Goal: Task Accomplishment & Management: Use online tool/utility

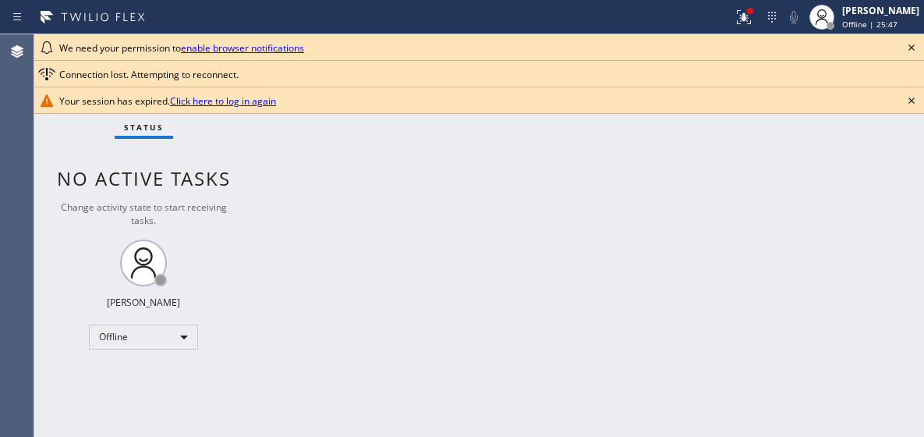
click at [414, 207] on div "Back to Dashboard Change Sender ID Customers Technicians Select a contact Outbo…" at bounding box center [588, 235] width 671 height 402
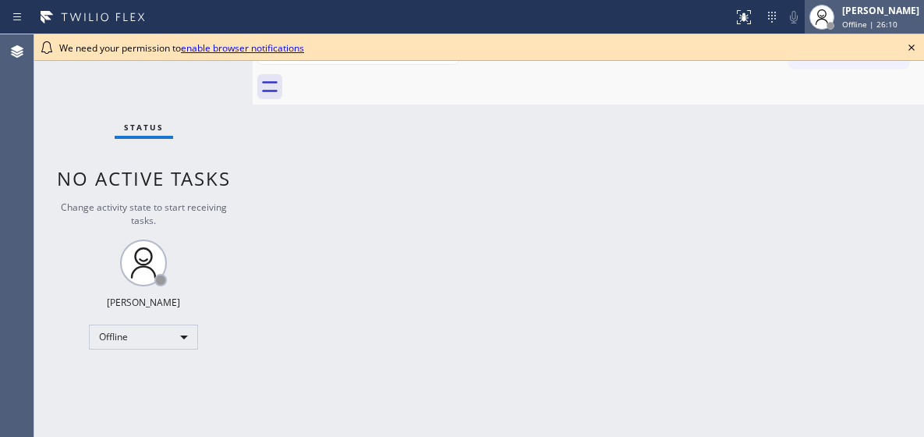
click at [866, 17] on div "[PERSON_NAME] Offline | 26:10" at bounding box center [881, 16] width 85 height 27
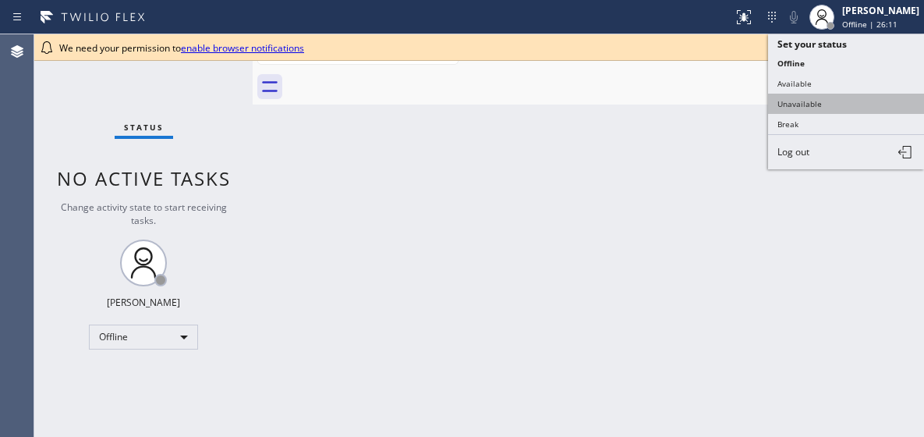
click at [829, 103] on button "Unavailable" at bounding box center [846, 104] width 156 height 20
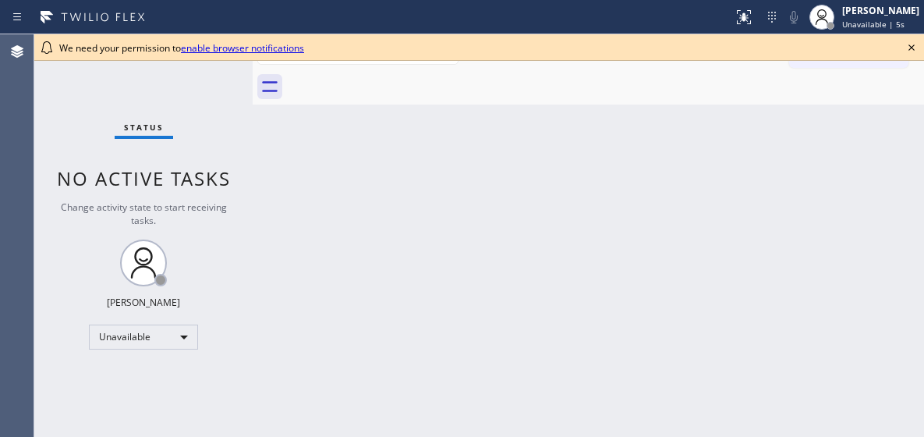
click at [232, 49] on link "enable browser notifications" at bounding box center [242, 47] width 123 height 13
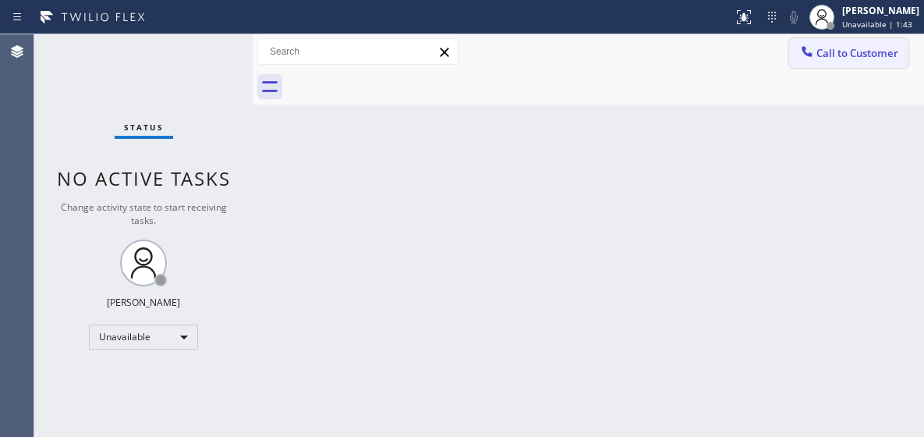
click at [820, 49] on span "Call to Customer" at bounding box center [858, 53] width 82 height 14
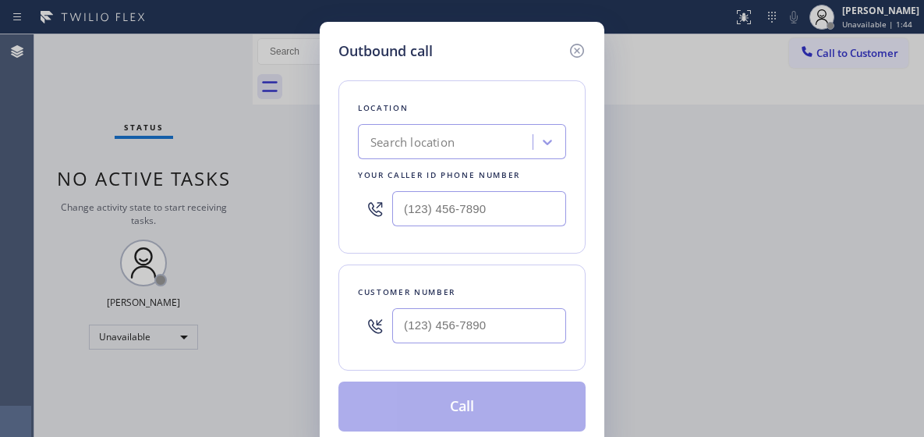
click at [433, 151] on div "Search location" at bounding box center [412, 142] width 84 height 18
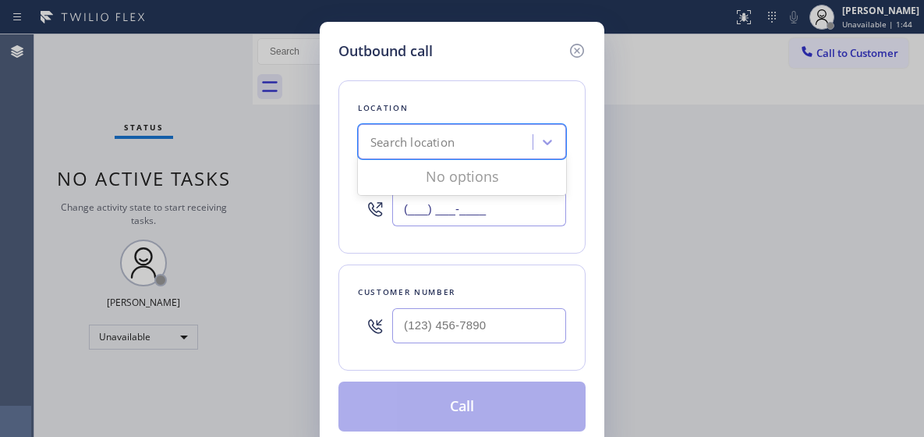
click at [433, 209] on input "(___) ___-____" at bounding box center [479, 208] width 174 height 35
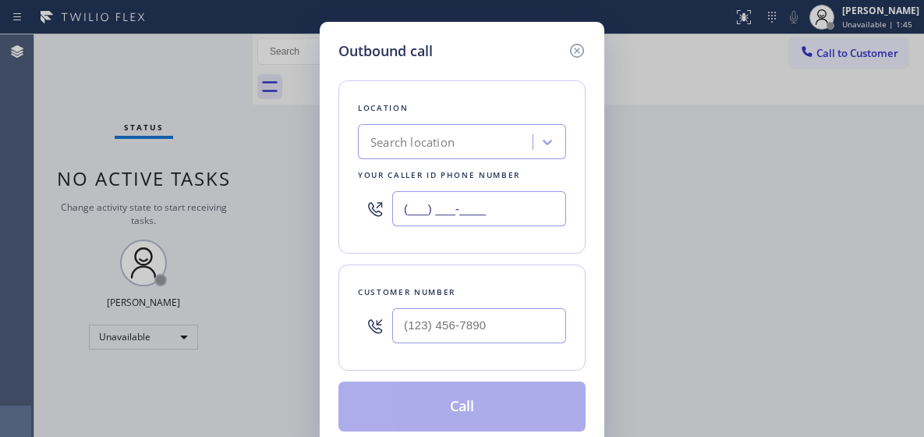
click at [433, 209] on input "(___) ___-____" at bounding box center [479, 208] width 174 height 35
paste input "602-7556"
click at [419, 204] on input "(___) 602-7556" at bounding box center [479, 208] width 174 height 35
drag, startPoint x: 419, startPoint y: 204, endPoint x: 434, endPoint y: 181, distance: 28.1
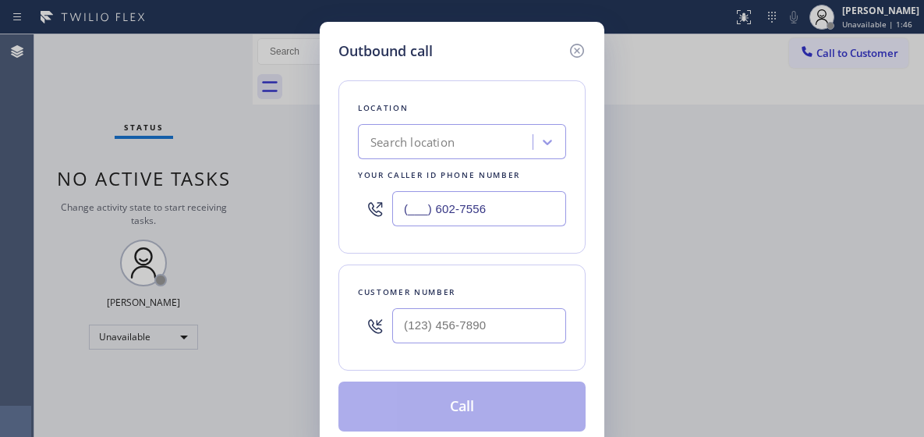
click at [419, 204] on input "(___) 602-7556" at bounding box center [479, 208] width 174 height 35
paste input "602) 755-6017"
type input "(602) 755-6017"
click at [441, 325] on input "(___) ___-____" at bounding box center [479, 325] width 174 height 35
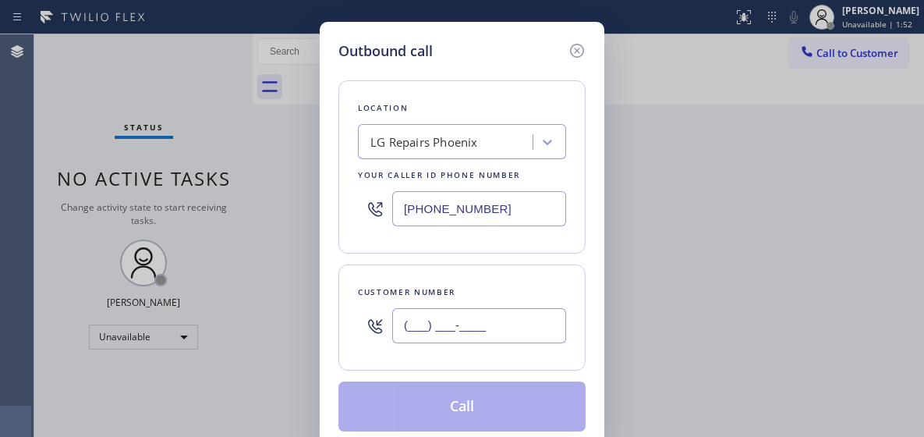
click at [441, 325] on input "(___) ___-____" at bounding box center [479, 325] width 174 height 35
paste input "480) 772-7098"
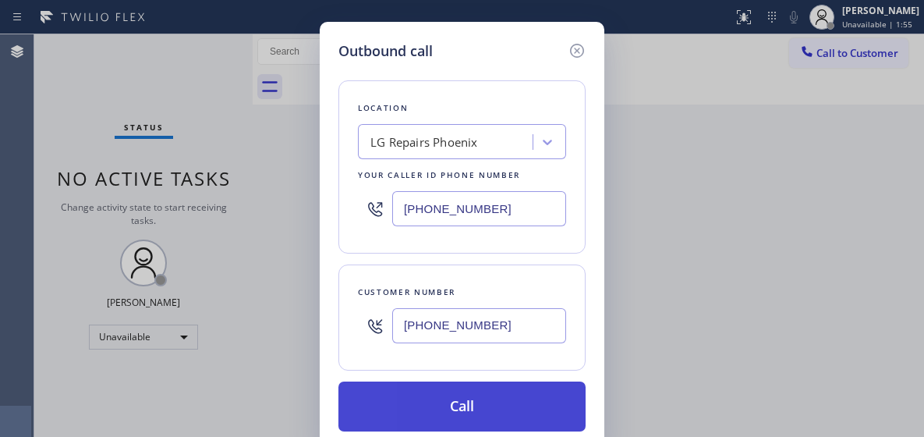
type input "(480) 772-7098"
click at [445, 399] on button "Call" at bounding box center [461, 406] width 247 height 50
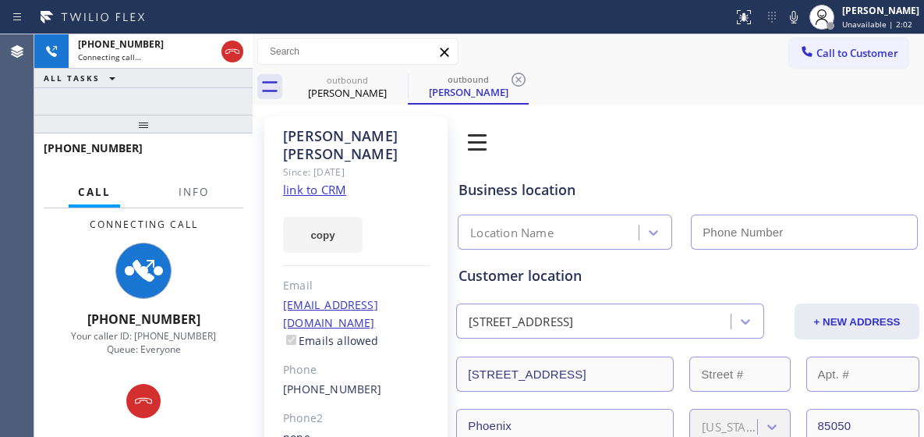
type input "(602) 755-6017"
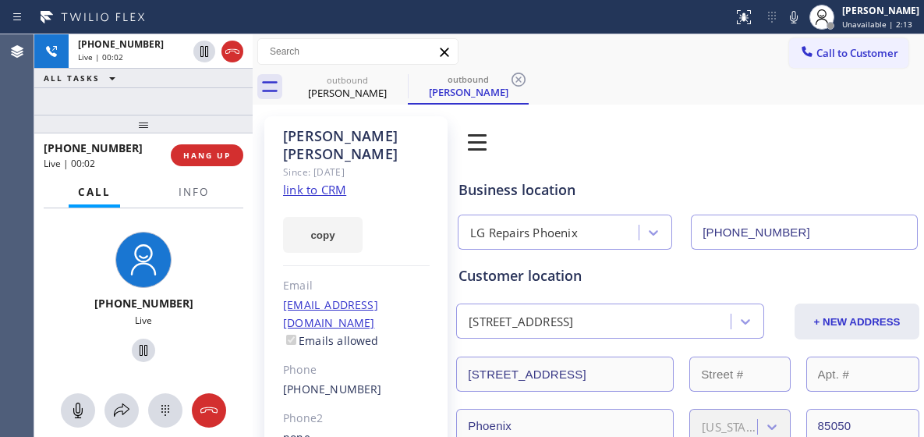
drag, startPoint x: 202, startPoint y: 405, endPoint x: 179, endPoint y: 232, distance: 173.9
click at [203, 406] on icon at bounding box center [209, 410] width 19 height 19
drag, startPoint x: 187, startPoint y: 161, endPoint x: 231, endPoint y: 154, distance: 44.4
click at [187, 161] on button "HANG UP" at bounding box center [207, 155] width 73 height 22
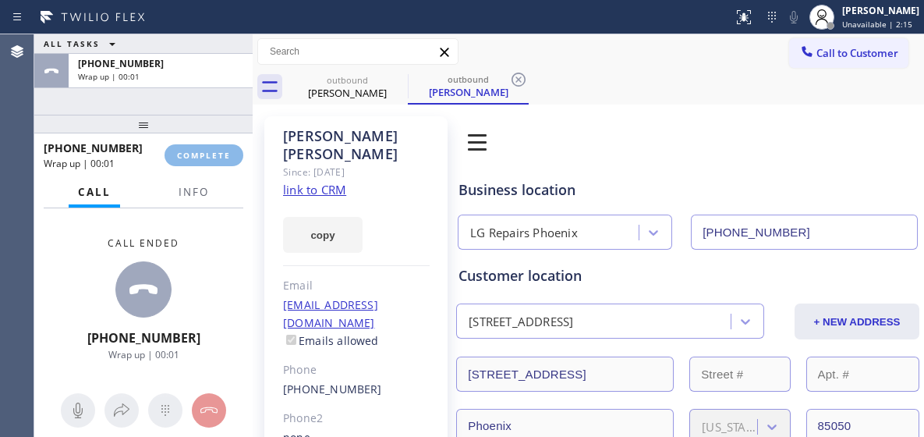
click at [225, 133] on div at bounding box center [143, 124] width 218 height 19
click at [219, 153] on span "COMPLETE" at bounding box center [204, 155] width 54 height 11
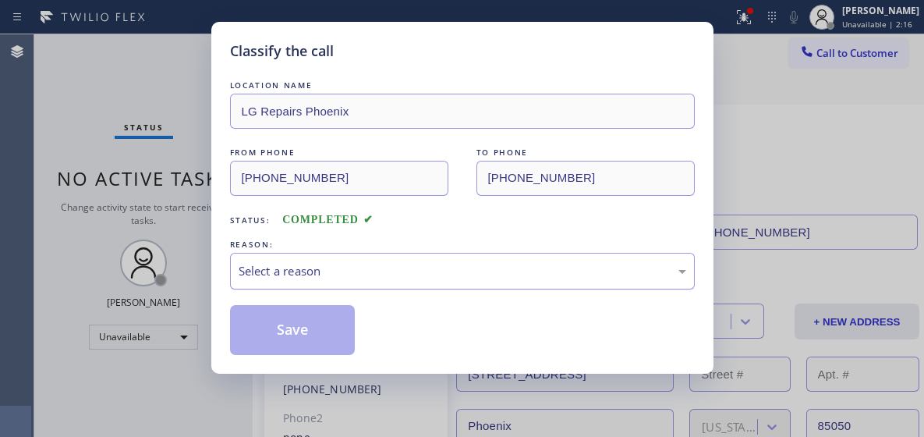
drag, startPoint x: 288, startPoint y: 243, endPoint x: 290, endPoint y: 252, distance: 8.9
click at [288, 243] on div "REASON:" at bounding box center [462, 244] width 465 height 16
click at [320, 296] on div "LOCATION NAME LG Repairs Phoenix FROM PHONE (602) 755-6017 TO PHONE (480) 772-7…" at bounding box center [462, 216] width 465 height 278
click at [321, 290] on div "LOCATION NAME LG Repairs Phoenix FROM PHONE (602) 755-6017 TO PHONE (480) 772-7…" at bounding box center [462, 216] width 465 height 278
click at [313, 298] on div "LOCATION NAME LG Repairs Phoenix FROM PHONE (602) 755-6017 TO PHONE (480) 772-7…" at bounding box center [462, 216] width 465 height 278
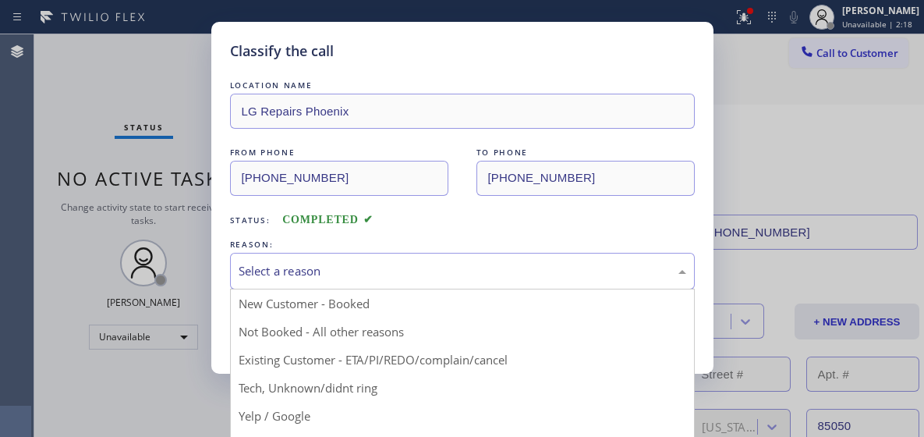
click at [312, 287] on div "Select a reason" at bounding box center [462, 271] width 465 height 37
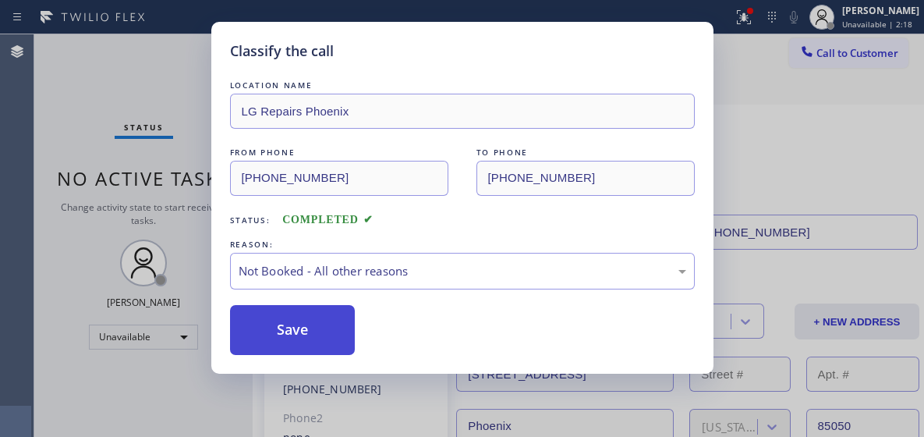
click at [308, 323] on button "Save" at bounding box center [293, 330] width 126 height 50
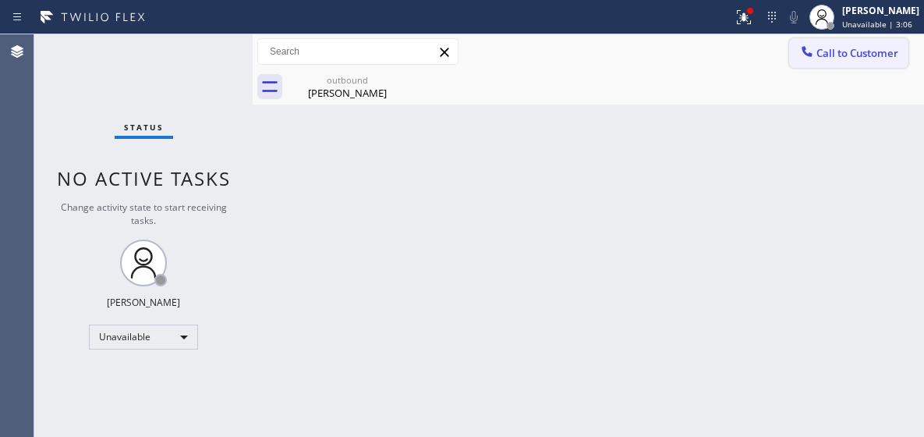
click at [856, 57] on span "Call to Customer" at bounding box center [858, 53] width 82 height 14
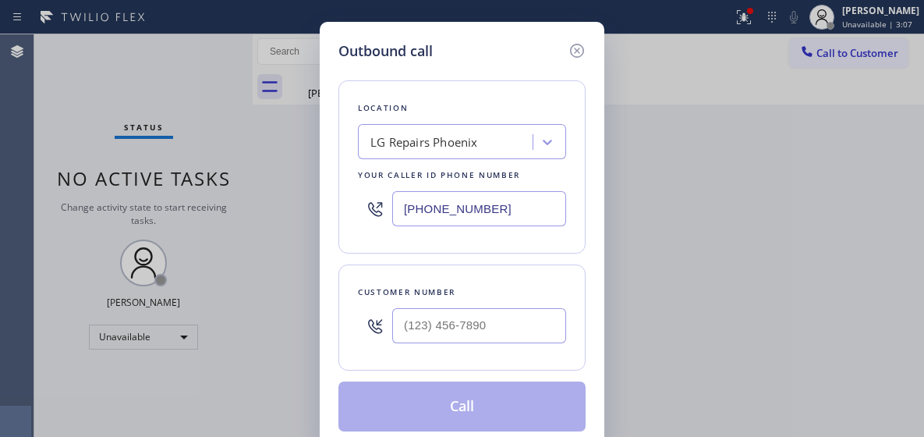
click at [441, 210] on input "(602) 755-6017" at bounding box center [479, 208] width 174 height 35
paste input "929) 322-2955"
type input "(929) 322-2955"
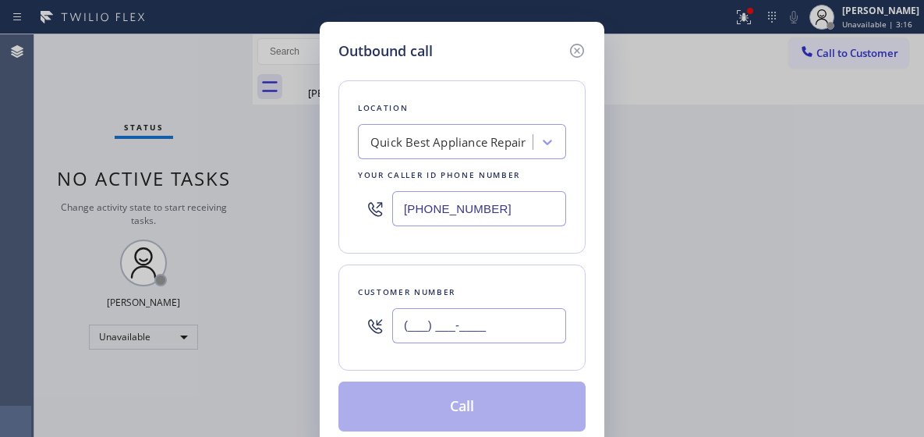
click at [444, 322] on input "(___) ___-____" at bounding box center [479, 325] width 174 height 35
paste input "917) 974-0706"
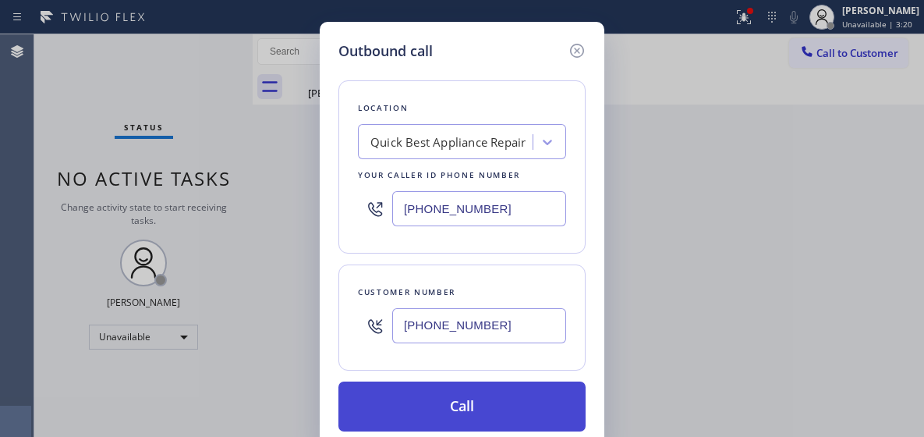
type input "(917) 974-0706"
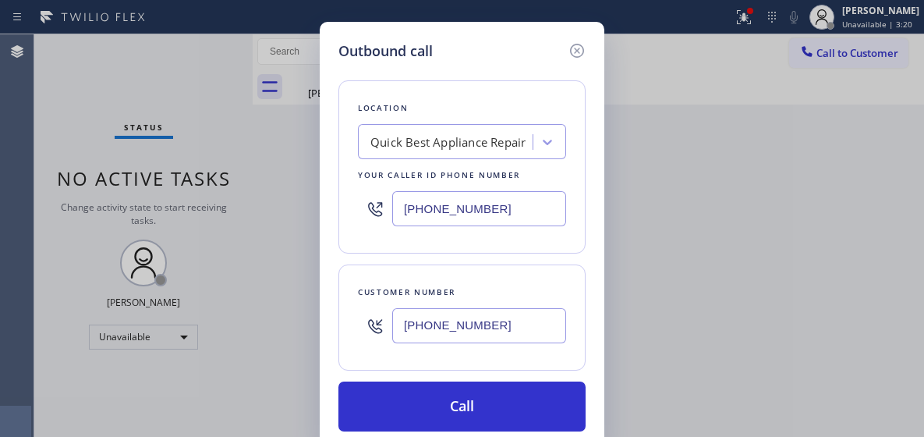
drag, startPoint x: 498, startPoint y: 399, endPoint x: 495, endPoint y: 323, distance: 76.5
click at [498, 399] on button "Call" at bounding box center [461, 406] width 247 height 50
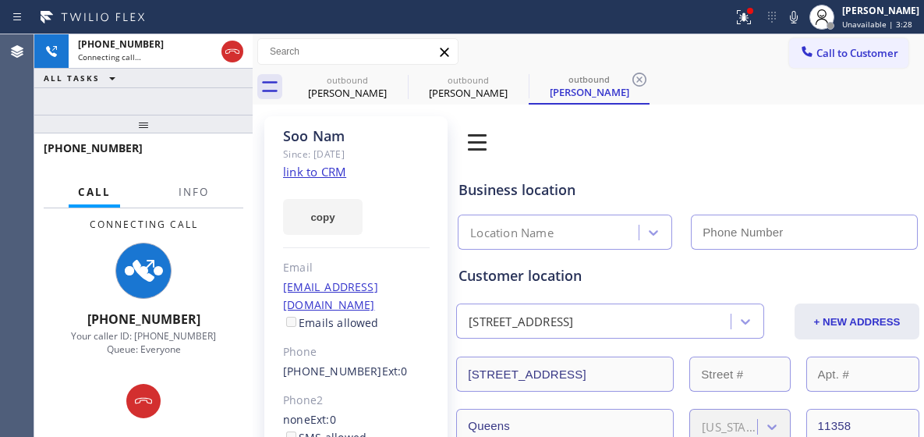
type input "(929) 322-2955"
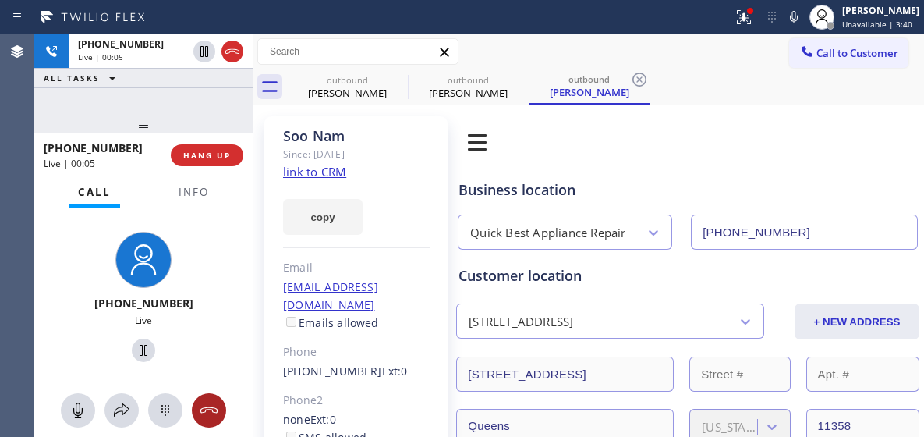
click at [211, 402] on icon at bounding box center [209, 410] width 19 height 19
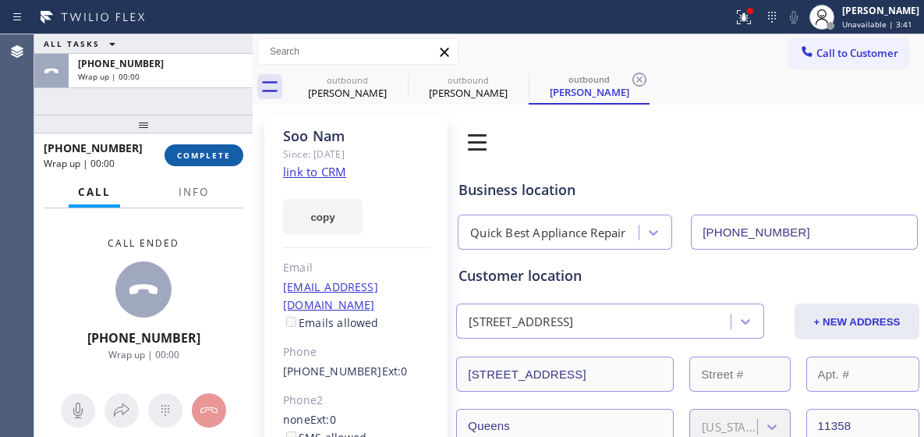
click at [214, 157] on span "COMPLETE" at bounding box center [204, 155] width 54 height 11
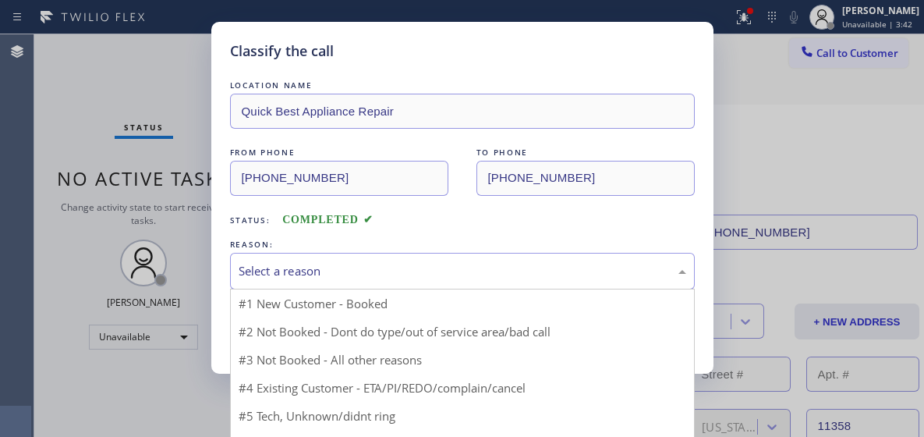
click at [353, 269] on div "Select a reason" at bounding box center [463, 271] width 448 height 18
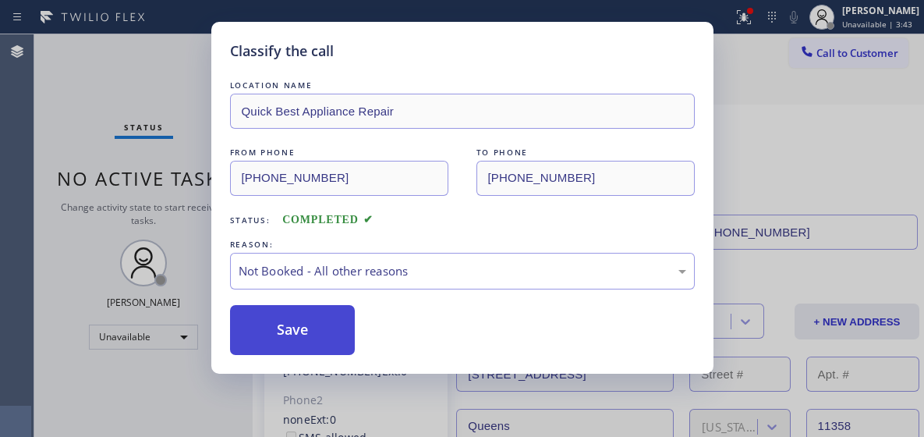
click at [325, 310] on button "Save" at bounding box center [293, 330] width 126 height 50
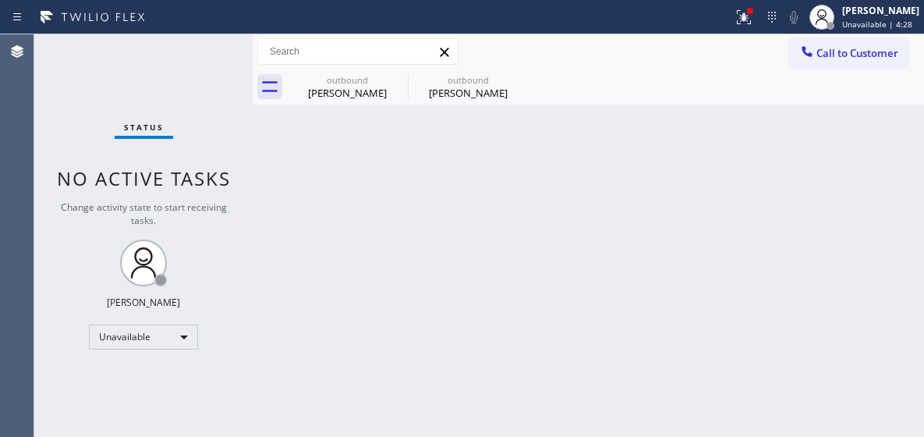
click at [788, 50] on div "Call to Customer Outbound call Location Quick Best Appliance Repair Your caller…" at bounding box center [588, 51] width 671 height 27
click at [824, 58] on span "Call to Customer" at bounding box center [858, 53] width 82 height 14
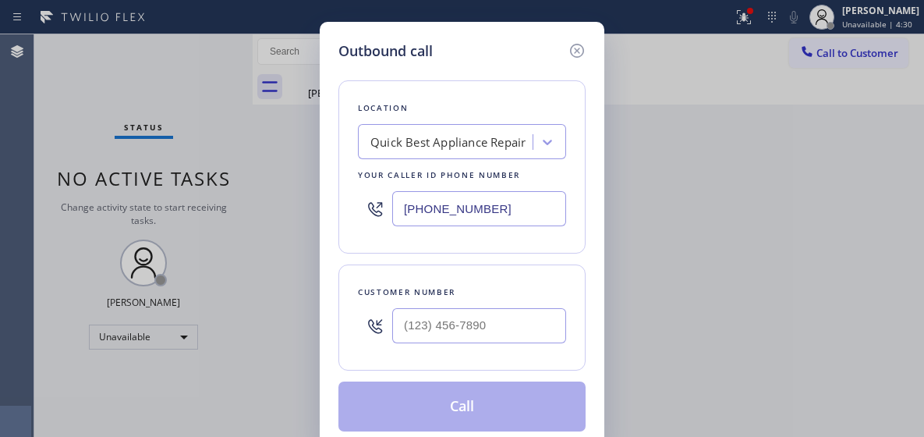
click at [425, 204] on input "(929) 322-2955" at bounding box center [479, 208] width 174 height 35
paste input "602) 755-6621"
type input "(602) 755-6621"
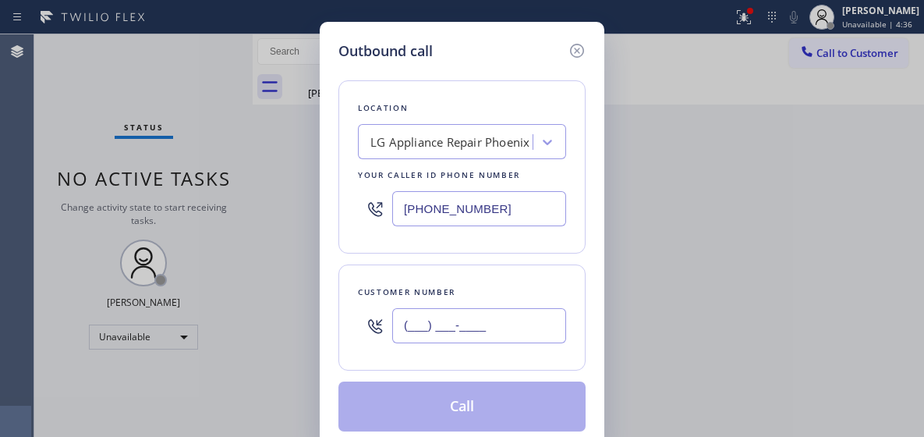
click at [440, 319] on input "(___) ___-____" at bounding box center [479, 325] width 174 height 35
paste input "602) 405-7064"
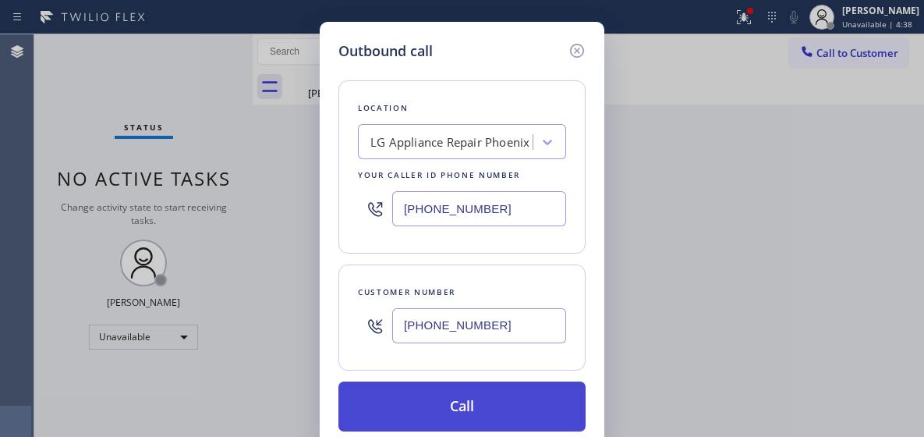
type input "(602) 405-7064"
click at [451, 405] on button "Call" at bounding box center [461, 406] width 247 height 50
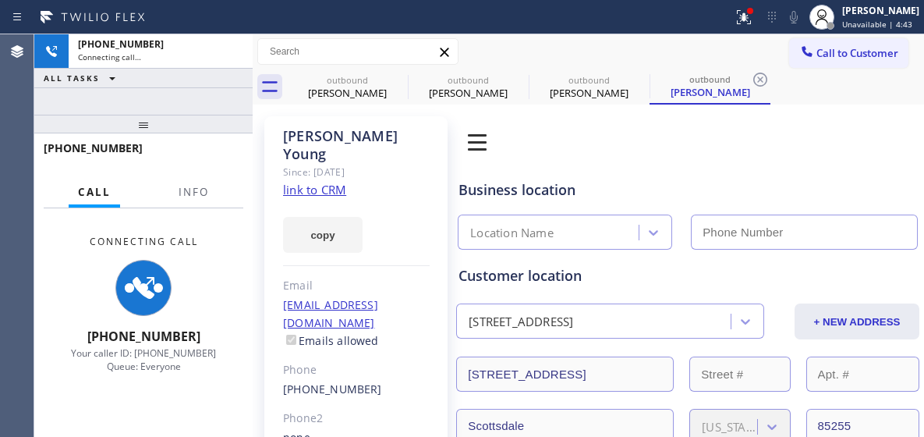
type input "(602) 755-6621"
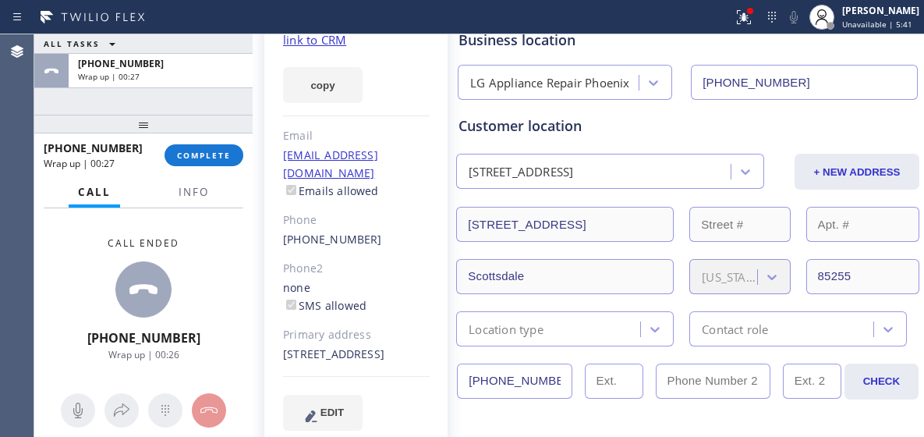
scroll to position [156, 0]
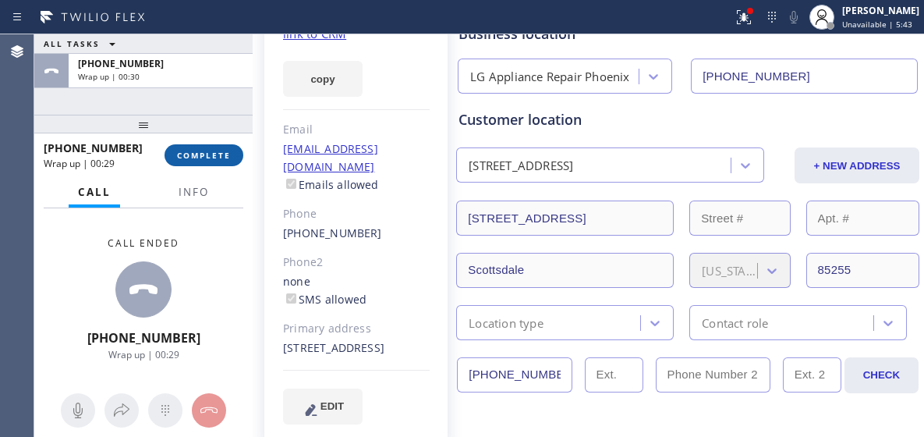
click at [194, 151] on span "COMPLETE" at bounding box center [204, 155] width 54 height 11
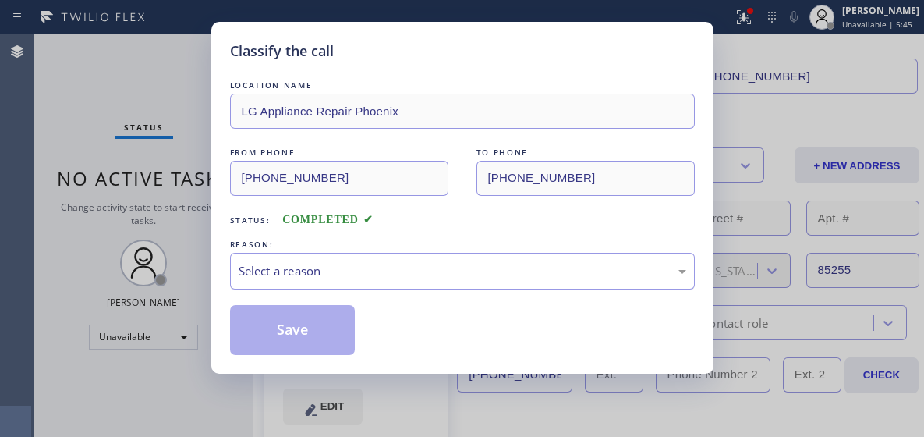
click at [368, 272] on div "Select a reason" at bounding box center [463, 271] width 448 height 18
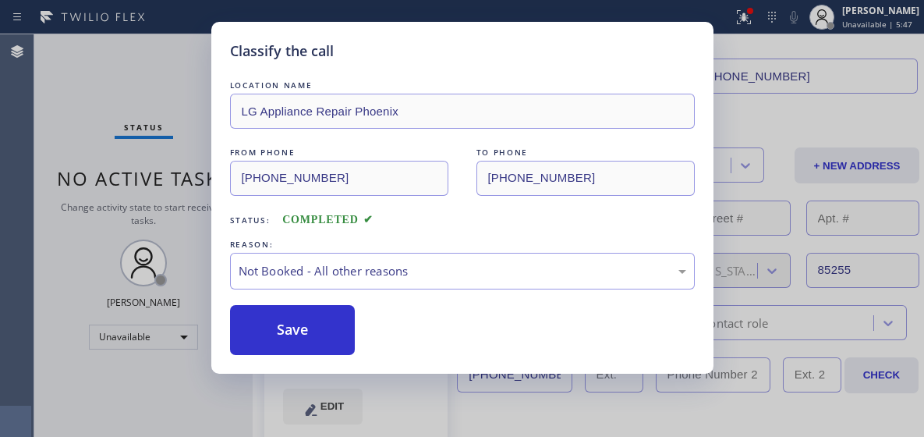
drag, startPoint x: 379, startPoint y: 322, endPoint x: 358, endPoint y: 317, distance: 21.8
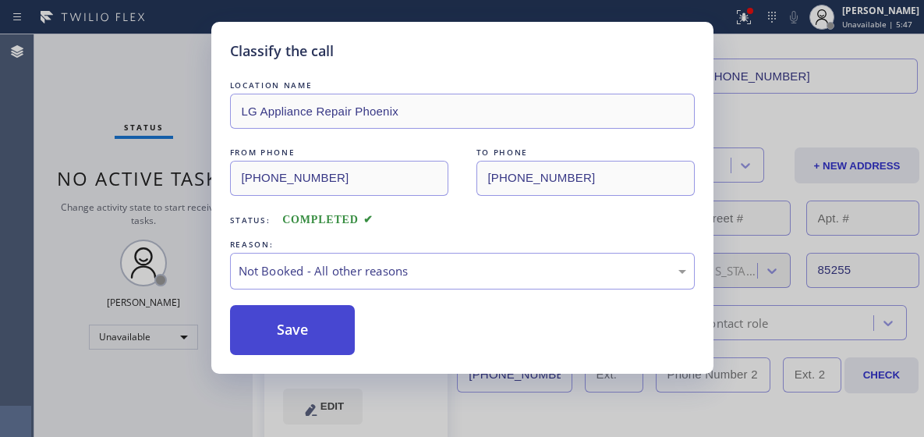
click at [319, 305] on button "Save" at bounding box center [293, 330] width 126 height 50
click at [291, 320] on button "Save" at bounding box center [293, 330] width 126 height 50
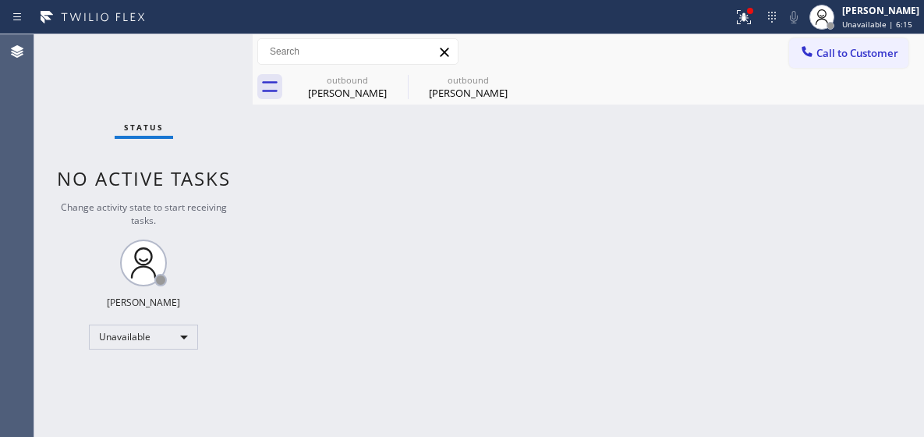
click at [798, 65] on button "Call to Customer" at bounding box center [848, 53] width 119 height 30
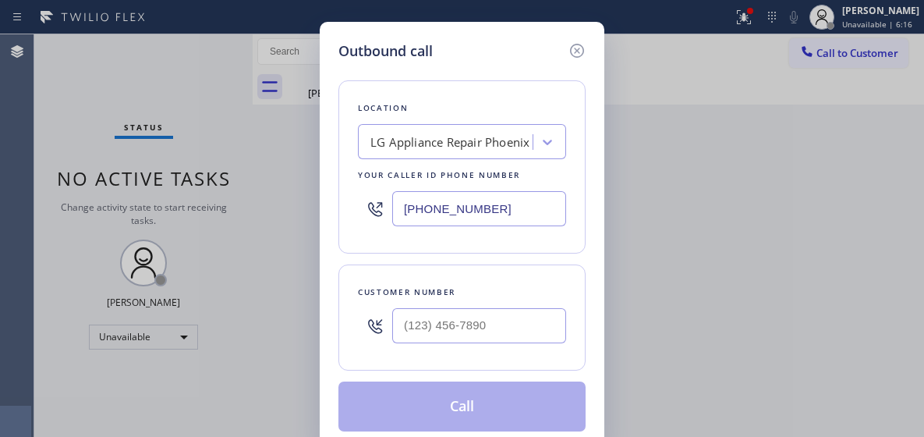
click at [436, 217] on input "(602) 755-6621" at bounding box center [479, 208] width 174 height 35
paste input "323) 641-4563"
type input "(323) 641-4563"
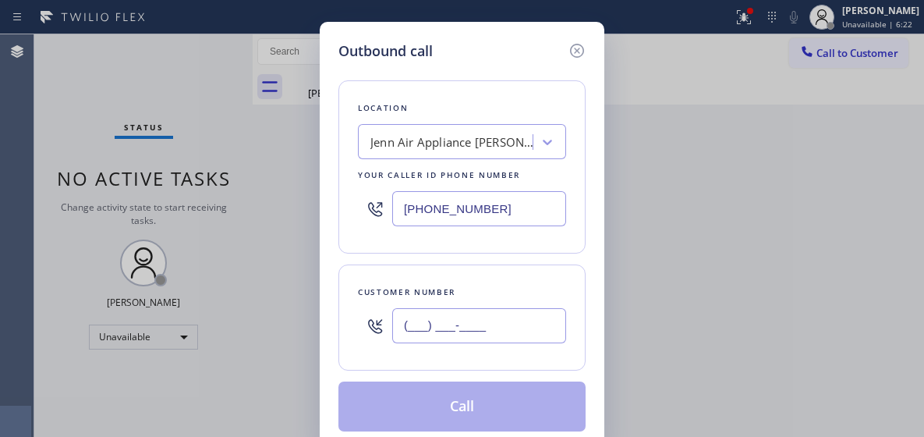
click at [450, 326] on input "(___) ___-____" at bounding box center [479, 325] width 174 height 35
click at [448, 327] on input "(___) ___-____" at bounding box center [479, 325] width 174 height 35
paste input "310) 358-0580"
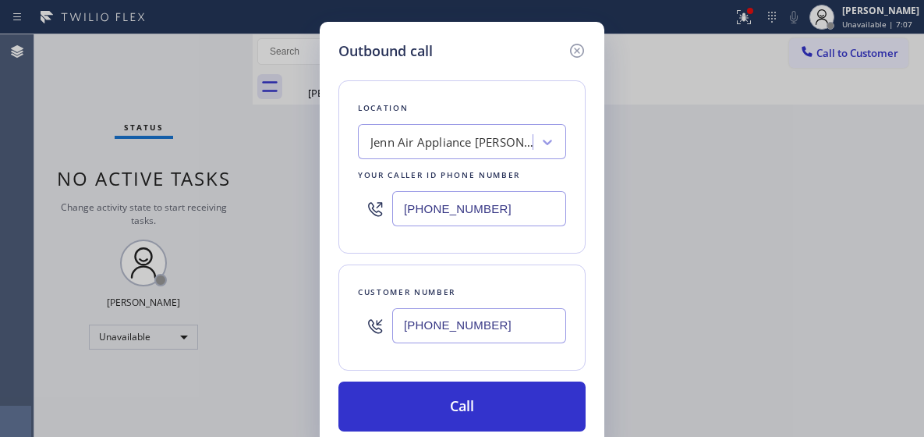
click at [446, 324] on input "(310) 358-0580" at bounding box center [479, 325] width 174 height 35
click at [445, 324] on input "(310) 358-0580" at bounding box center [479, 325] width 174 height 35
type input "(310) 358-0580"
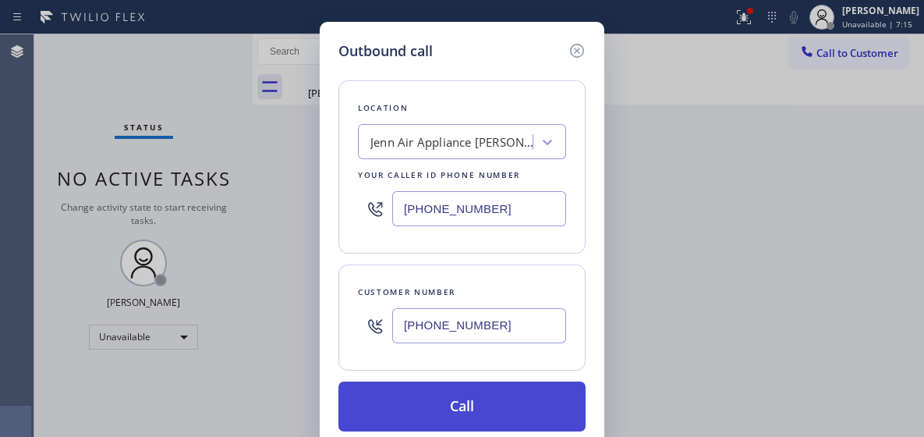
click at [489, 395] on button "Call" at bounding box center [461, 406] width 247 height 50
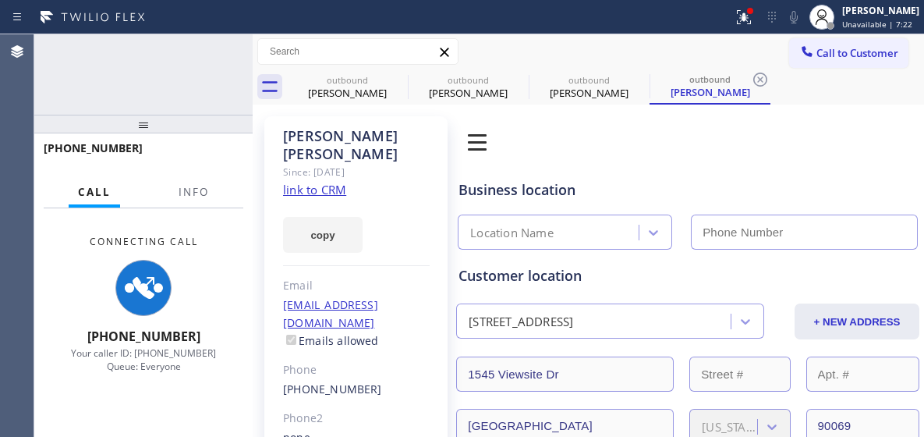
type input "(323) 641-4563"
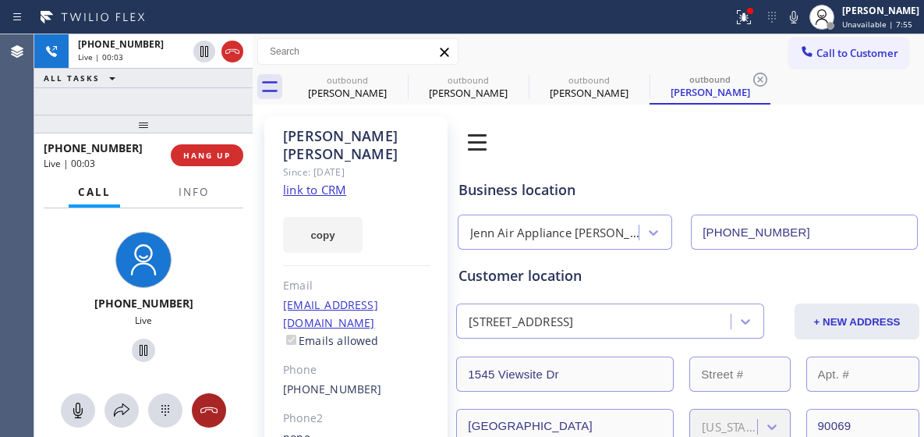
click at [210, 415] on icon at bounding box center [209, 410] width 19 height 19
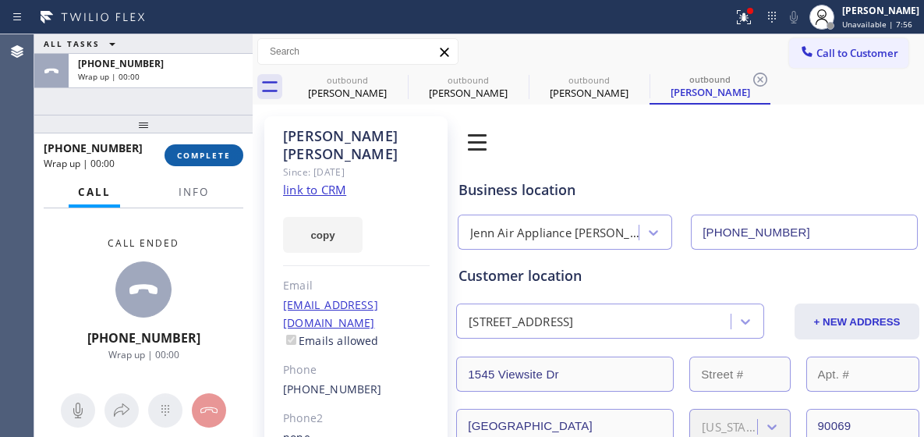
click at [214, 159] on span "COMPLETE" at bounding box center [204, 155] width 54 height 11
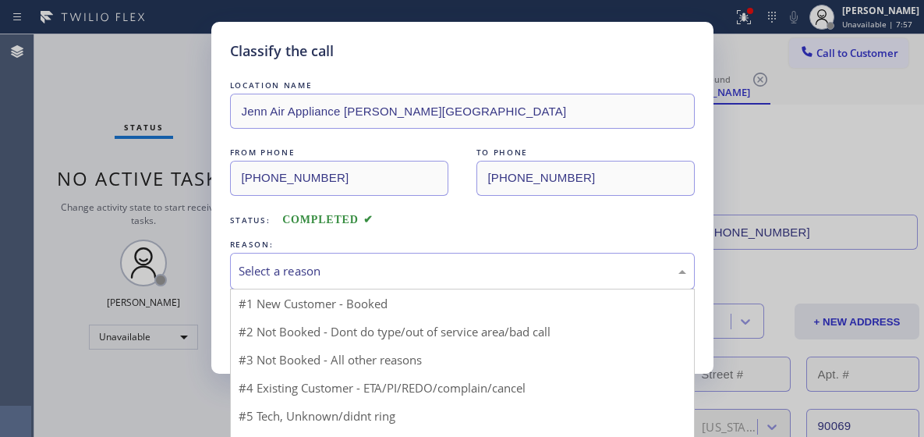
click at [359, 271] on div "Select a reason" at bounding box center [463, 271] width 448 height 18
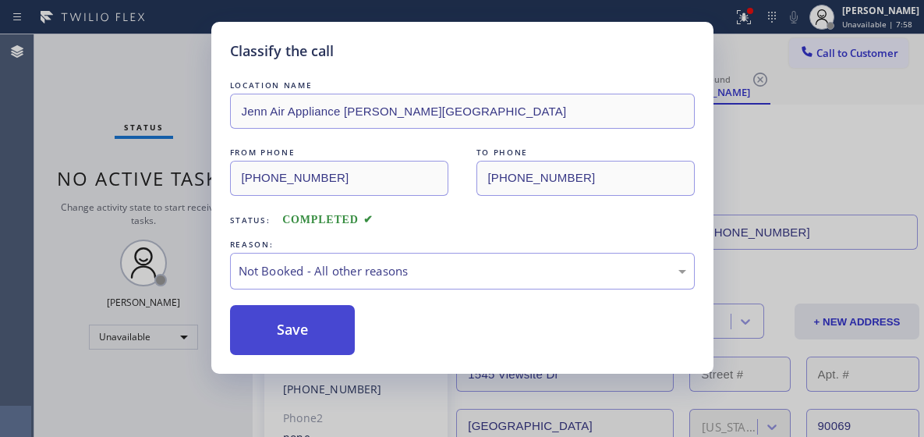
click at [330, 311] on button "Save" at bounding box center [293, 330] width 126 height 50
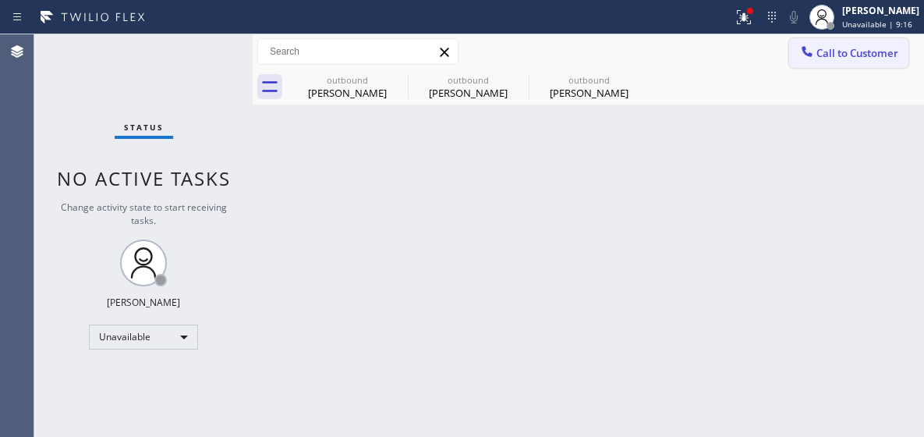
click at [814, 49] on icon at bounding box center [807, 52] width 16 height 16
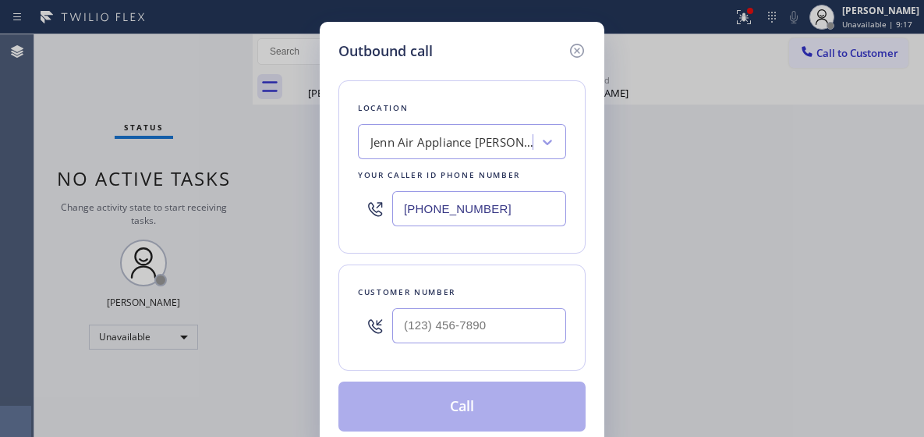
click at [433, 213] on input "(323) 641-4563" at bounding box center [479, 208] width 174 height 35
paste input "855) 731-4952"
type input "(855) 731-4952"
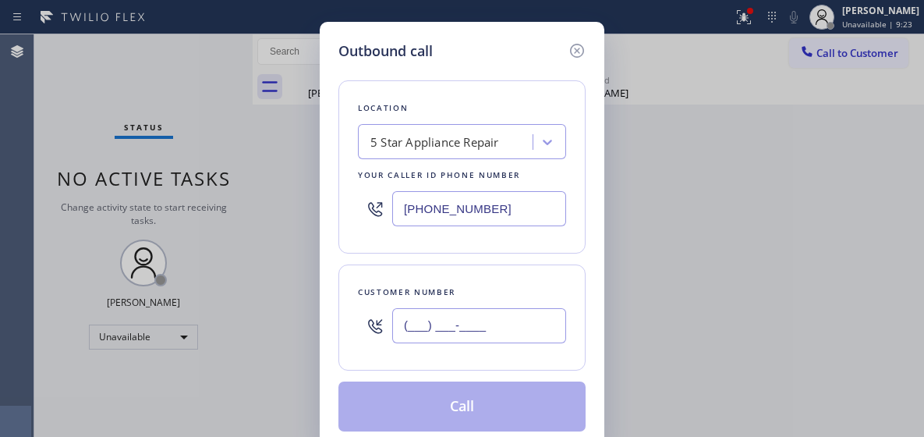
click at [442, 317] on input "(___) ___-____" at bounding box center [479, 325] width 174 height 35
paste input "818) 731-4119"
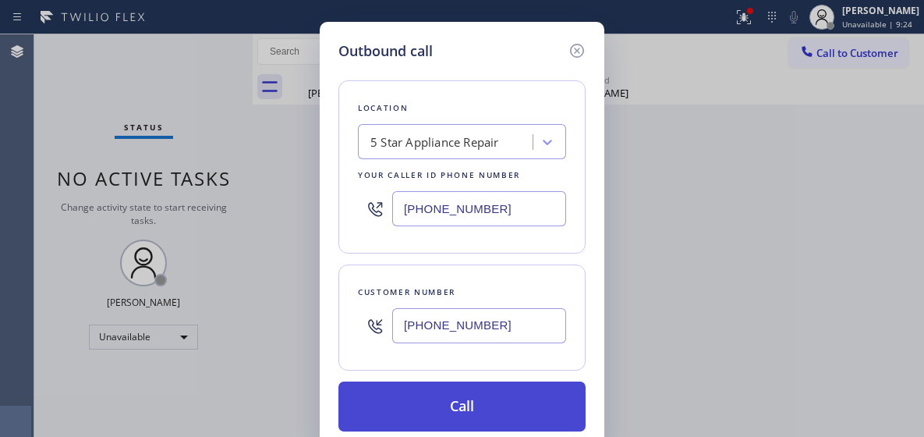
type input "(818) 731-4119"
click at [484, 408] on button "Call" at bounding box center [461, 406] width 247 height 50
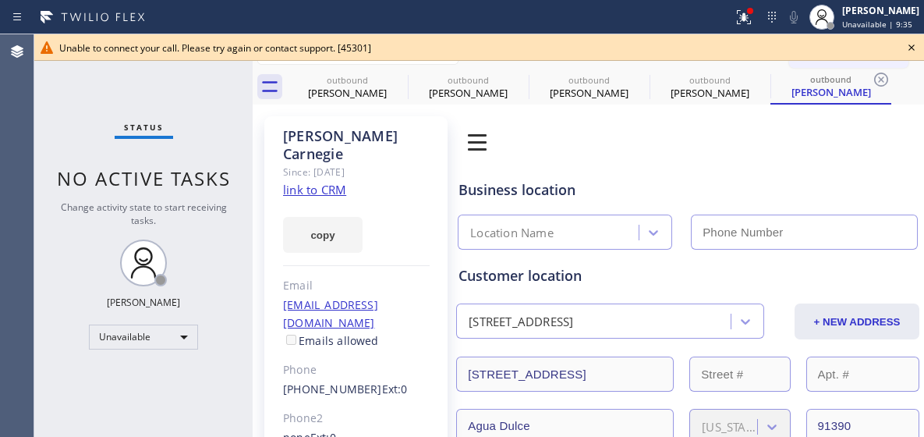
type input "(855) 731-4952"
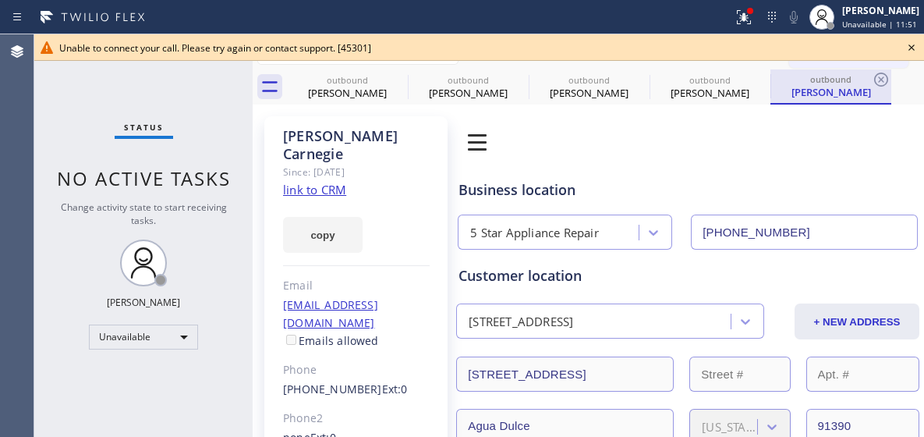
click at [829, 79] on div "outbound" at bounding box center [831, 79] width 118 height 12
drag, startPoint x: 879, startPoint y: 81, endPoint x: 842, endPoint y: 132, distance: 62.6
click at [879, 83] on icon at bounding box center [881, 79] width 19 height 19
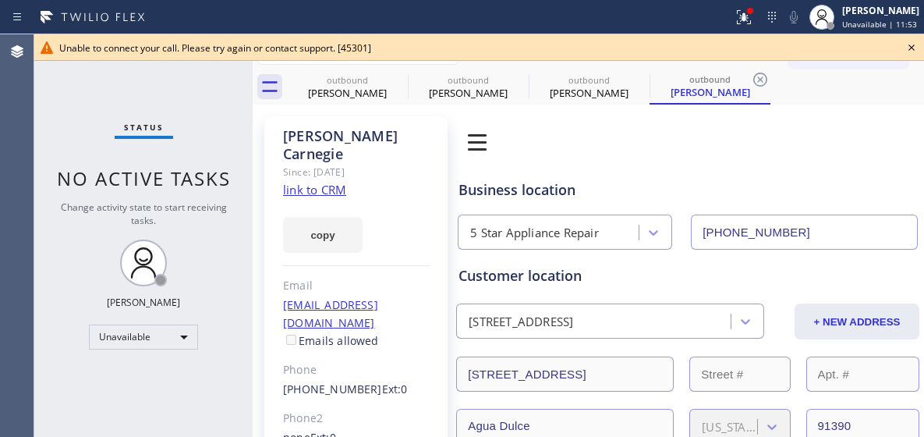
click at [918, 47] on icon at bounding box center [911, 47] width 19 height 19
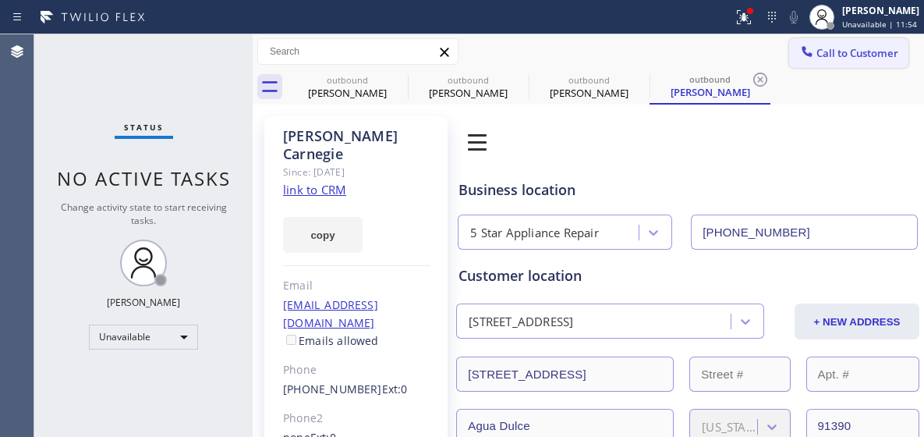
click at [846, 61] on button "Call to Customer" at bounding box center [848, 53] width 119 height 30
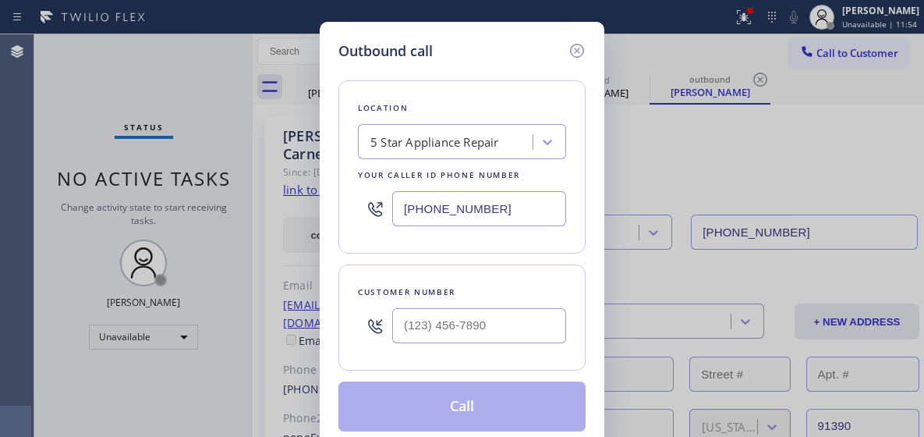
click at [460, 198] on input "(855) 731-4952" at bounding box center [479, 208] width 174 height 35
paste input "408) 663-5038"
type input "(408) 663-5038"
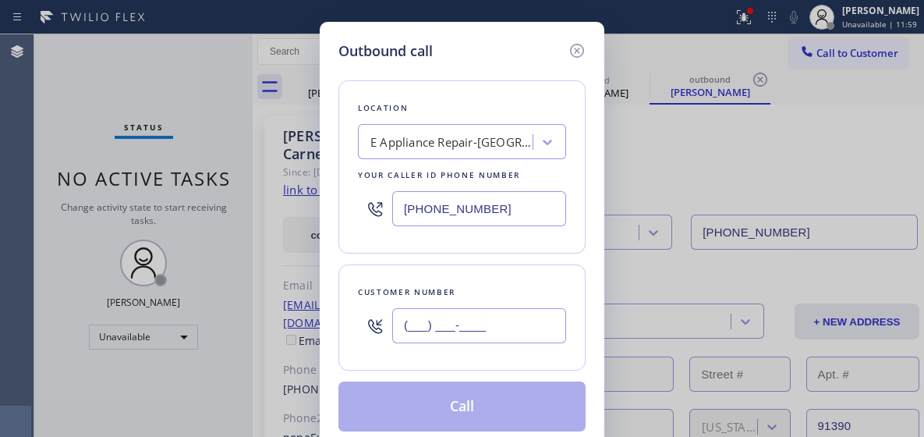
click at [447, 316] on input "(___) ___-____" at bounding box center [479, 325] width 174 height 35
paste input "408) 242-8957"
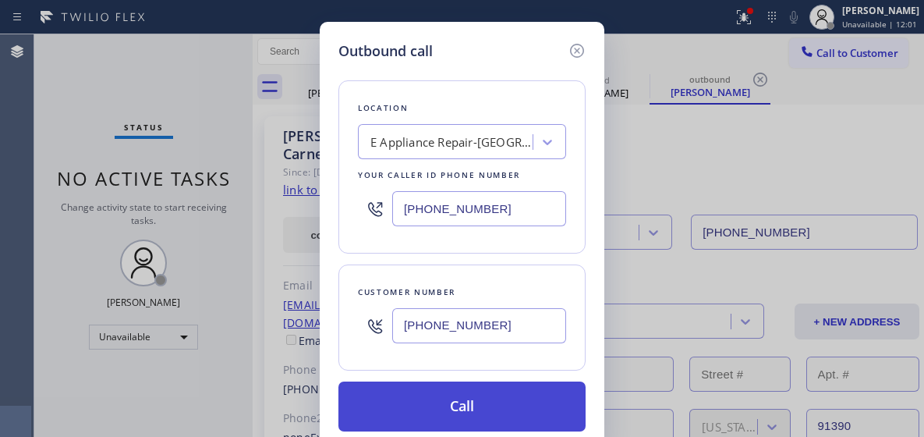
type input "(408) 242-8957"
click at [455, 393] on button "Call" at bounding box center [461, 406] width 247 height 50
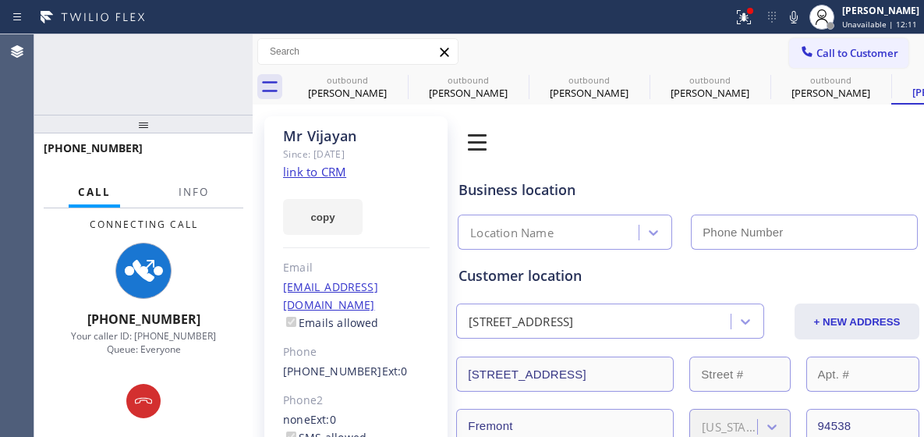
type input "(408) 663-5038"
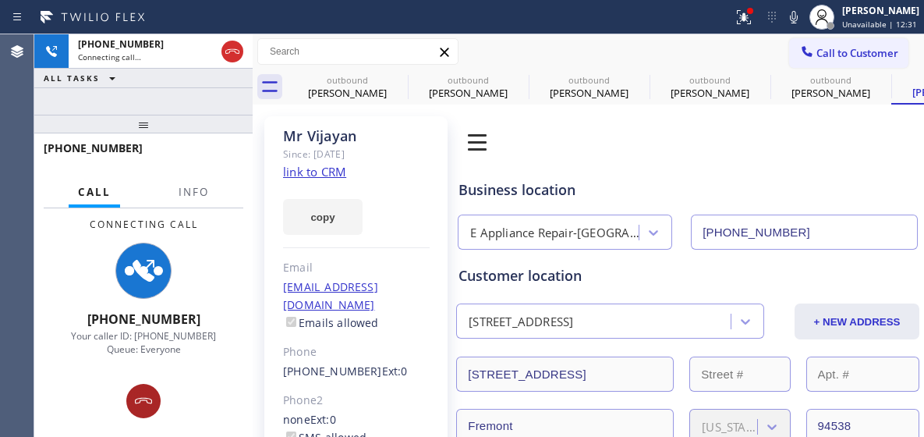
click at [146, 397] on icon at bounding box center [143, 401] width 19 height 19
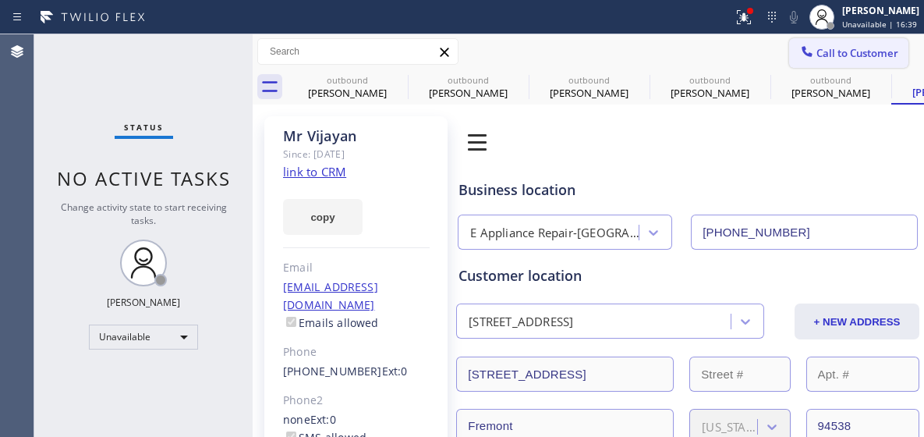
click at [818, 46] on span "Call to Customer" at bounding box center [858, 53] width 82 height 14
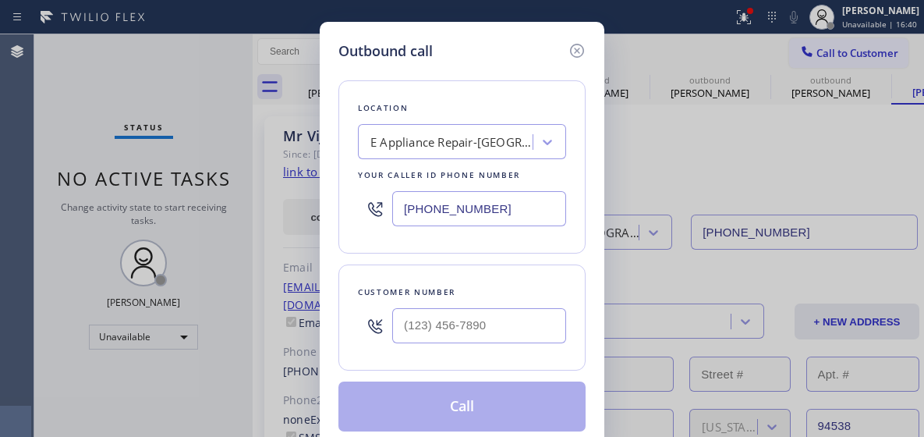
click at [462, 214] on input "(408) 663-5038" at bounding box center [479, 208] width 174 height 35
paste input "855) 731-4952"
type input "(855) 731-4952"
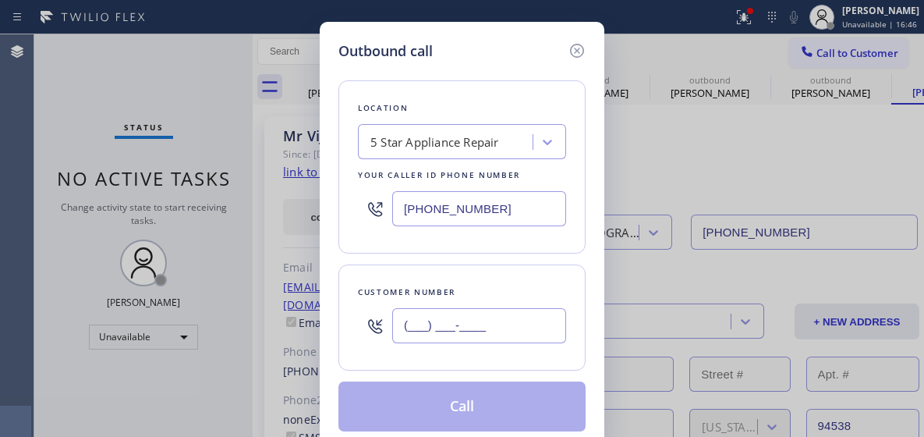
click at [429, 321] on input "(___) ___-____" at bounding box center [479, 325] width 174 height 35
click at [430, 322] on input "(___) ___-____" at bounding box center [479, 325] width 174 height 35
paste input "917) 991-3217"
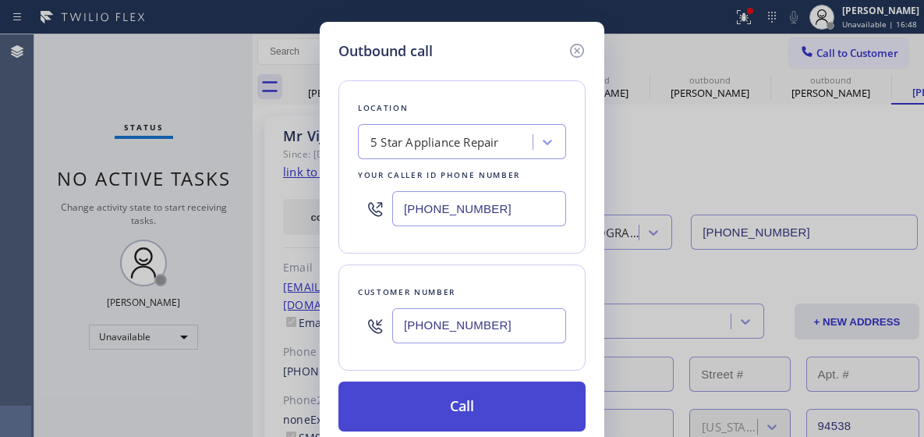
type input "(917) 991-3217"
click at [447, 399] on button "Call" at bounding box center [461, 406] width 247 height 50
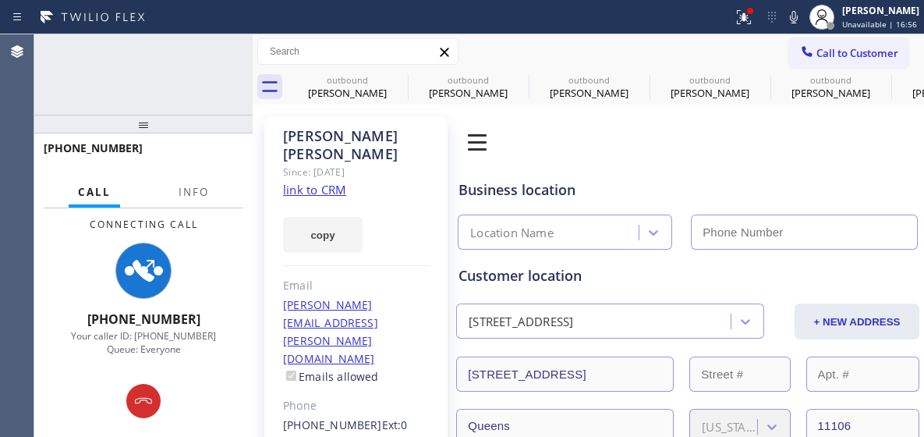
type input "(855) 731-4952"
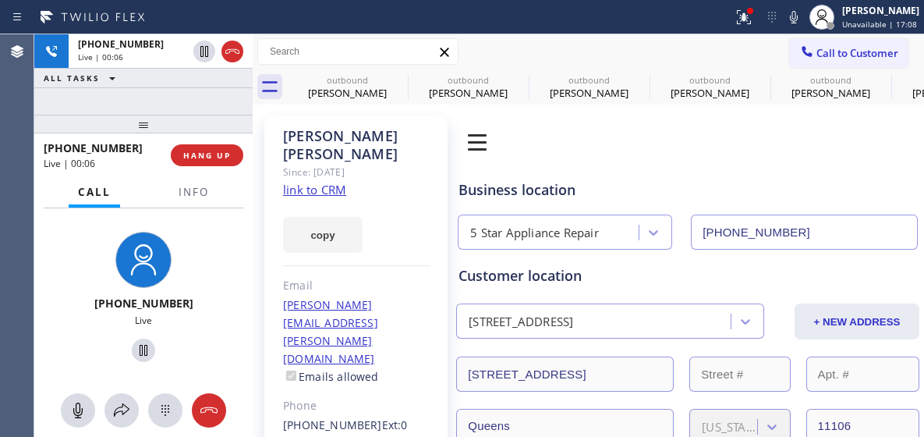
drag, startPoint x: 213, startPoint y: 400, endPoint x: 213, endPoint y: 381, distance: 19.5
click at [213, 401] on icon at bounding box center [209, 410] width 19 height 19
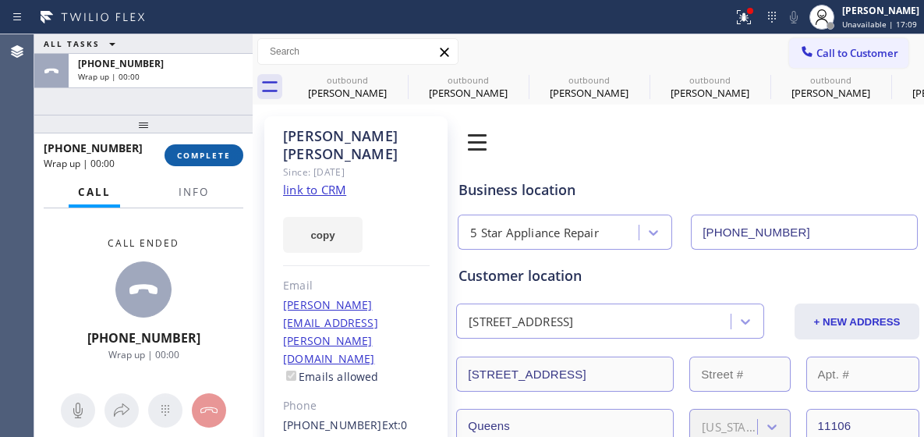
click at [209, 159] on span "COMPLETE" at bounding box center [204, 155] width 54 height 11
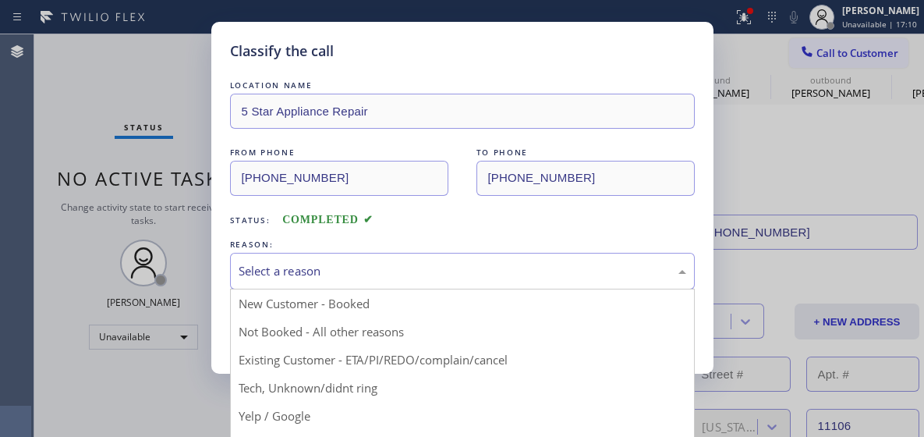
click at [345, 268] on div "Select a reason" at bounding box center [463, 271] width 448 height 18
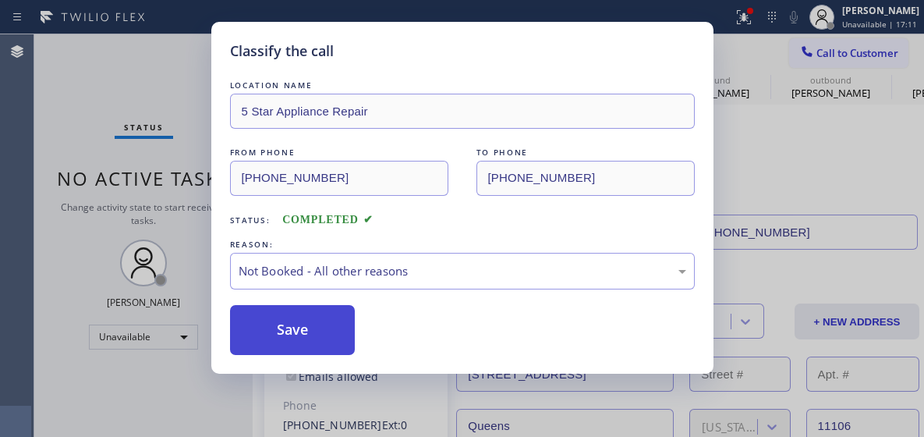
click at [340, 318] on button "Save" at bounding box center [293, 330] width 126 height 50
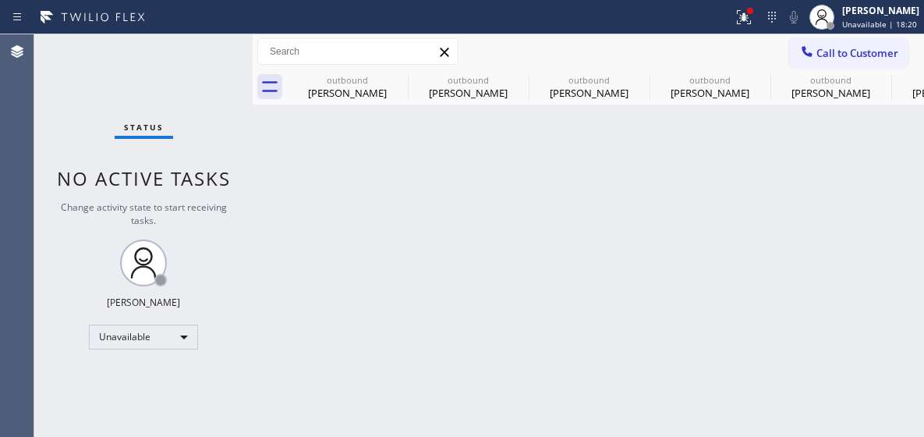
drag, startPoint x: 867, startPoint y: 55, endPoint x: 859, endPoint y: 55, distance: 7.8
click at [866, 55] on span "Call to Customer" at bounding box center [858, 53] width 82 height 14
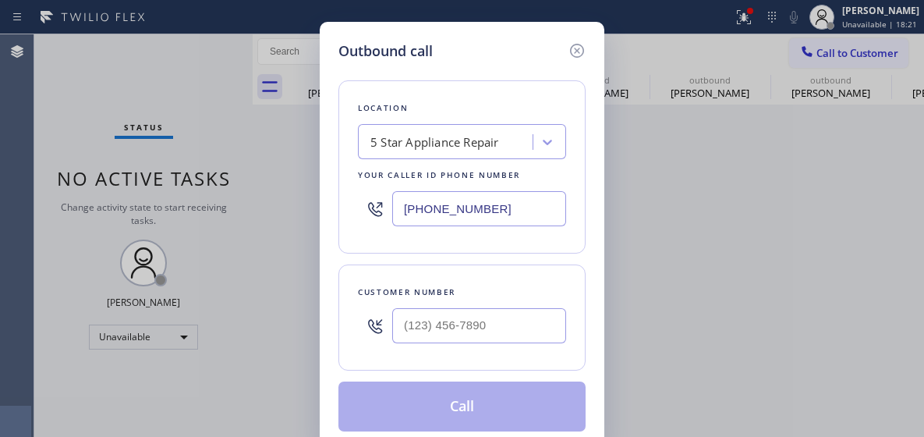
click at [431, 218] on input "(855) 731-4952" at bounding box center [479, 208] width 174 height 35
click at [431, 209] on input "(855) 731-4952" at bounding box center [479, 208] width 174 height 35
click at [439, 215] on input "(855) 731-4952" at bounding box center [479, 208] width 174 height 35
paste input "855-7314"
click at [439, 215] on input "(855) 855-7314" at bounding box center [479, 208] width 174 height 35
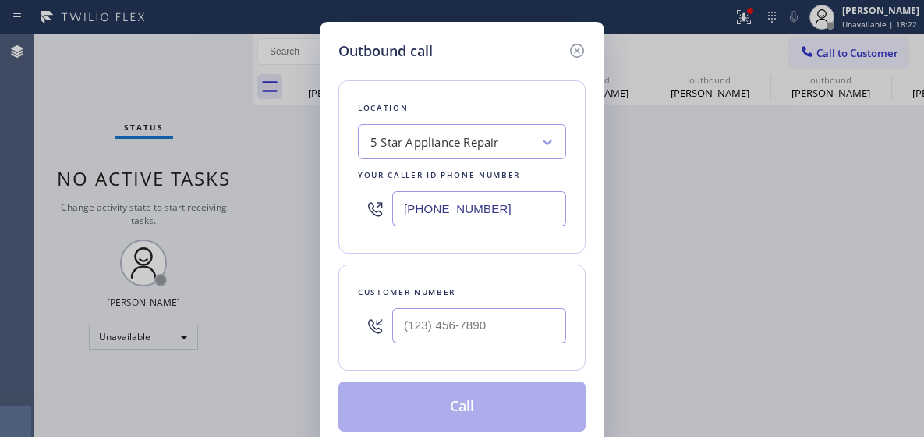
click at [439, 215] on input "(855) 855-7314" at bounding box center [479, 208] width 174 height 35
paste input "731-4952"
type input "(855) 731-4952"
click at [441, 334] on input "(___) ___-____" at bounding box center [479, 325] width 174 height 35
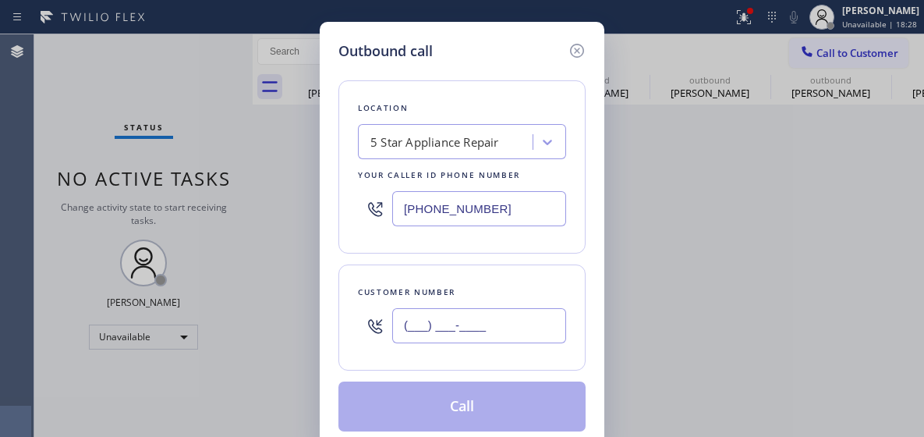
click at [441, 334] on input "(___) ___-____" at bounding box center [479, 325] width 174 height 35
paste input "760) 390-1128"
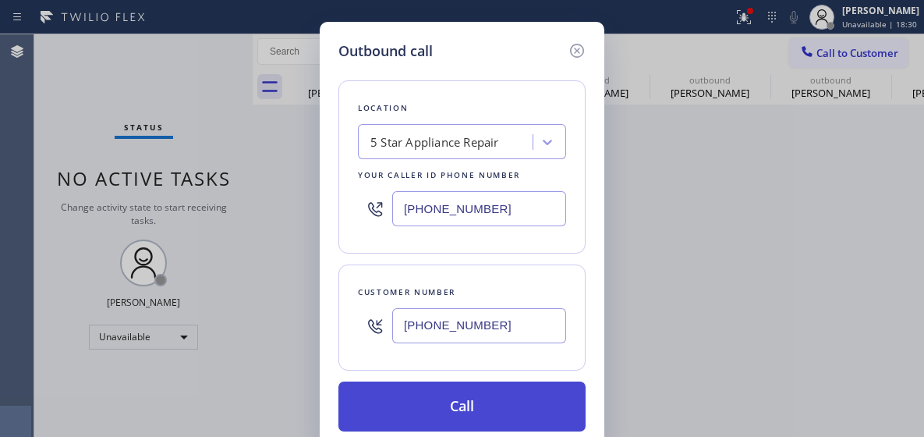
type input "(760) 390-1128"
click at [481, 394] on button "Call" at bounding box center [461, 406] width 247 height 50
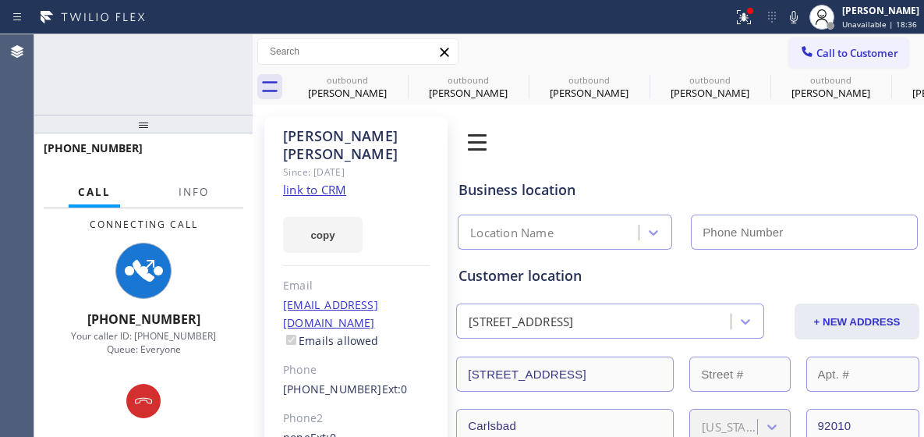
type input "(855) 731-4952"
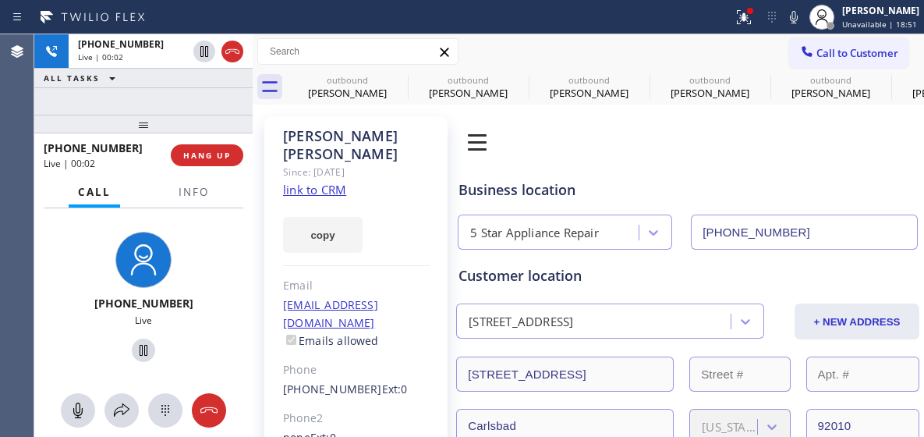
drag, startPoint x: 214, startPoint y: 401, endPoint x: 216, endPoint y: 211, distance: 190.3
click at [214, 401] on icon at bounding box center [209, 410] width 19 height 19
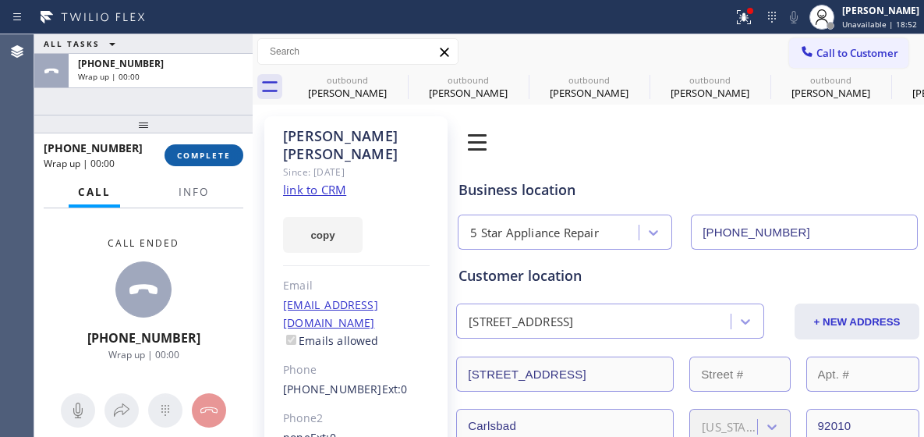
click at [201, 159] on span "COMPLETE" at bounding box center [204, 155] width 54 height 11
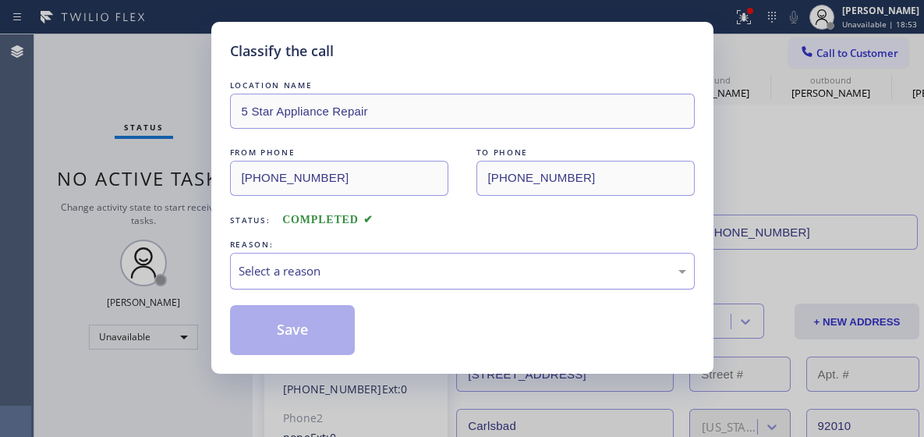
click at [390, 284] on div "Select a reason" at bounding box center [462, 271] width 465 height 37
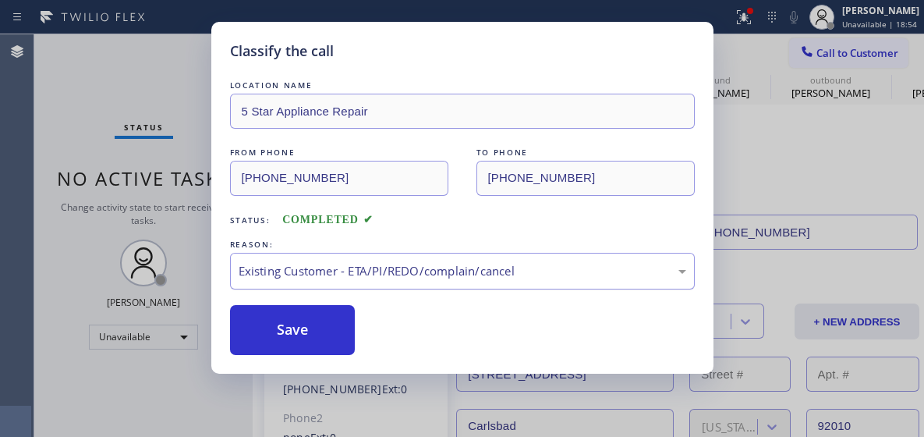
click at [352, 271] on div "Existing Customer - ETA/PI/REDO/complain/cancel" at bounding box center [463, 271] width 448 height 18
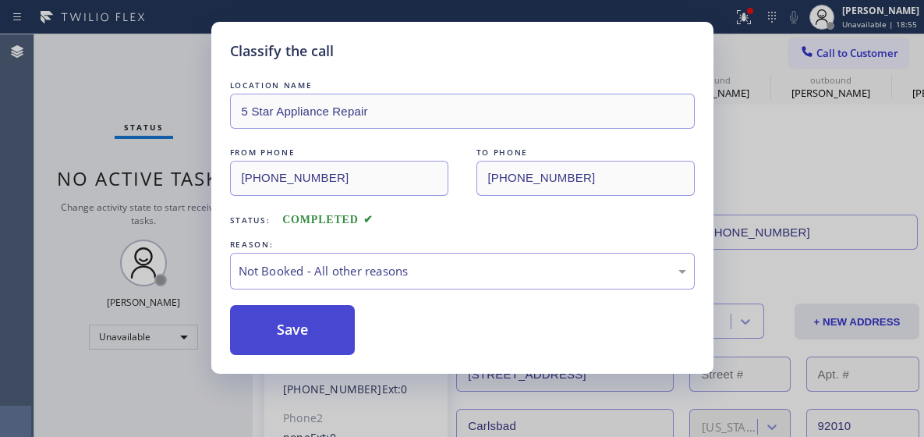
click at [319, 337] on button "Save" at bounding box center [293, 330] width 126 height 50
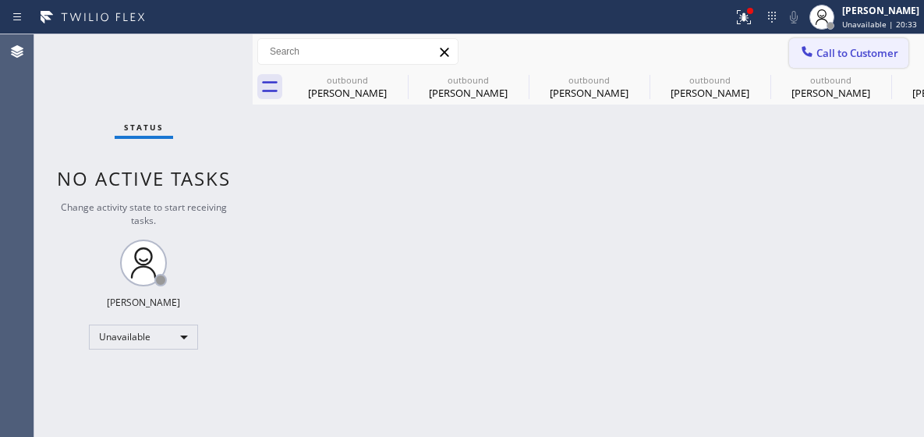
click at [845, 50] on span "Call to Customer" at bounding box center [858, 53] width 82 height 14
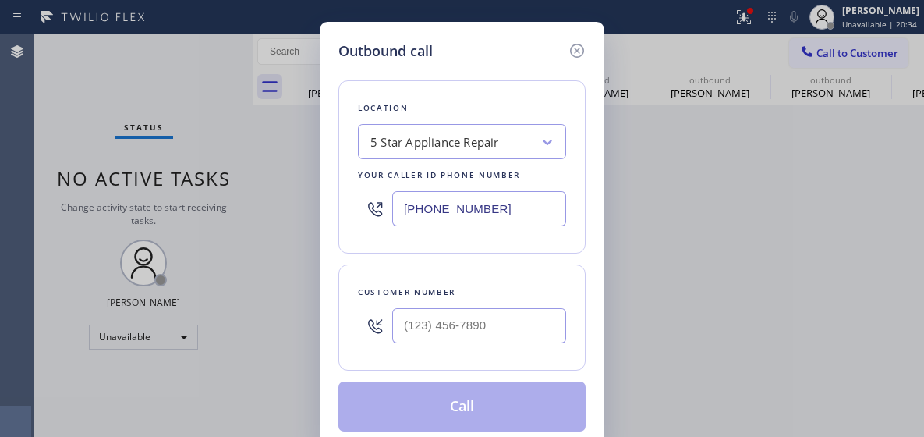
click at [451, 209] on input "(855) 731-4952" at bounding box center [479, 208] width 174 height 35
paste input "424) 273-8866"
type input "(424) 273-8866"
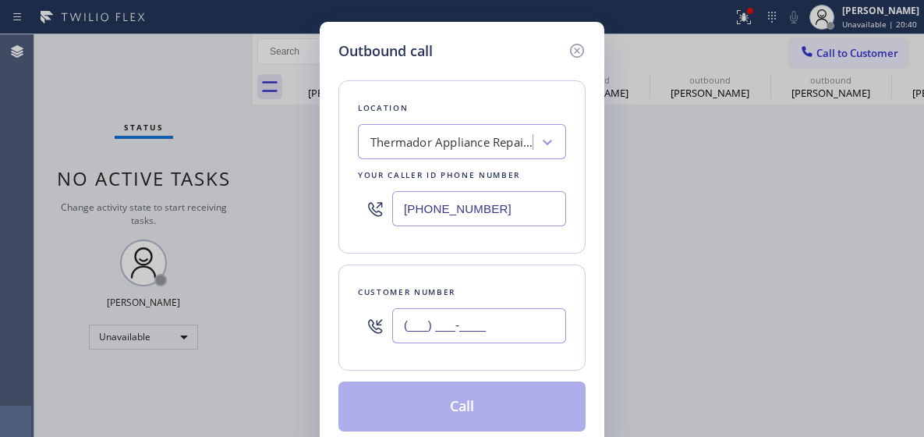
click at [441, 328] on input "(___) ___-____" at bounding box center [479, 325] width 174 height 35
paste input "310) 560-4110"
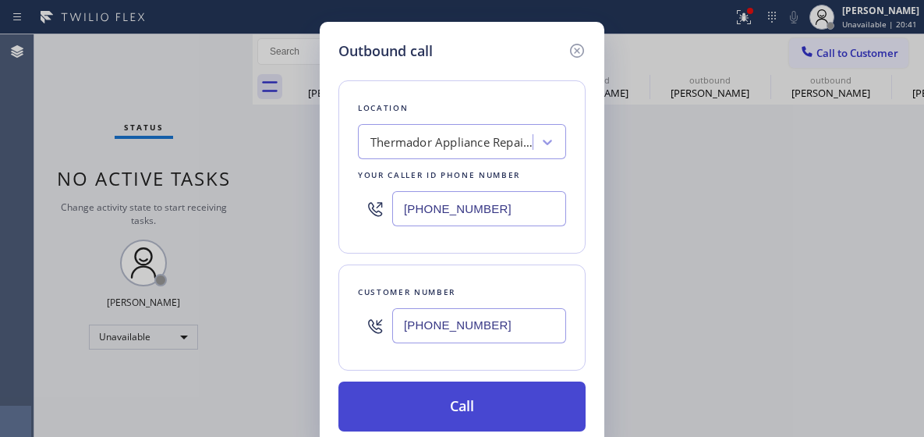
type input "(310) 560-4110"
click at [462, 404] on button "Call" at bounding box center [461, 406] width 247 height 50
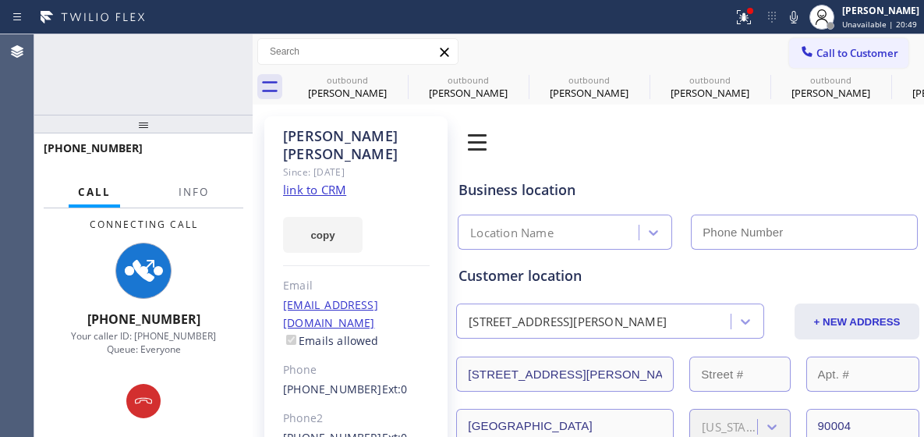
type input "(424) 273-8866"
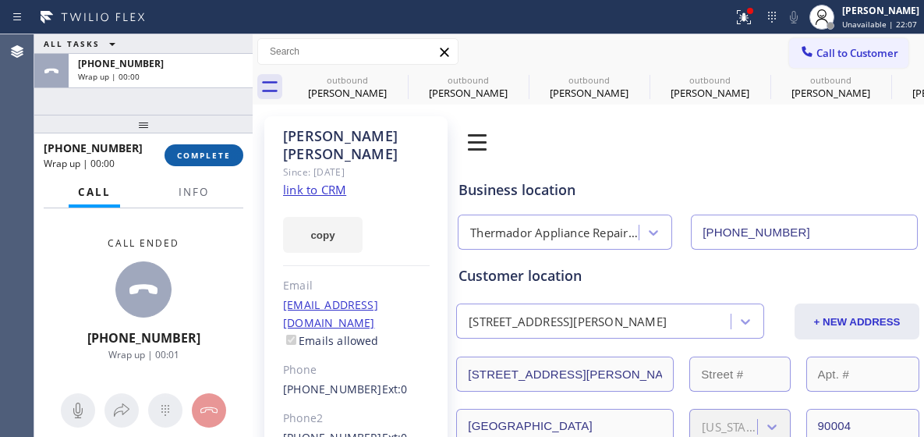
drag, startPoint x: 196, startPoint y: 141, endPoint x: 200, endPoint y: 161, distance: 19.9
click at [196, 141] on div "+13105604110 Wrap up | 00:00 COMPLETE" at bounding box center [144, 155] width 200 height 41
click at [207, 162] on button "COMPLETE" at bounding box center [204, 155] width 79 height 22
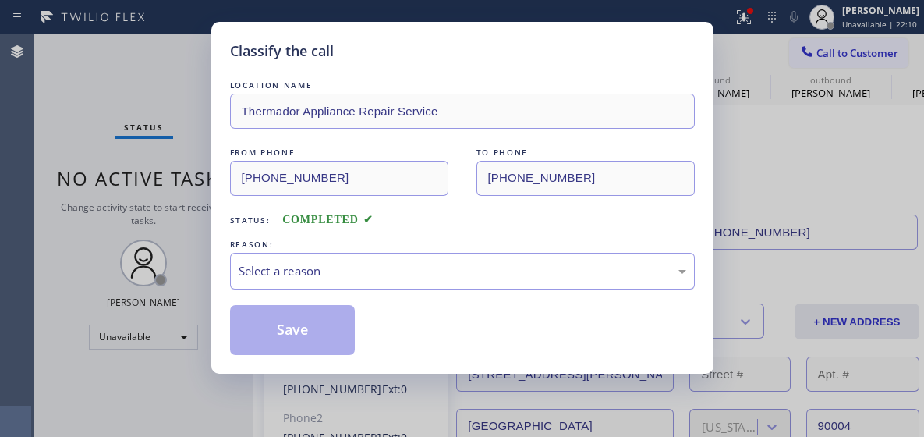
click at [336, 264] on div "Select a reason" at bounding box center [463, 271] width 448 height 18
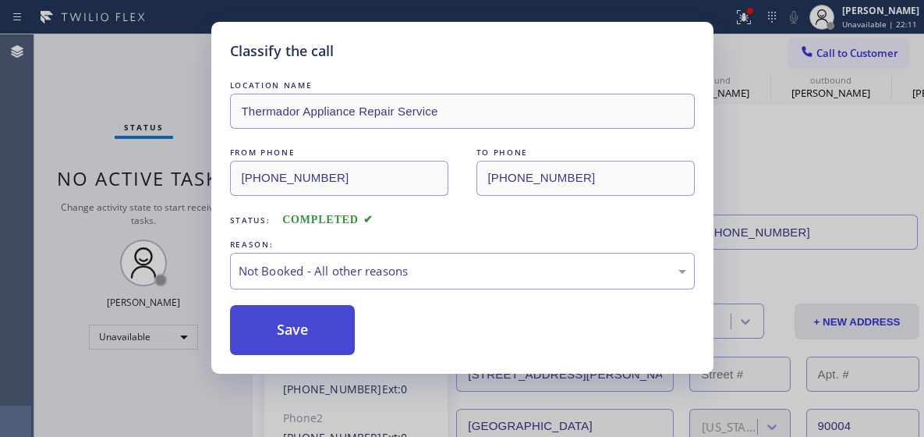
click at [330, 328] on button "Save" at bounding box center [293, 330] width 126 height 50
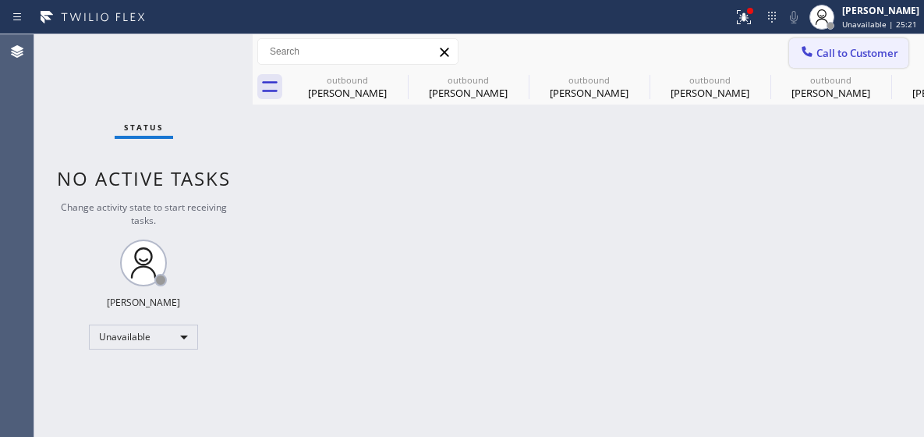
click at [827, 50] on span "Call to Customer" at bounding box center [858, 53] width 82 height 14
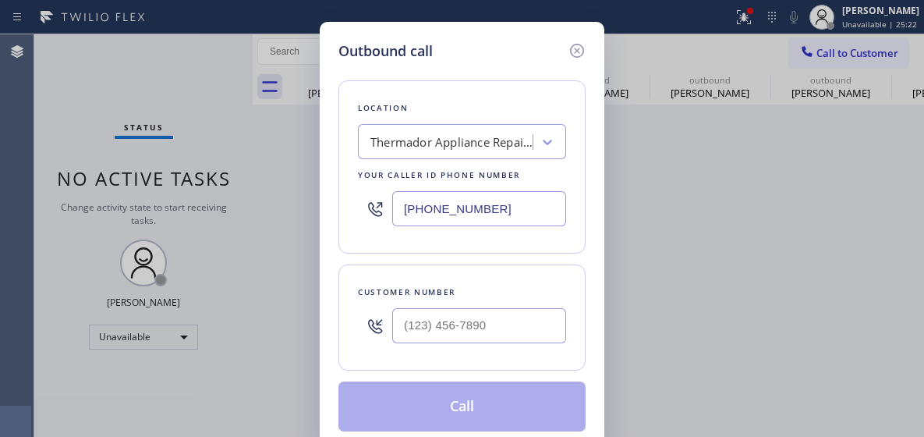
click at [438, 198] on input "(424) 273-8866" at bounding box center [479, 208] width 174 height 35
paste input "818) 643-3794"
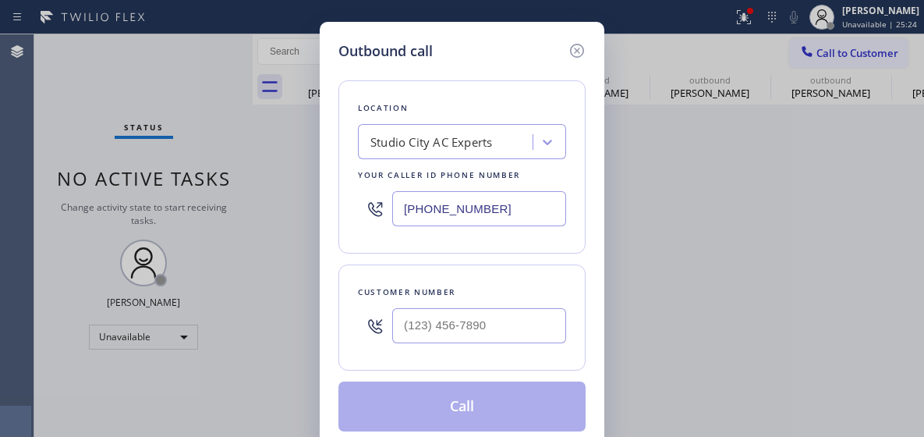
type input "(818) 643-3794"
click at [421, 326] on input "(___) ___-____" at bounding box center [479, 325] width 174 height 35
click at [421, 324] on input "(___) ___-____" at bounding box center [479, 325] width 174 height 35
click at [422, 322] on input "(___) ___-____" at bounding box center [479, 325] width 174 height 35
paste input "323) 395-4502"
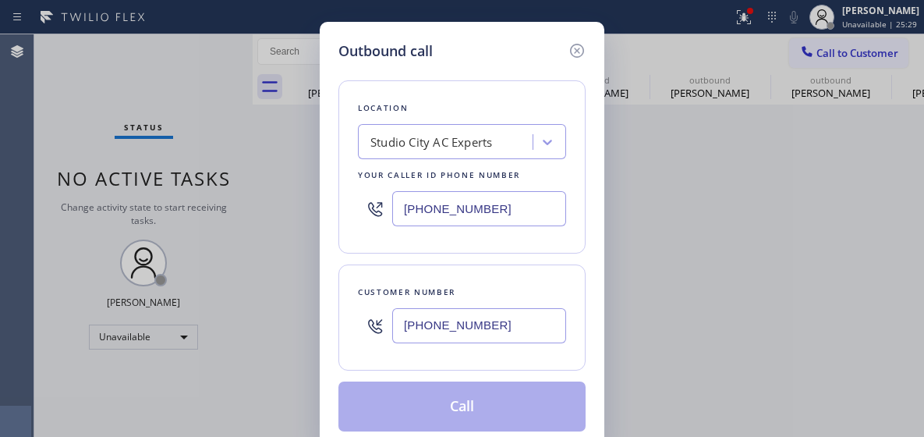
click at [436, 321] on input "(323) 395-4502" at bounding box center [479, 325] width 174 height 35
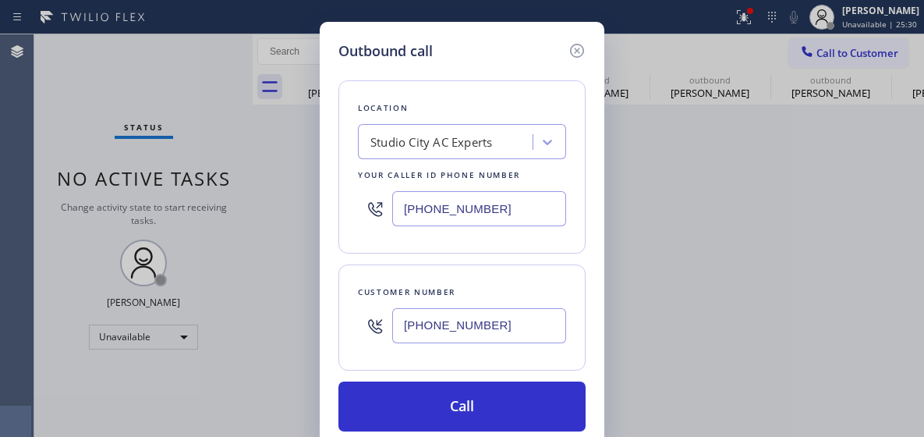
click at [436, 321] on input "(323) 395-4502" at bounding box center [479, 325] width 174 height 35
paste input "text"
type input "(323) 395-4502"
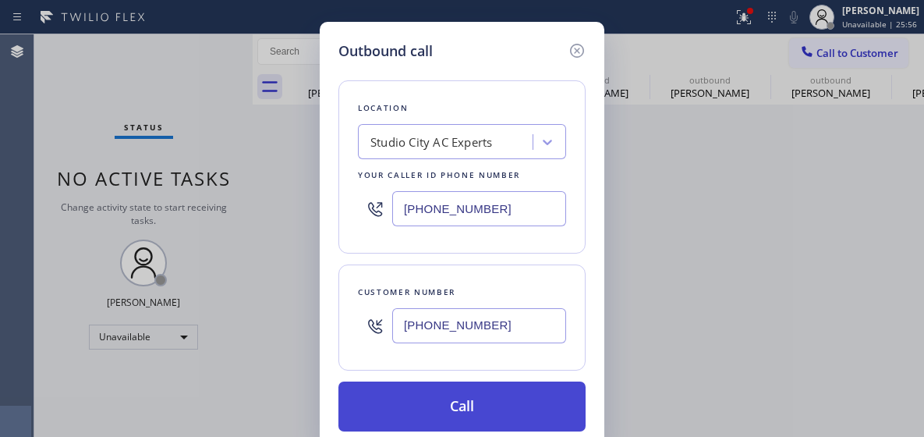
click at [460, 401] on button "Call" at bounding box center [461, 406] width 247 height 50
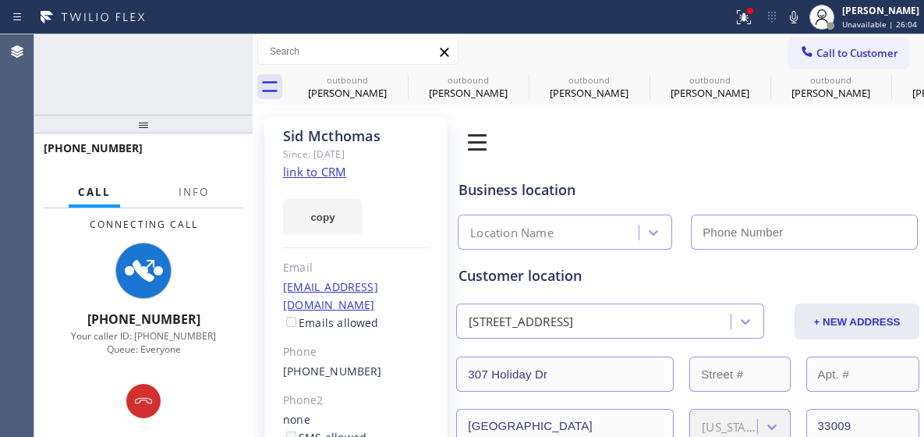
type input "(818) 643-3794"
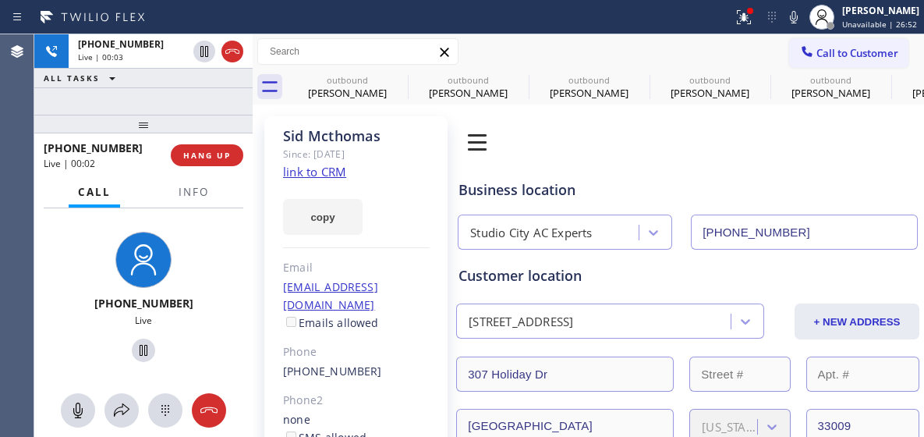
drag, startPoint x: 203, startPoint y: 406, endPoint x: 213, endPoint y: 314, distance: 91.8
click at [203, 406] on icon at bounding box center [209, 410] width 19 height 19
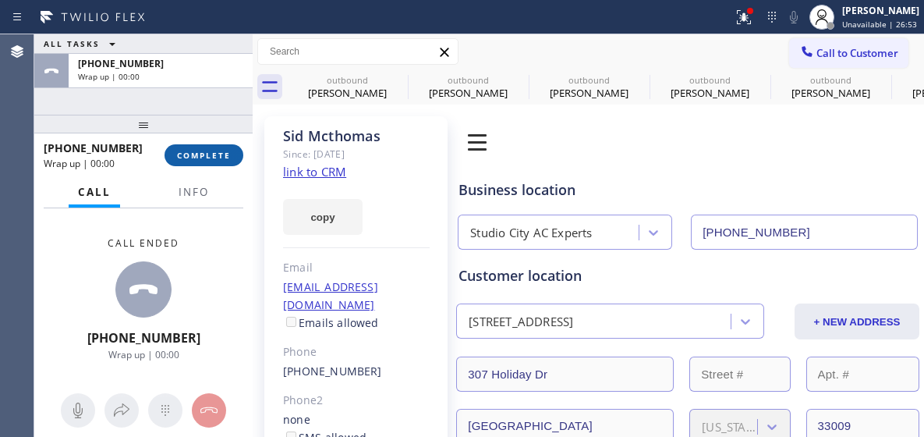
click at [207, 160] on span "COMPLETE" at bounding box center [204, 155] width 54 height 11
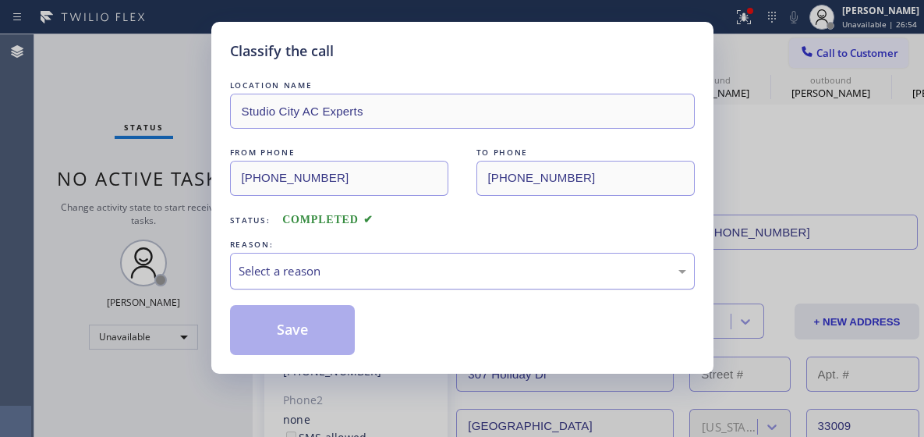
click at [304, 260] on div "Select a reason" at bounding box center [462, 271] width 465 height 37
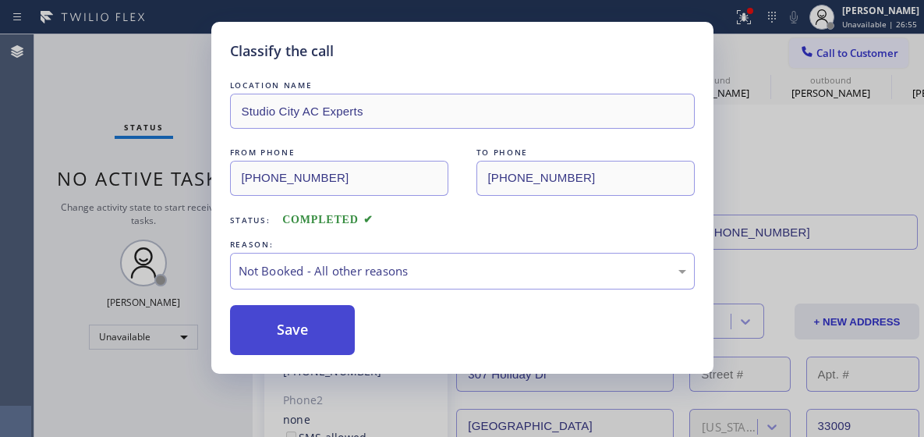
click at [334, 306] on button "Save" at bounding box center [293, 330] width 126 height 50
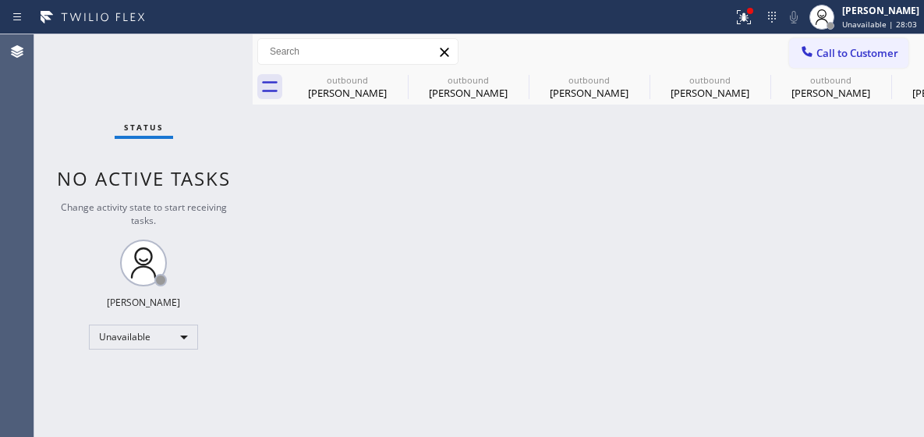
click at [858, 44] on button "Call to Customer" at bounding box center [848, 53] width 119 height 30
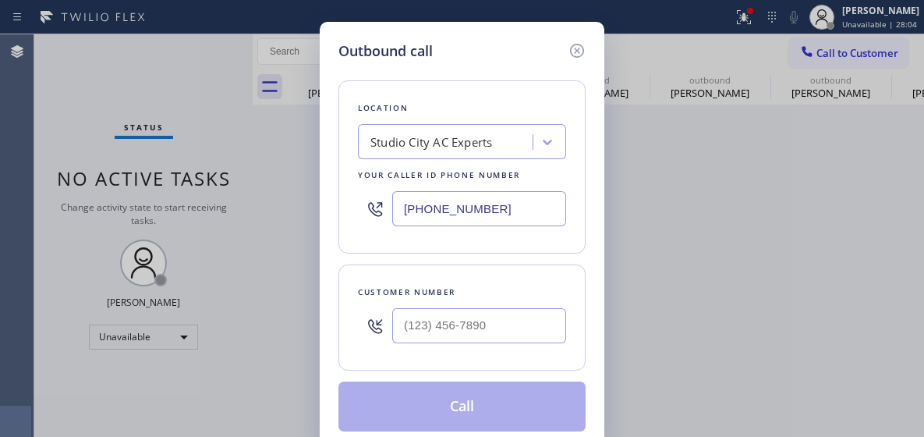
click at [431, 218] on input "(818) 643-3794" at bounding box center [479, 208] width 174 height 35
paste input "415) 965-3863"
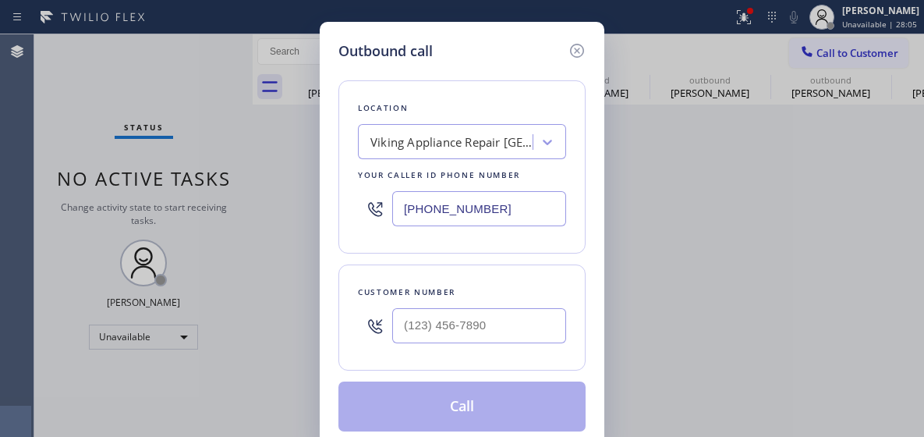
type input "(415) 965-3863"
click at [424, 324] on input "(___) ___-____" at bounding box center [479, 325] width 174 height 35
paste input "510) 812-4094"
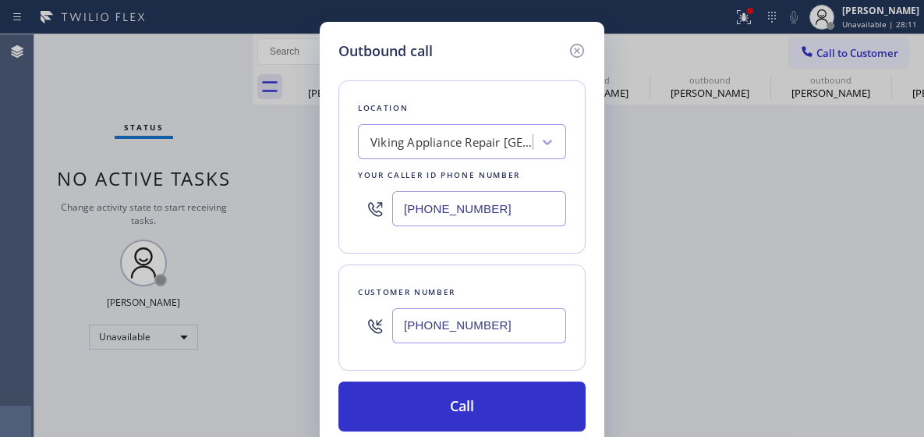
type input "(510) 812-4094"
drag, startPoint x: 468, startPoint y: 399, endPoint x: 466, endPoint y: 380, distance: 19.6
click at [469, 401] on button "Call" at bounding box center [461, 406] width 247 height 50
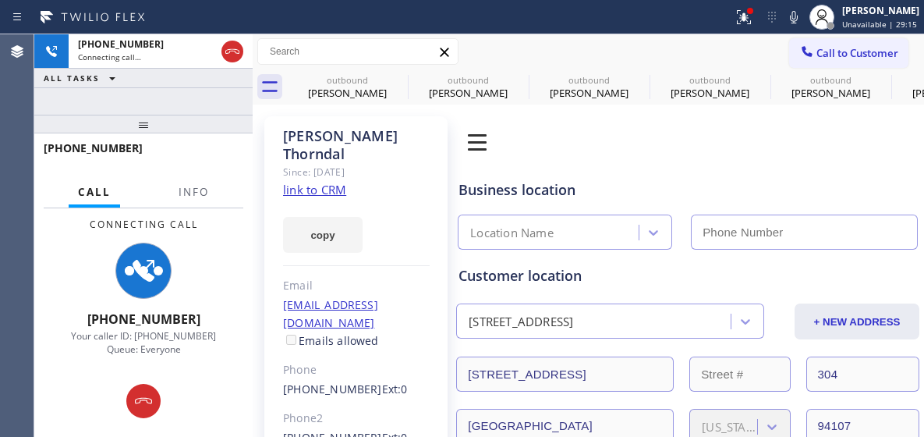
type input "(415) 965-3863"
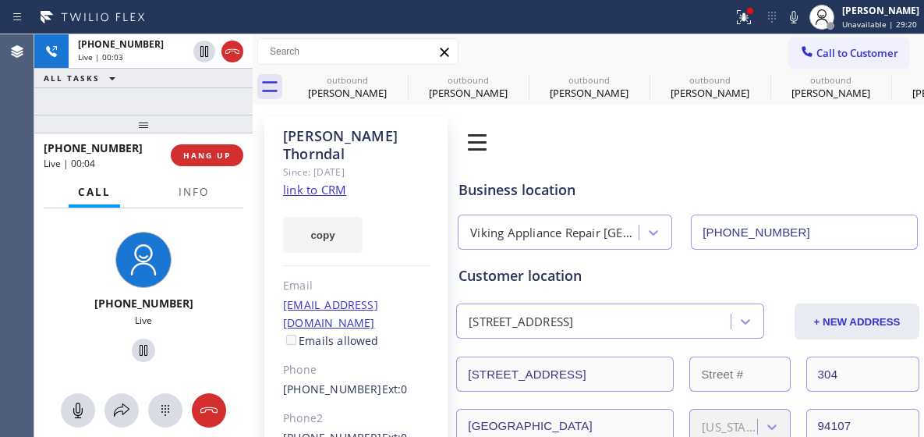
drag, startPoint x: 213, startPoint y: 412, endPoint x: 222, endPoint y: 201, distance: 210.8
click at [213, 412] on icon at bounding box center [208, 410] width 17 height 6
click at [210, 165] on button "HANG UP" at bounding box center [207, 155] width 73 height 22
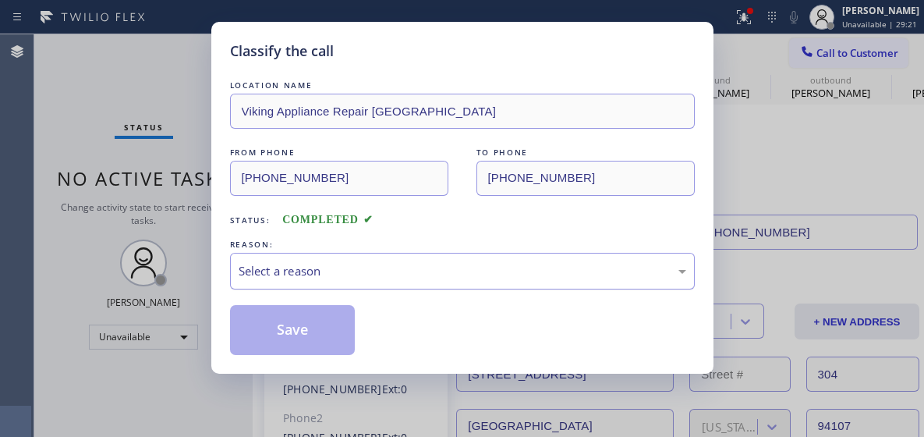
click at [306, 259] on div "Select a reason" at bounding box center [462, 271] width 465 height 37
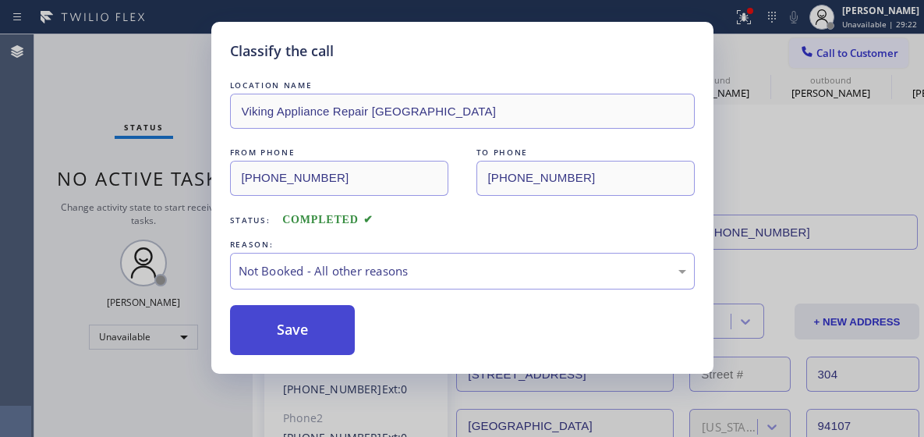
click at [305, 314] on button "Save" at bounding box center [293, 330] width 126 height 50
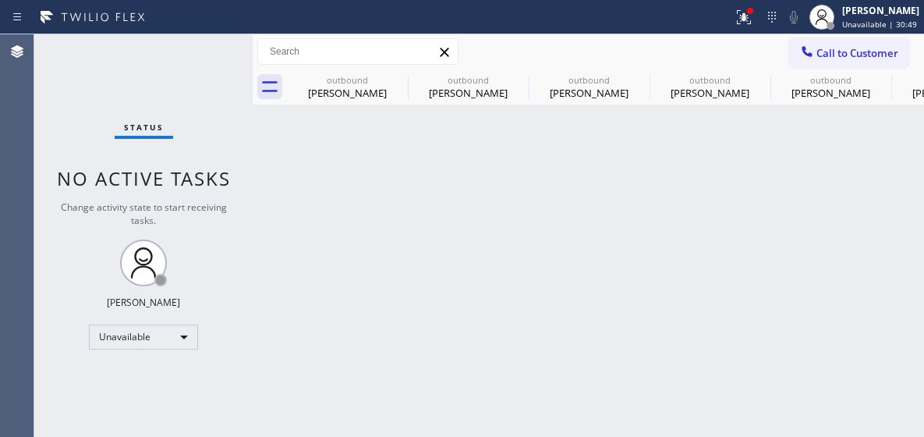
click at [834, 42] on button "Call to Customer" at bounding box center [848, 53] width 119 height 30
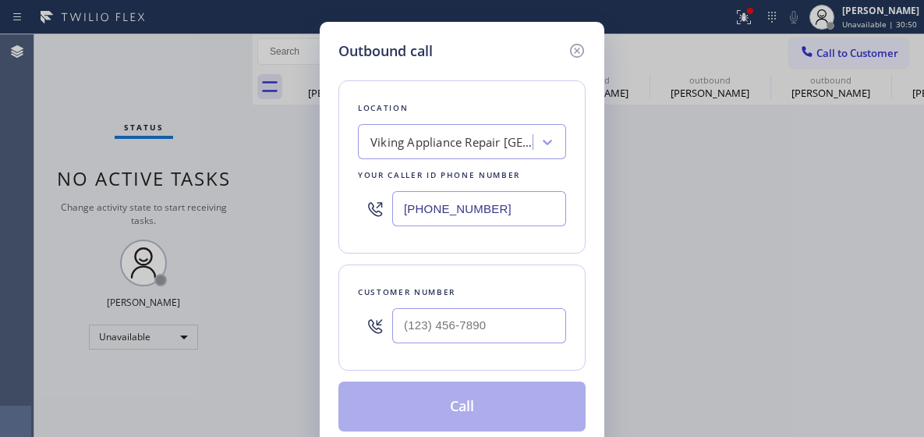
click at [449, 217] on input "(415) 965-3863" at bounding box center [479, 208] width 174 height 35
paste input "206) 203-9698"
type input "(206) 203-9698"
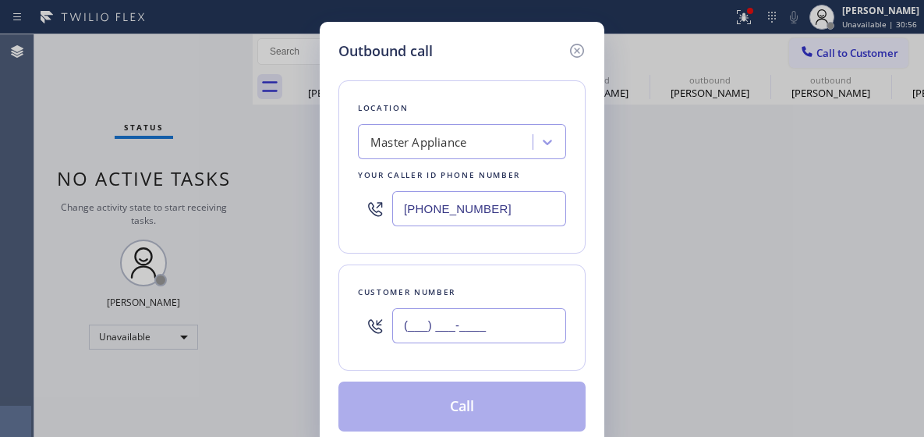
click at [446, 321] on input "(___) ___-____" at bounding box center [479, 325] width 174 height 35
paste input "206) 334-8130"
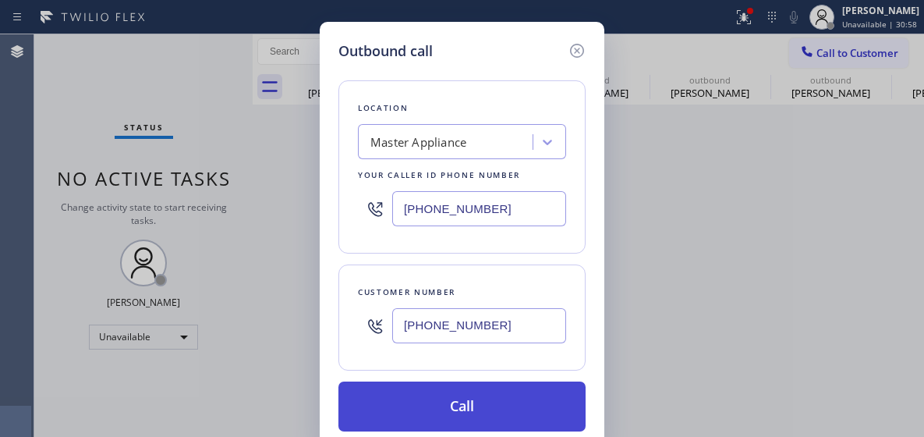
type input "(206) 334-8130"
click at [469, 392] on button "Call" at bounding box center [461, 406] width 247 height 50
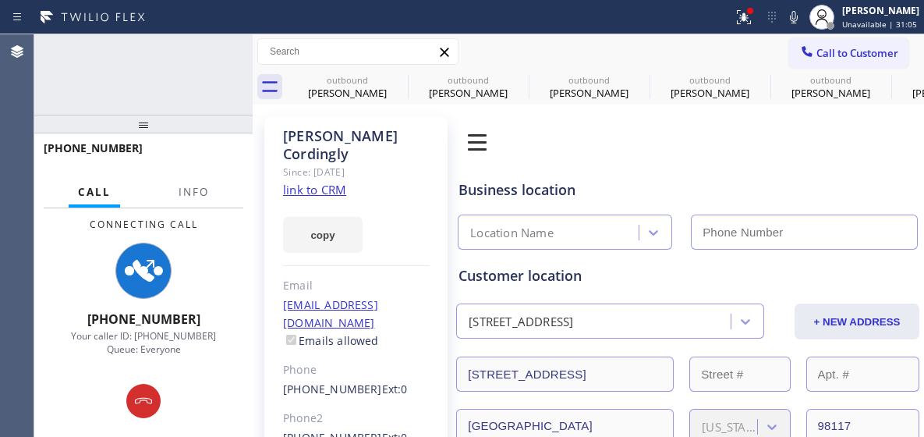
type input "(206) 203-9698"
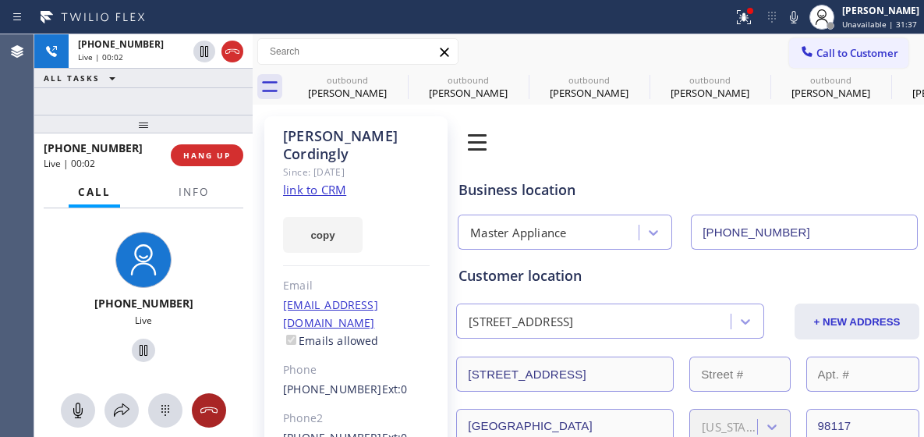
click at [204, 412] on icon at bounding box center [208, 410] width 17 height 6
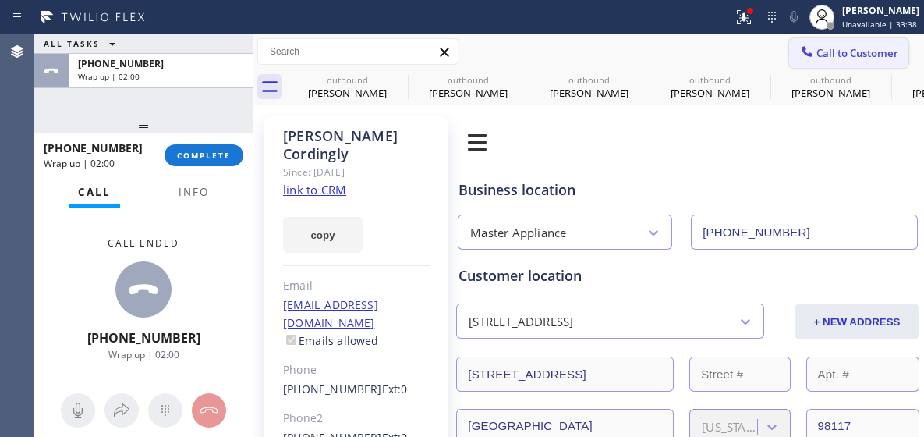
click at [838, 61] on button "Call to Customer" at bounding box center [848, 53] width 119 height 30
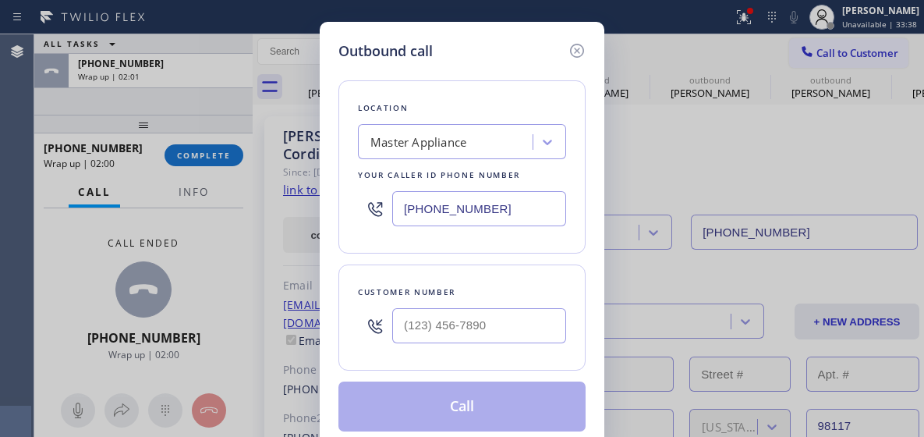
click at [422, 218] on input "(206) 203-9698" at bounding box center [479, 208] width 174 height 35
paste input "13) 320-5384"
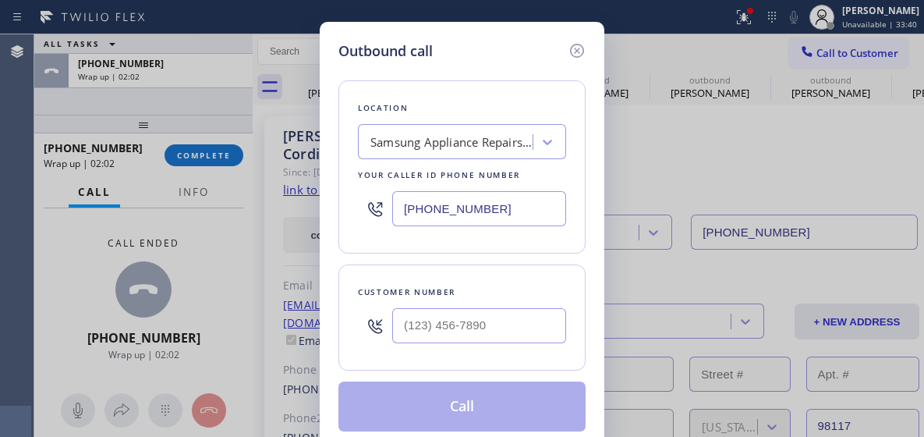
type input "(213) 320-5384"
click at [441, 323] on input "(___) ___-____" at bounding box center [479, 325] width 174 height 35
click at [443, 323] on input "(___) ___-____" at bounding box center [479, 325] width 174 height 35
paste input "626) 308-0424"
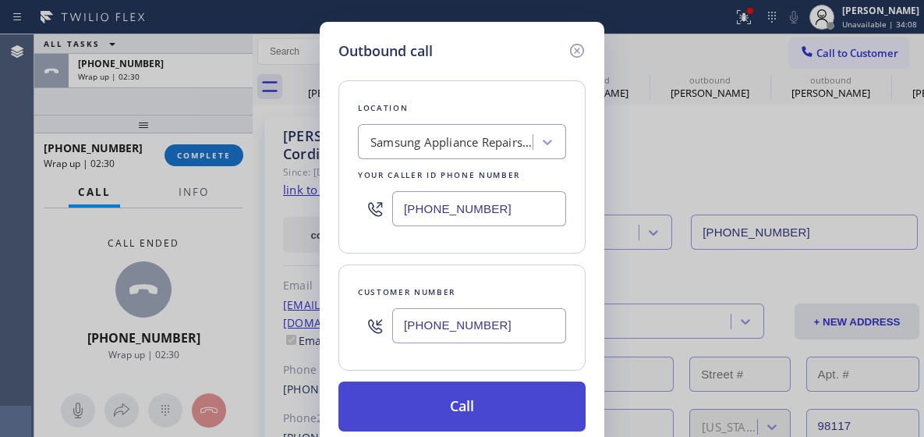
type input "(626) 308-0424"
click at [467, 401] on button "Call" at bounding box center [461, 406] width 247 height 50
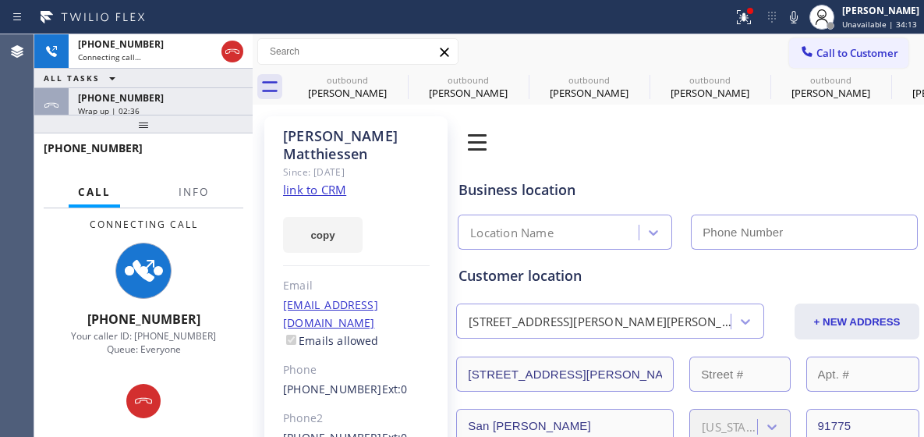
type input "(213) 320-5384"
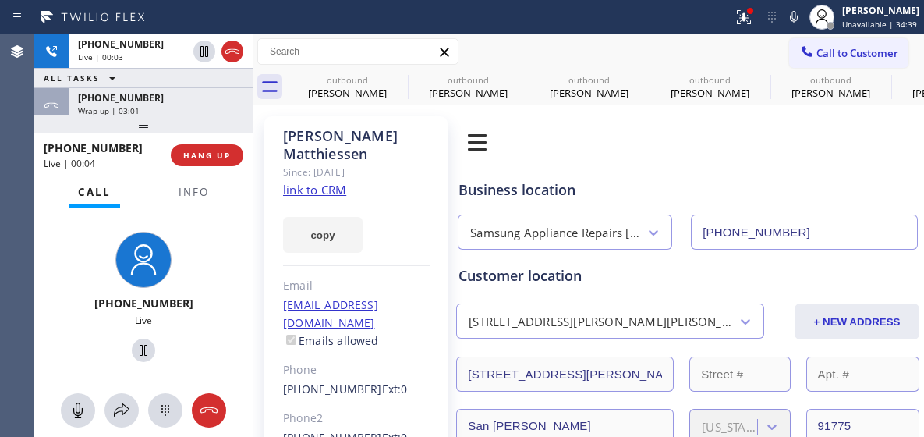
drag, startPoint x: 200, startPoint y: 409, endPoint x: 200, endPoint y: 345, distance: 64.7
click at [200, 409] on icon at bounding box center [209, 410] width 19 height 19
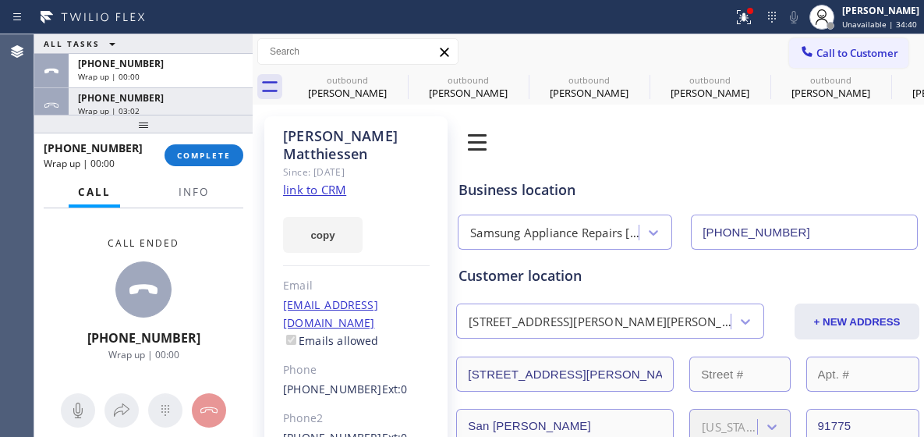
click at [208, 169] on div "+16263080424 Wrap up | 00:00 COMPLETE" at bounding box center [144, 155] width 200 height 41
click at [216, 166] on button "COMPLETE" at bounding box center [204, 155] width 79 height 22
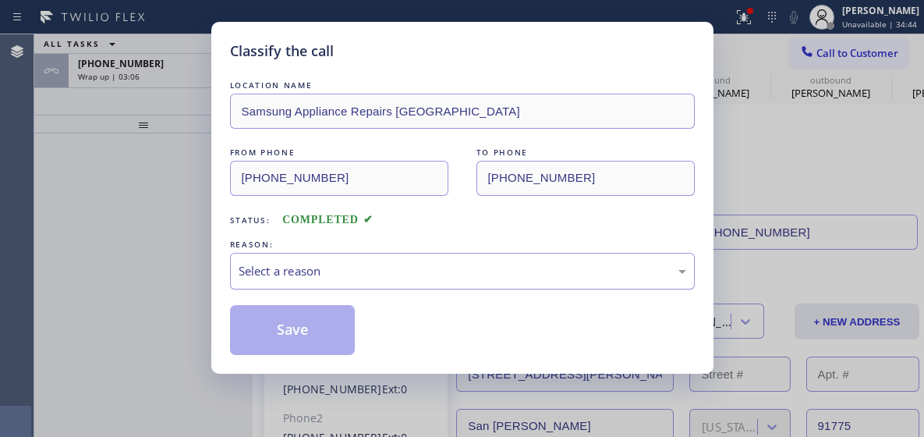
click at [336, 275] on div "Select a reason" at bounding box center [463, 271] width 448 height 18
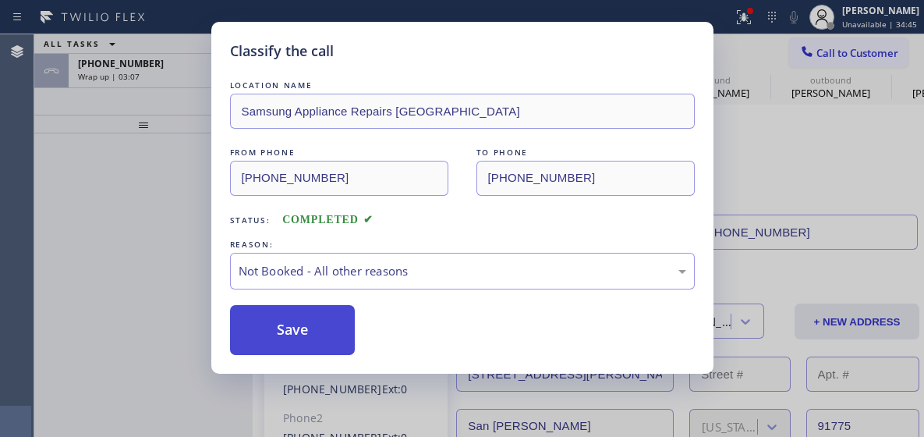
click at [318, 331] on button "Save" at bounding box center [293, 330] width 126 height 50
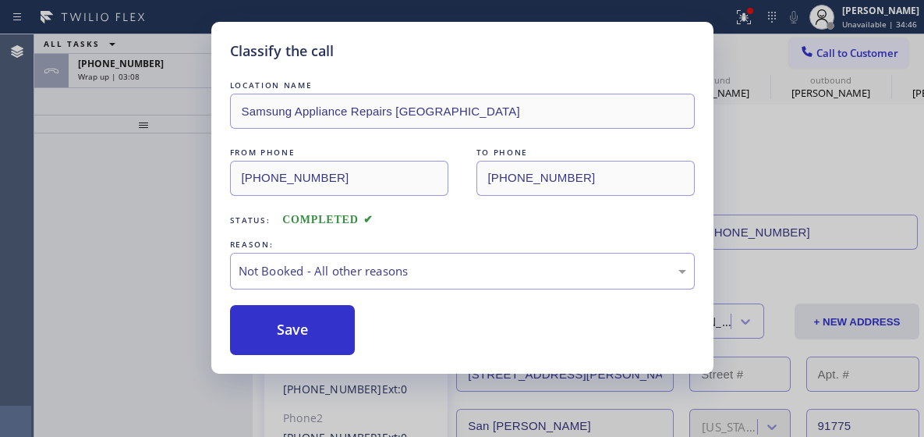
click at [293, 321] on div "Back to Dashboard Change Sender ID Customers Technicians Select a contact Outbo…" at bounding box center [588, 235] width 671 height 402
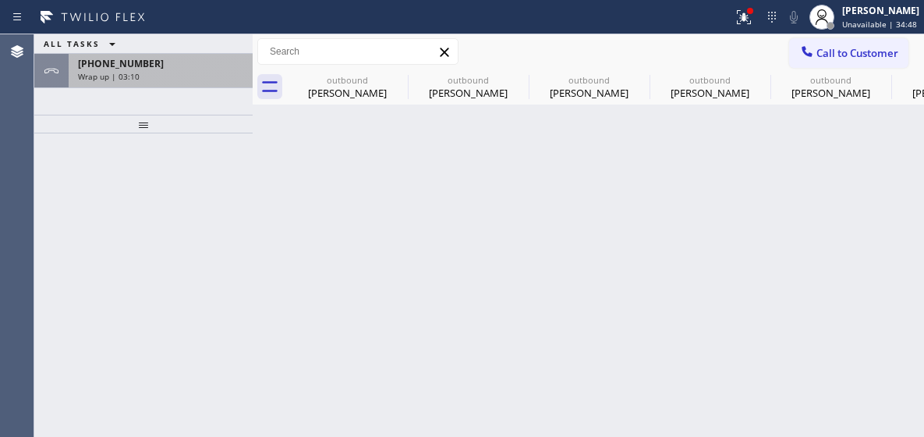
click at [168, 71] on div "Wrap up | 03:10" at bounding box center [160, 76] width 165 height 11
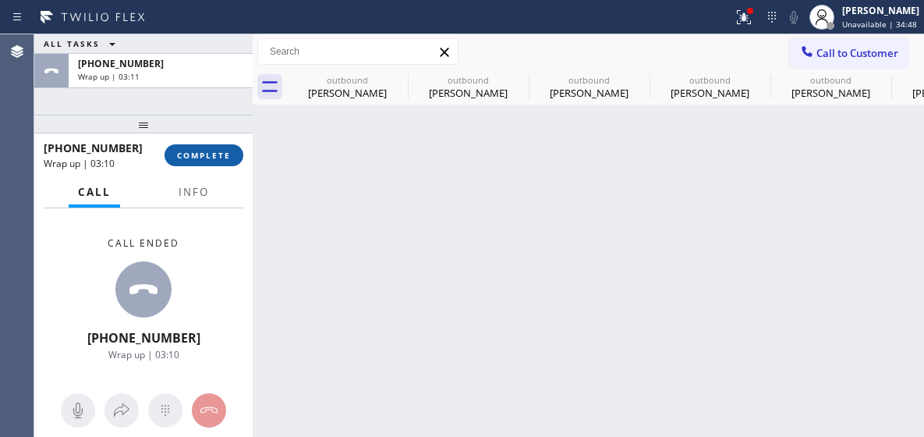
click at [213, 158] on span "COMPLETE" at bounding box center [204, 155] width 54 height 11
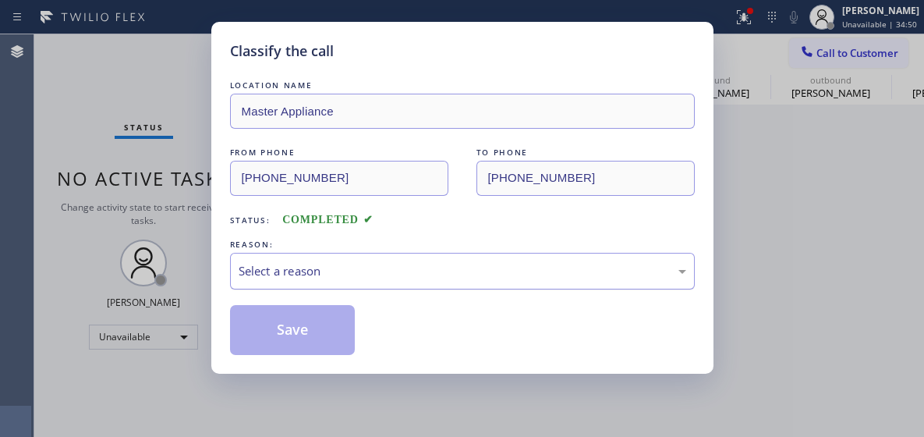
click at [342, 254] on div "Select a reason" at bounding box center [462, 271] width 465 height 37
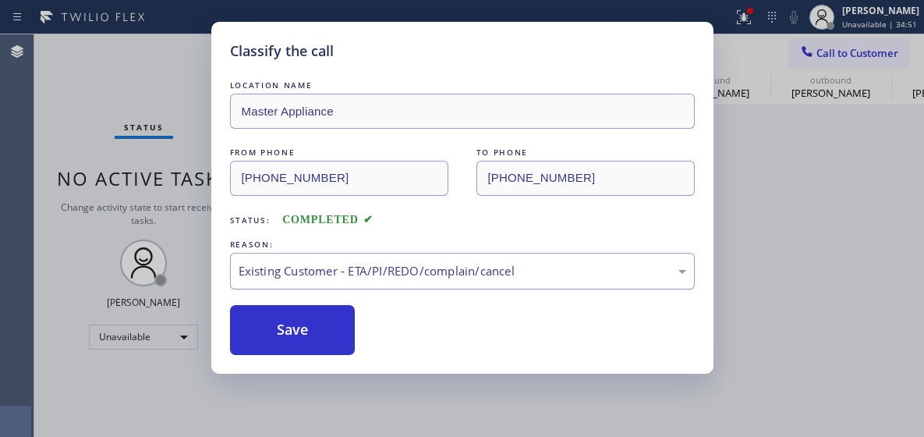
click at [356, 278] on div "Existing Customer - ETA/PI/REDO/complain/cancel" at bounding box center [463, 271] width 448 height 18
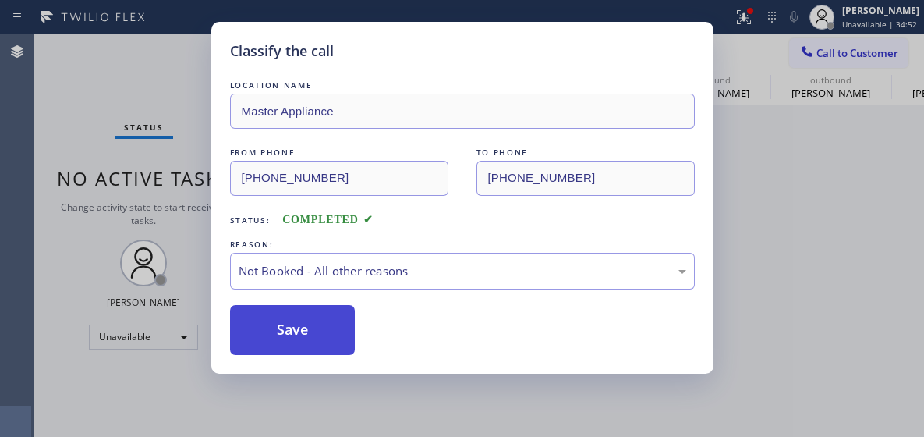
click at [342, 331] on button "Save" at bounding box center [293, 330] width 126 height 50
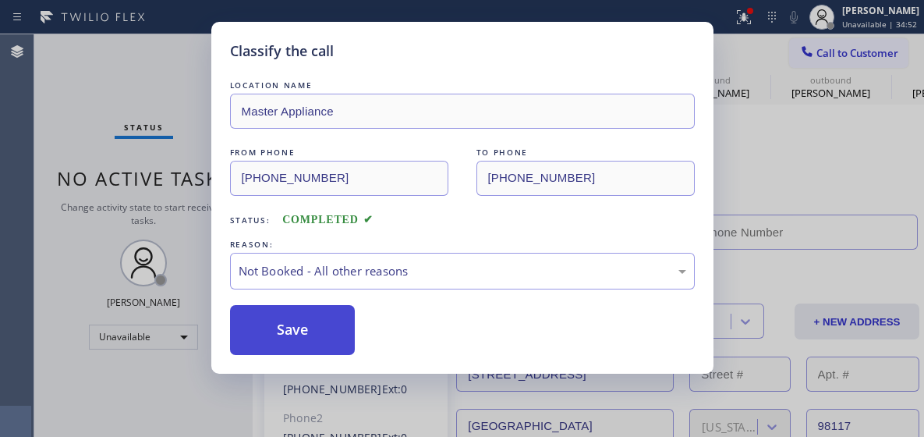
type input "(206) 203-9698"
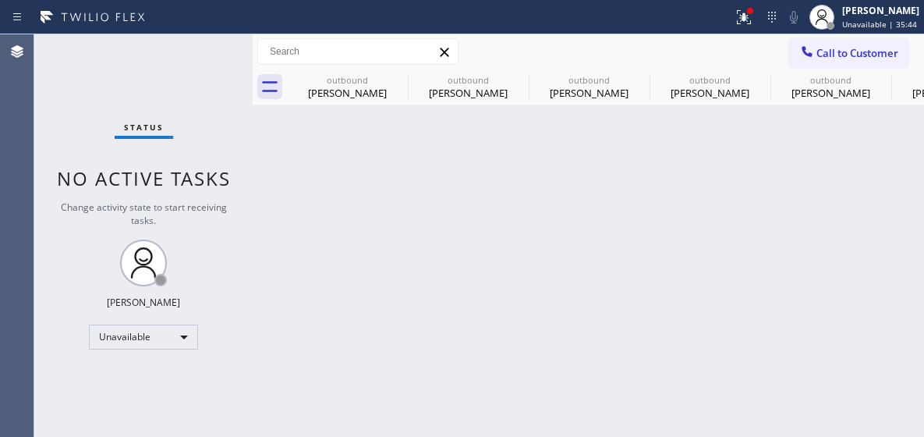
click at [781, 34] on div "Status report Issues detected These issues could affect your workflow. Please c…" at bounding box center [462, 17] width 924 height 34
click at [864, 69] on div "Call to Customer Outbound call Location Samsung Appliance Repairs Los Angeles Y…" at bounding box center [588, 51] width 671 height 35
click at [842, 54] on span "Call to Customer" at bounding box center [858, 53] width 82 height 14
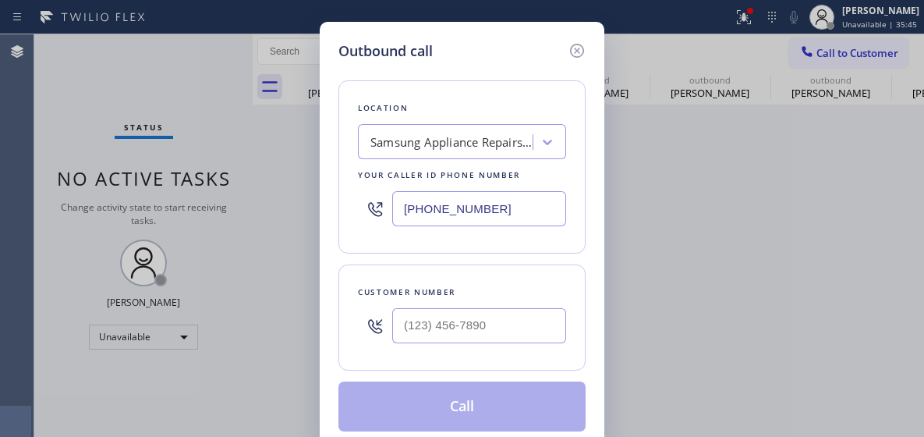
click at [435, 202] on input "(213) 320-5384" at bounding box center [479, 208] width 174 height 35
paste input "720) 307-7285"
type input "(720) 307-7285"
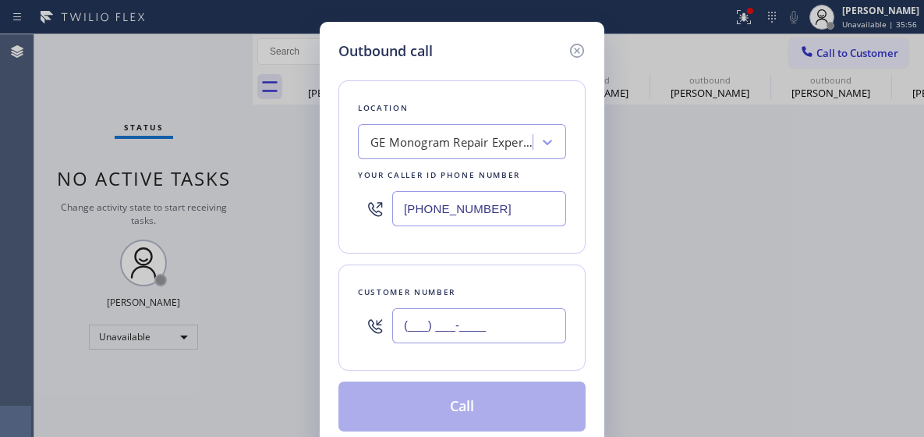
click at [431, 321] on input "(___) ___-____" at bounding box center [479, 325] width 174 height 35
paste input "720) 301-4971"
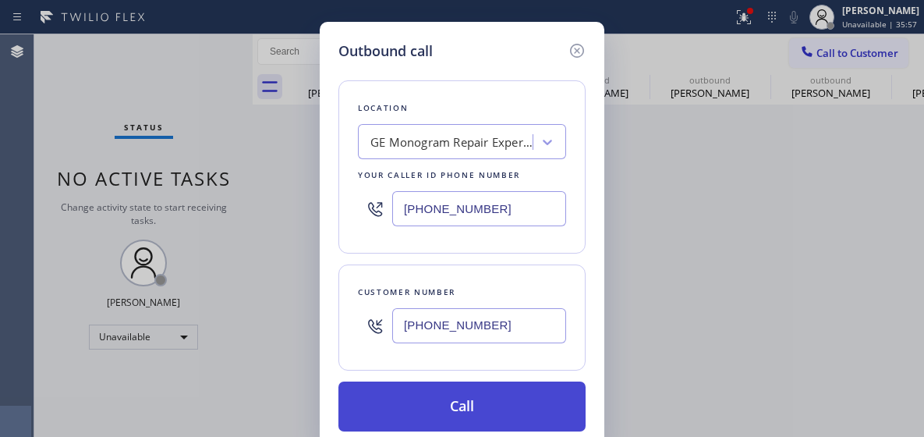
type input "(720) 301-4971"
click at [443, 388] on button "Call" at bounding box center [461, 406] width 247 height 50
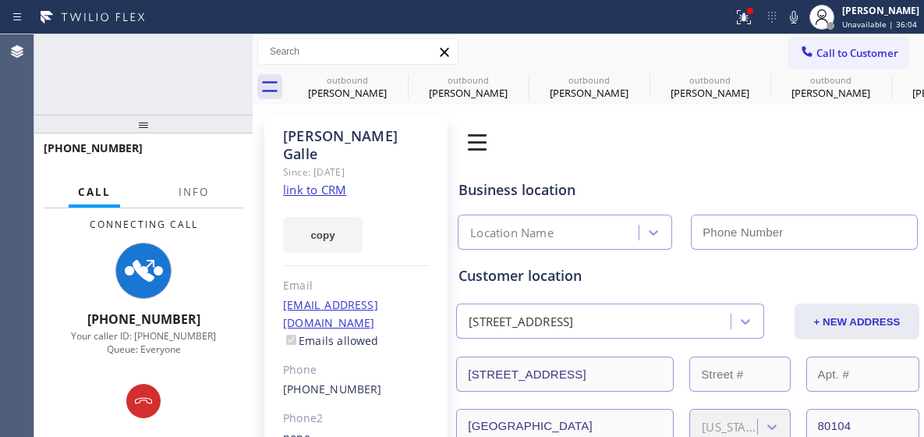
type input "(720) 307-7285"
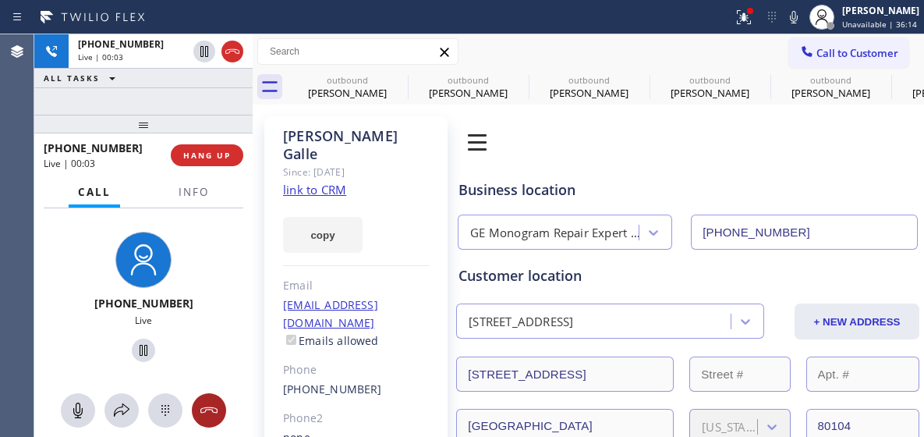
click at [213, 395] on button at bounding box center [209, 410] width 34 height 34
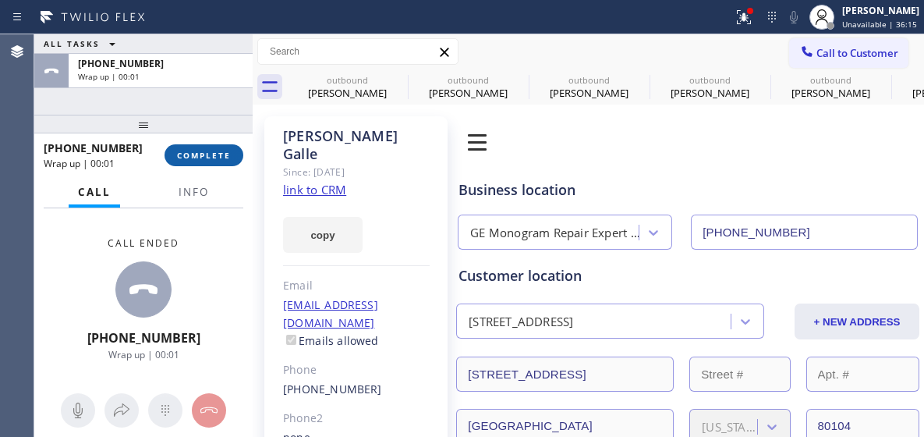
click at [197, 155] on span "COMPLETE" at bounding box center [204, 155] width 54 height 11
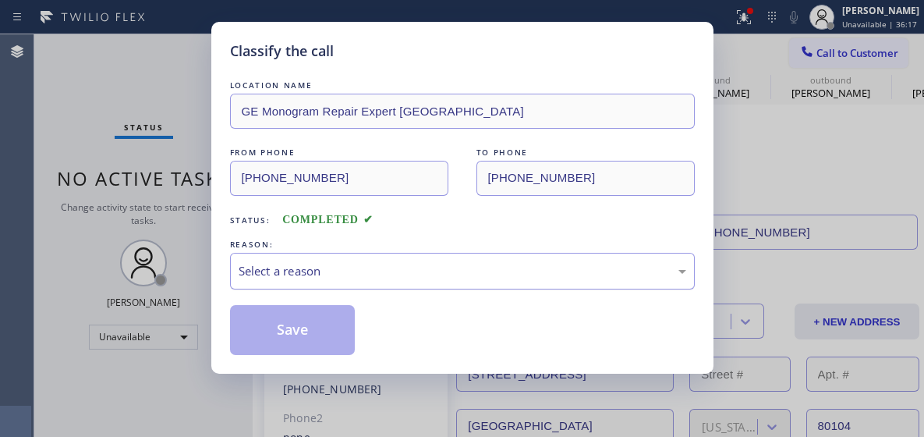
click at [348, 277] on div "Select a reason" at bounding box center [463, 271] width 448 height 18
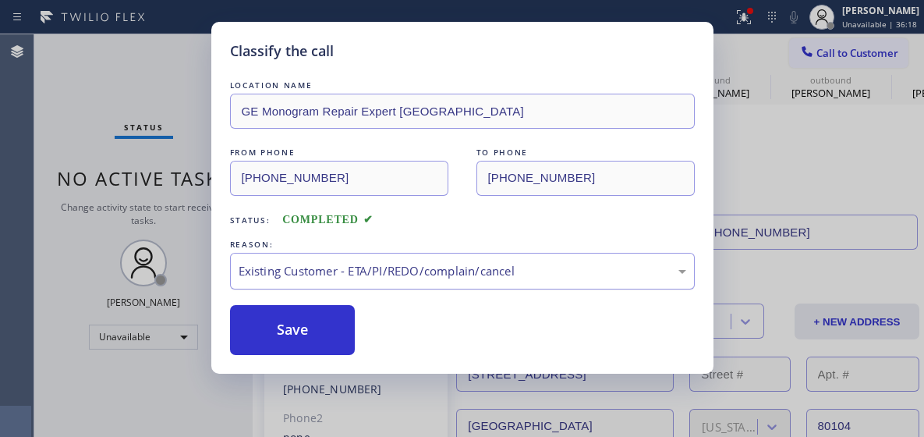
click at [342, 262] on div "Existing Customer - ETA/PI/REDO/complain/cancel" at bounding box center [463, 271] width 448 height 18
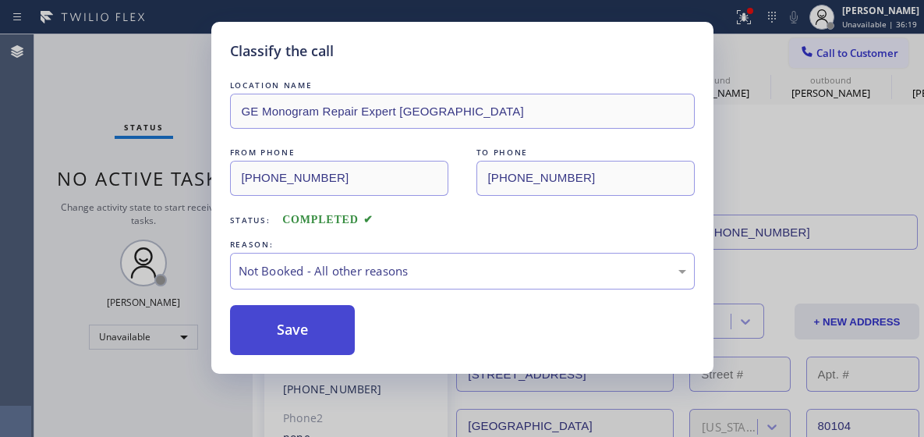
click at [329, 310] on button "Save" at bounding box center [293, 330] width 126 height 50
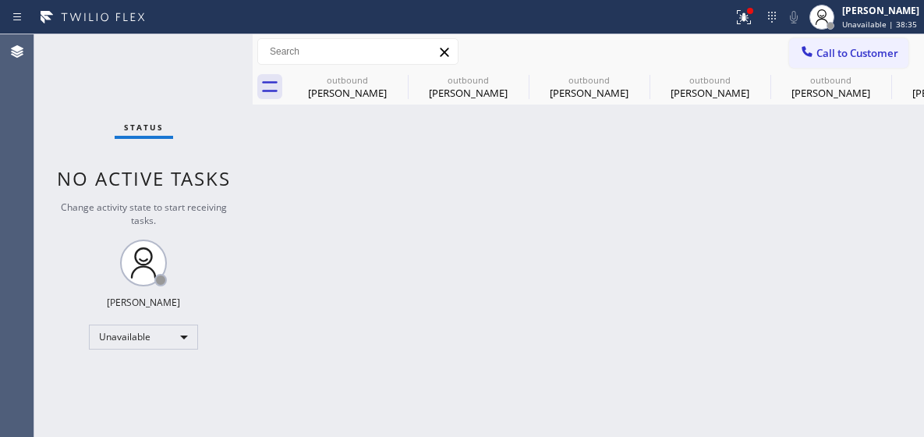
drag, startPoint x: 895, startPoint y: 48, endPoint x: 807, endPoint y: 67, distance: 89.5
click at [892, 48] on span "Call to Customer" at bounding box center [858, 53] width 82 height 14
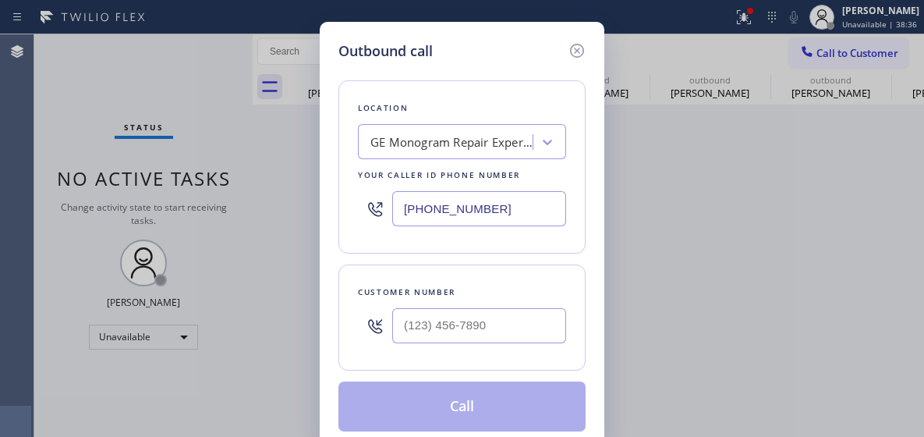
click at [409, 211] on input "(720) 307-7285" at bounding box center [479, 208] width 174 height 35
click at [408, 211] on input "(720) 307-7285" at bounding box center [479, 208] width 174 height 35
paste input "877) 672-156"
type input "(877) 672-1565"
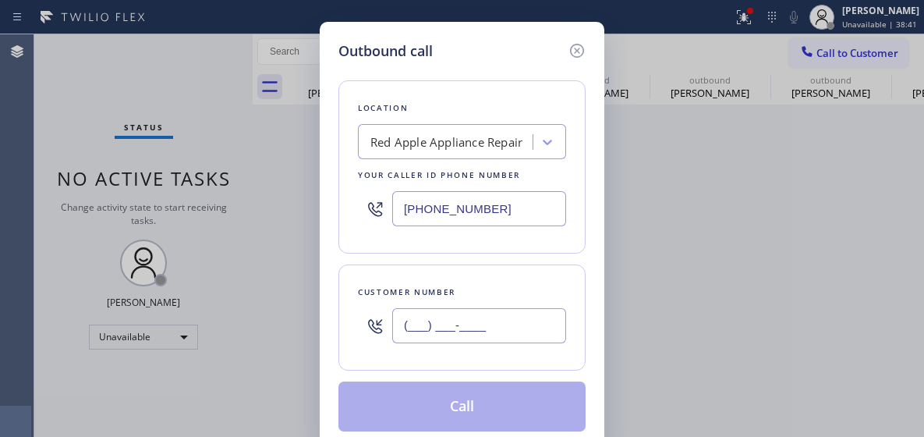
click at [427, 319] on input "(___) ___-____" at bounding box center [479, 325] width 174 height 35
paste input "818) 922-5711"
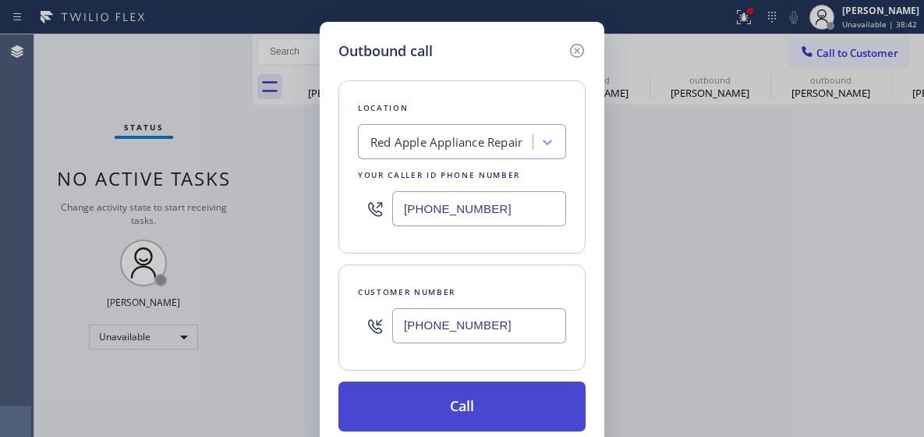
type input "(818) 922-5711"
click at [484, 416] on button "Call" at bounding box center [461, 406] width 247 height 50
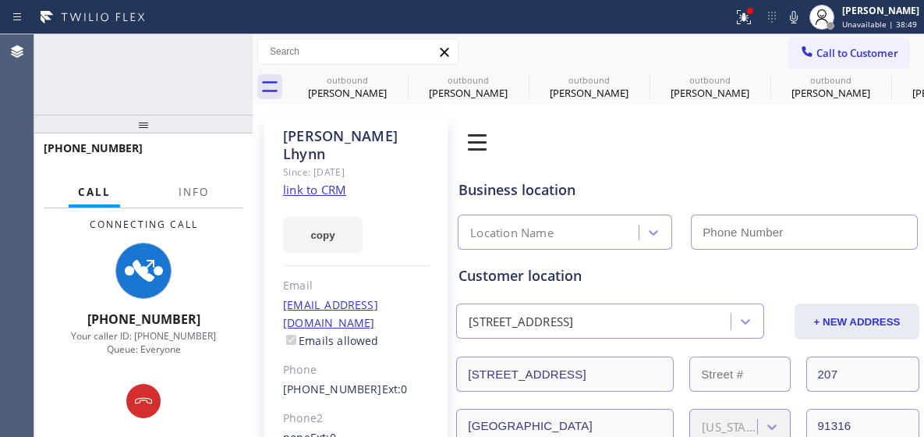
type input "(877) 672-1565"
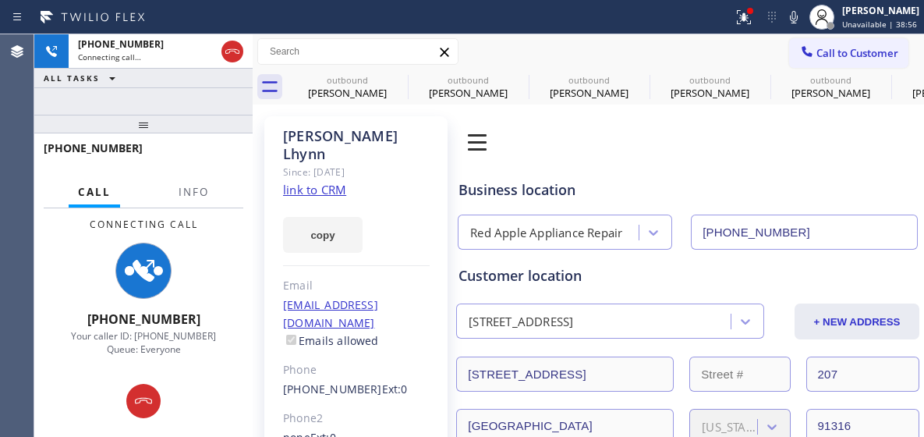
click at [143, 401] on icon at bounding box center [143, 401] width 19 height 19
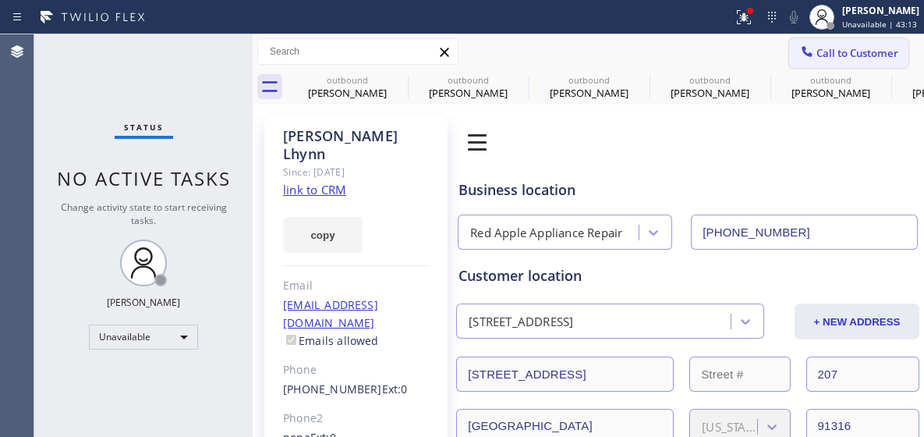
click at [824, 44] on button "Call to Customer" at bounding box center [848, 53] width 119 height 30
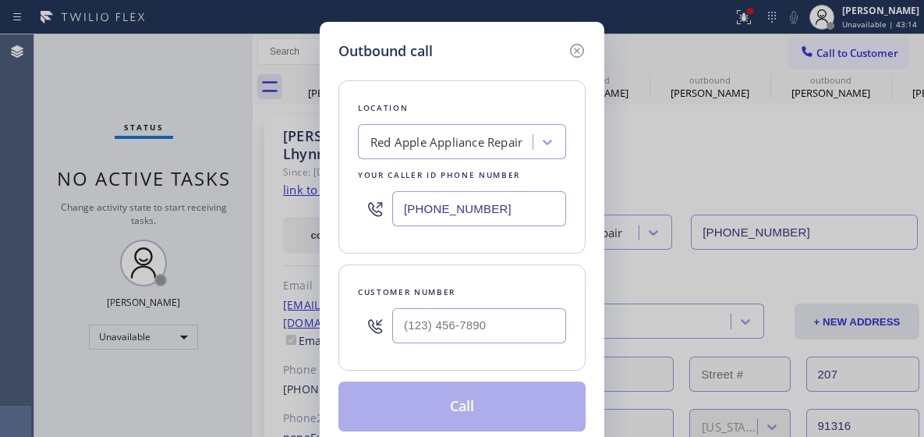
click at [442, 209] on input "(877) 672-1565" at bounding box center [479, 208] width 174 height 35
paste input "55) 731-4952"
type input "(855) 731-4952"
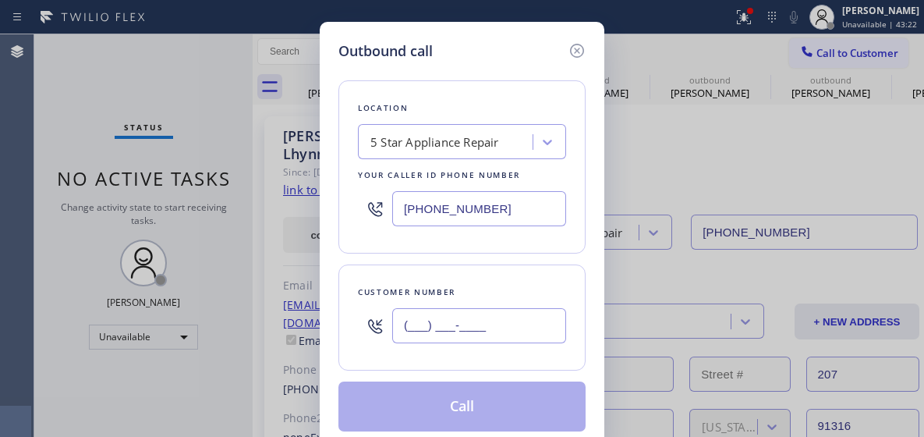
click at [441, 335] on input "(___) ___-____" at bounding box center [479, 325] width 174 height 35
paste input "650) 796-1474"
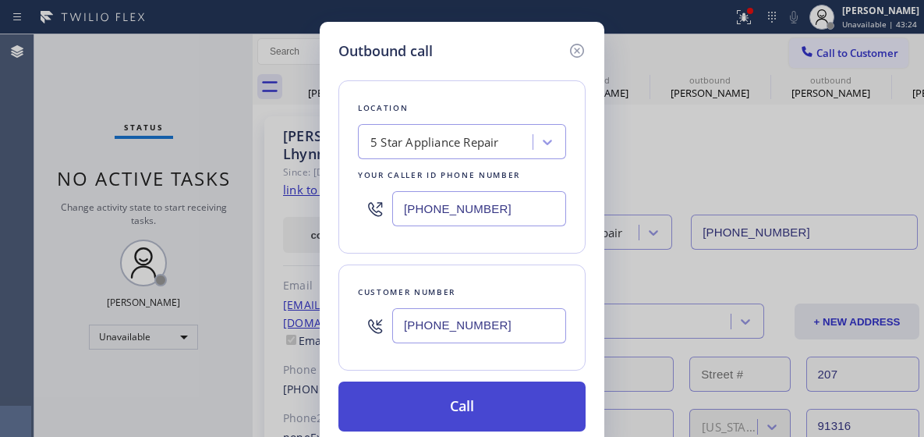
type input "(650) 796-1474"
click at [443, 398] on button "Call" at bounding box center [461, 406] width 247 height 50
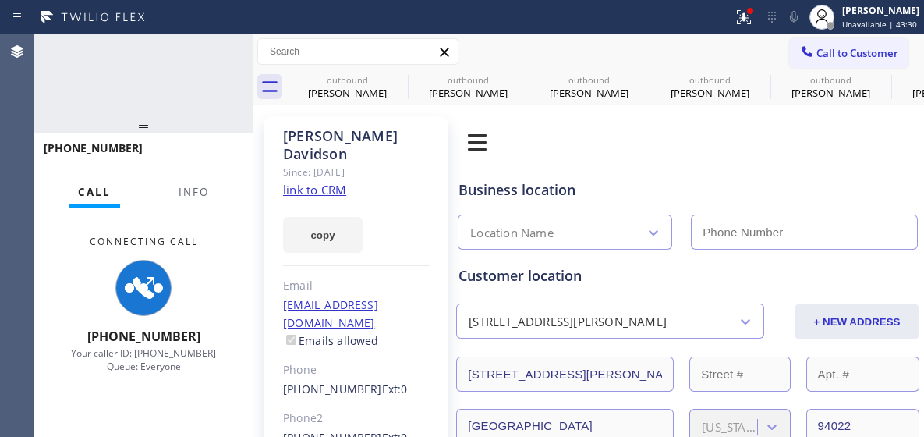
type input "(855) 731-4952"
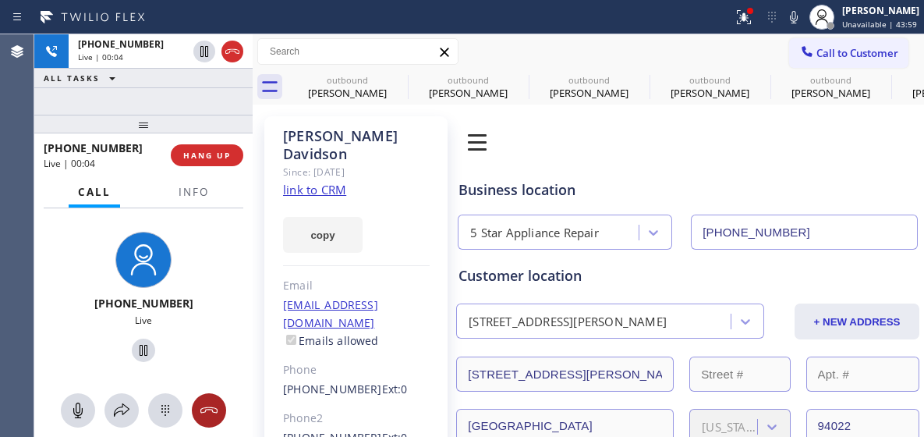
click at [208, 401] on icon at bounding box center [209, 410] width 19 height 19
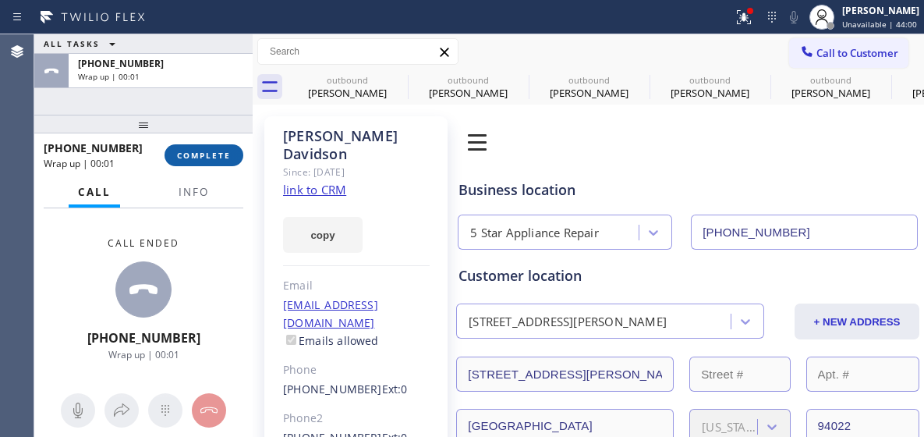
click at [200, 161] on span "COMPLETE" at bounding box center [204, 155] width 54 height 11
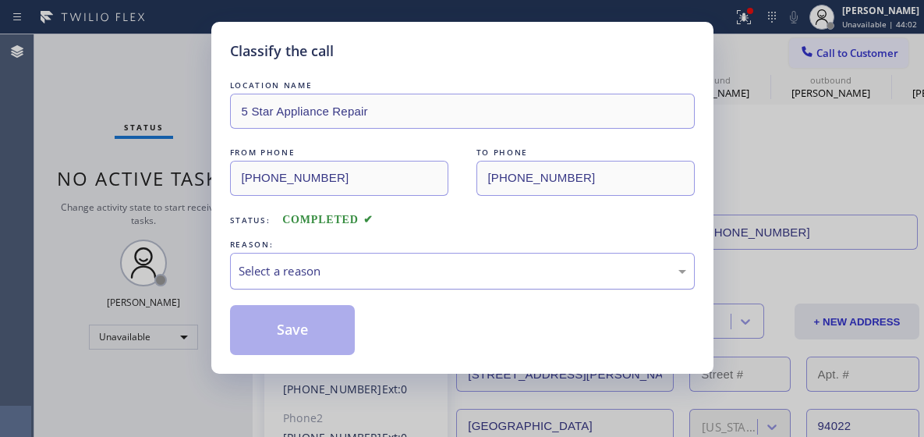
click at [364, 268] on div "Select a reason" at bounding box center [463, 271] width 448 height 18
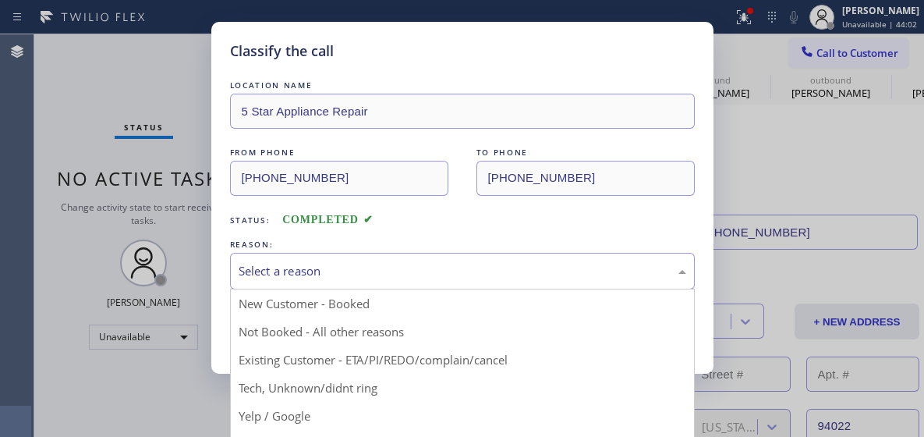
drag, startPoint x: 392, startPoint y: 338, endPoint x: 375, endPoint y: 349, distance: 20.1
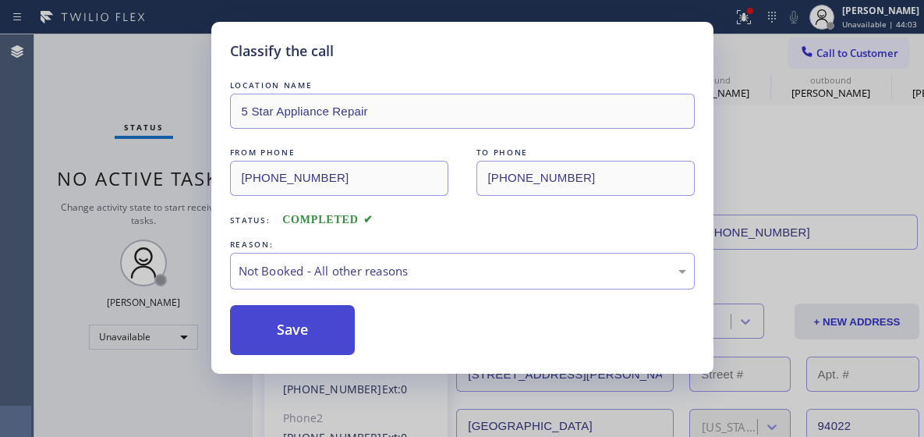
click at [277, 319] on button "Save" at bounding box center [293, 330] width 126 height 50
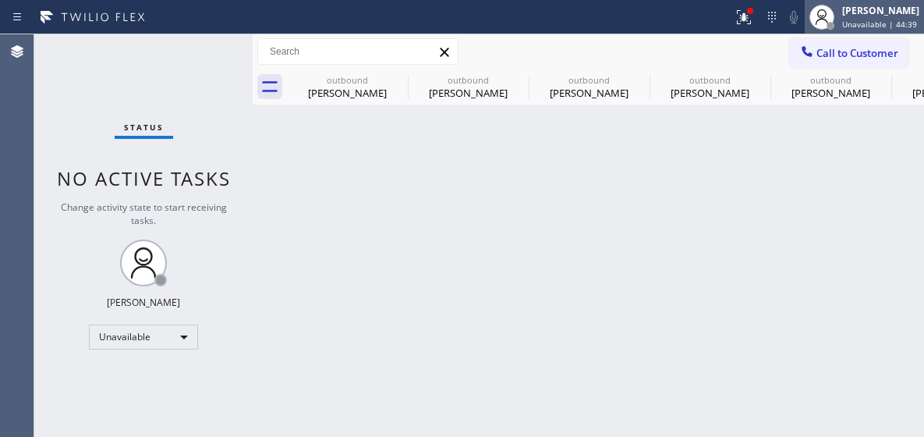
click at [832, 27] on div at bounding box center [822, 17] width 34 height 34
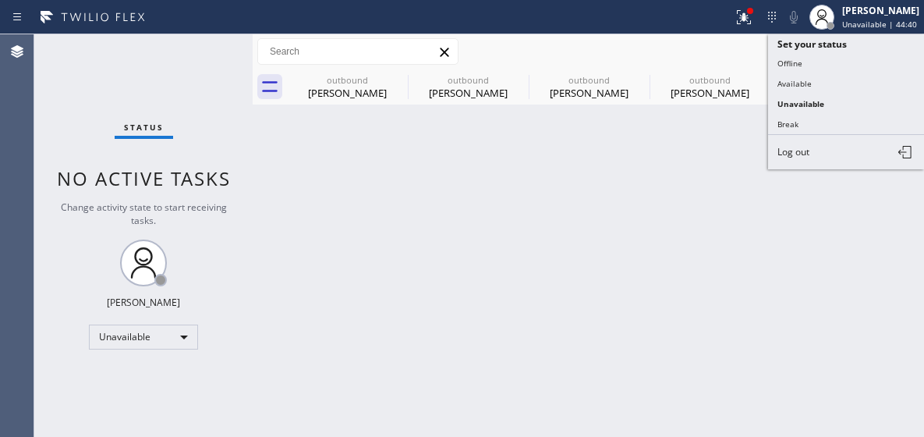
click at [696, 52] on div "Call to Customer Outbound call Location 5 Star Appliance Repair Your caller id …" at bounding box center [588, 51] width 671 height 27
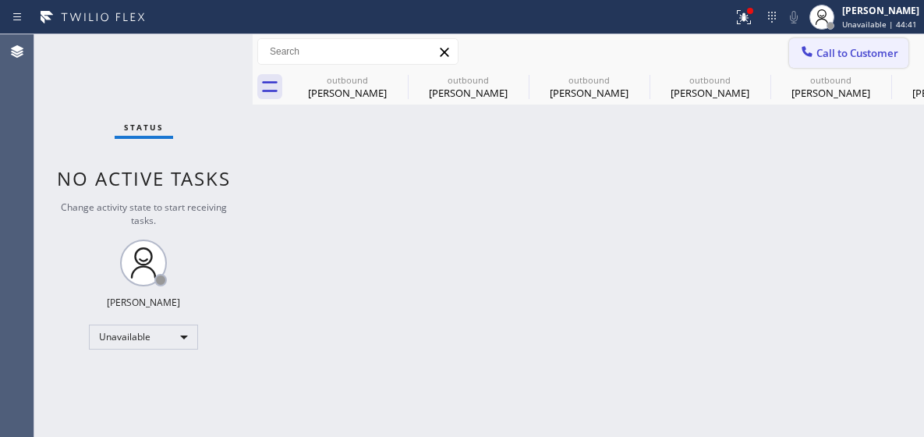
click at [813, 48] on icon at bounding box center [807, 52] width 16 height 16
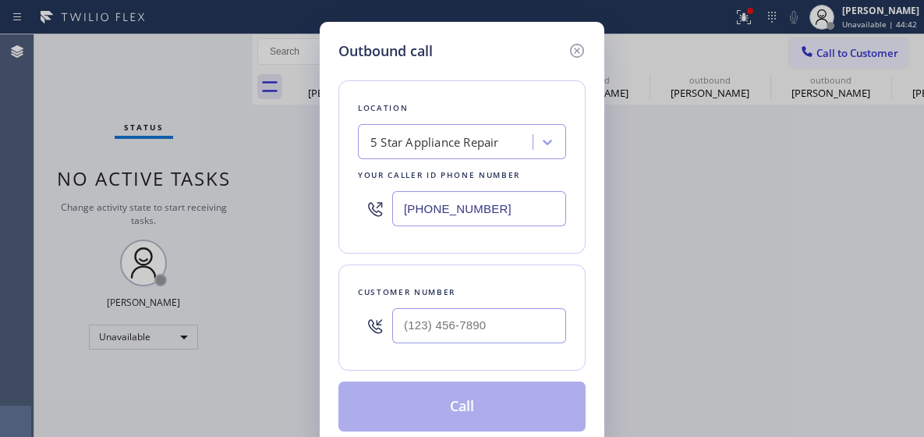
click at [441, 207] on input "(855) 731-4952" at bounding box center [479, 208] width 174 height 35
paste input "408) 684-8855"
type input "(408) 684-8855"
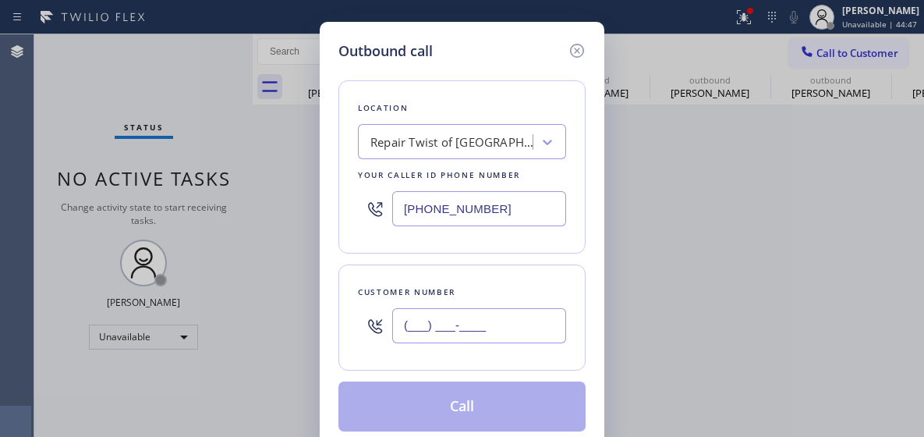
click at [454, 327] on input "(___) ___-____" at bounding box center [479, 325] width 174 height 35
paste input "510) 908-3918"
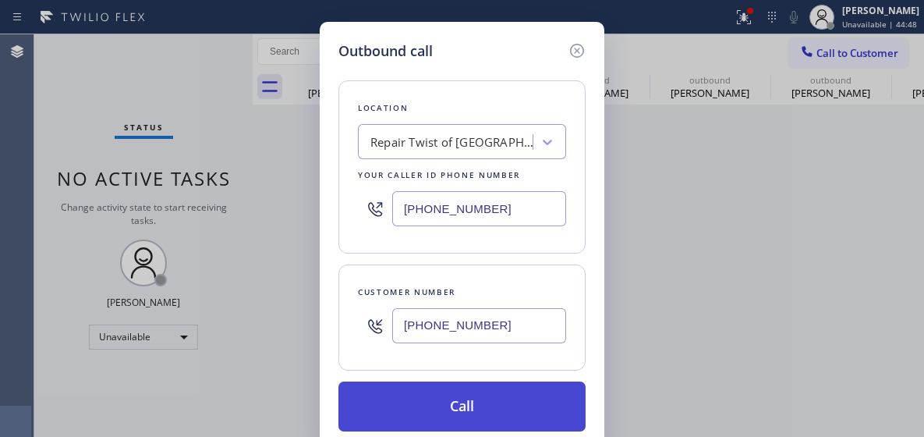
type input "(510) 908-3918"
click at [409, 416] on button "Call" at bounding box center [461, 406] width 247 height 50
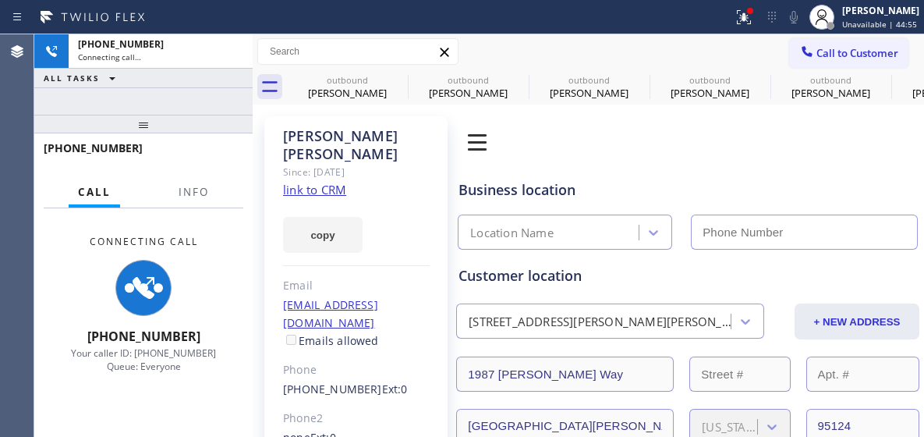
type input "(408) 684-8855"
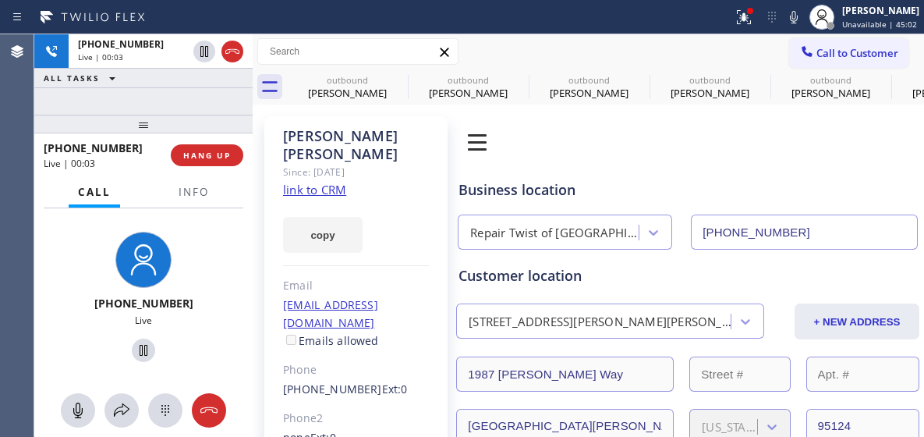
drag, startPoint x: 207, startPoint y: 416, endPoint x: 204, endPoint y: 318, distance: 98.3
click at [207, 416] on icon at bounding box center [209, 410] width 19 height 19
click at [217, 165] on button "HANG UP" at bounding box center [207, 155] width 73 height 22
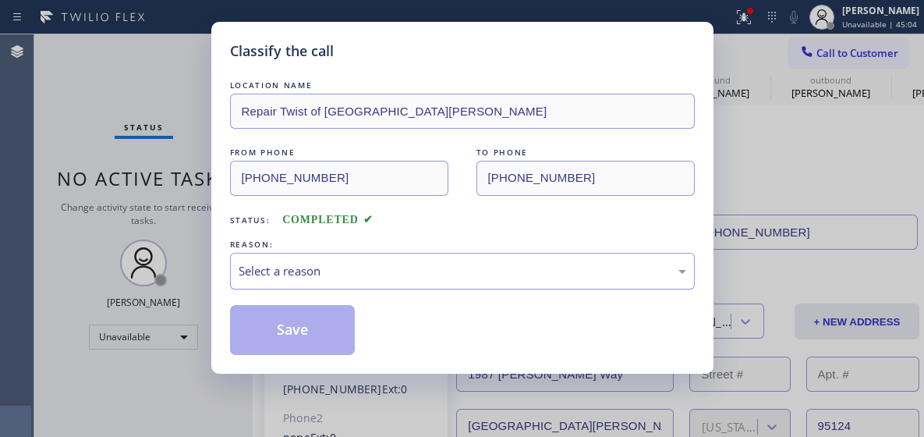
click at [338, 257] on div "Select a reason" at bounding box center [462, 271] width 465 height 37
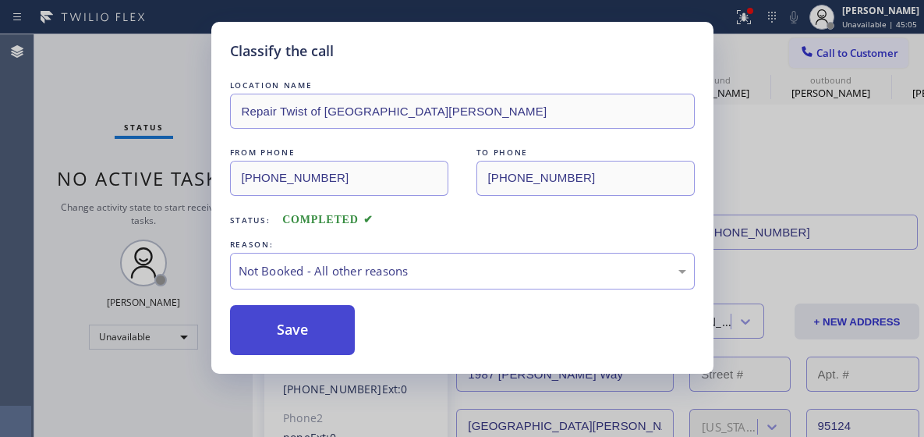
click at [344, 324] on button "Save" at bounding box center [293, 330] width 126 height 50
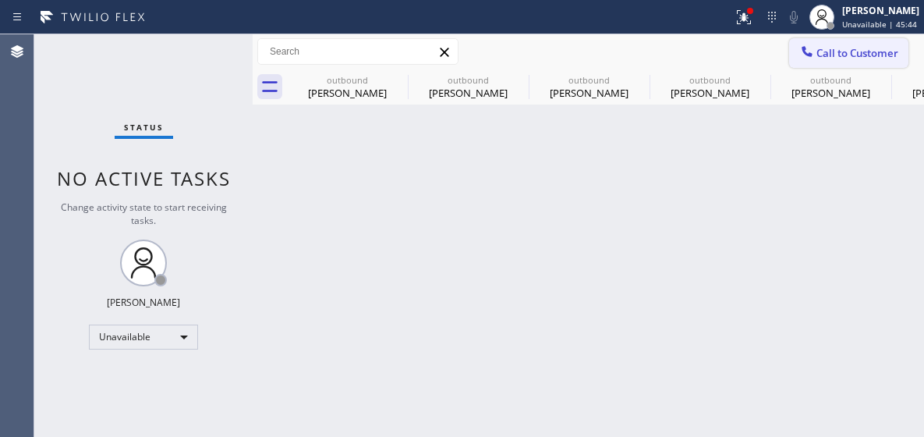
click at [811, 34] on div "Call to Customer Outbound call Location Repair Twist of San Jose Your caller id…" at bounding box center [588, 51] width 671 height 35
click at [803, 44] on icon at bounding box center [807, 52] width 16 height 16
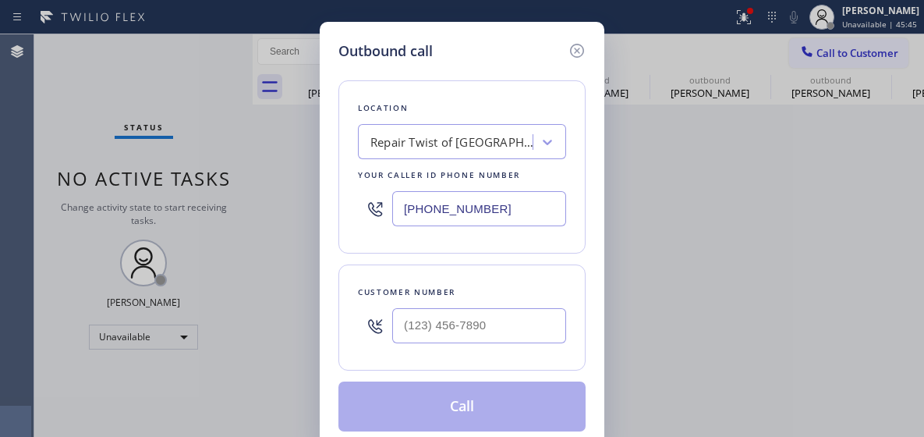
click at [412, 207] on input "(408) 684-8855" at bounding box center [479, 208] width 174 height 35
paste input "323) 310-0103"
type input "(323) 310-0103"
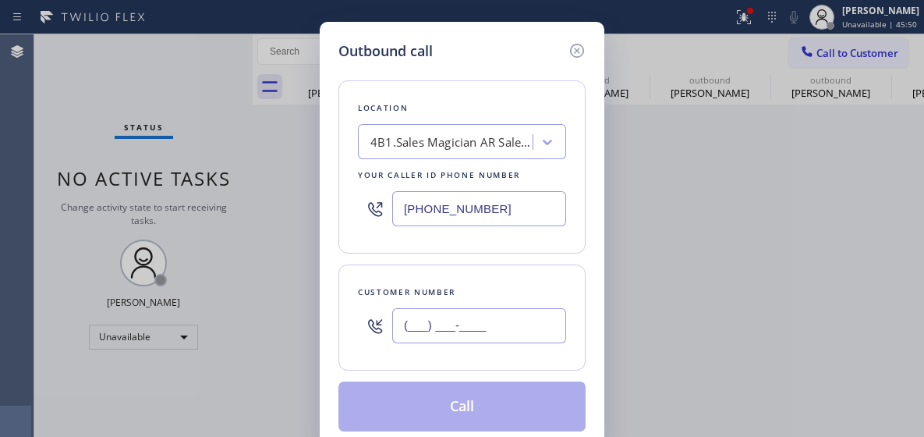
click at [430, 323] on input "(___) ___-____" at bounding box center [479, 325] width 174 height 35
click at [429, 323] on input "(___) ___-____" at bounding box center [479, 325] width 174 height 35
paste input "626) 833-2075"
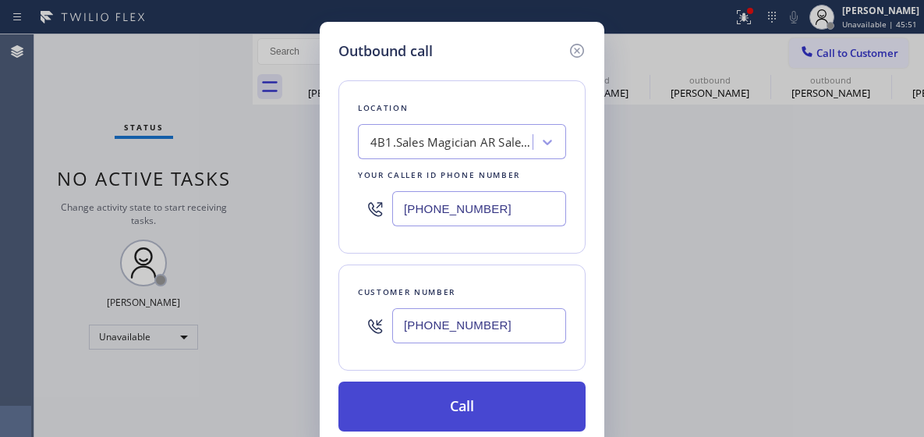
type input "(626) 833-2075"
click at [431, 406] on button "Call" at bounding box center [461, 406] width 247 height 50
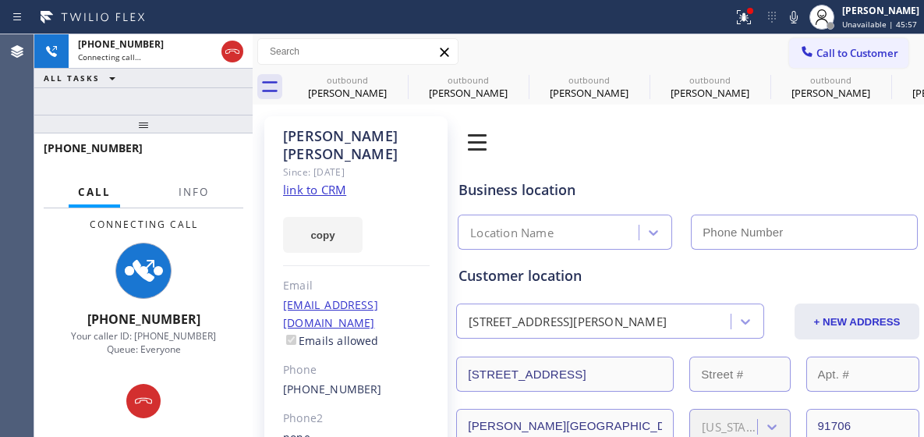
type input "(323) 310-0103"
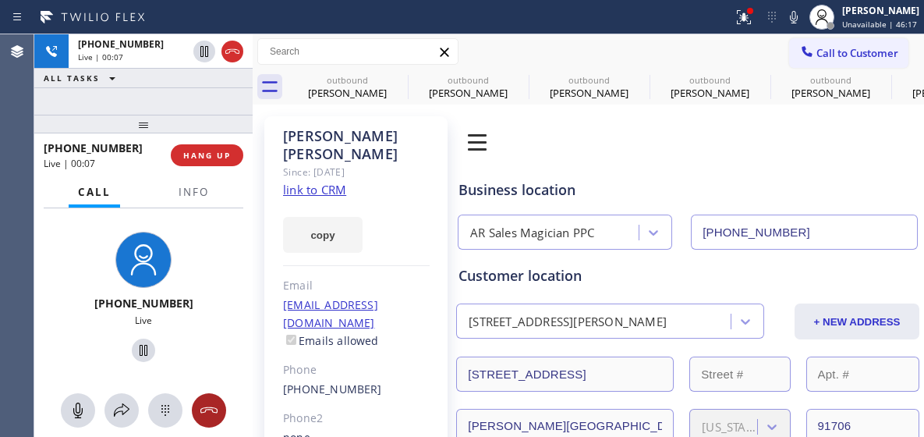
drag, startPoint x: 200, startPoint y: 418, endPoint x: 200, endPoint y: 402, distance: 15.6
click at [200, 418] on icon at bounding box center [209, 410] width 19 height 19
drag, startPoint x: 200, startPoint y: 402, endPoint x: 259, endPoint y: 271, distance: 144.2
click at [200, 401] on icon at bounding box center [209, 410] width 19 height 19
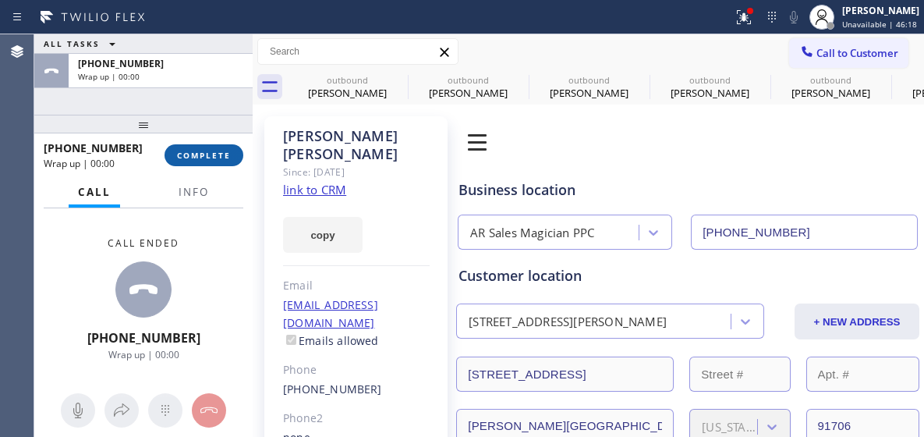
click at [224, 165] on button "COMPLETE" at bounding box center [204, 155] width 79 height 22
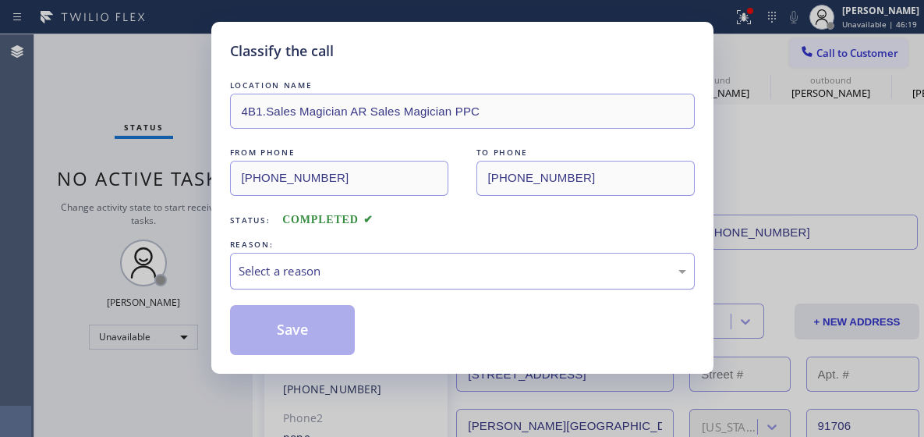
click at [333, 260] on div "Select a reason" at bounding box center [462, 271] width 465 height 37
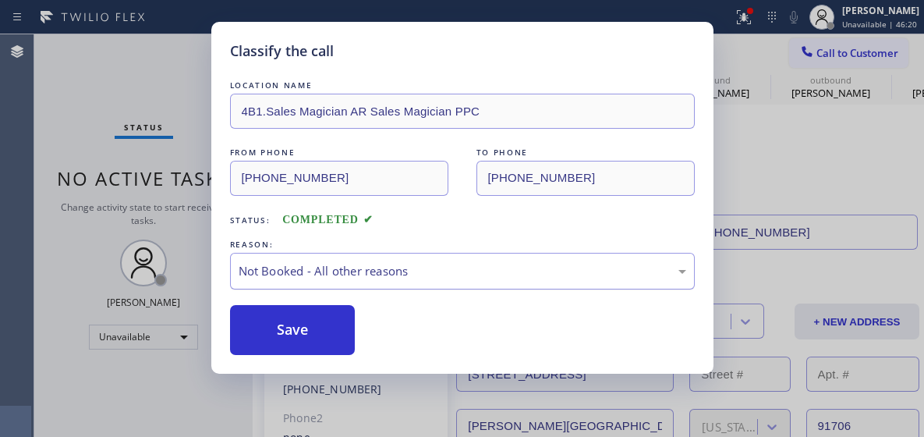
click at [329, 282] on div "Not Booked - All other reasons" at bounding box center [462, 271] width 465 height 37
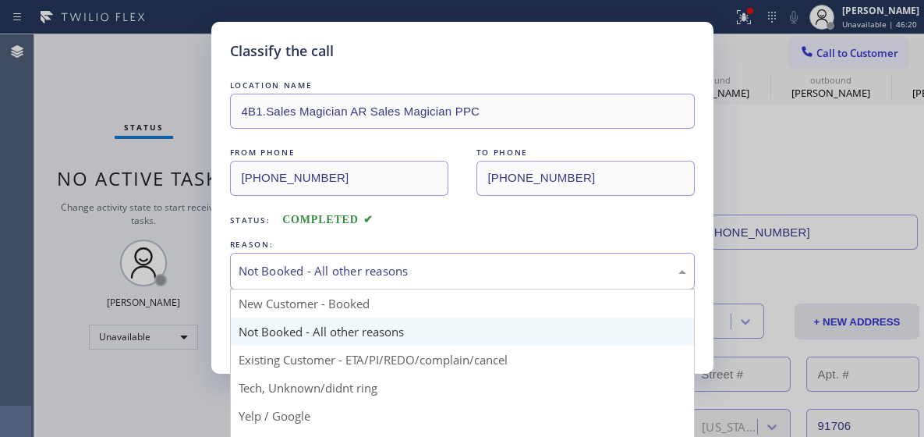
click at [309, 262] on div "Not Booked - All other reasons" at bounding box center [463, 271] width 448 height 18
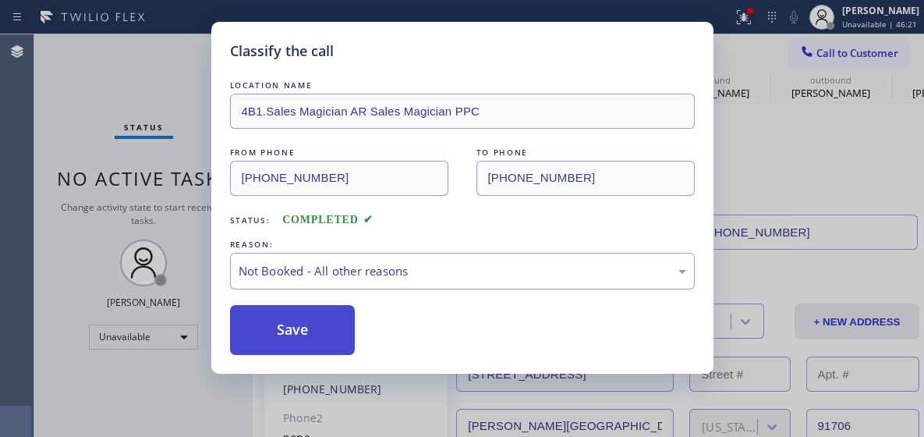
drag, startPoint x: 325, startPoint y: 324, endPoint x: 161, endPoint y: 209, distance: 200.6
click at [325, 325] on button "Save" at bounding box center [293, 330] width 126 height 50
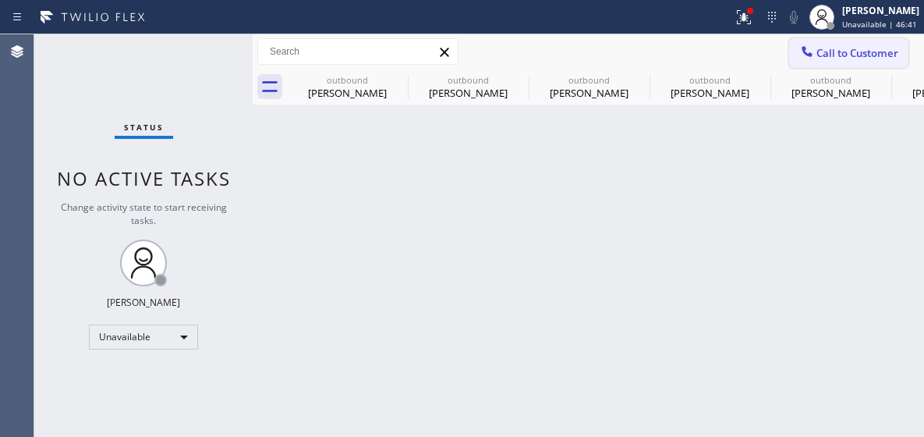
click at [860, 59] on span "Call to Customer" at bounding box center [858, 53] width 82 height 14
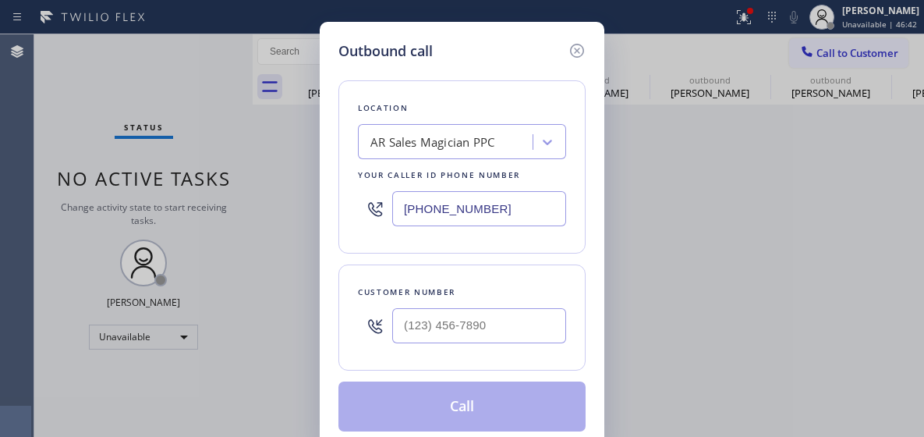
click at [432, 201] on input "(323) 310-0103" at bounding box center [479, 208] width 174 height 35
paste input "47) 284-6179"
type input "(347) 284-6179"
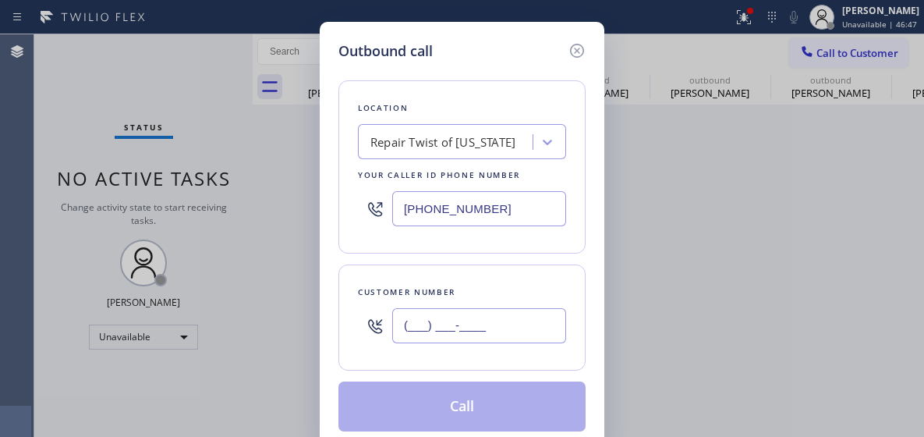
click at [434, 329] on input "(___) ___-____" at bounding box center [479, 325] width 174 height 35
click at [434, 328] on input "(___) ___-____" at bounding box center [479, 325] width 174 height 35
paste input "718) 740-2220"
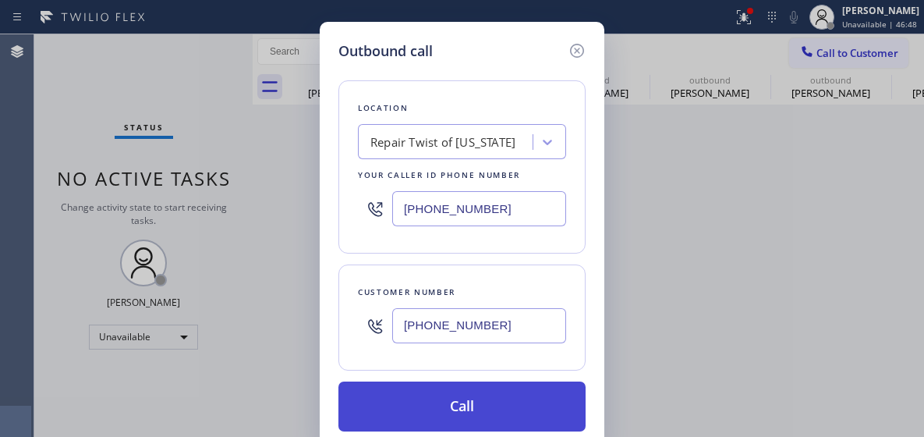
type input "(718) 740-2220"
click at [486, 397] on button "Call" at bounding box center [461, 406] width 247 height 50
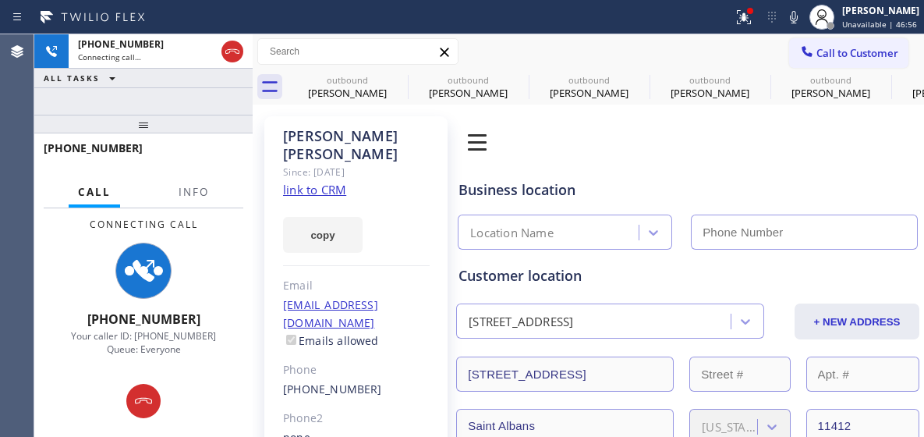
type input "(347) 284-6179"
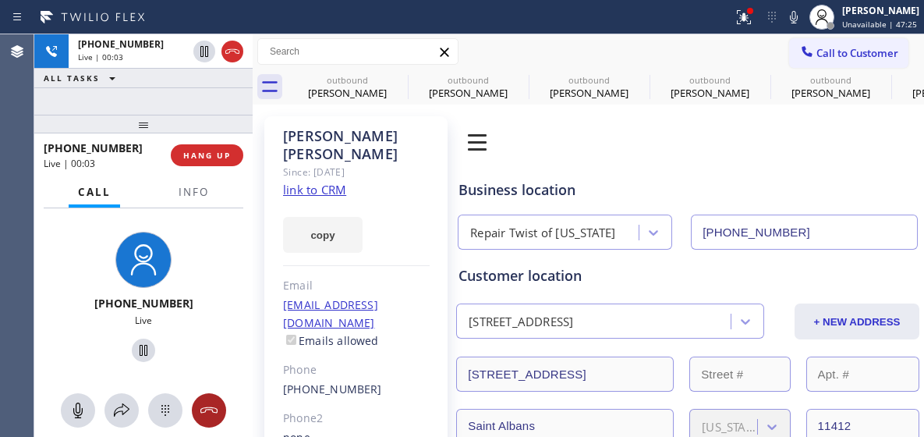
click at [216, 420] on button at bounding box center [209, 410] width 34 height 34
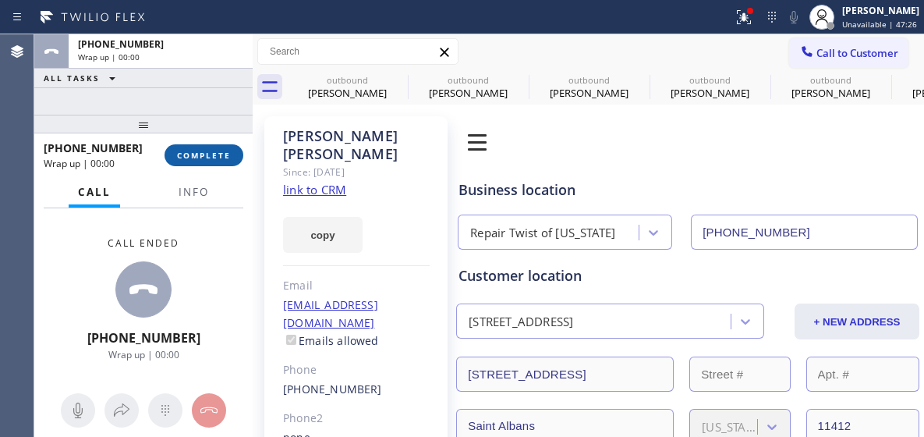
click at [209, 162] on button "COMPLETE" at bounding box center [204, 155] width 79 height 22
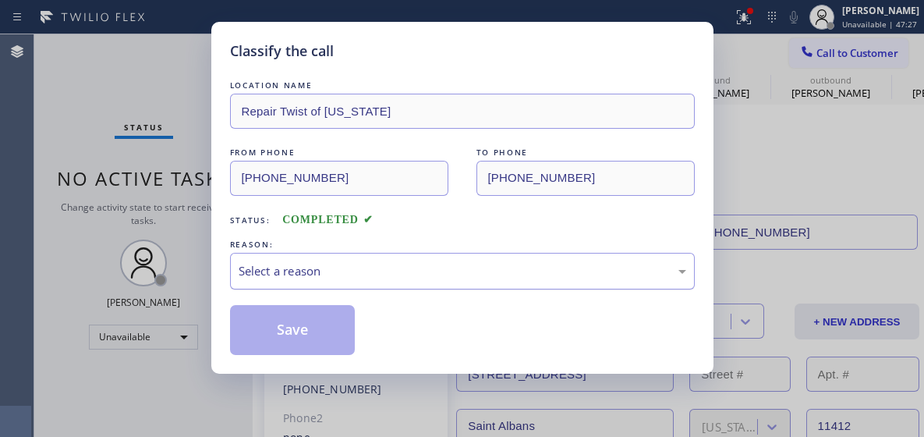
click at [330, 289] on div "Select a reason" at bounding box center [462, 271] width 465 height 37
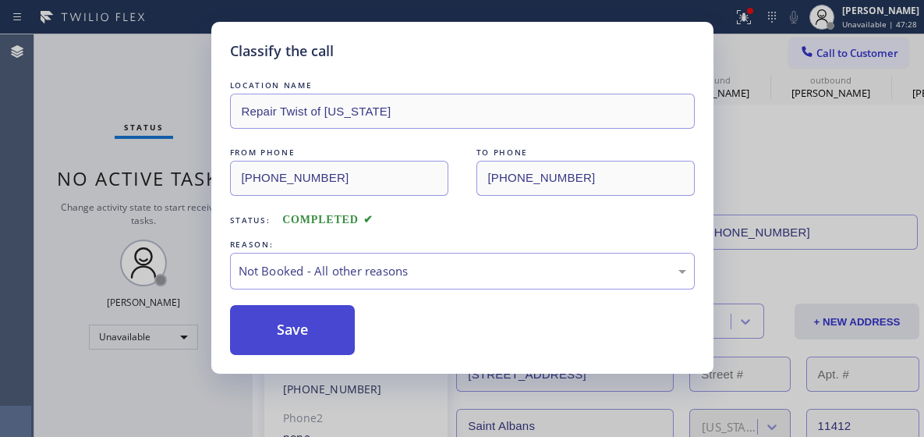
click at [321, 330] on button "Save" at bounding box center [293, 330] width 126 height 50
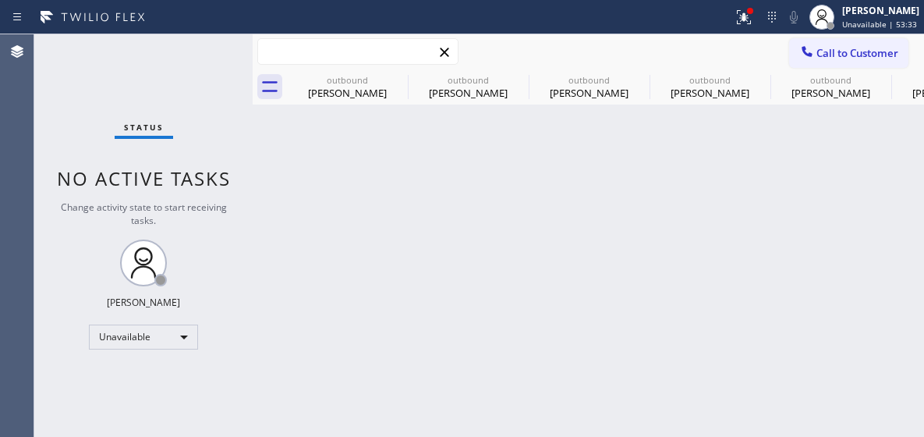
click at [321, 44] on input "text" at bounding box center [358, 51] width 200 height 25
click at [323, 54] on input "text" at bounding box center [358, 51] width 200 height 25
click at [283, 44] on input "text" at bounding box center [358, 51] width 200 height 25
click at [271, 87] on icon at bounding box center [269, 86] width 25 height 25
drag, startPoint x: 395, startPoint y: 80, endPoint x: 856, endPoint y: 73, distance: 461.0
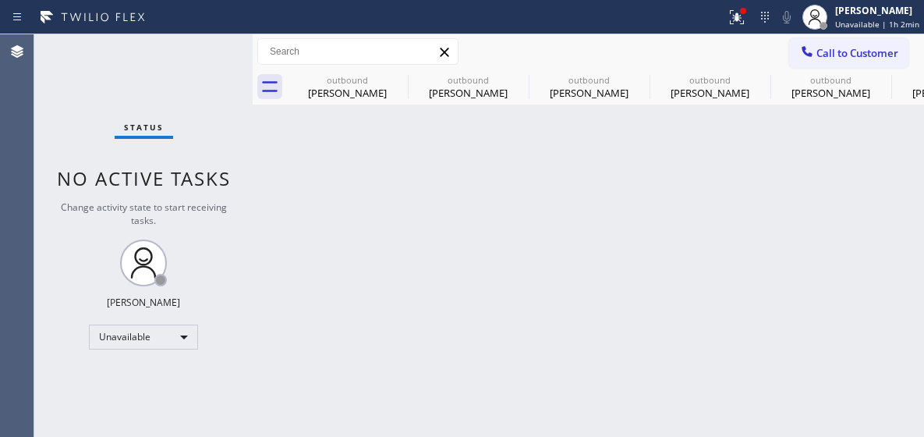
click at [0, 0] on icon at bounding box center [0, 0] width 0 height 0
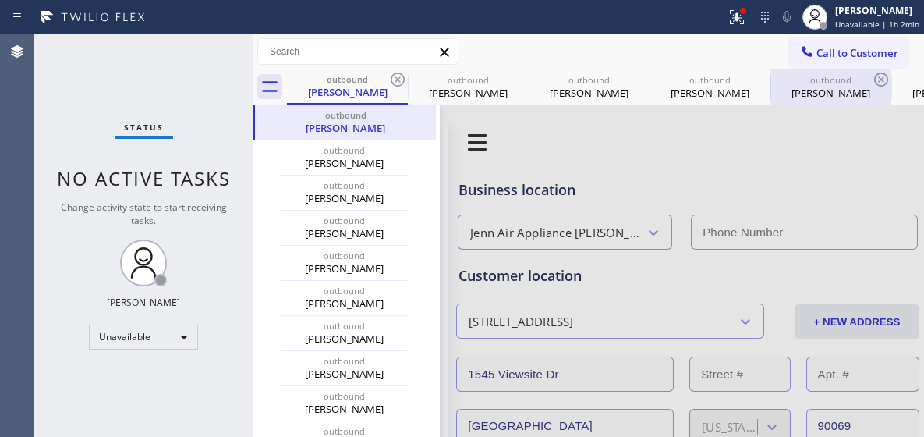
type input "(323) 641-4563"
click at [882, 83] on icon at bounding box center [881, 79] width 19 height 19
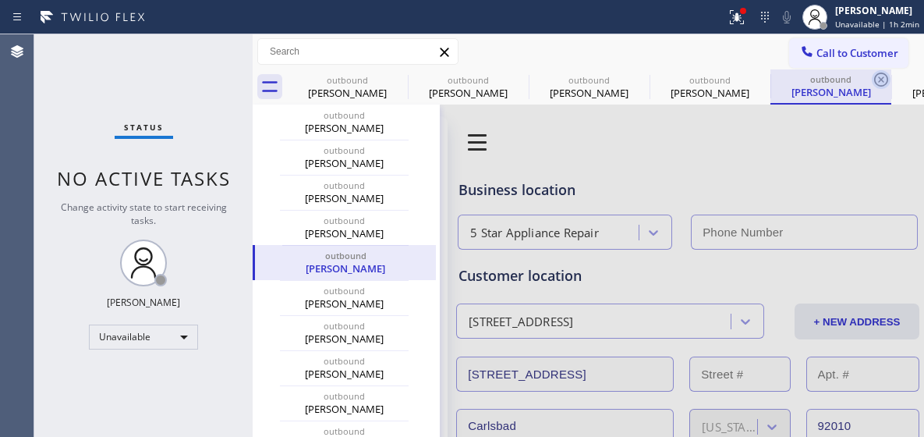
type input "(855) 731-4952"
click at [877, 78] on icon at bounding box center [881, 79] width 19 height 19
type input "(424) 273-8866"
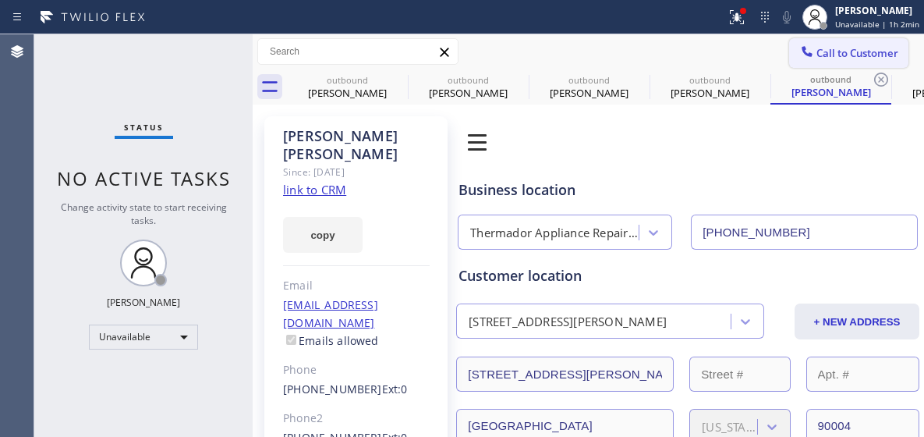
click at [822, 42] on button "Call to Customer" at bounding box center [848, 53] width 119 height 30
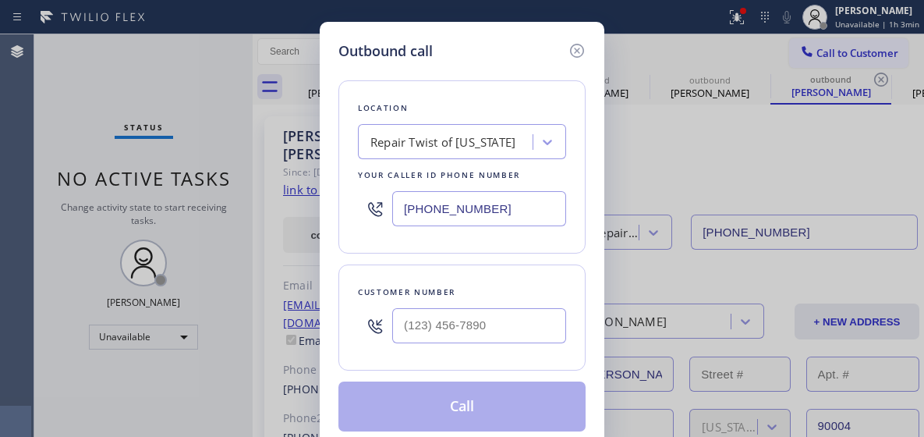
click at [451, 202] on input "(347) 284-6179" at bounding box center [479, 208] width 174 height 35
paste input "213) 320-5384"
type input "(213) 320-5384"
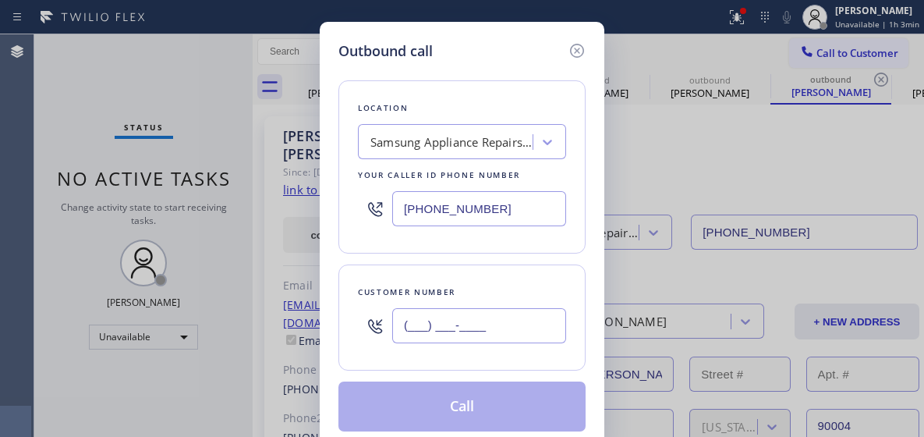
click at [420, 326] on input "(___) ___-____" at bounding box center [479, 325] width 174 height 35
paste input "626) 308-0424"
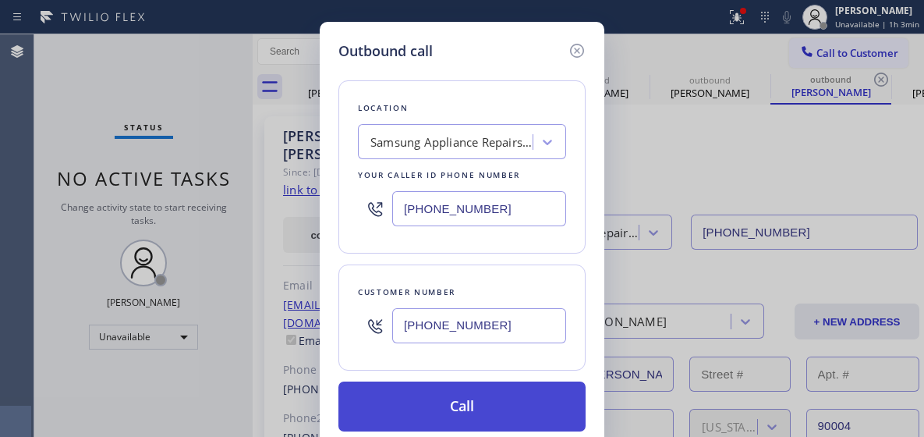
type input "(626) 308-0424"
click at [452, 409] on button "Call" at bounding box center [461, 406] width 247 height 50
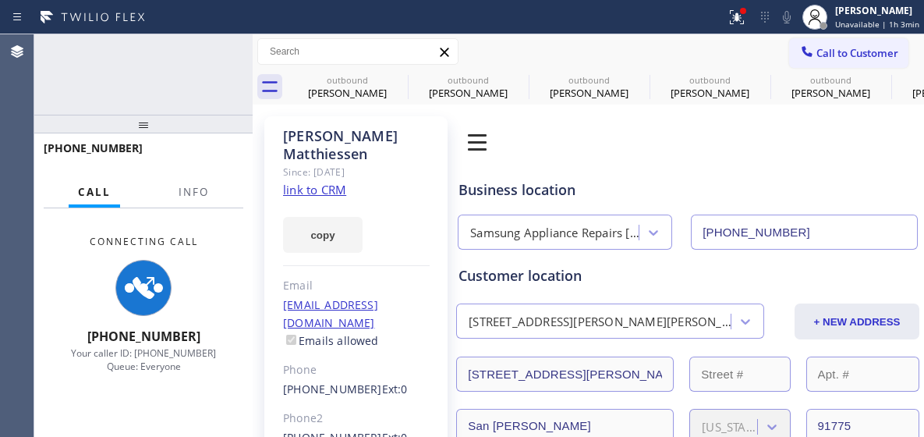
type input "(213) 320-5384"
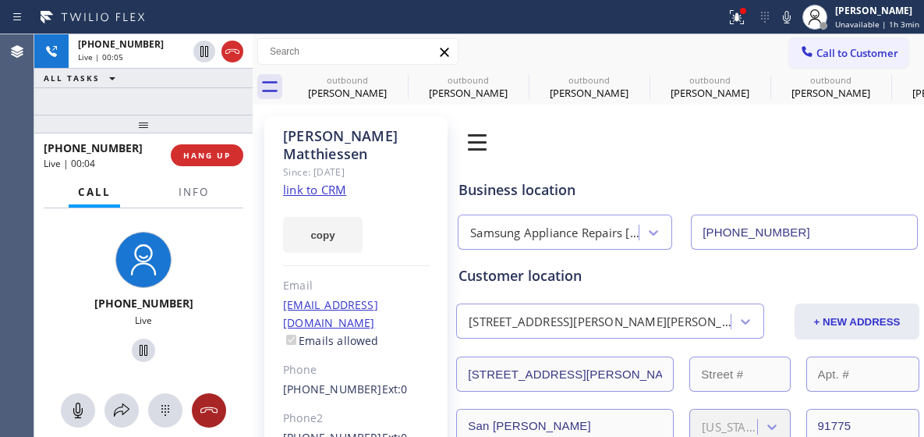
click at [213, 424] on button at bounding box center [209, 410] width 34 height 34
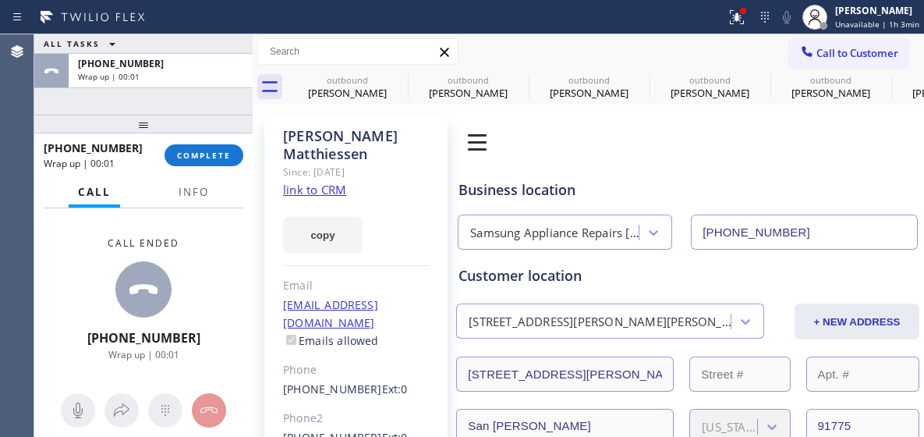
drag, startPoint x: 217, startPoint y: 140, endPoint x: 221, endPoint y: 202, distance: 61.7
click at [217, 140] on div "+16263080424 Wrap up | 00:01 COMPLETE" at bounding box center [144, 155] width 200 height 41
click at [214, 133] on div at bounding box center [143, 124] width 218 height 19
click at [214, 151] on span "COMPLETE" at bounding box center [204, 155] width 54 height 11
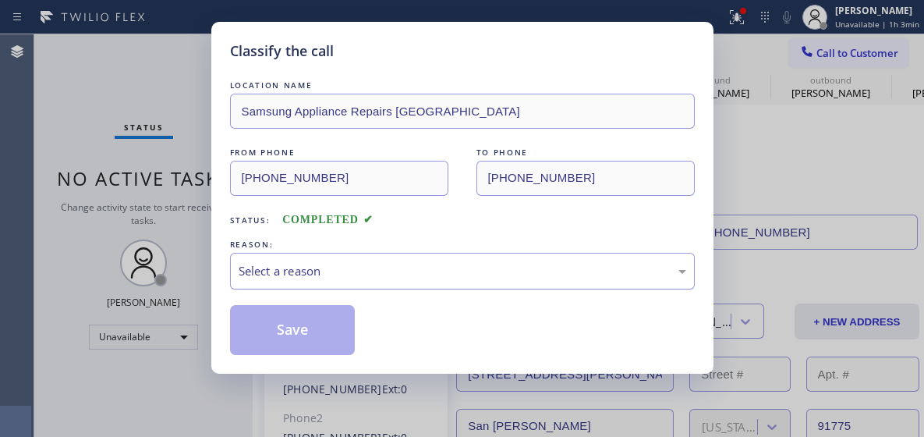
click at [332, 260] on div "Select a reason" at bounding box center [462, 271] width 465 height 37
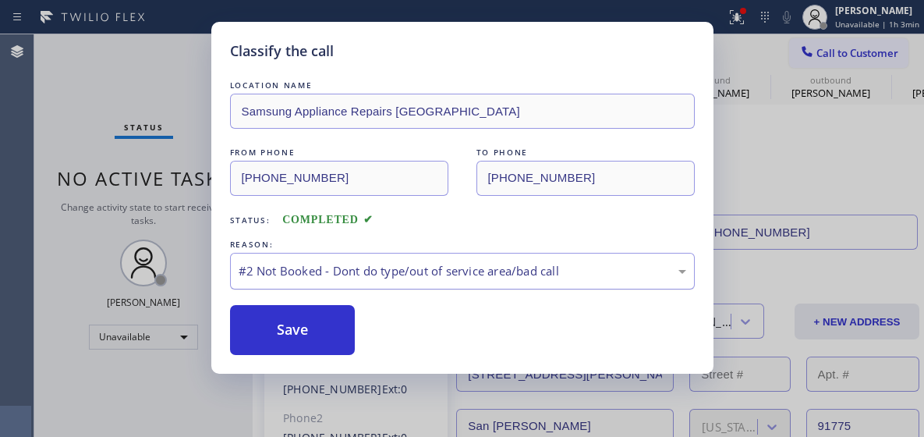
click at [339, 278] on div "#2 Not Booked - Dont do type/out of service area/bad call" at bounding box center [463, 271] width 448 height 18
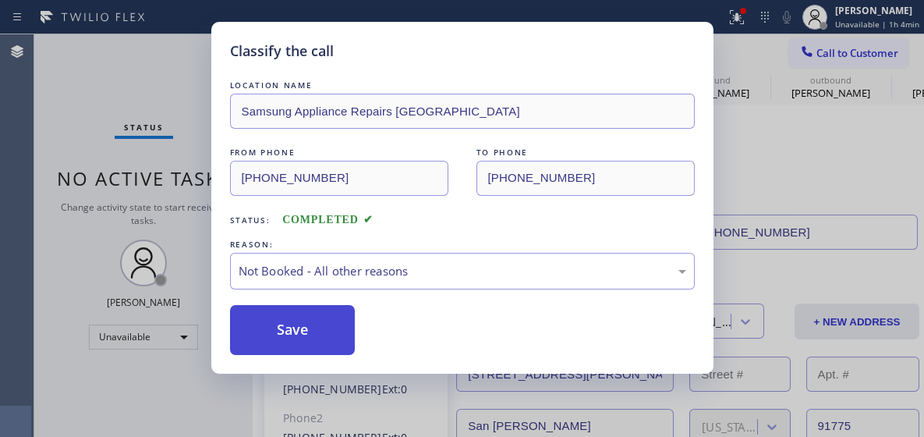
click at [314, 331] on button "Save" at bounding box center [293, 330] width 126 height 50
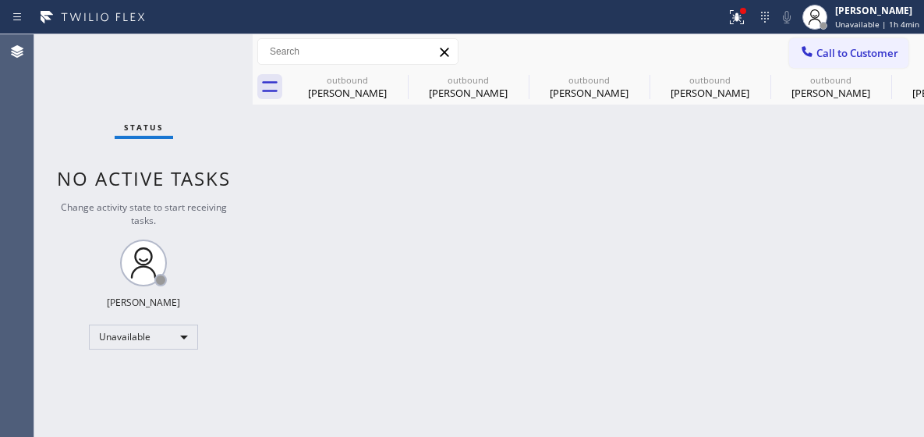
click at [834, 48] on span "Call to Customer" at bounding box center [858, 53] width 82 height 14
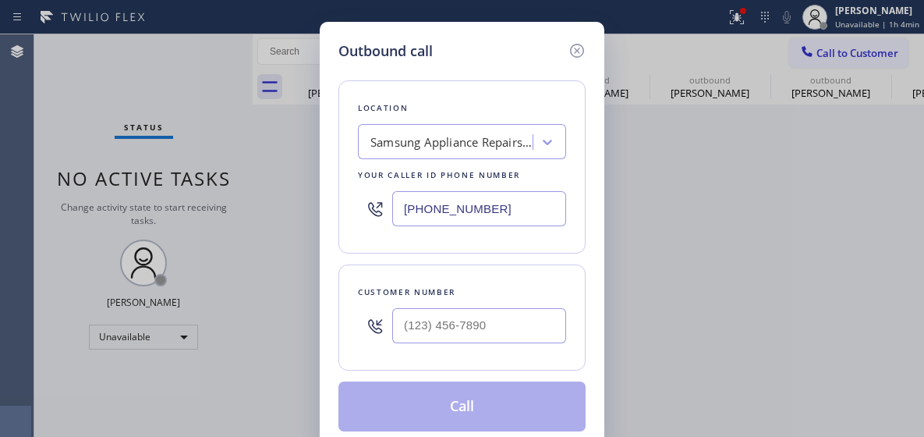
click at [441, 200] on input "(213) 320-5384" at bounding box center [479, 208] width 174 height 35
paste input "323) 310-0103"
type input "(323) 310-0103"
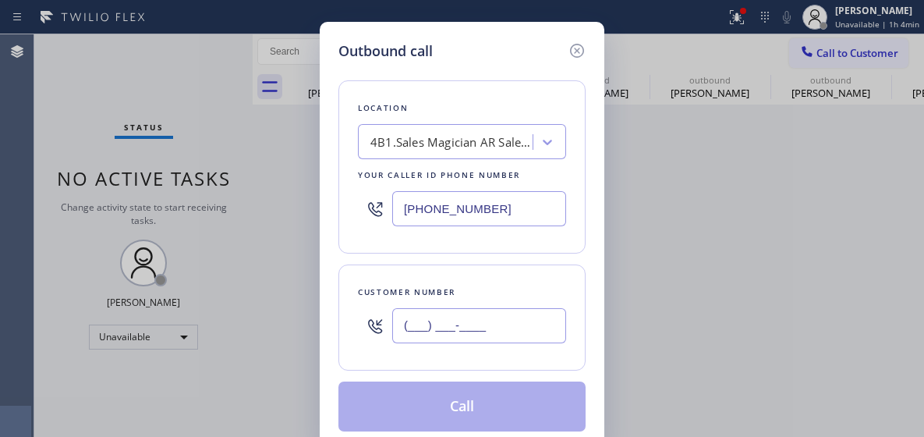
click at [421, 317] on input "(___) ___-____" at bounding box center [479, 325] width 174 height 35
paste input "626) 539-1695"
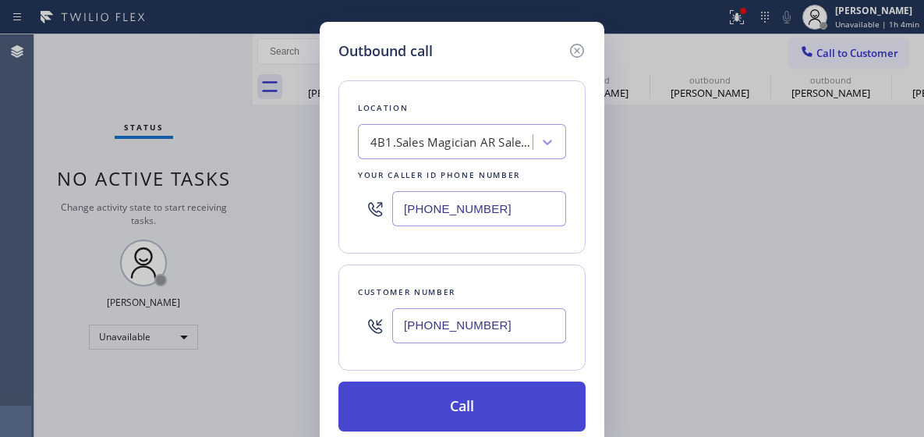
type input "(626) 539-1695"
click at [394, 391] on button "Call" at bounding box center [461, 406] width 247 height 50
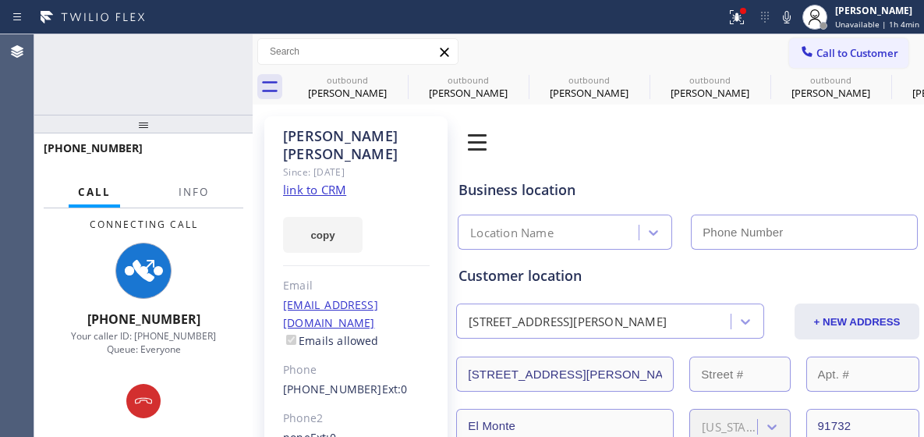
type input "(323) 310-0103"
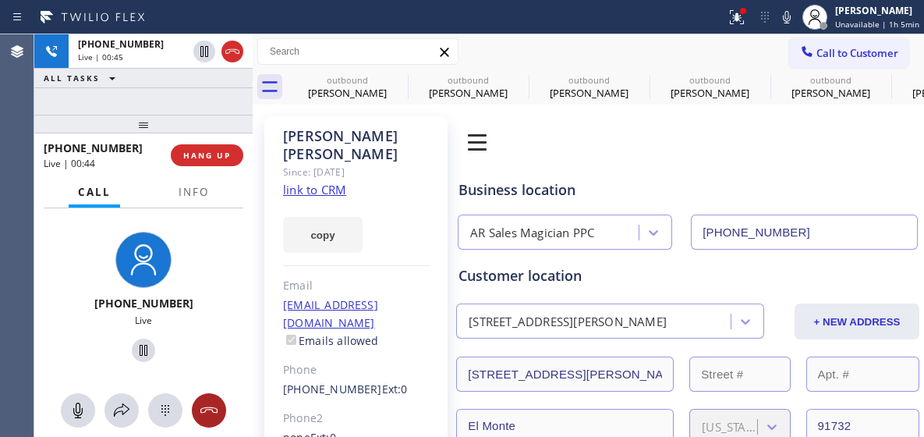
click at [211, 402] on icon at bounding box center [209, 410] width 19 height 19
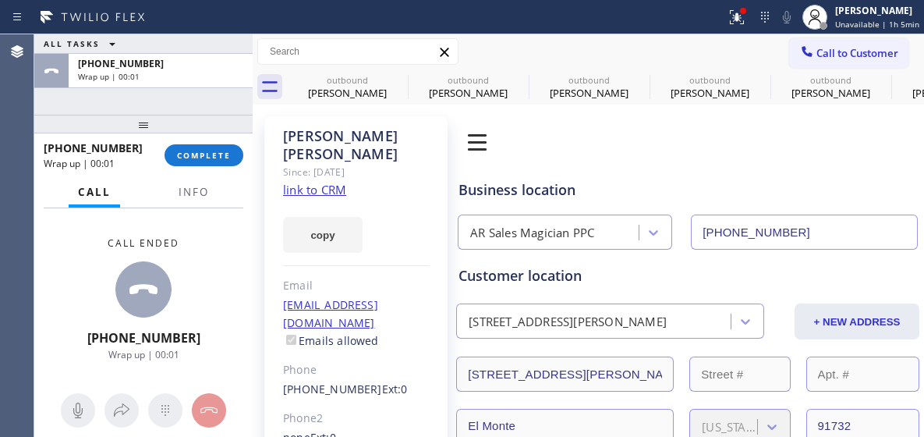
click at [203, 143] on div "+16265391695 Wrap up | 00:01 COMPLETE" at bounding box center [144, 155] width 200 height 41
click at [205, 161] on span "COMPLETE" at bounding box center [204, 155] width 54 height 11
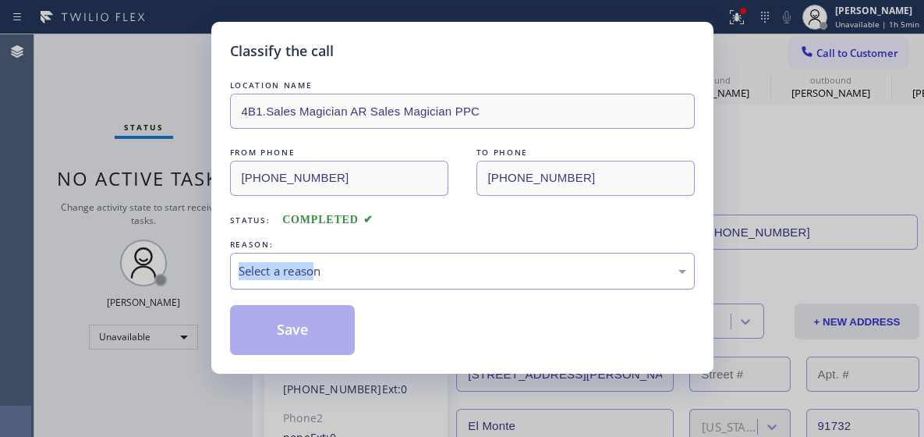
click at [317, 253] on div "REASON: Select a reason" at bounding box center [462, 262] width 465 height 53
drag, startPoint x: 317, startPoint y: 253, endPoint x: 335, endPoint y: 285, distance: 37.0
click at [335, 271] on div "Select a reason" at bounding box center [463, 271] width 448 height 18
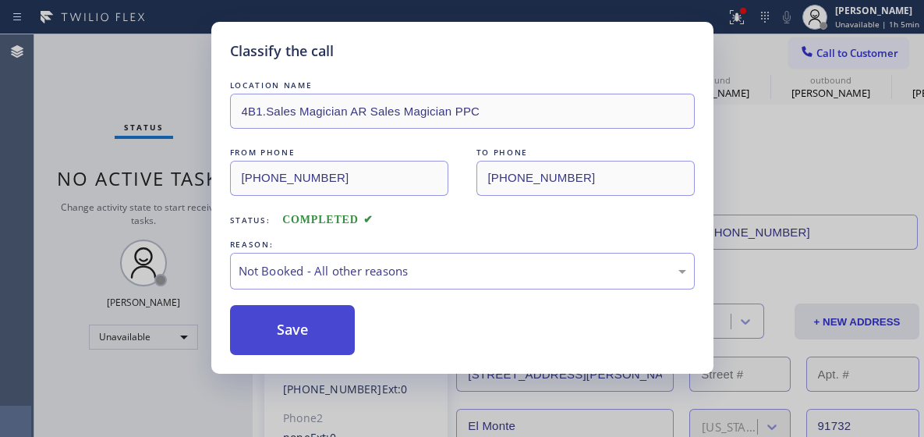
click at [338, 331] on button "Save" at bounding box center [293, 330] width 126 height 50
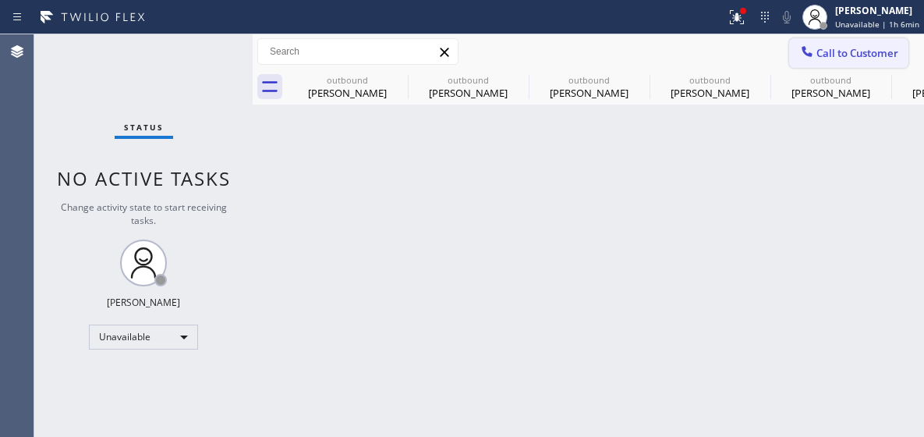
click at [872, 58] on span "Call to Customer" at bounding box center [858, 53] width 82 height 14
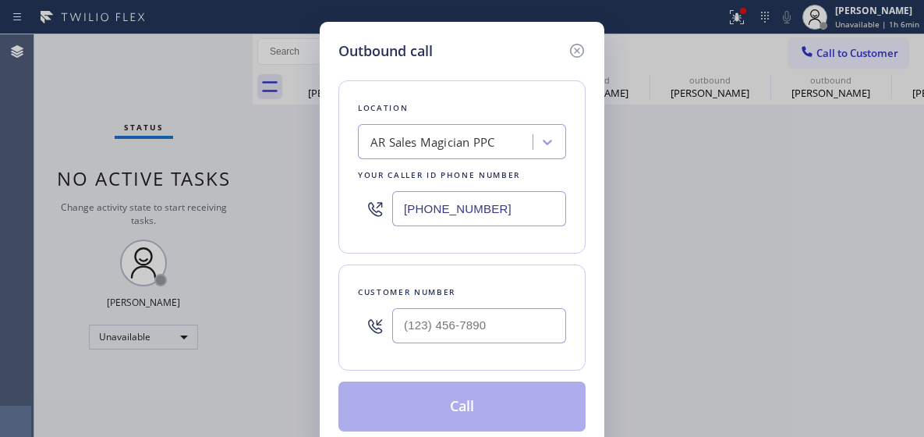
click at [444, 214] on input "(323) 310-0103" at bounding box center [479, 208] width 174 height 35
paste input "760) 284-8469"
type input "(760) 284-8469"
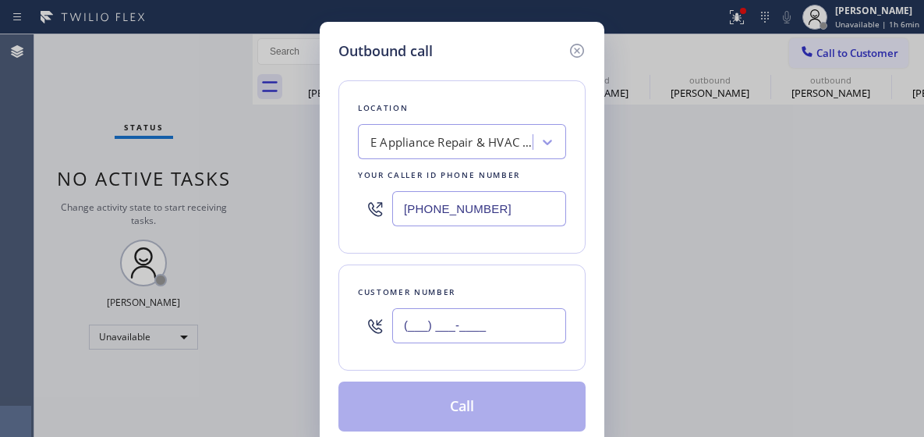
click at [460, 333] on input "(___) ___-____" at bounding box center [479, 325] width 174 height 35
paste input "480) 694-5557"
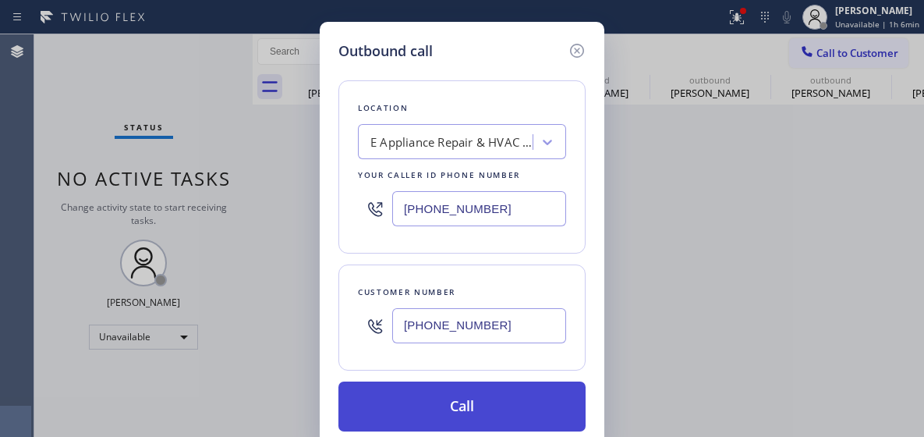
type input "(480) 694-5557"
click at [453, 396] on button "Call" at bounding box center [461, 406] width 247 height 50
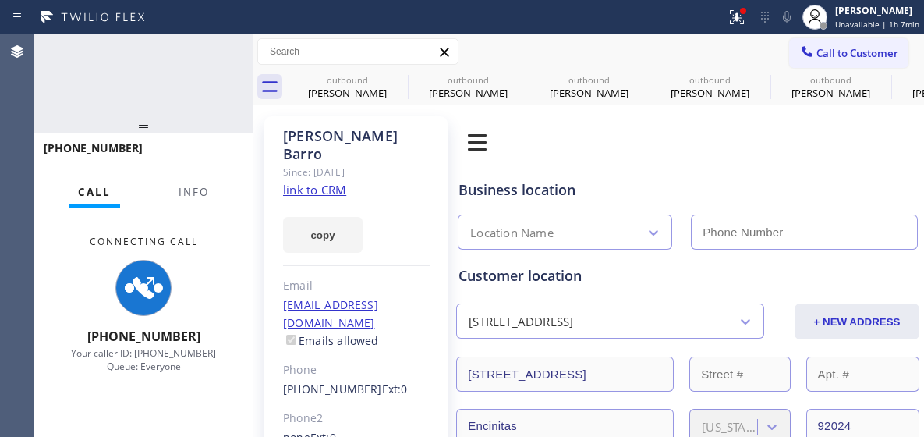
type input "(760) 284-8469"
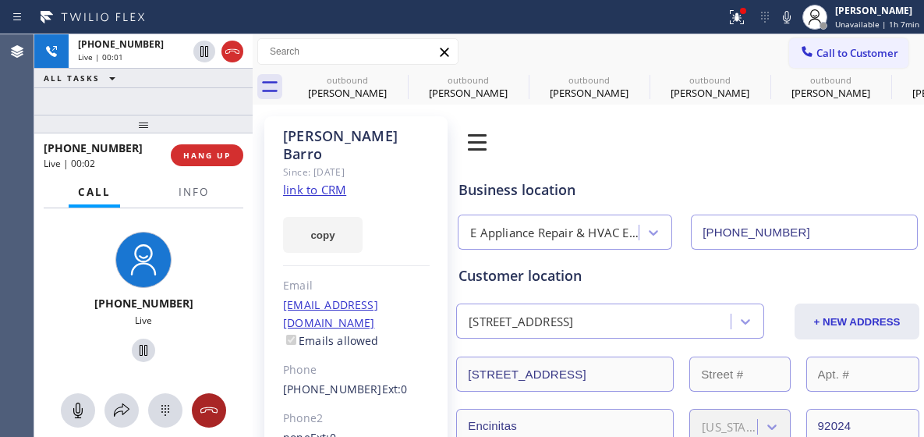
click at [201, 402] on icon at bounding box center [209, 410] width 19 height 19
click at [182, 166] on button "HANG UP" at bounding box center [207, 155] width 73 height 22
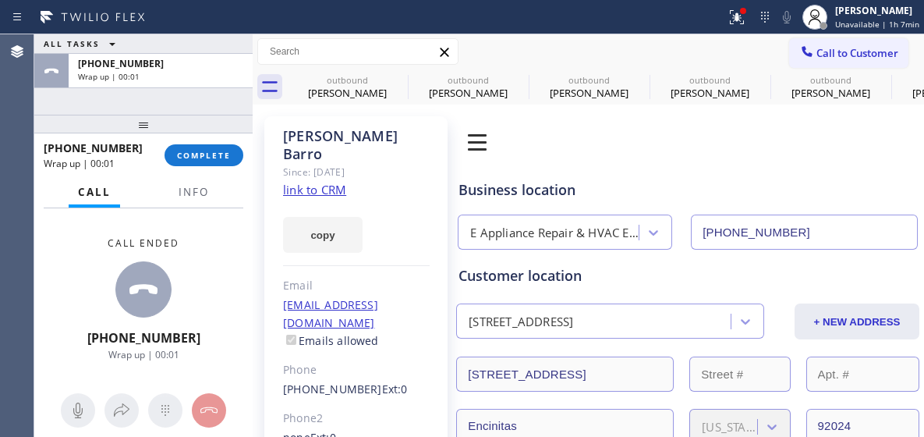
click at [191, 141] on div "+14806945557 Wrap up | 00:01 COMPLETE" at bounding box center [144, 155] width 200 height 41
click at [225, 151] on span "COMPLETE" at bounding box center [204, 155] width 54 height 11
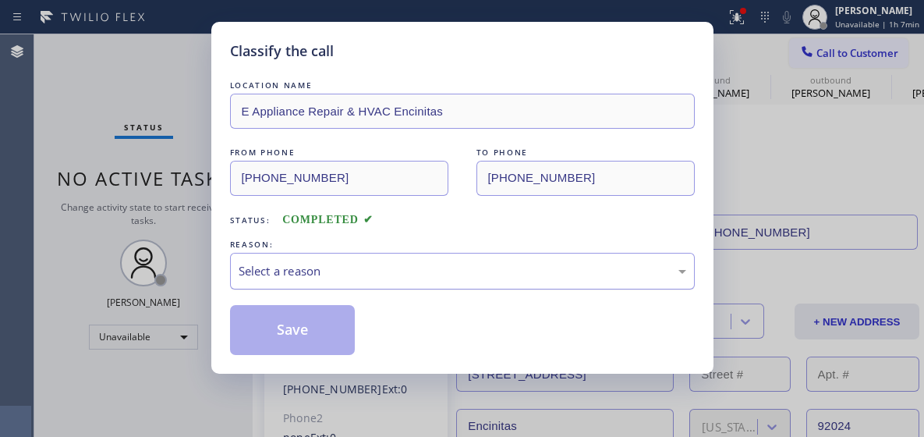
click at [329, 270] on div "Select a reason" at bounding box center [463, 271] width 448 height 18
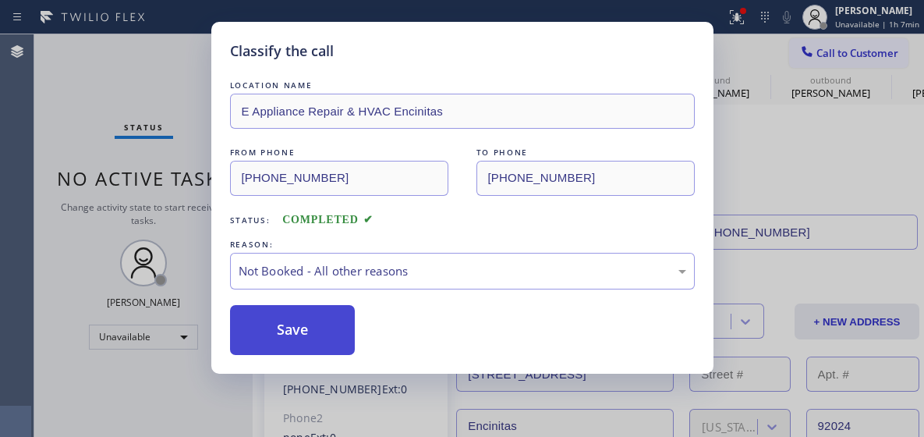
click at [317, 321] on button "Save" at bounding box center [293, 330] width 126 height 50
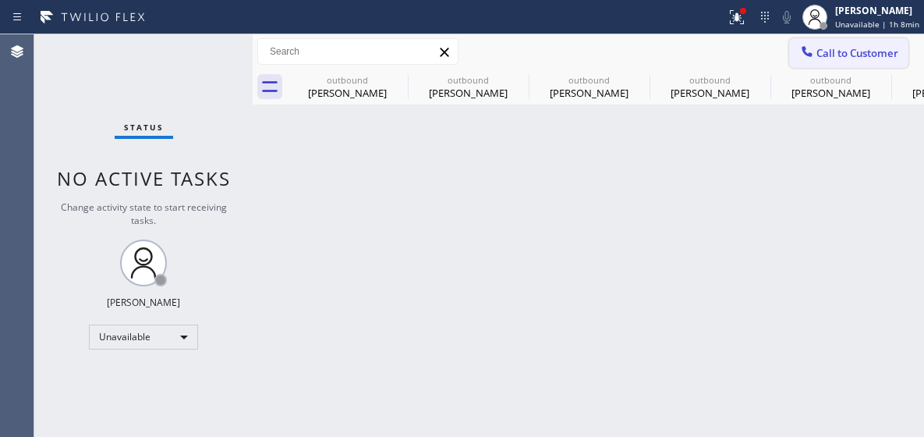
click at [860, 44] on button "Call to Customer" at bounding box center [848, 53] width 119 height 30
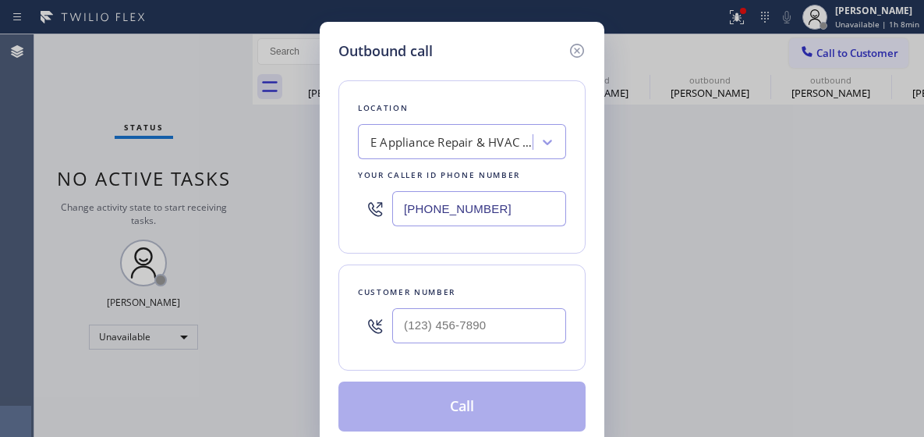
click at [435, 207] on input "(760) 284-8469" at bounding box center [479, 208] width 174 height 35
paste input "415) 727-5722"
type input "(415) 727-5722"
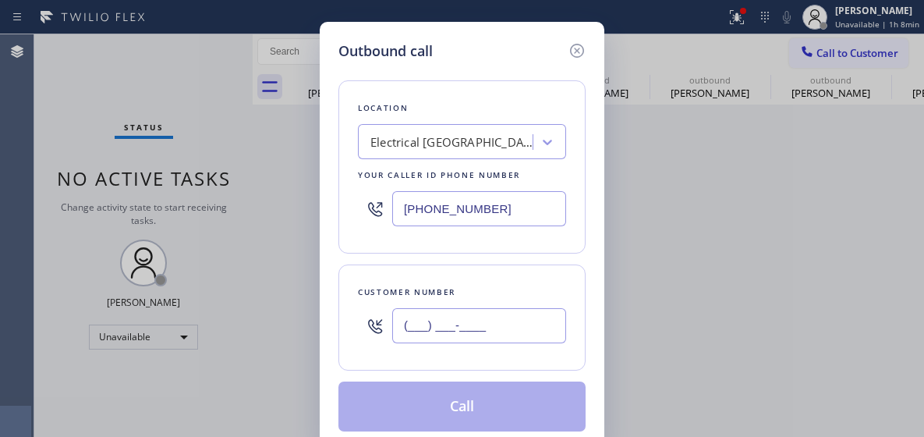
click at [430, 314] on input "(___) ___-____" at bounding box center [479, 325] width 174 height 35
click at [430, 317] on input "(___) ___-____" at bounding box center [479, 325] width 174 height 35
paste input "415-6024"
click at [431, 326] on input "(___) 415-6024" at bounding box center [479, 325] width 174 height 35
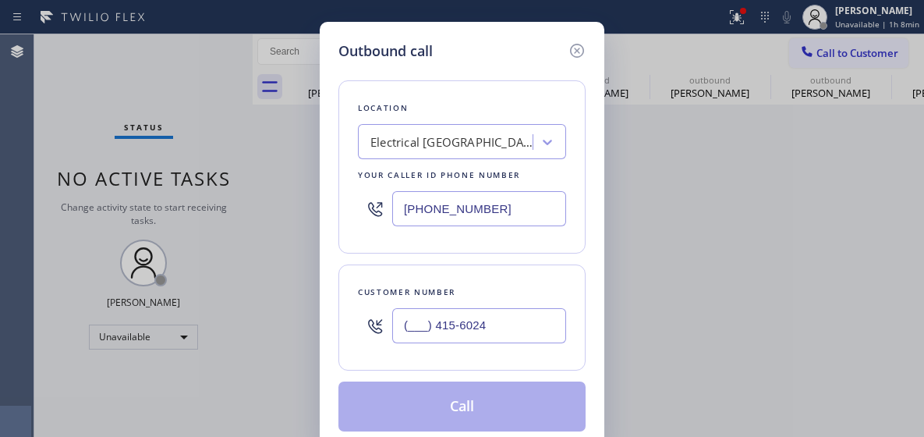
click at [431, 326] on input "(___) 415-6024" at bounding box center [479, 325] width 174 height 35
paste input "415) 602-465"
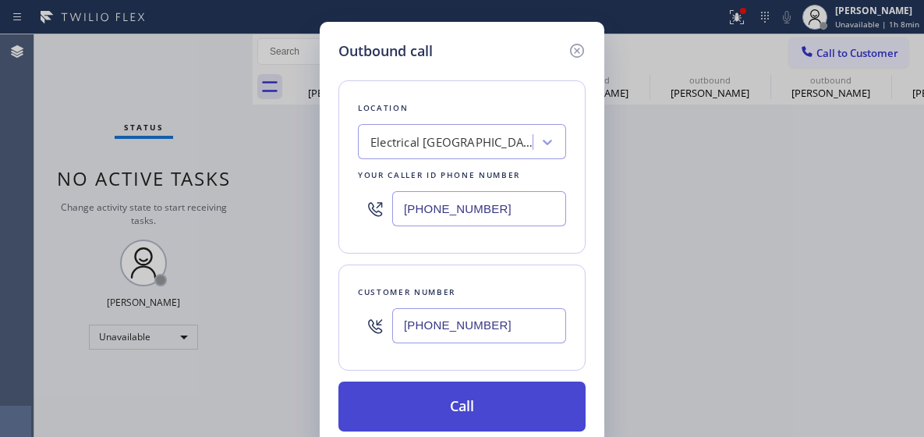
type input "(415) 602-4654"
click at [423, 402] on button "Call" at bounding box center [461, 406] width 247 height 50
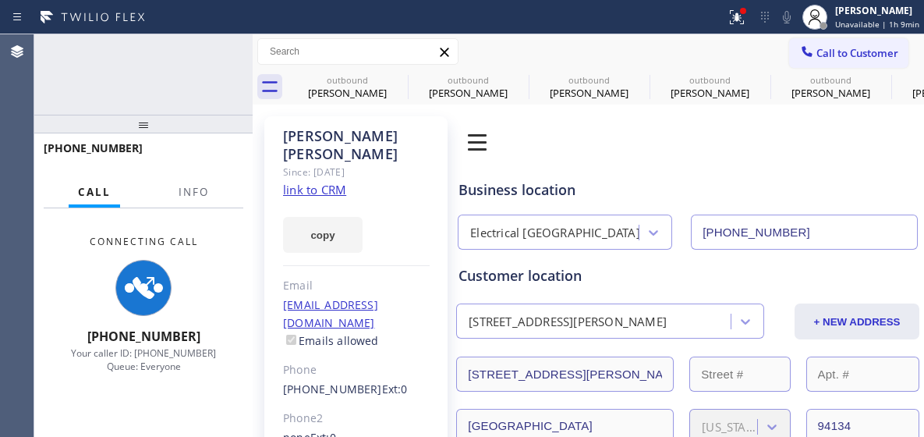
type input "(415) 727-5722"
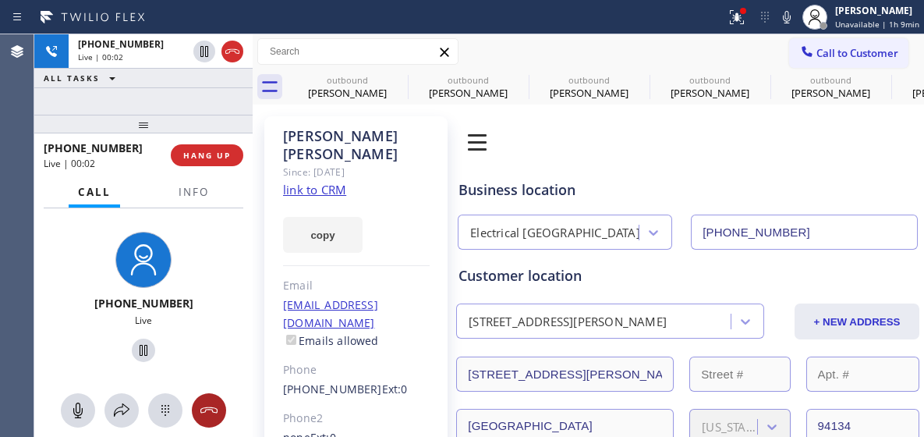
click at [217, 403] on icon at bounding box center [209, 410] width 19 height 19
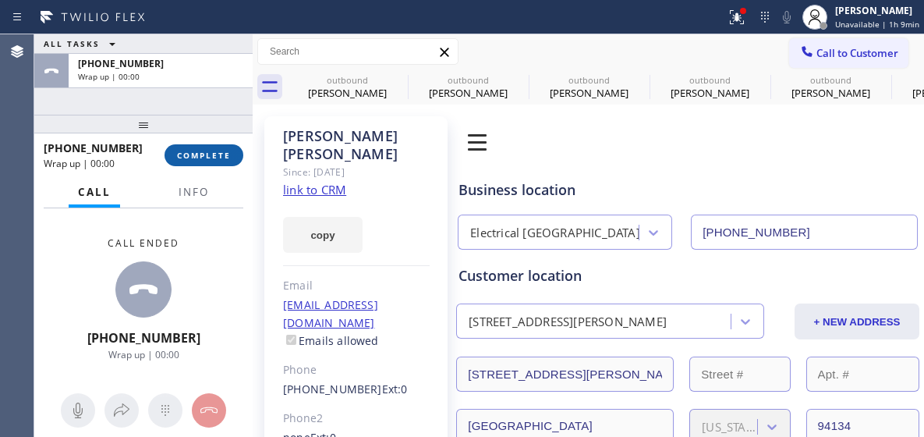
click at [204, 149] on button "COMPLETE" at bounding box center [204, 155] width 79 height 22
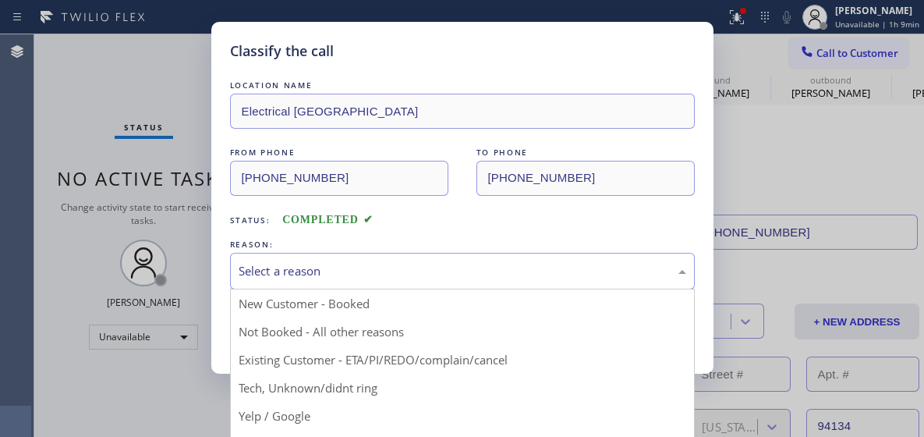
click at [345, 267] on div "Select a reason" at bounding box center [463, 271] width 448 height 18
drag, startPoint x: 381, startPoint y: 331, endPoint x: 356, endPoint y: 279, distance: 57.2
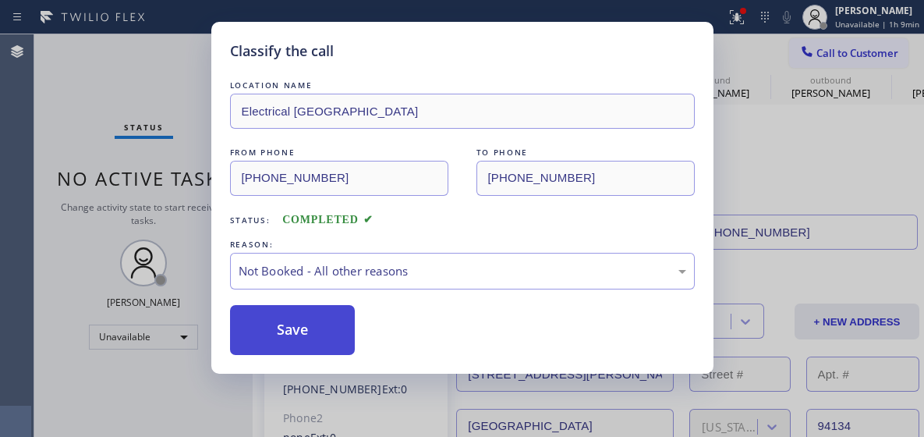
click at [318, 308] on button "Save" at bounding box center [293, 330] width 126 height 50
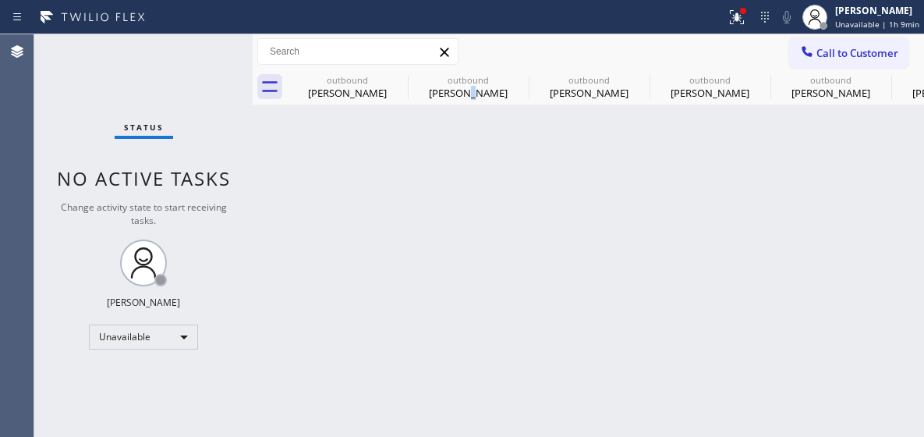
drag, startPoint x: 473, startPoint y: 243, endPoint x: 464, endPoint y: 246, distance: 9.9
click at [464, 246] on div "Back to Dashboard Change Sender ID Customers Technicians Select a contact Outbo…" at bounding box center [588, 235] width 671 height 402
click at [480, 109] on div "Back to Dashboard Change Sender ID Customers Technicians Select a contact Outbo…" at bounding box center [588, 235] width 671 height 402
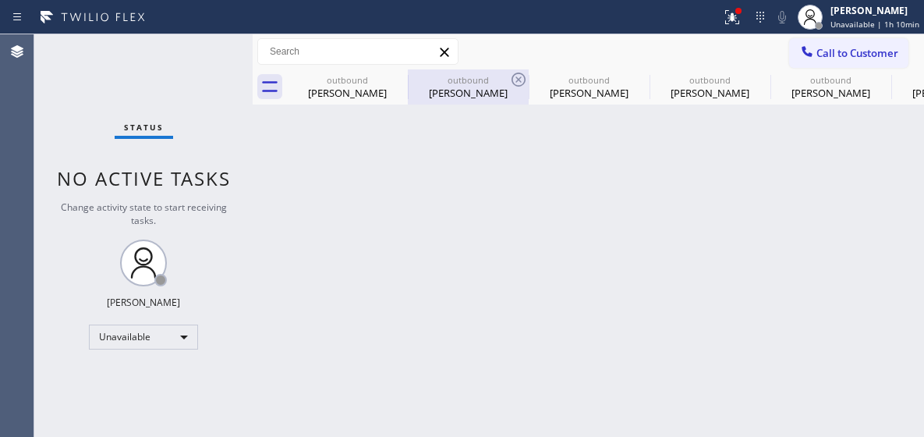
click at [485, 80] on div "outbound" at bounding box center [468, 80] width 118 height 12
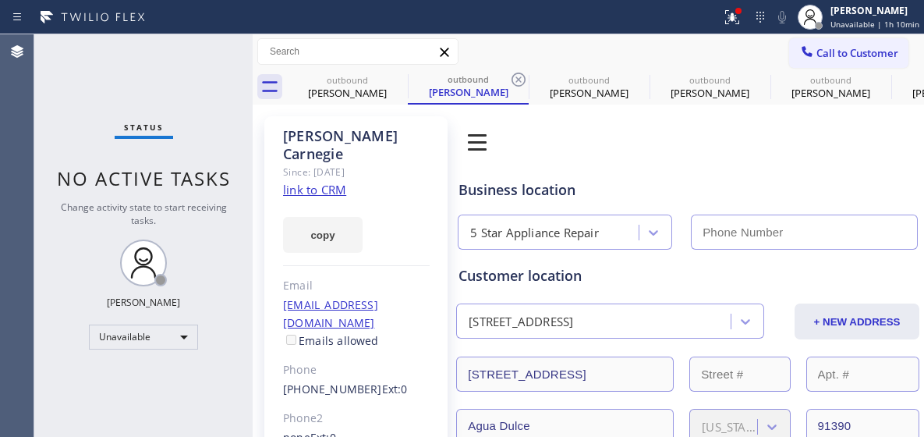
type input "(855) 731-4952"
click at [338, 96] on div "Claudia Carver" at bounding box center [348, 93] width 118 height 14
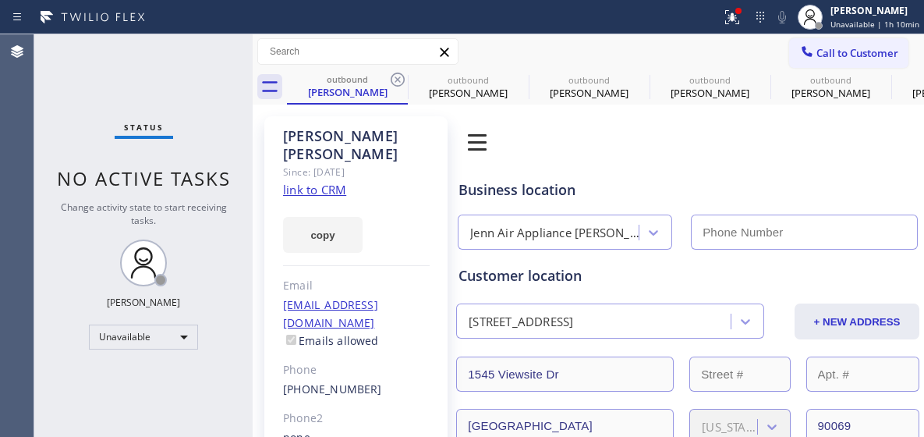
type input "(323) 641-4563"
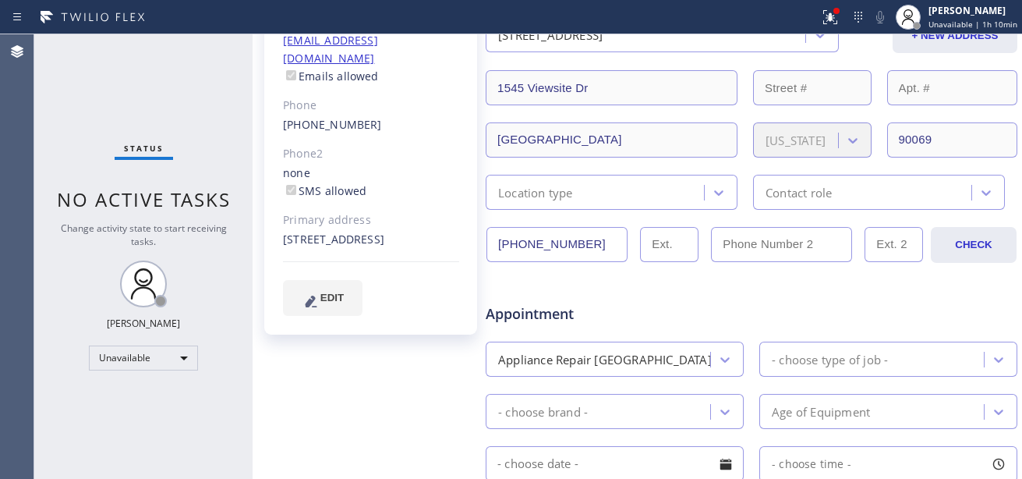
scroll to position [78, 0]
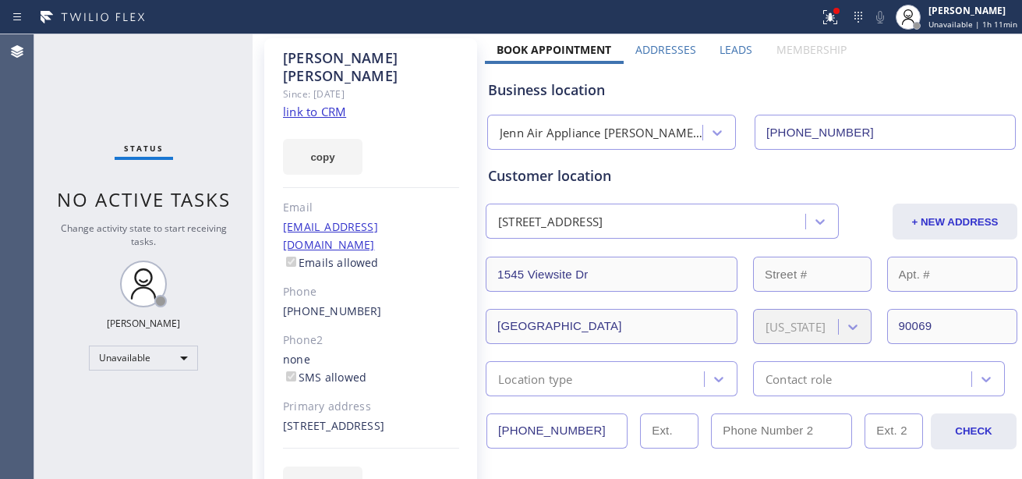
click at [603, 223] on div "1545 Viewsite Dr Los Angeles, 90069 CA" at bounding box center [550, 222] width 105 height 18
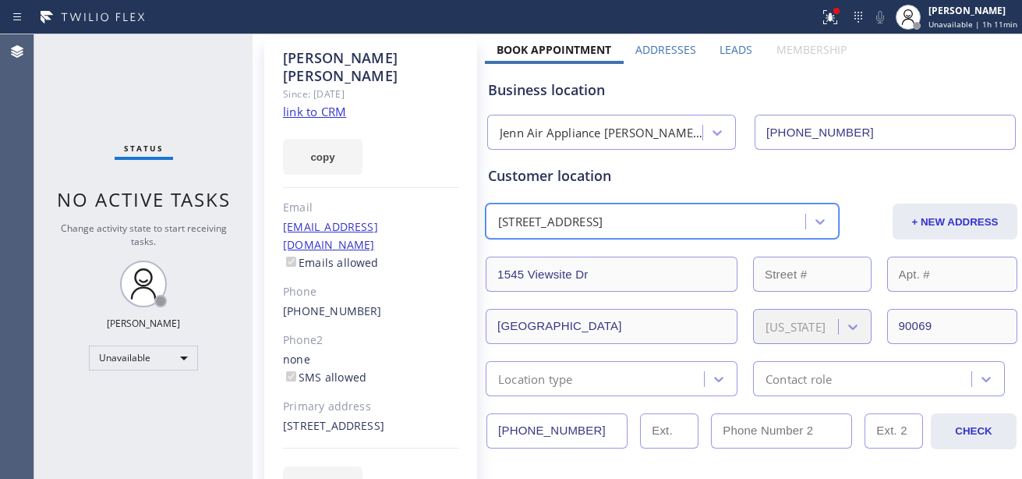
click at [603, 225] on div "1545 Viewsite Dr Los Angeles, 90069 CA" at bounding box center [550, 222] width 105 height 18
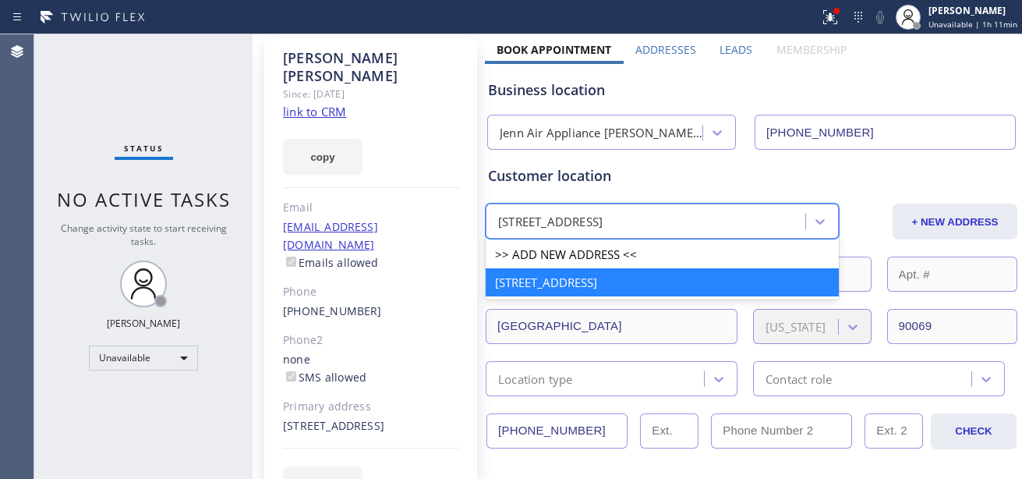
click at [603, 225] on div "1545 Viewsite Dr Los Angeles, 90069 CA" at bounding box center [550, 222] width 105 height 18
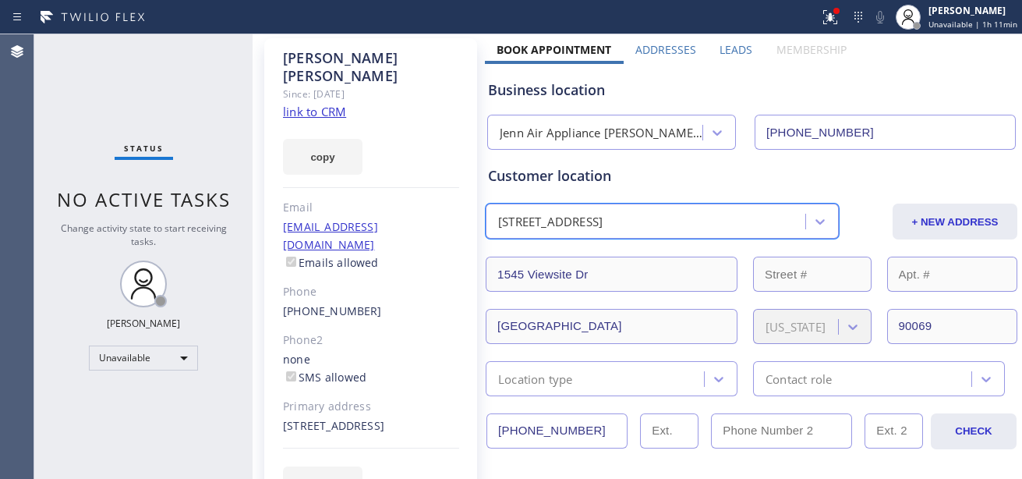
click at [603, 225] on div "1545 Viewsite Dr Los Angeles, 90069 CA" at bounding box center [550, 222] width 105 height 18
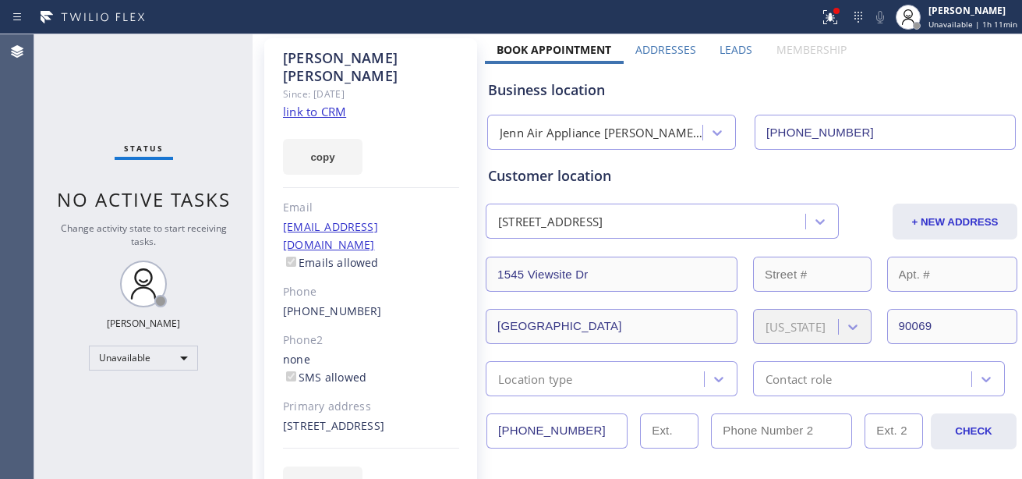
drag, startPoint x: 565, startPoint y: 377, endPoint x: 612, endPoint y: 381, distance: 47.8
click at [565, 377] on div "Location type" at bounding box center [535, 379] width 75 height 18
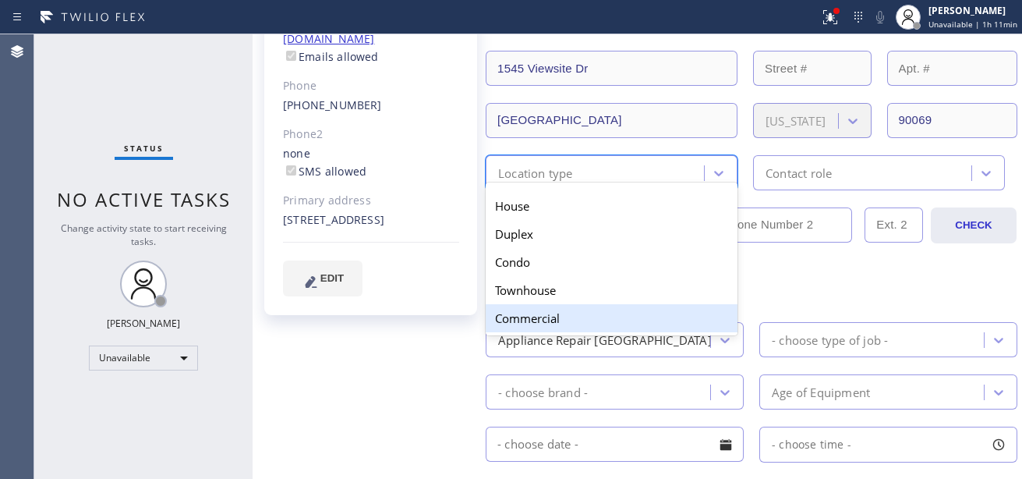
scroll to position [312, 0]
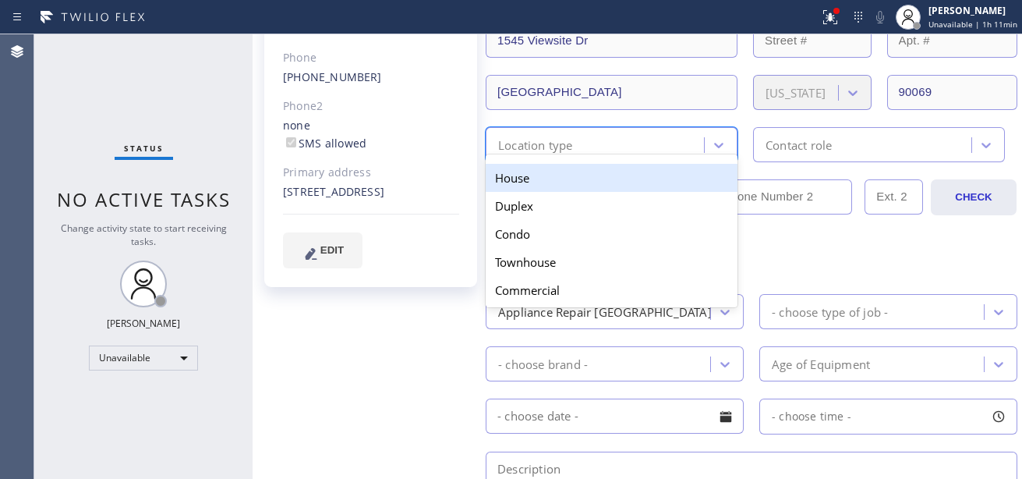
click at [813, 150] on div "Contact role" at bounding box center [799, 145] width 66 height 18
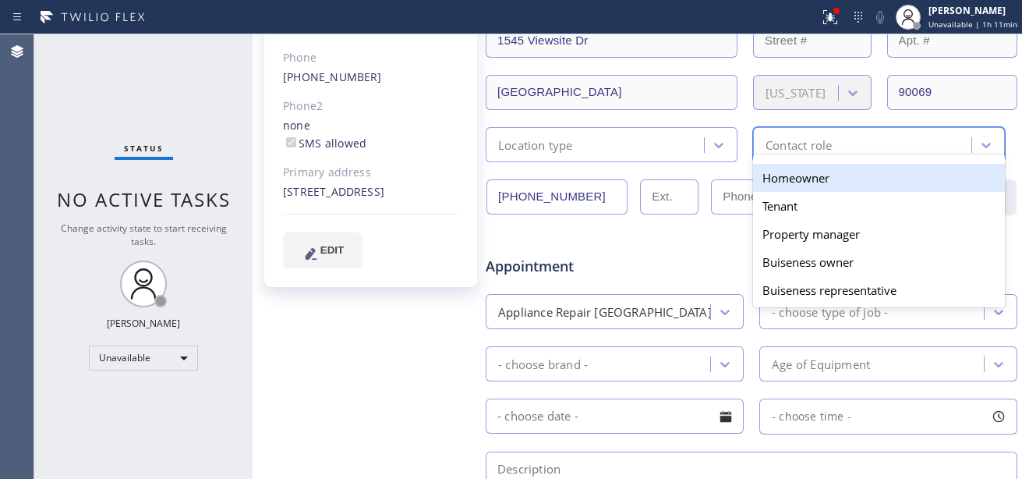
click at [802, 146] on div "Contact role" at bounding box center [799, 145] width 66 height 18
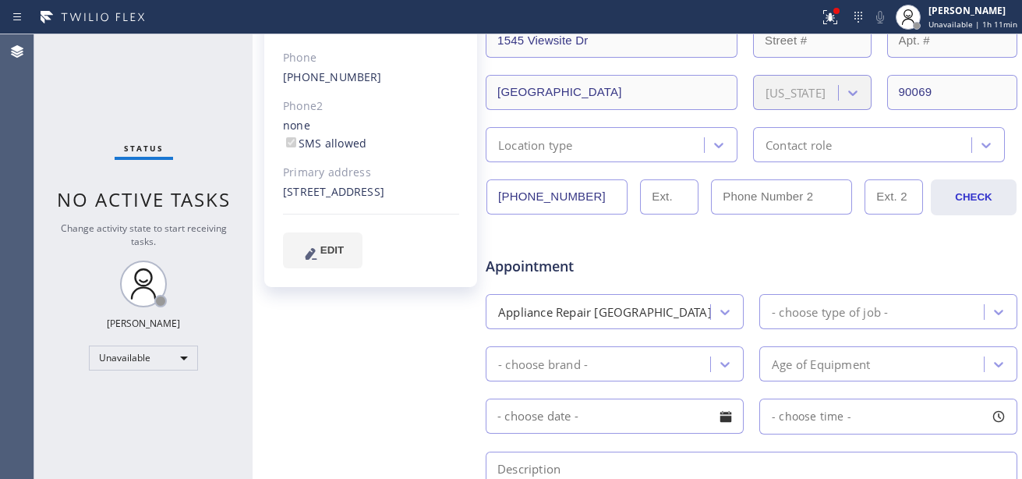
click at [681, 189] on input "text" at bounding box center [669, 196] width 58 height 35
click at [722, 255] on div "Appointment" at bounding box center [751, 257] width 535 height 40
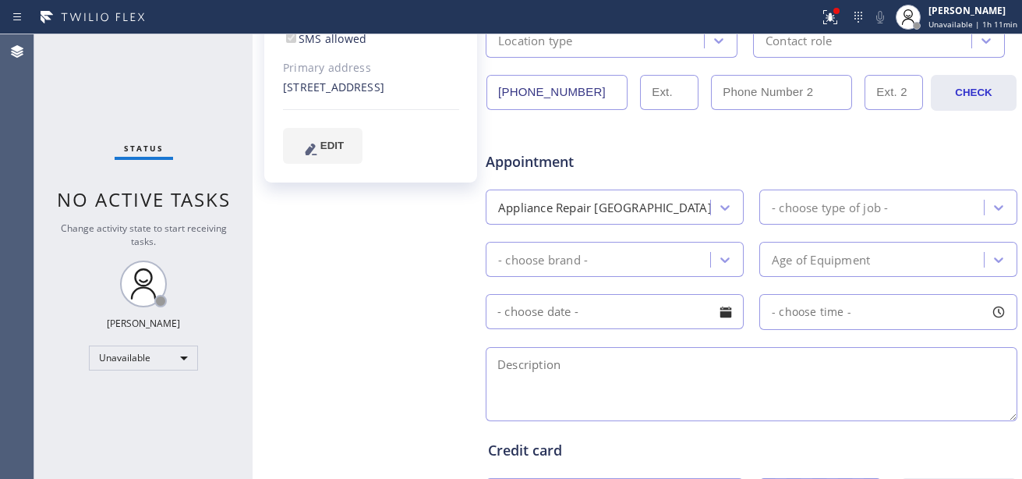
scroll to position [410, 0]
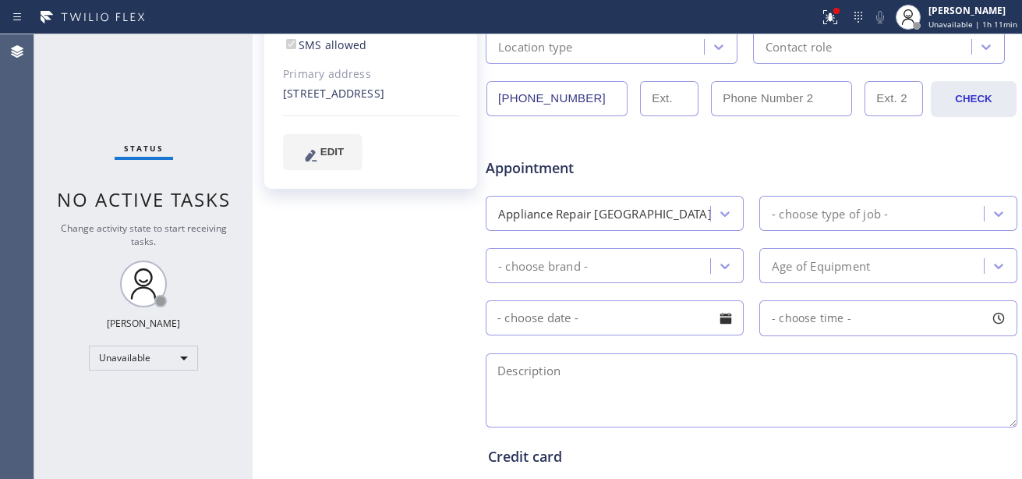
click at [839, 211] on div "- choose type of job -" at bounding box center [830, 213] width 116 height 18
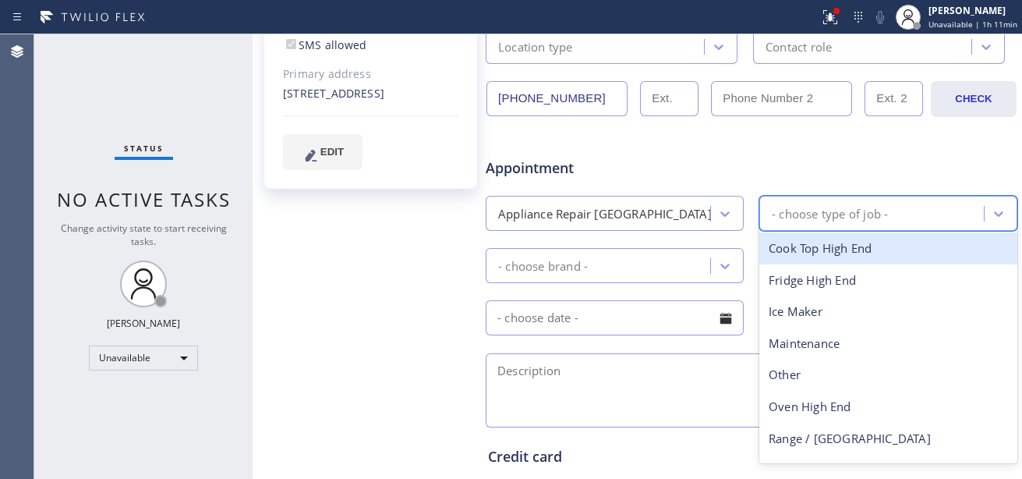
click at [840, 211] on div "- choose type of job -" at bounding box center [830, 213] width 116 height 18
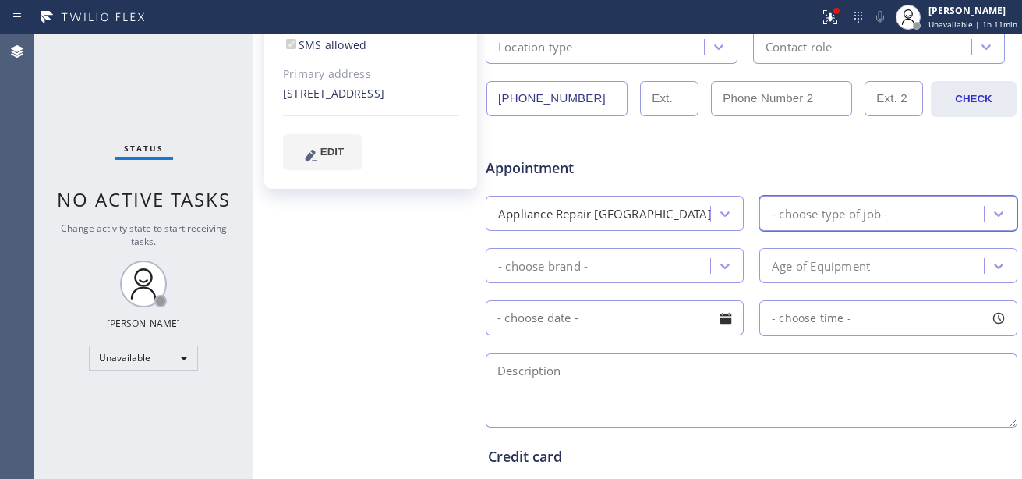
click at [623, 285] on div "Appointment Appliance Repair High End 9 results available. Select is focused ,t…" at bounding box center [751, 285] width 527 height 292
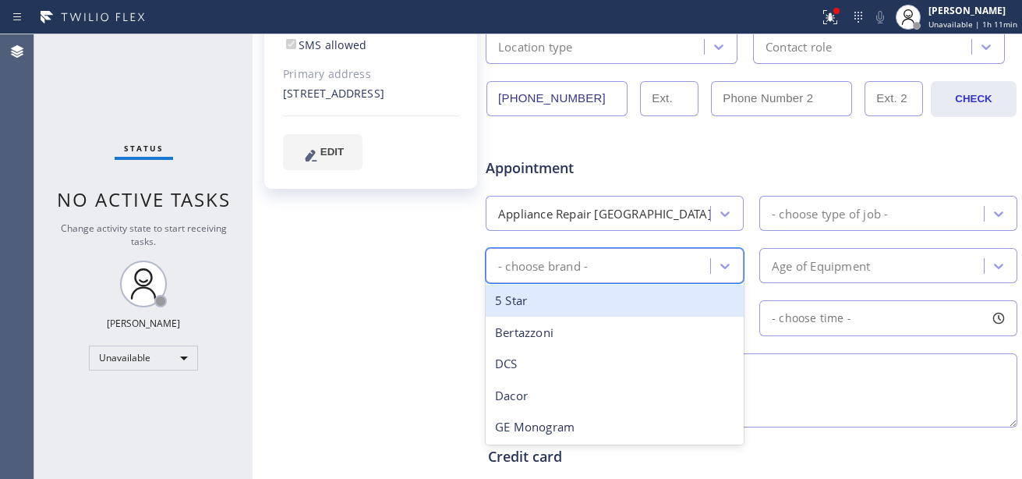
click at [622, 281] on div "- choose brand -" at bounding box center [615, 265] width 258 height 35
click at [610, 263] on div "- choose brand -" at bounding box center [601, 265] width 220 height 27
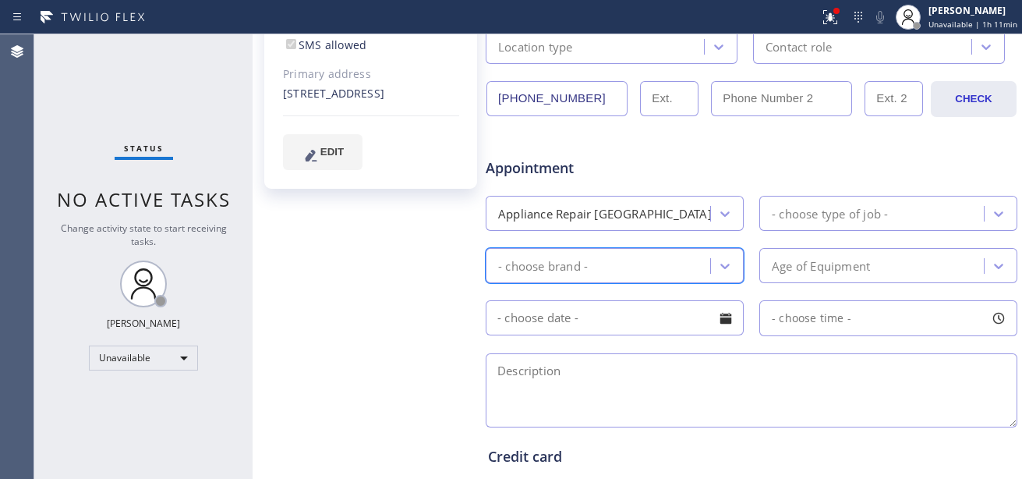
click at [831, 267] on div "Age of Equipment" at bounding box center [821, 266] width 98 height 18
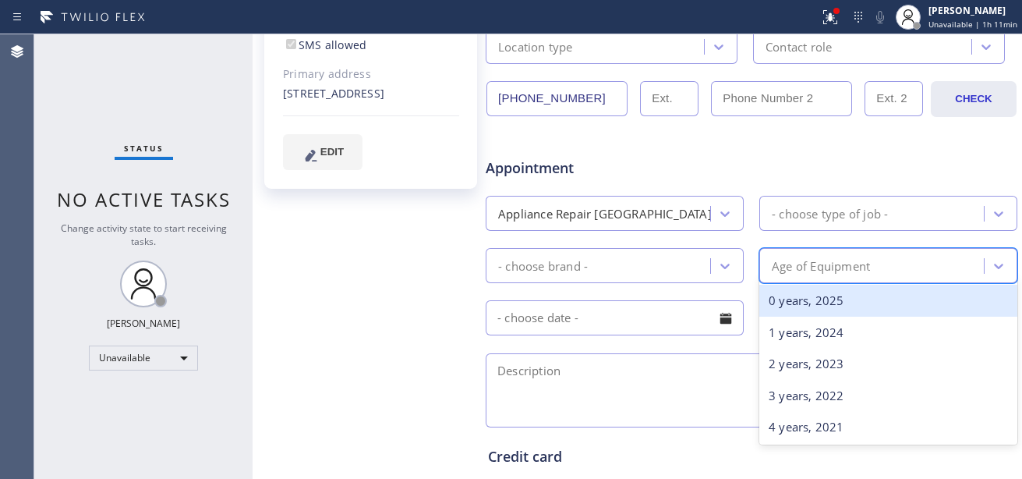
click at [831, 267] on div "Age of Equipment" at bounding box center [821, 266] width 98 height 18
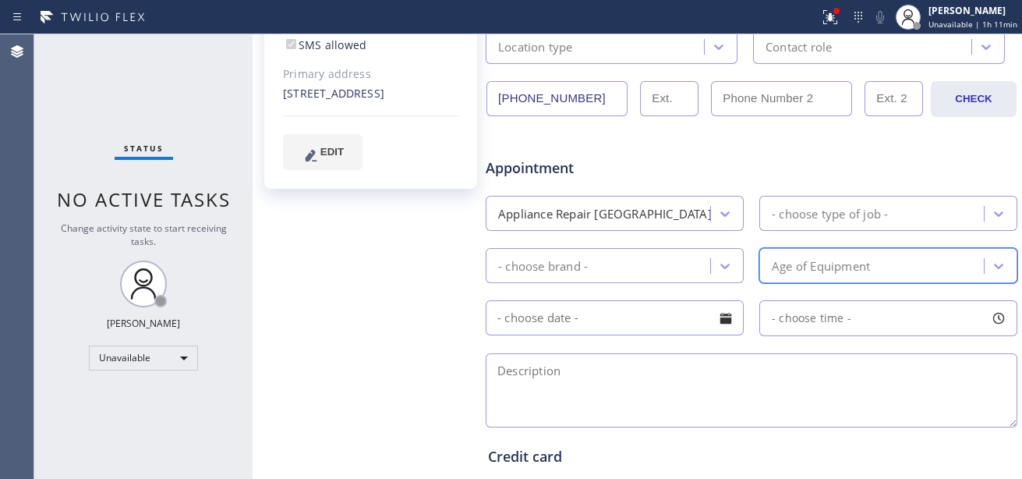
click at [636, 303] on input "text" at bounding box center [615, 317] width 258 height 35
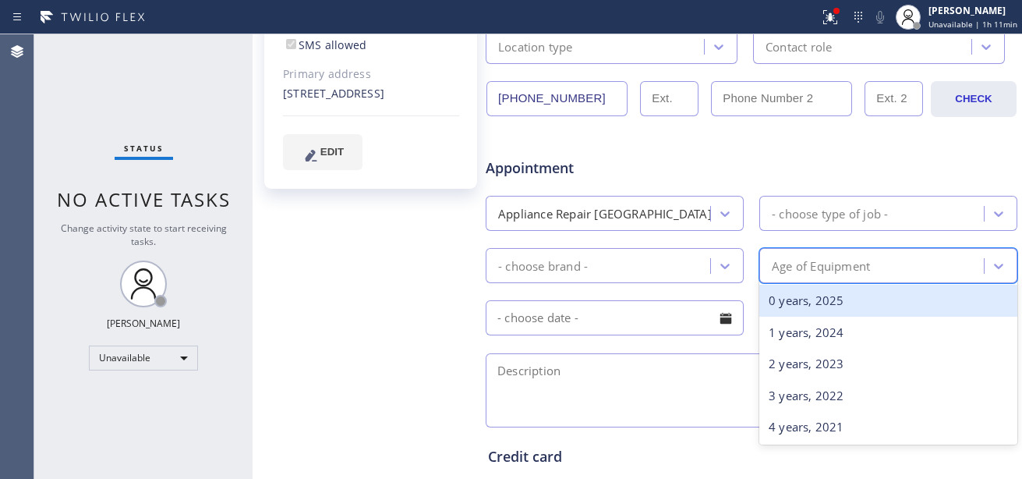
click at [841, 267] on div "Age of Equipment" at bounding box center [821, 266] width 98 height 18
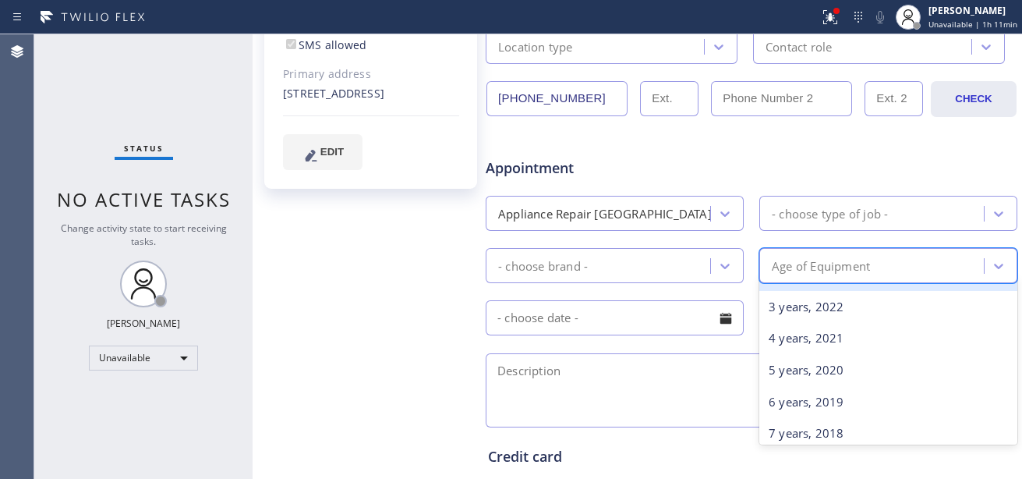
scroll to position [0, 0]
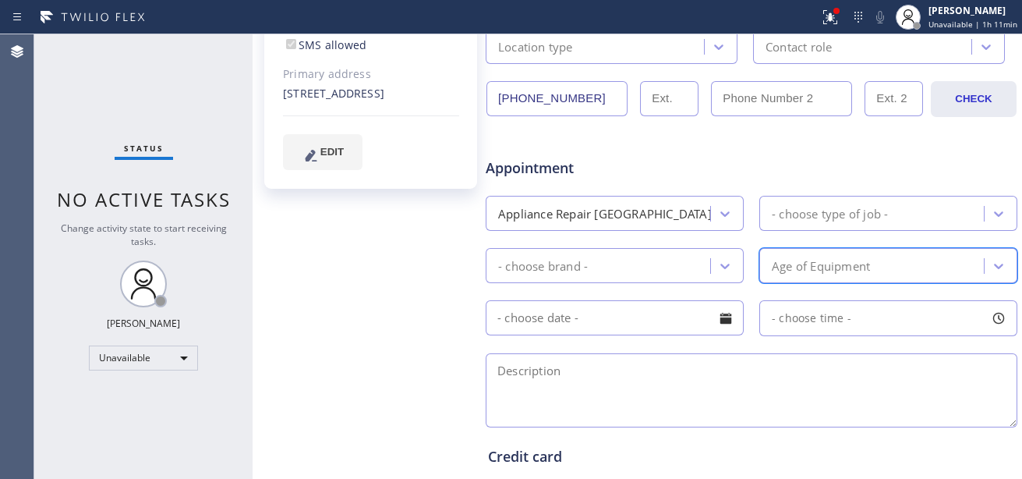
click at [824, 270] on div "Age of Equipment" at bounding box center [821, 266] width 98 height 18
click at [830, 269] on div "Age of Equipment" at bounding box center [821, 266] width 98 height 18
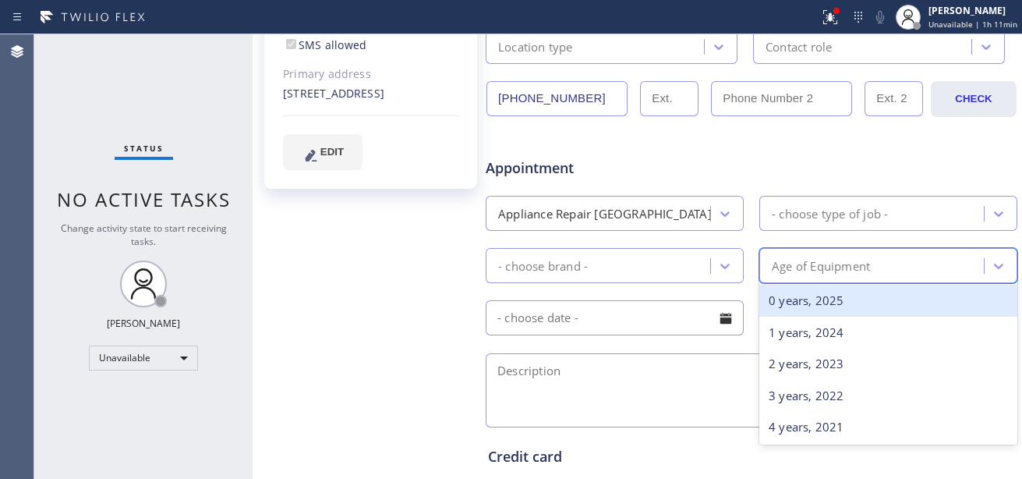
drag, startPoint x: 844, startPoint y: 264, endPoint x: 827, endPoint y: 261, distance: 16.5
click at [843, 264] on div "Age of Equipment" at bounding box center [821, 266] width 98 height 18
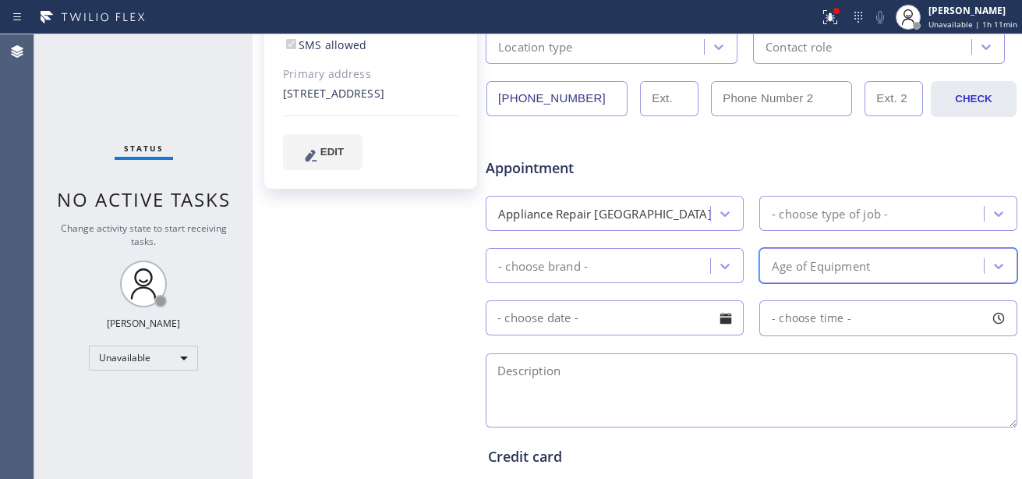
click at [841, 255] on div "Age of Equipment" at bounding box center [874, 265] width 220 height 27
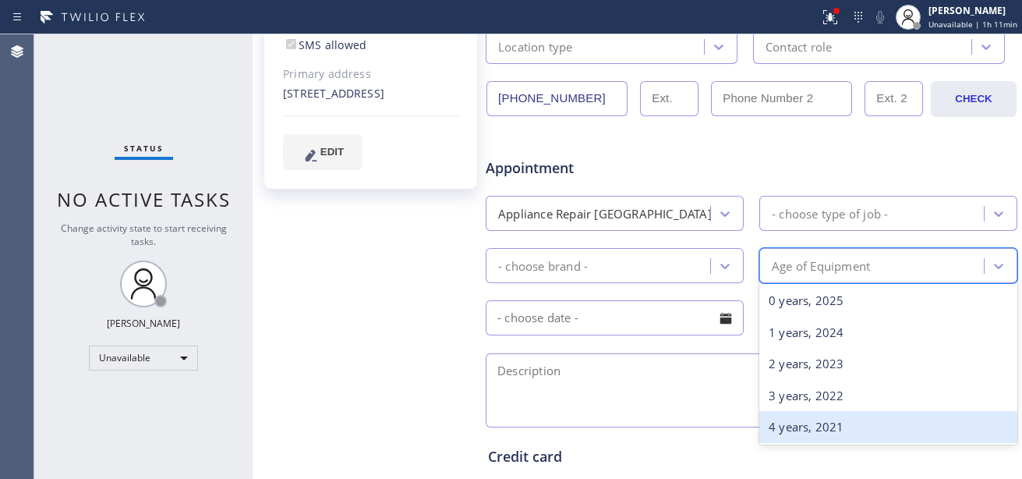
scroll to position [78, 0]
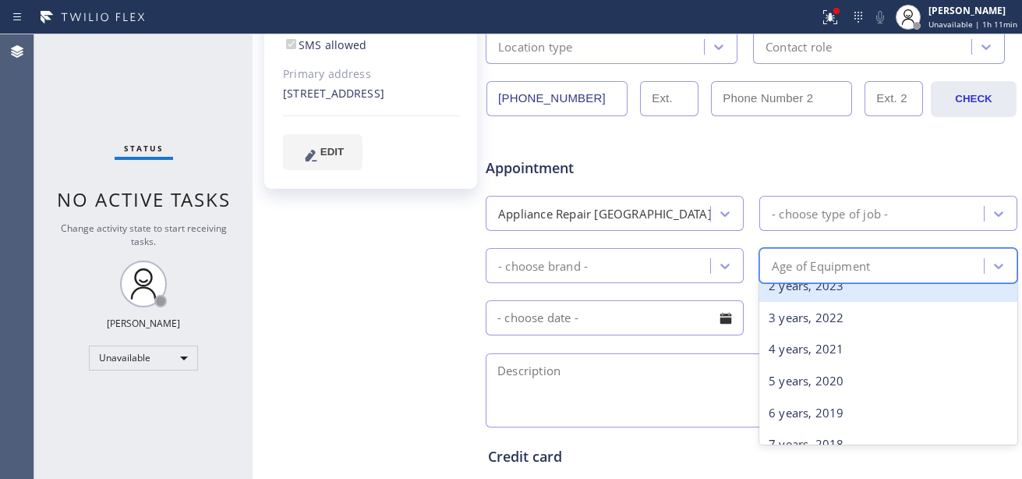
click at [787, 252] on div "Age of Equipment" at bounding box center [874, 265] width 220 height 27
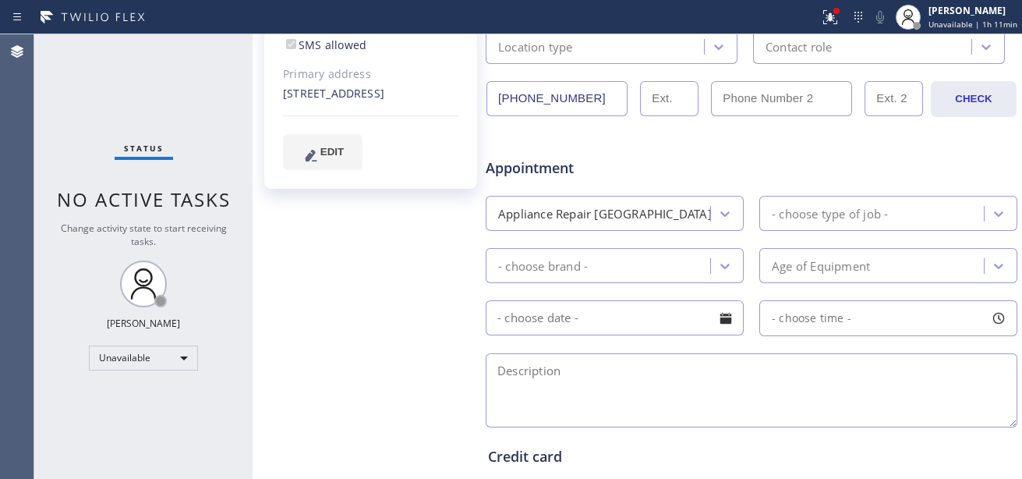
click at [604, 388] on textarea at bounding box center [752, 390] width 532 height 74
click at [581, 316] on input "text" at bounding box center [615, 317] width 258 height 35
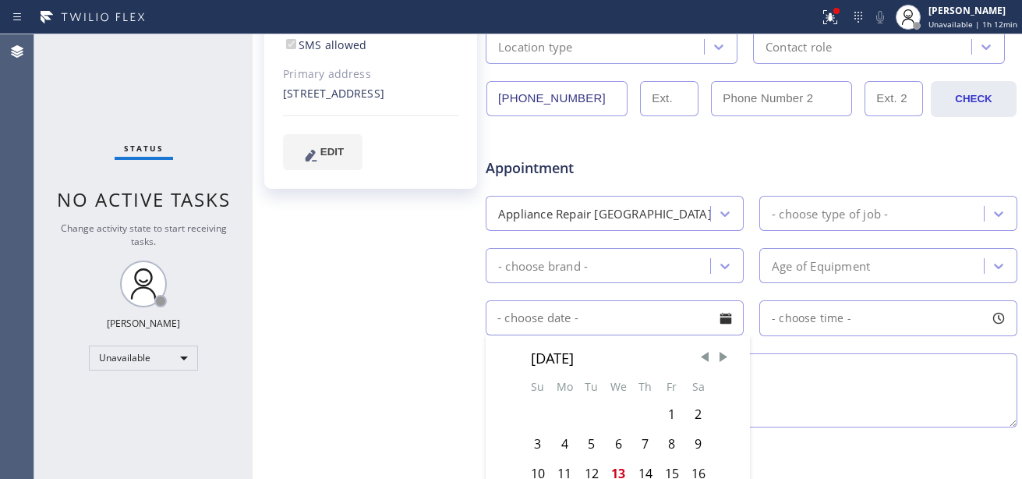
click at [537, 314] on input "text" at bounding box center [615, 317] width 258 height 35
click at [800, 352] on div at bounding box center [751, 390] width 535 height 80
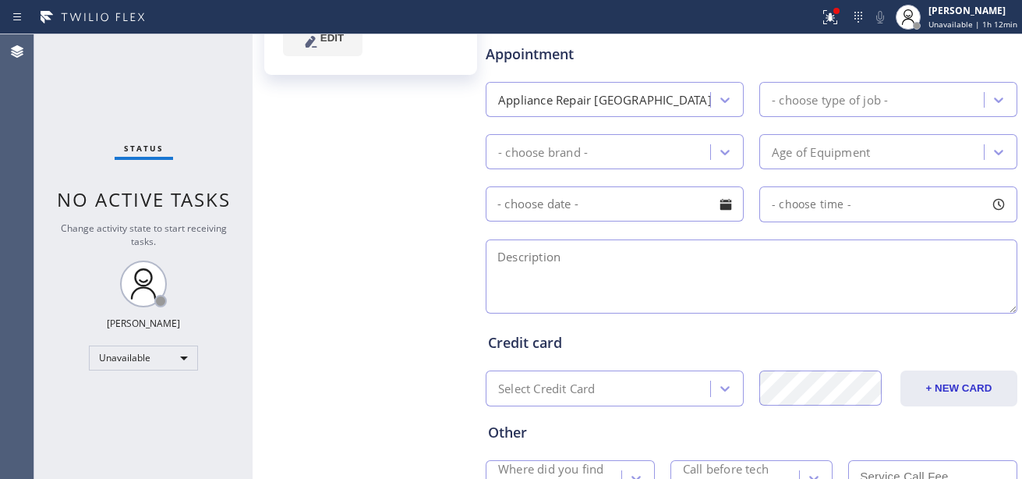
scroll to position [488, 0]
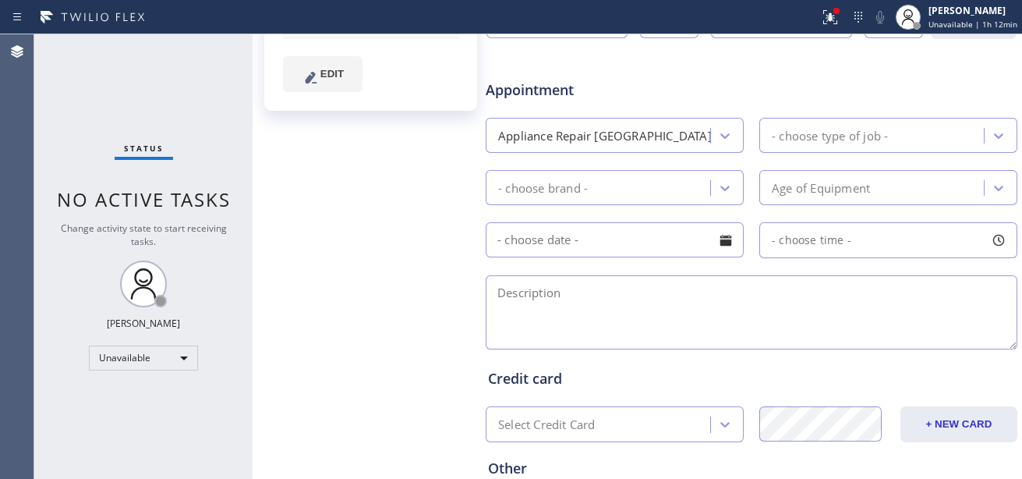
click at [556, 282] on textarea at bounding box center [752, 312] width 532 height 74
click at [463, 296] on div "Claudia Carver Since: 20 may 2020 link to CRM copy Email claudathome@aol.com Em…" at bounding box center [371, 125] width 229 height 1011
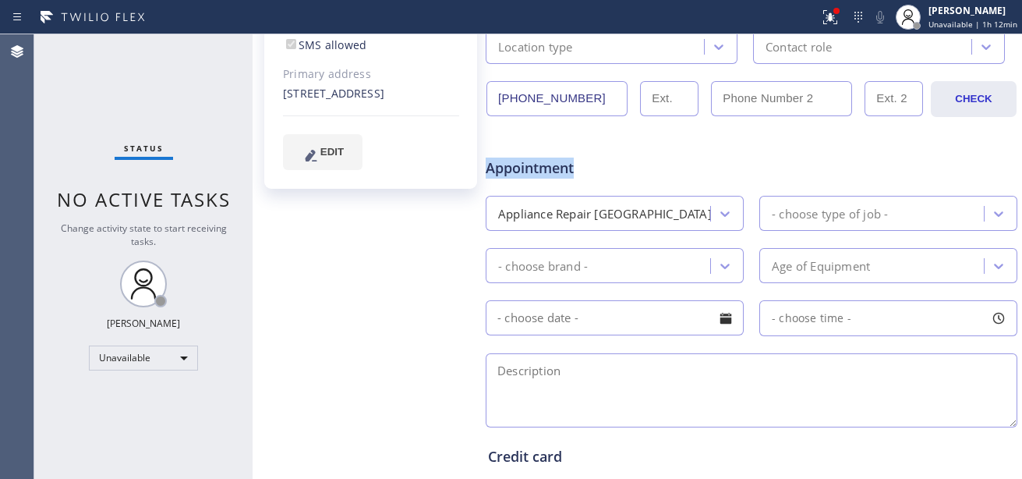
drag, startPoint x: 484, startPoint y: 173, endPoint x: 618, endPoint y: 154, distance: 134.8
click at [618, 154] on div "Appointment" at bounding box center [573, 160] width 179 height 37
drag, startPoint x: 618, startPoint y: 154, endPoint x: 583, endPoint y: 181, distance: 43.8
click at [584, 190] on div "Appointment Appliance Repair High End - choose type of job - - choose brand - A…" at bounding box center [751, 285] width 527 height 292
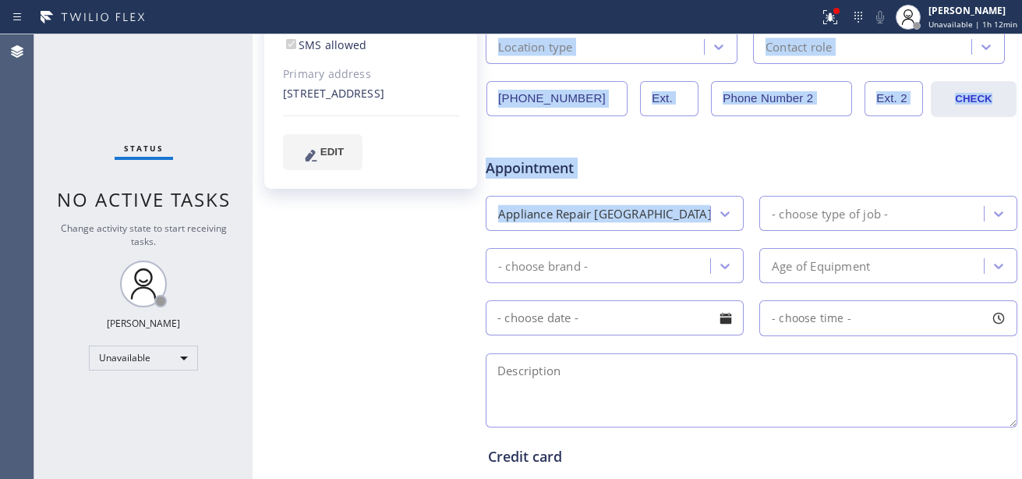
click at [463, 179] on div "Claudia Carver Since: 20 may 2020 link to CRM copy Email claudathome@aol.com Em…" at bounding box center [638, 203] width 762 height 1011
click at [462, 182] on div "Claudia Carver Since: 20 may 2020 link to CRM copy Email claudathome@aol.com Em…" at bounding box center [371, 203] width 229 height 1011
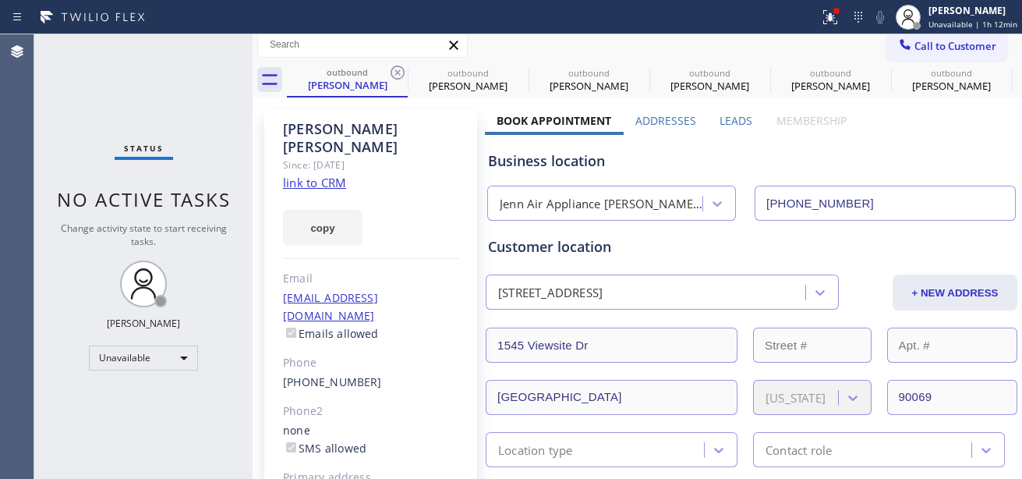
scroll to position [0, 0]
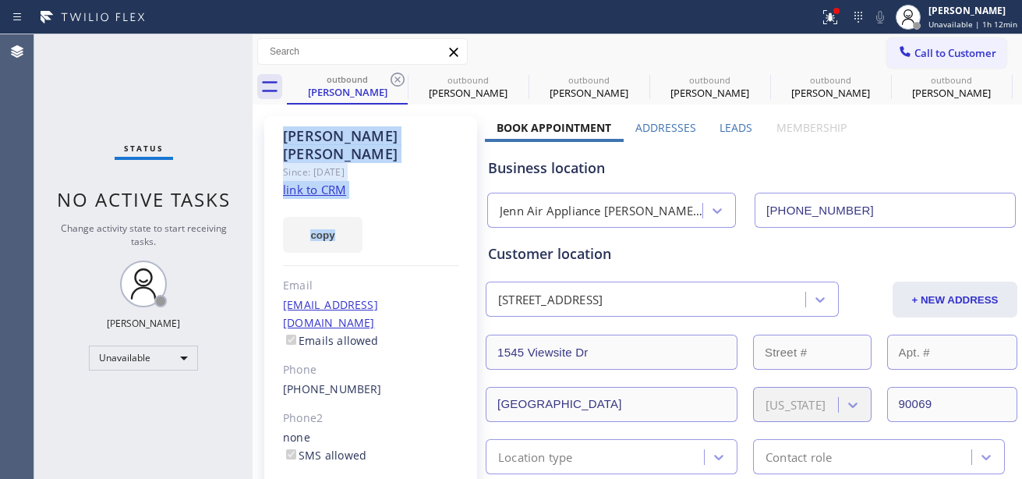
drag, startPoint x: 300, startPoint y: 122, endPoint x: 441, endPoint y: 247, distance: 188.9
click at [441, 247] on div "Claudia Carver Since: 20 may 2020 link to CRM copy Email claudathome@aol.com Em…" at bounding box center [370, 357] width 213 height 483
drag, startPoint x: 441, startPoint y: 247, endPoint x: 385, endPoint y: 211, distance: 66.6
click at [387, 212] on div "copy" at bounding box center [371, 226] width 176 height 54
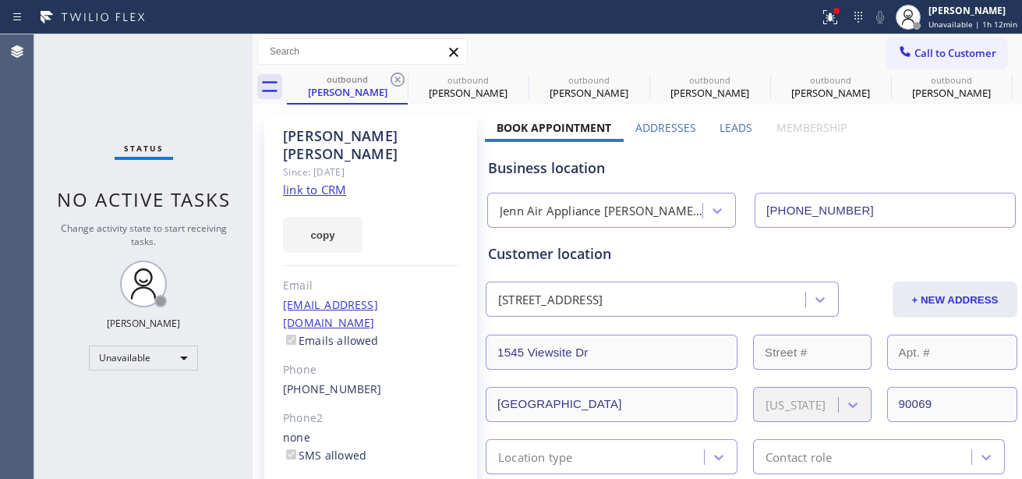
drag, startPoint x: 845, startPoint y: 209, endPoint x: 763, endPoint y: 232, distance: 85.7
click at [756, 207] on input "(323) 641-4563" at bounding box center [885, 210] width 261 height 35
click at [767, 239] on div "Customer location 1545 Viewsite Dr Los Angeles, 90069 CA + NEW ADDRESS 1545 Vie…" at bounding box center [751, 351] width 533 height 246
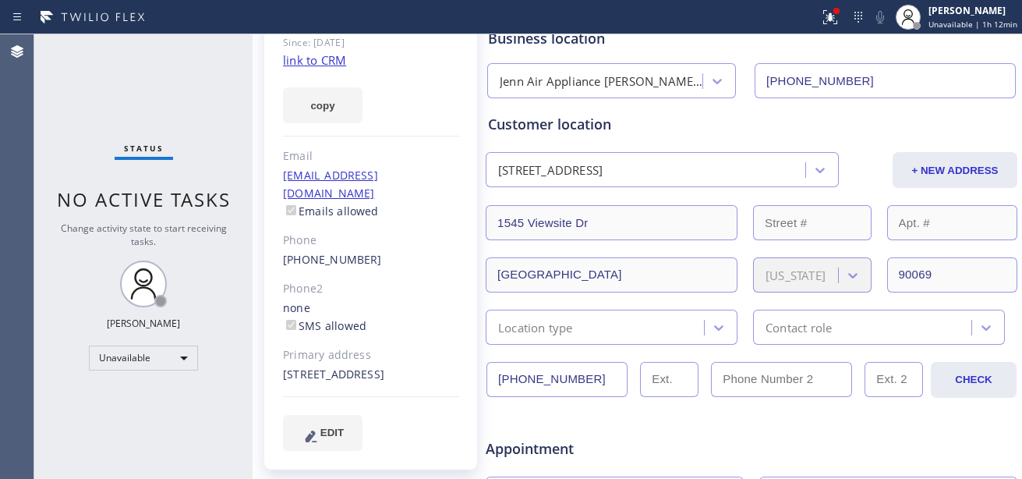
scroll to position [156, 0]
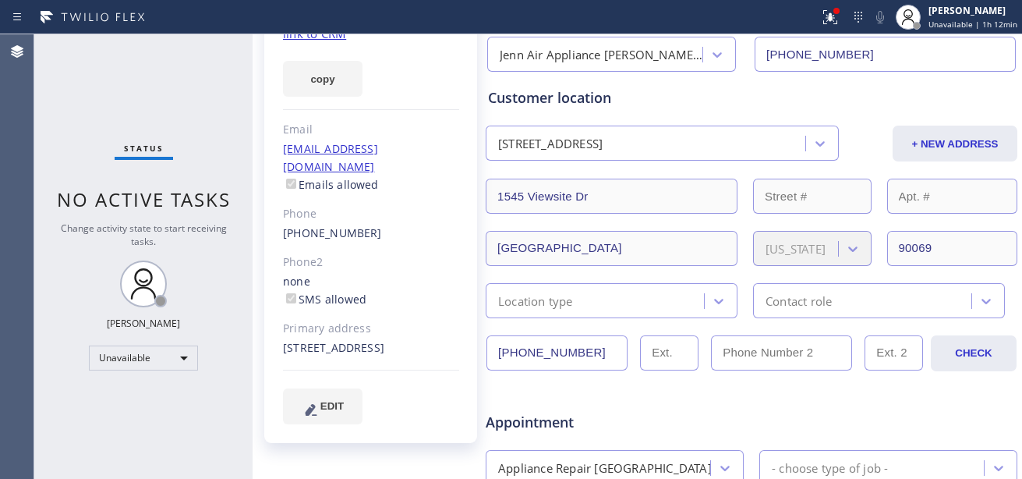
drag, startPoint x: 558, startPoint y: 353, endPoint x: 478, endPoint y: 353, distance: 80.3
click at [478, 353] on div "Claudia Carver Since: 20 may 2020 link to CRM copy Email claudathome@aol.com Em…" at bounding box center [638, 457] width 762 height 1011
click at [460, 293] on div "Claudia Carver Since: 20 may 2020 link to CRM copy Email claudathome@aol.com Em…" at bounding box center [370, 201] width 213 height 483
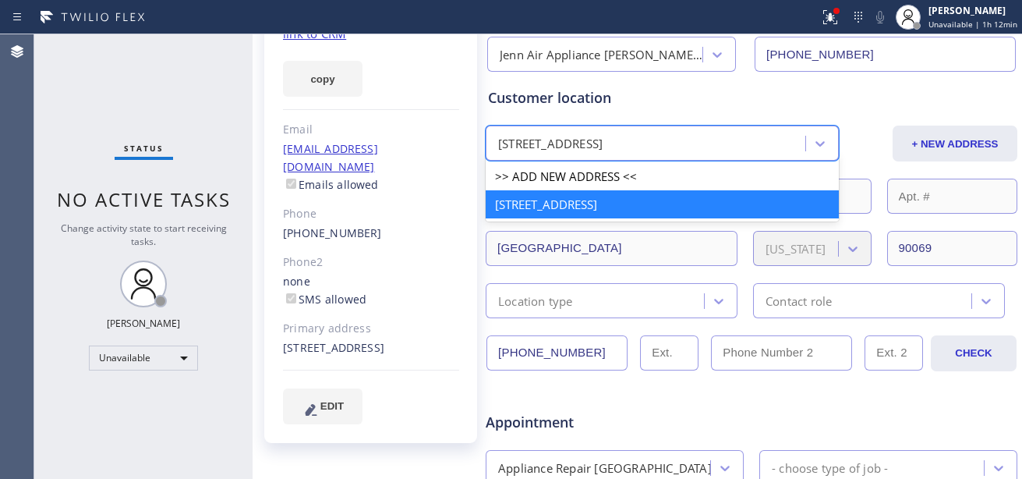
drag, startPoint x: 503, startPoint y: 144, endPoint x: 742, endPoint y: 161, distance: 240.0
click at [742, 161] on div "option 1545 Viewsite Dr Los Angeles, 90069 CA focused, 2 of 2. 2 results availa…" at bounding box center [662, 143] width 353 height 35
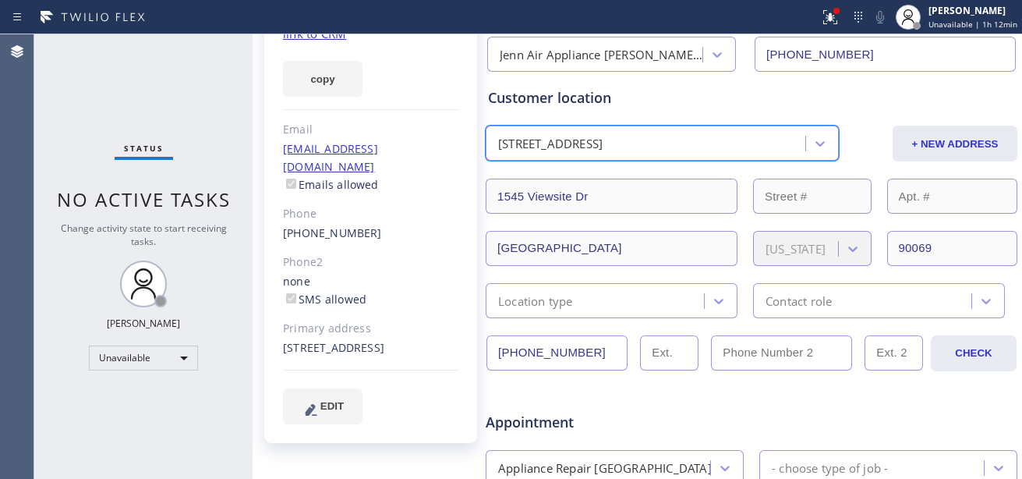
drag, startPoint x: 565, startPoint y: 149, endPoint x: 693, endPoint y: 162, distance: 127.8
click at [567, 149] on div "1545 Viewsite Dr Los Angeles, 90069 CA" at bounding box center [550, 144] width 105 height 18
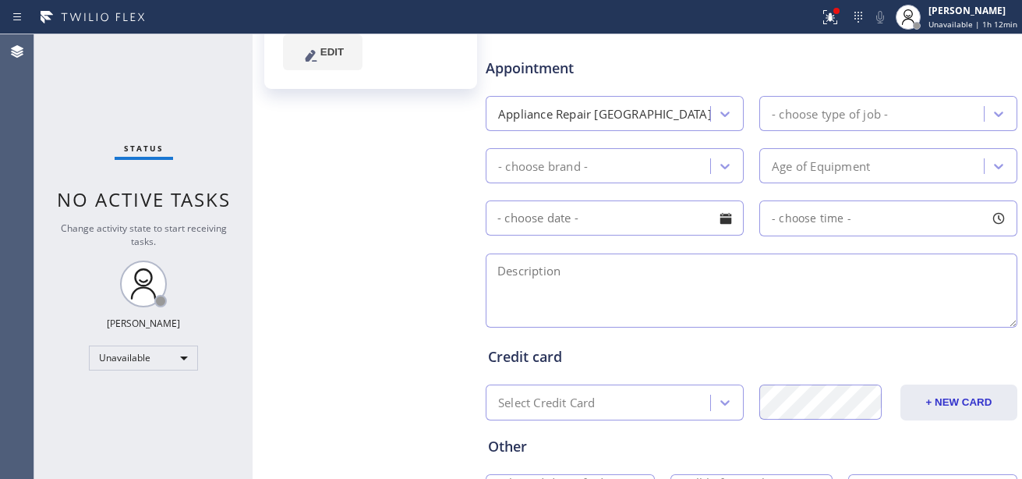
scroll to position [488, 0]
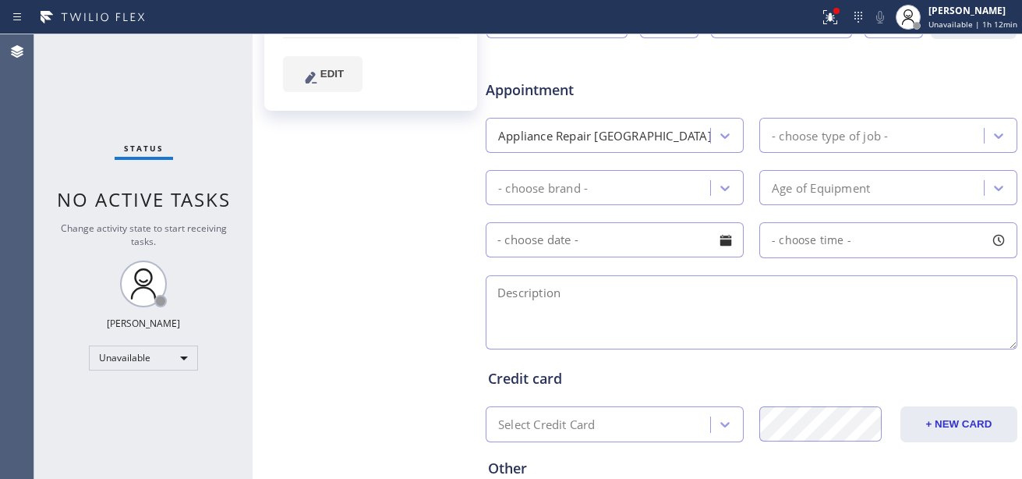
click at [376, 245] on div "Claudia Carver Since: 20 may 2020 link to CRM copy Email claudathome@aol.com Em…" at bounding box center [371, 125] width 229 height 1011
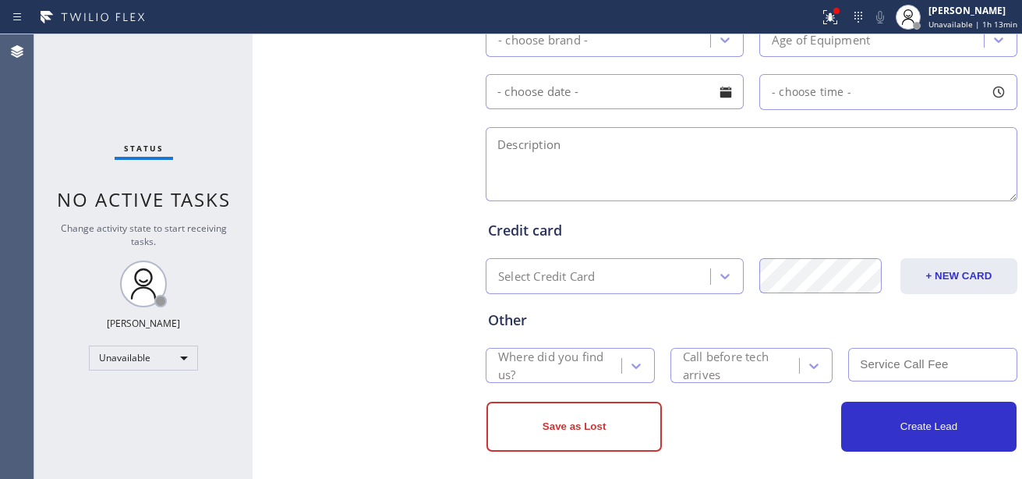
scroll to position [644, 0]
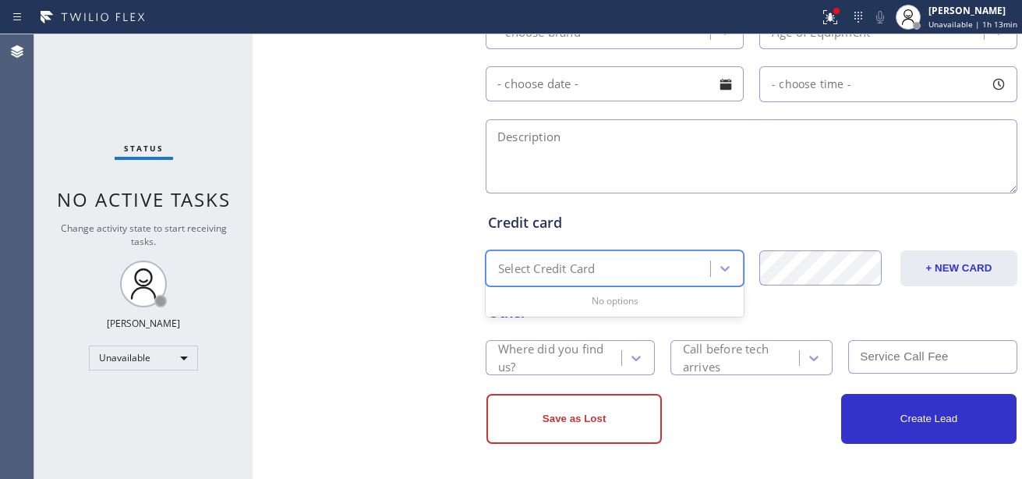
click at [617, 275] on div "Select Credit Card" at bounding box center [601, 268] width 220 height 27
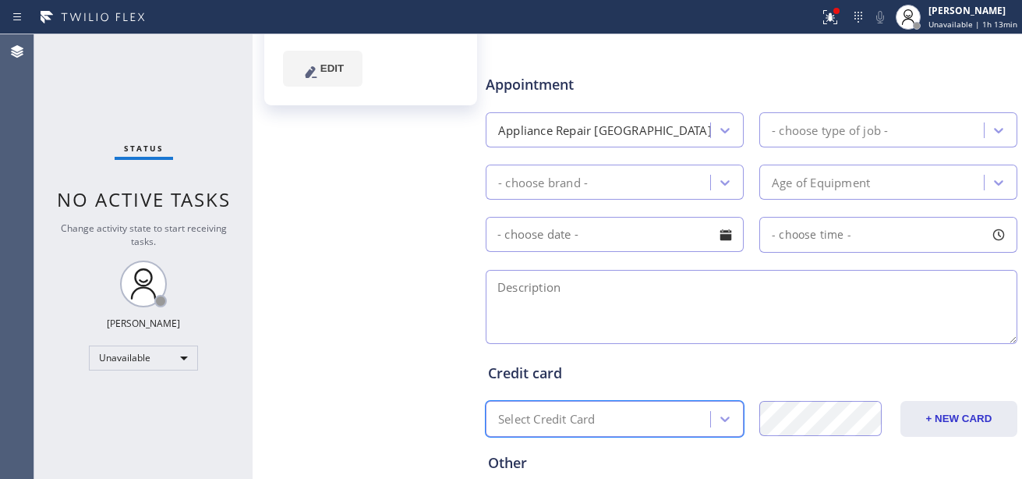
scroll to position [488, 0]
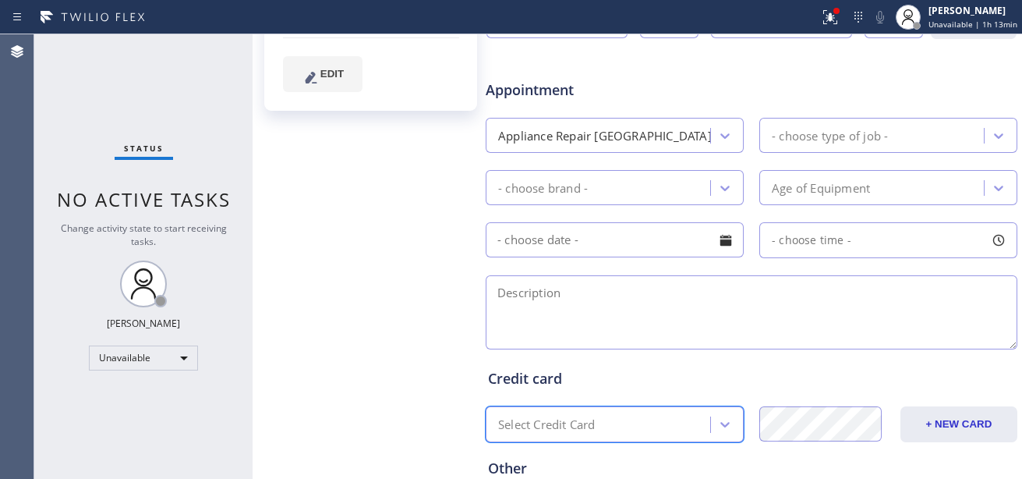
click at [590, 239] on input "text" at bounding box center [615, 239] width 258 height 35
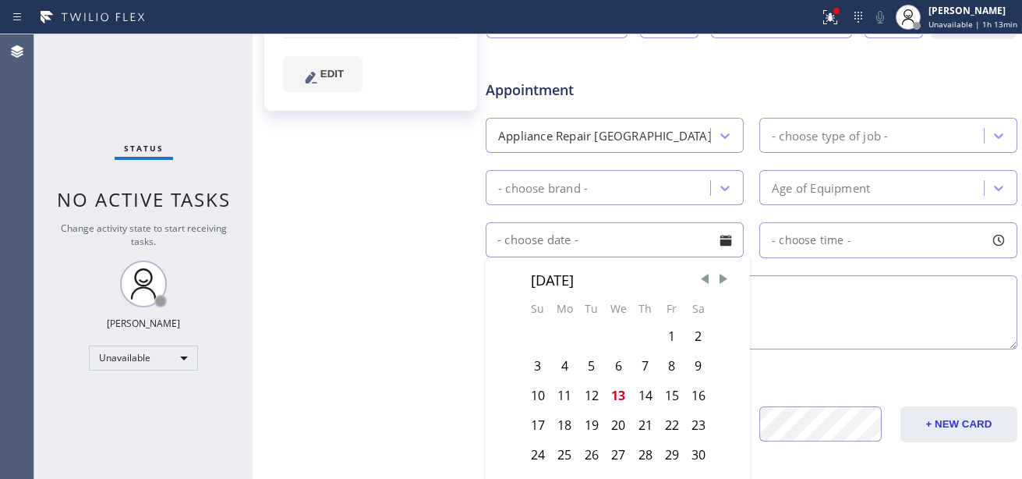
click at [590, 239] on input "text" at bounding box center [615, 239] width 258 height 35
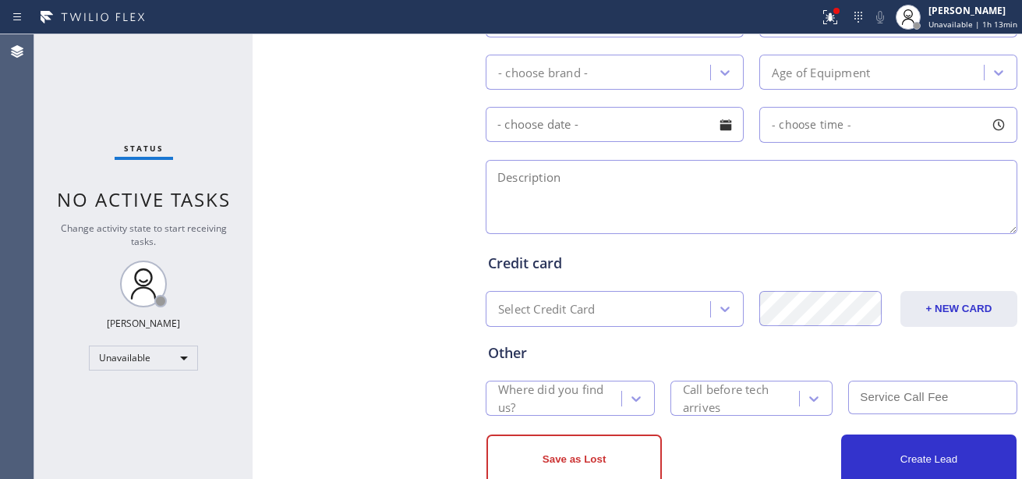
scroll to position [644, 0]
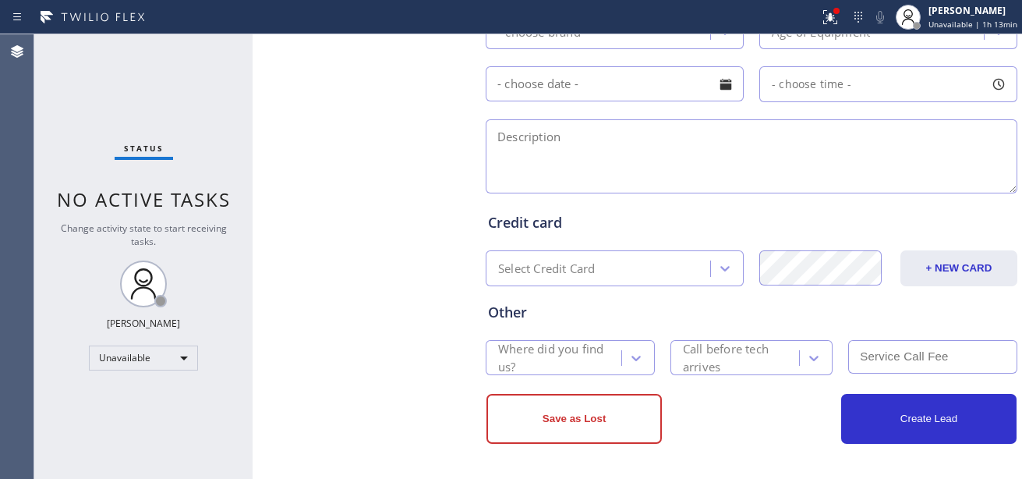
click at [572, 356] on div "Where did you find us?" at bounding box center [559, 358] width 122 height 36
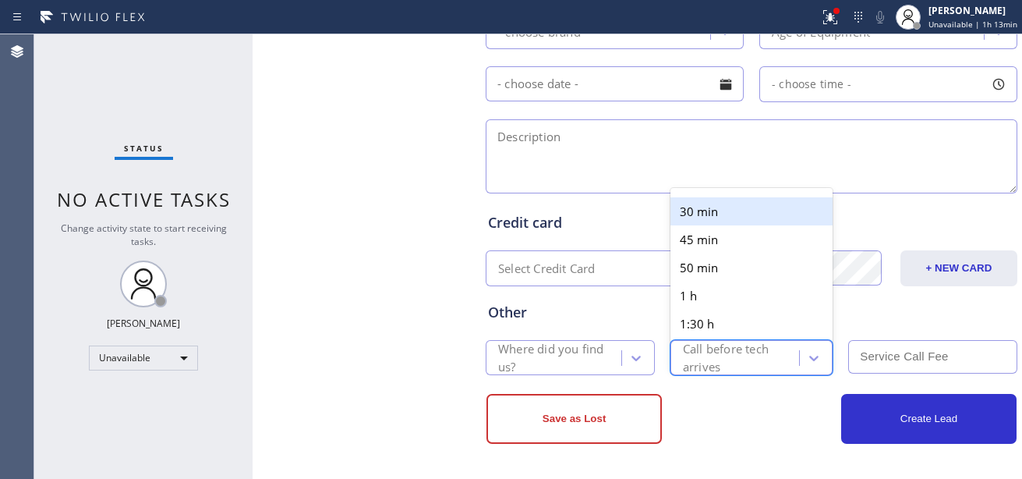
click at [729, 364] on div "Call before tech arrives" at bounding box center [740, 358] width 115 height 36
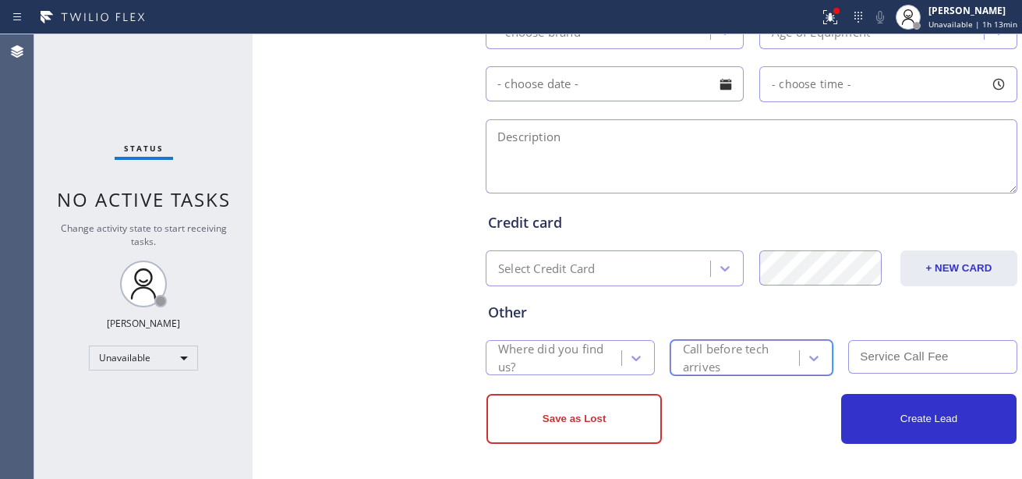
click at [729, 364] on div "Call before tech arrives" at bounding box center [740, 358] width 115 height 36
click at [858, 360] on input "text" at bounding box center [933, 357] width 169 height 34
click at [785, 415] on div "Create Lead" at bounding box center [884, 419] width 265 height 50
click at [872, 359] on input "text" at bounding box center [933, 357] width 169 height 34
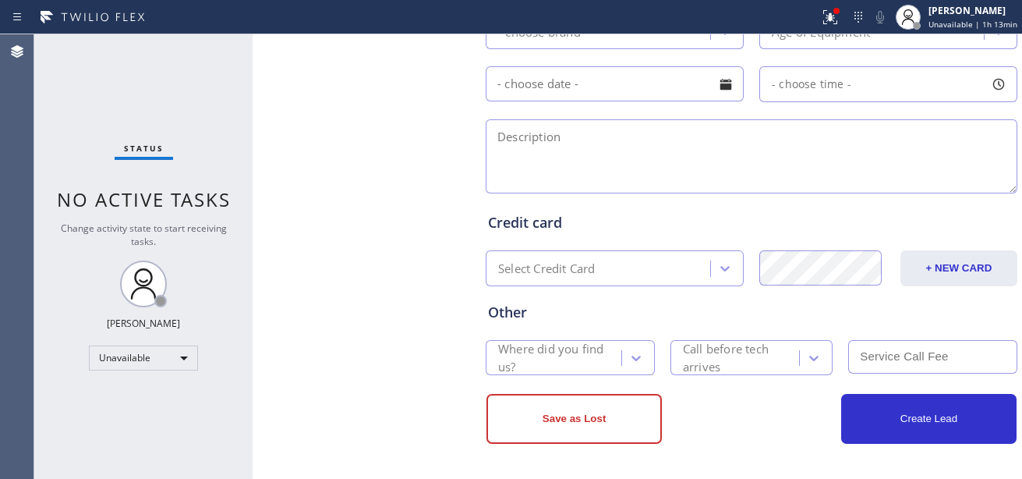
type input "0"
click at [776, 398] on div "Create Lead" at bounding box center [884, 419] width 265 height 50
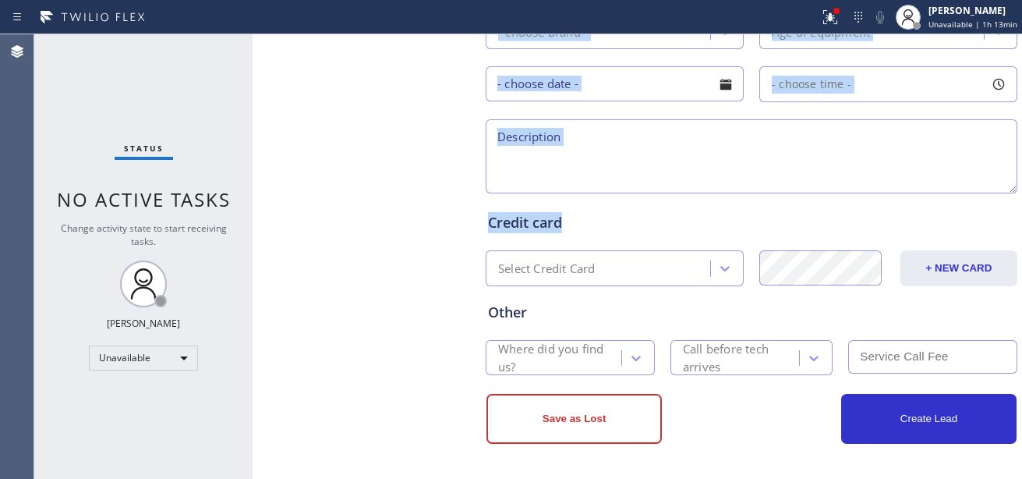
drag, startPoint x: 567, startPoint y: 212, endPoint x: 456, endPoint y: 250, distance: 117.2
drag, startPoint x: 456, startPoint y: 250, endPoint x: 450, endPoint y: 239, distance: 12.6
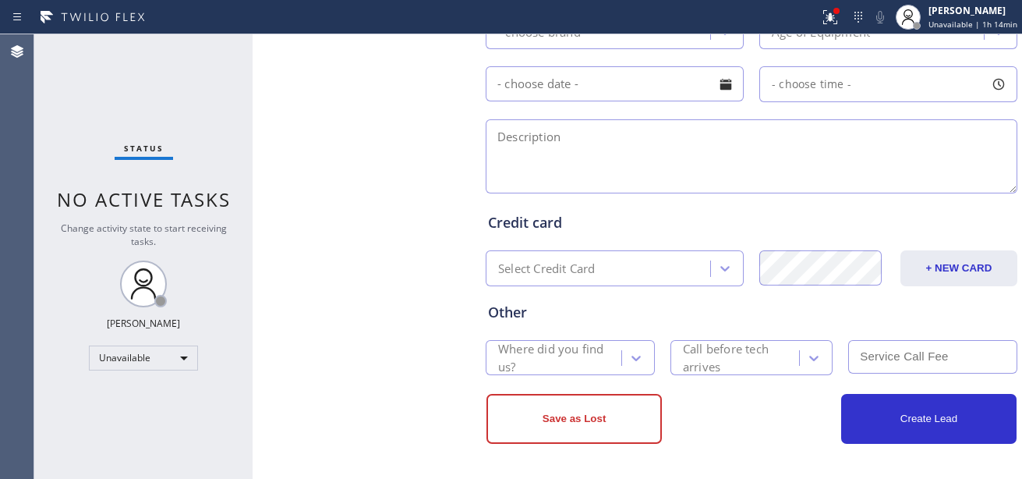
scroll to position [566, 0]
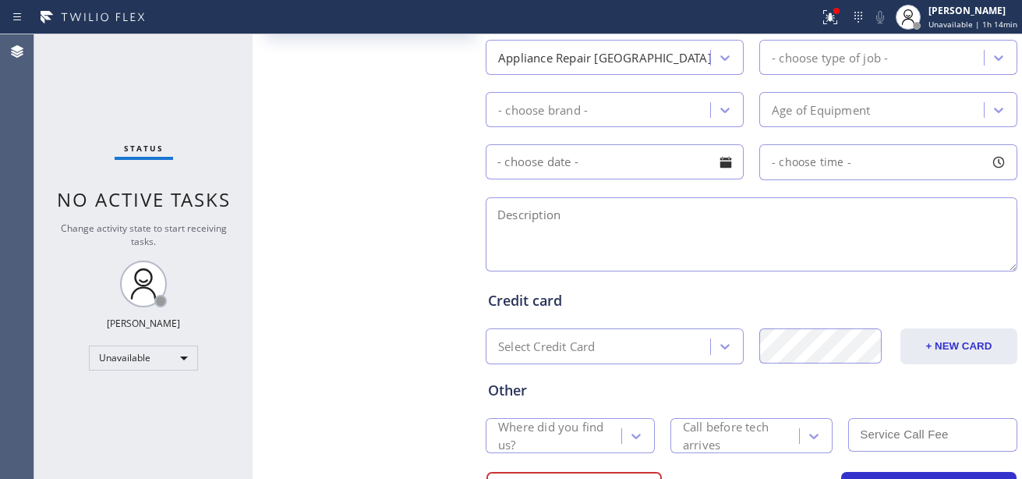
click at [544, 238] on textarea at bounding box center [752, 234] width 532 height 74
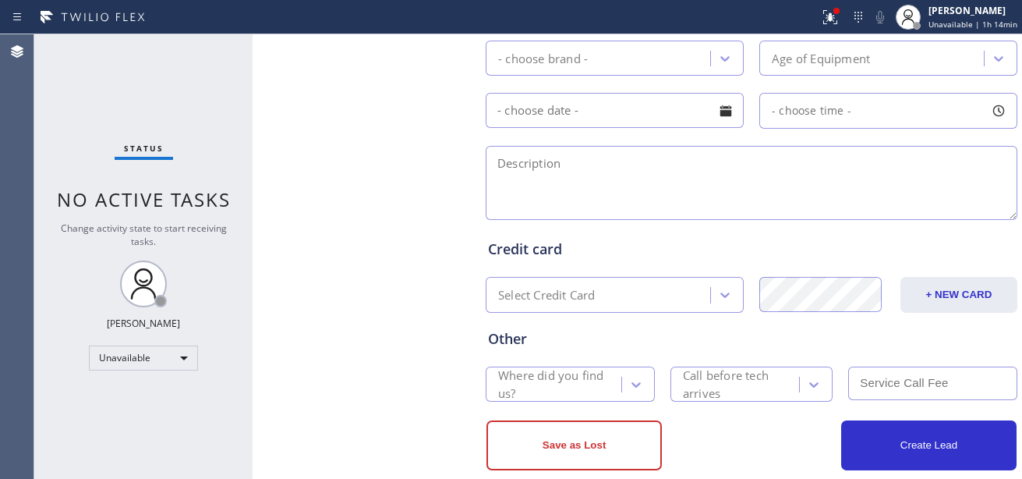
scroll to position [644, 0]
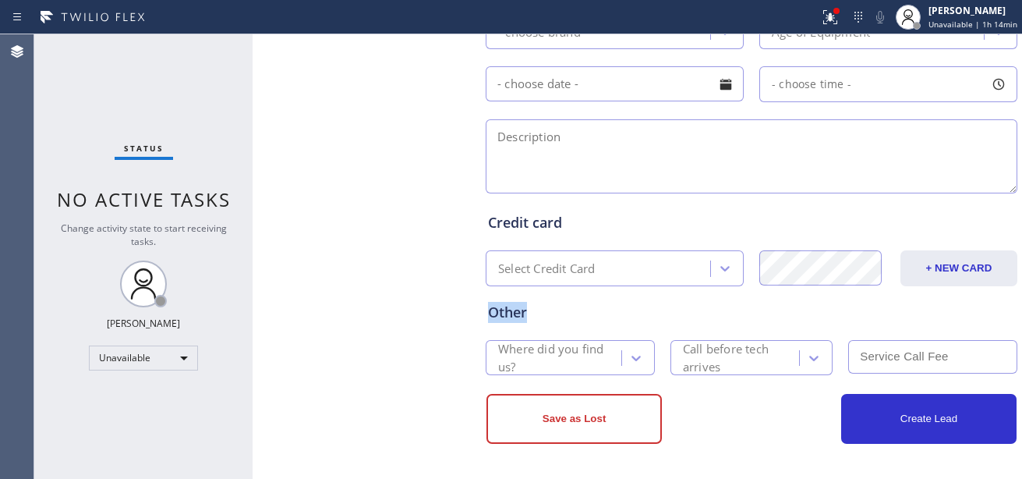
drag, startPoint x: 566, startPoint y: 317, endPoint x: 587, endPoint y: 320, distance: 21.2
click at [587, 320] on div "Other" at bounding box center [751, 312] width 527 height 21
drag, startPoint x: 587, startPoint y: 320, endPoint x: 450, endPoint y: 308, distance: 137.8
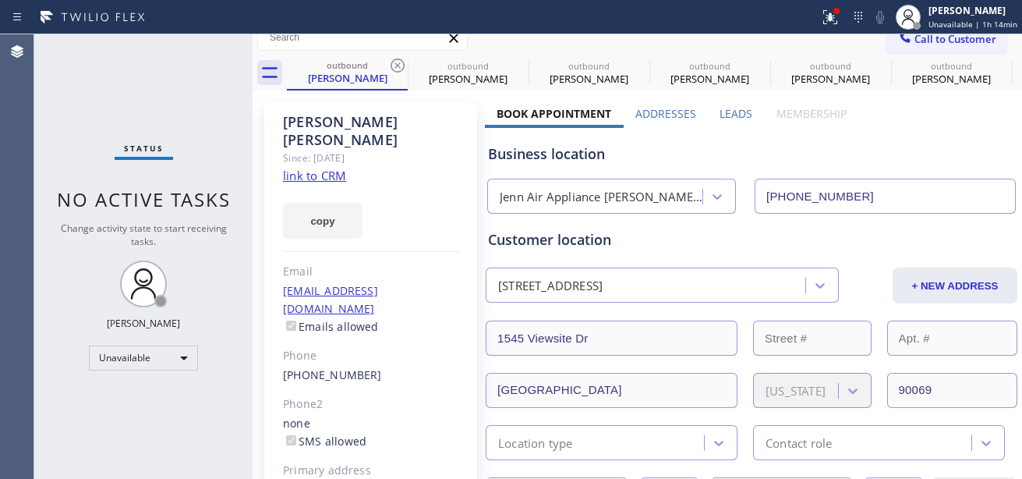
scroll to position [0, 0]
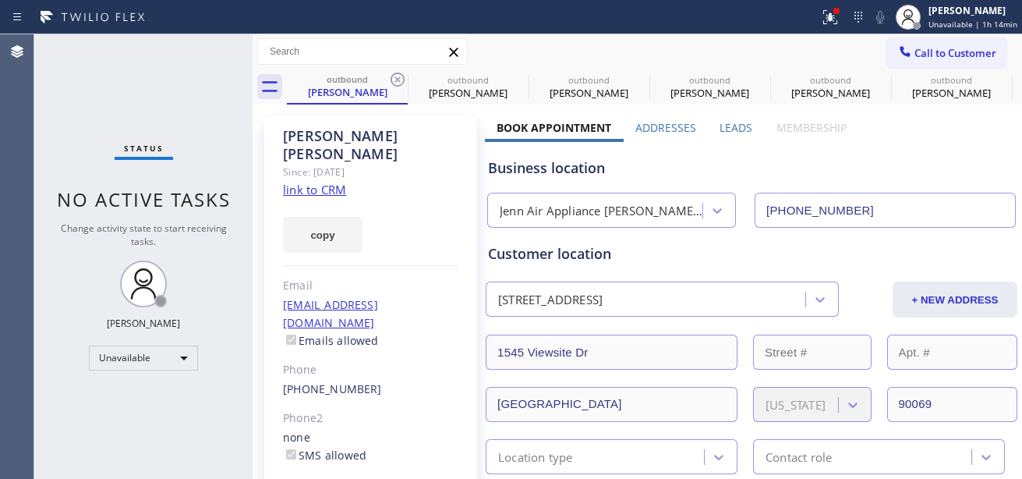
click at [1, 133] on div "Agent Desktop" at bounding box center [17, 256] width 34 height 445
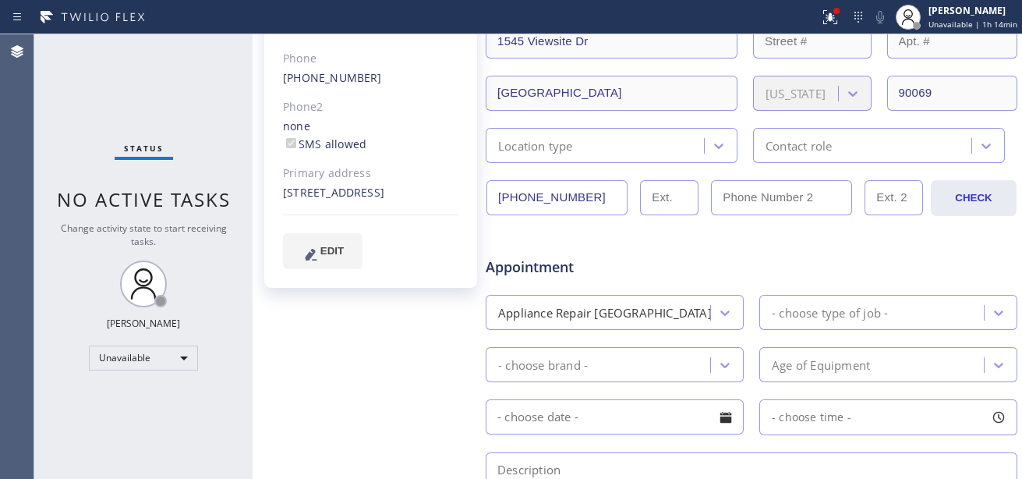
scroll to position [312, 0]
click at [919, 24] on div at bounding box center [917, 26] width 8 height 8
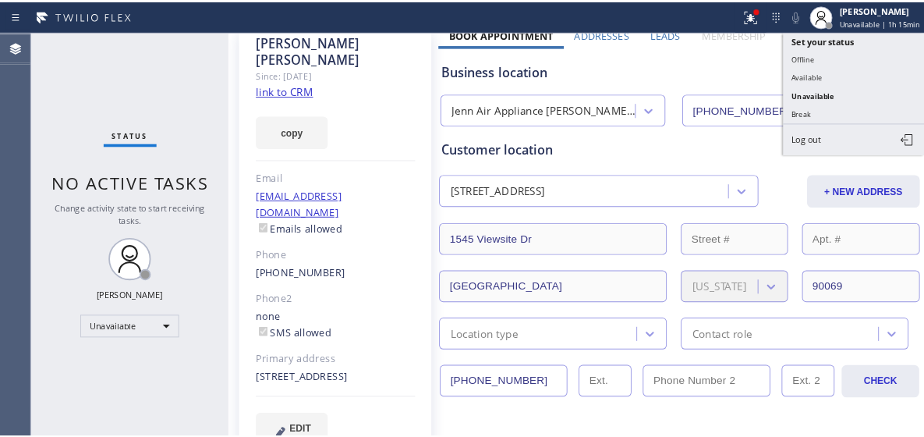
scroll to position [0, 0]
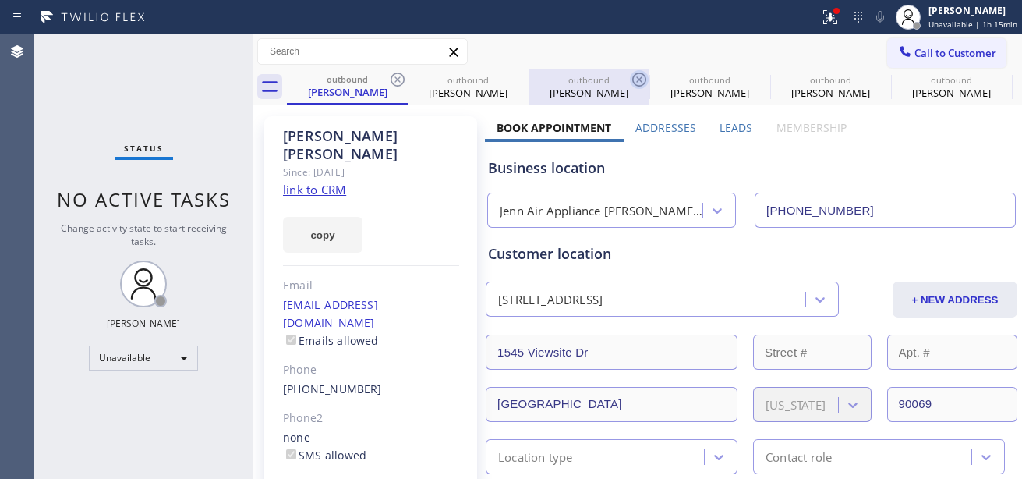
click at [646, 88] on icon at bounding box center [639, 79] width 19 height 19
click at [923, 45] on button "Call to Customer" at bounding box center [947, 53] width 119 height 30
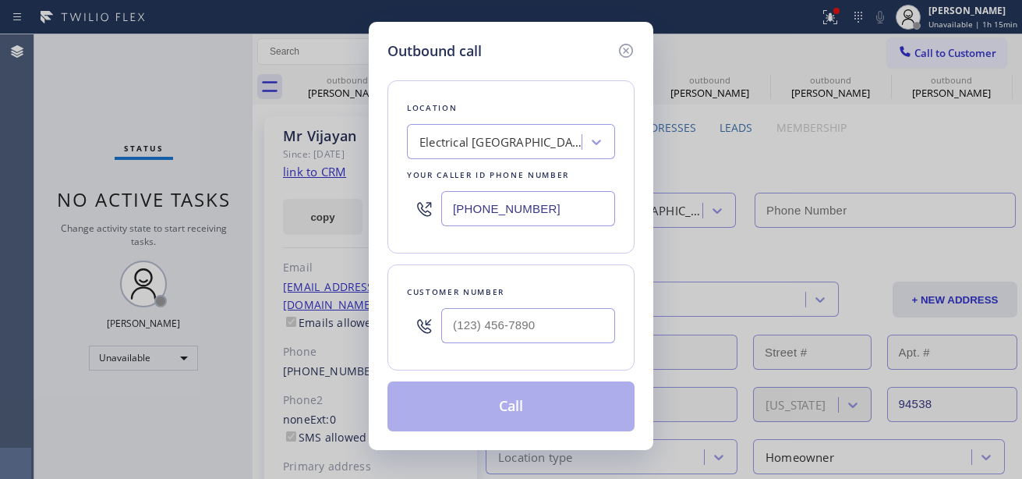
type input "(408) 663-5038"
click at [492, 210] on input "(415) 727-5722" at bounding box center [528, 208] width 174 height 35
paste input "855) 441-8057"
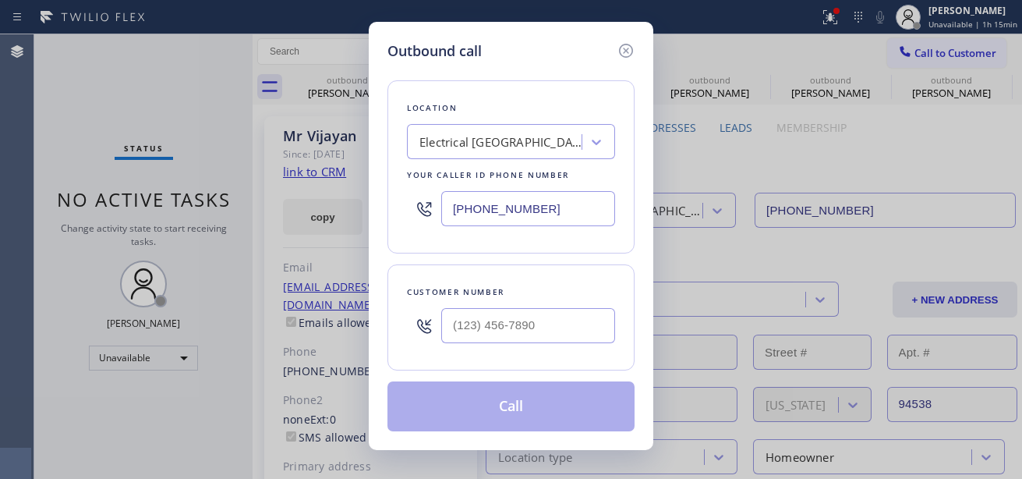
type input "(855) 441-8057"
click at [475, 327] on input "(___) ___-____" at bounding box center [528, 325] width 174 height 35
paste input "917) 887-5103"
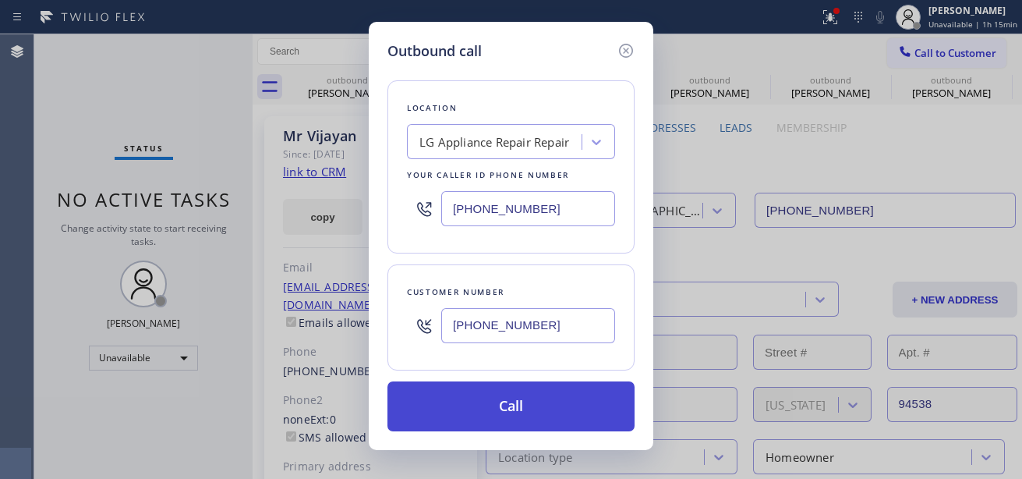
type input "(917) 887-5103"
click at [480, 398] on button "Call" at bounding box center [511, 406] width 247 height 50
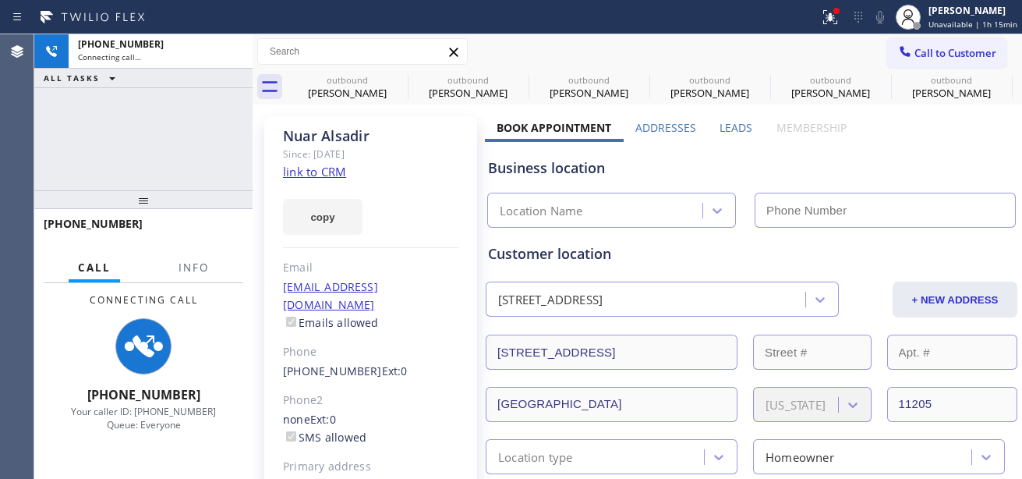
type input "(855) 441-8057"
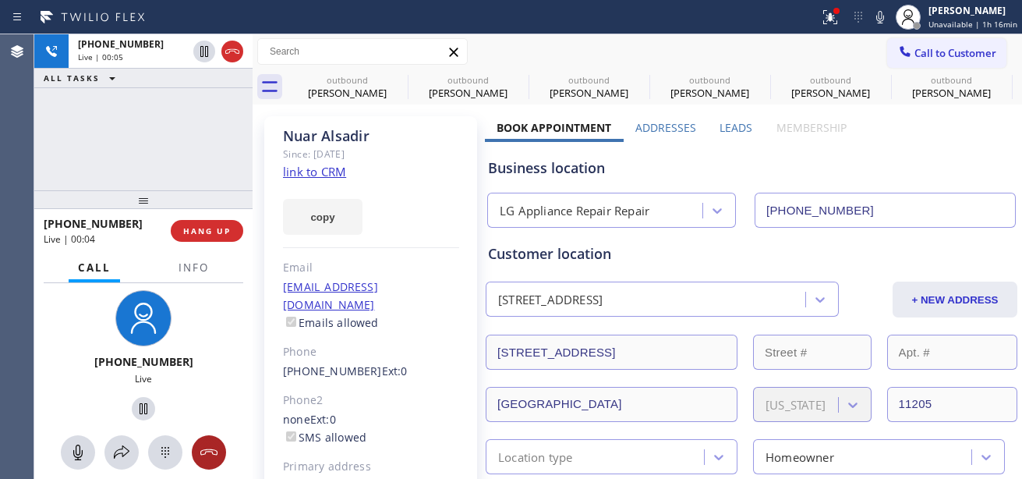
click at [215, 436] on icon at bounding box center [209, 452] width 19 height 19
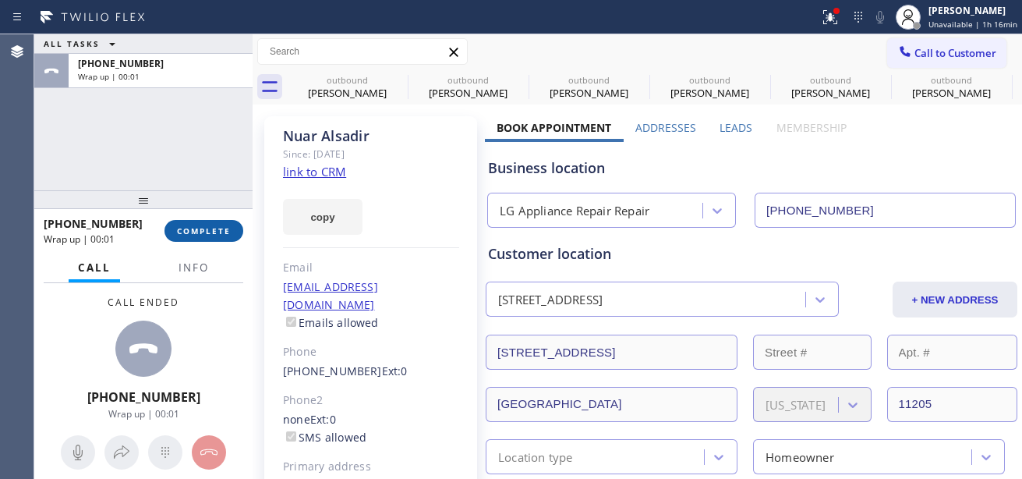
click at [204, 229] on span "COMPLETE" at bounding box center [204, 230] width 54 height 11
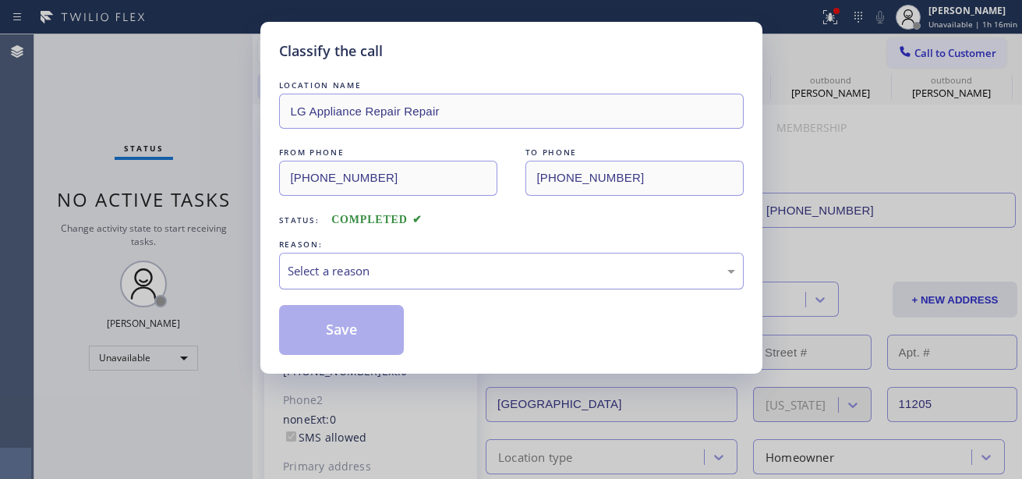
click at [402, 264] on div "Select a reason" at bounding box center [512, 271] width 448 height 18
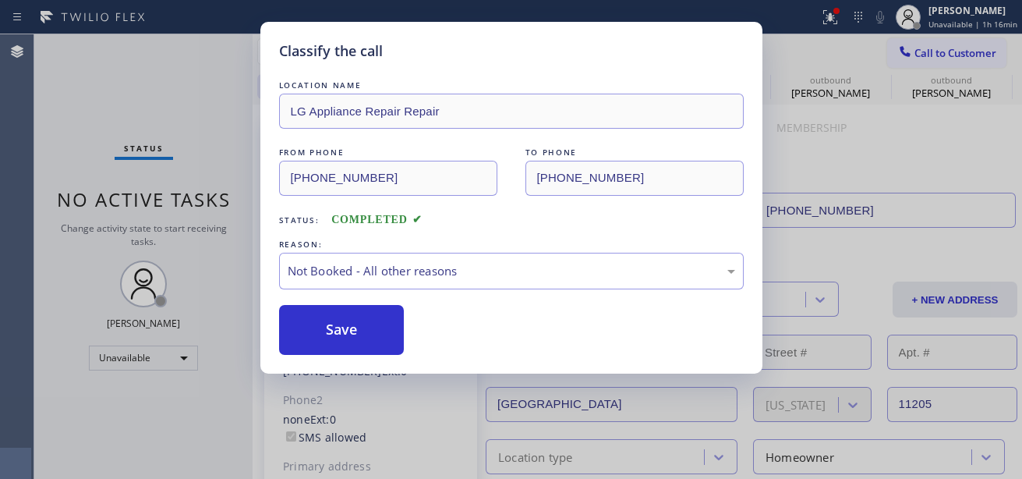
drag, startPoint x: 388, startPoint y: 327, endPoint x: 2, endPoint y: 218, distance: 401.0
click at [388, 327] on button "Save" at bounding box center [342, 330] width 126 height 50
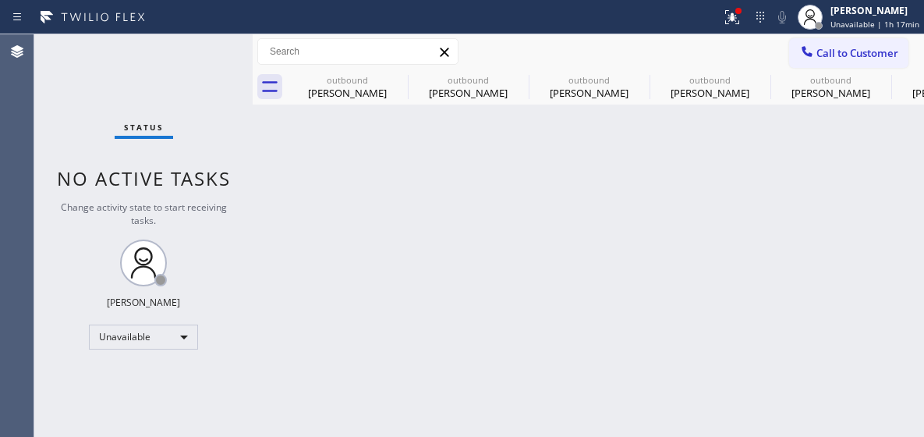
click at [856, 52] on span "Call to Customer" at bounding box center [858, 53] width 82 height 14
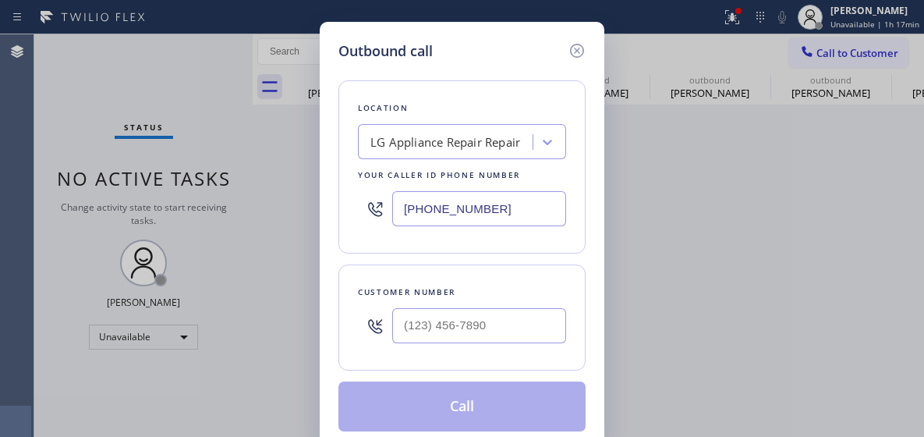
click at [429, 218] on input "(855) 441-8057" at bounding box center [479, 208] width 174 height 35
paste input "77) 636-1780"
paste input "text"
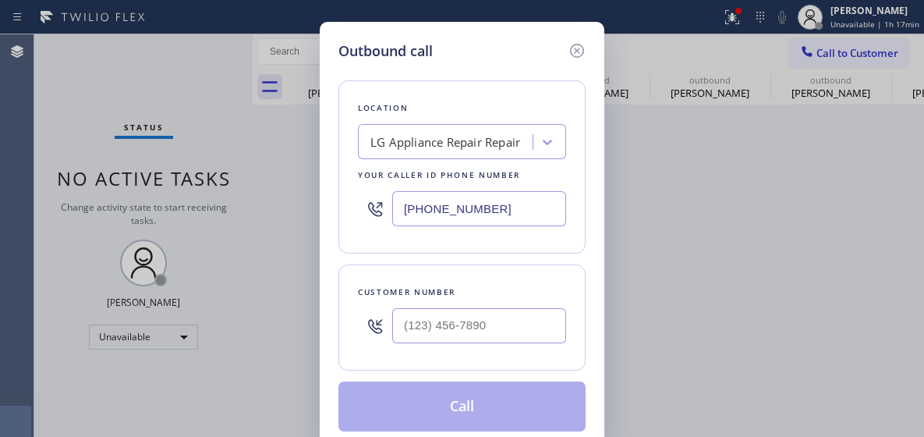
type input "(877) 636-1780"
click at [443, 318] on input "(___) ___-____" at bounding box center [479, 325] width 174 height 35
paste input "425) 457-3345"
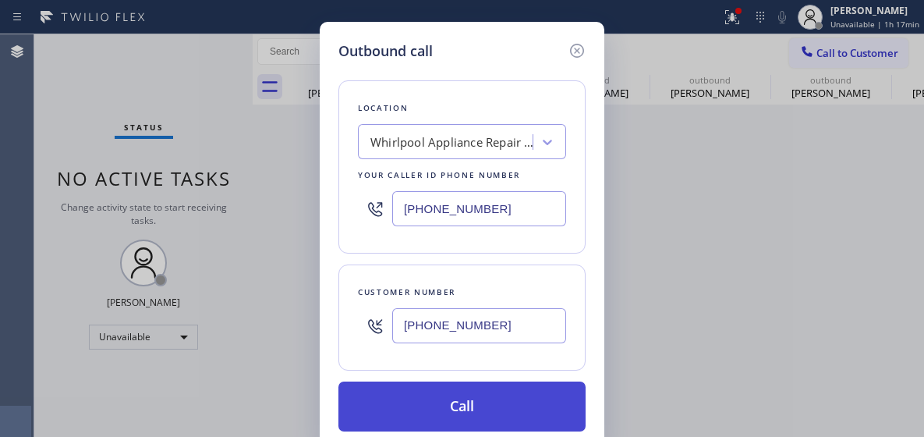
type input "(425) 457-3345"
click at [448, 404] on button "Call" at bounding box center [461, 406] width 247 height 50
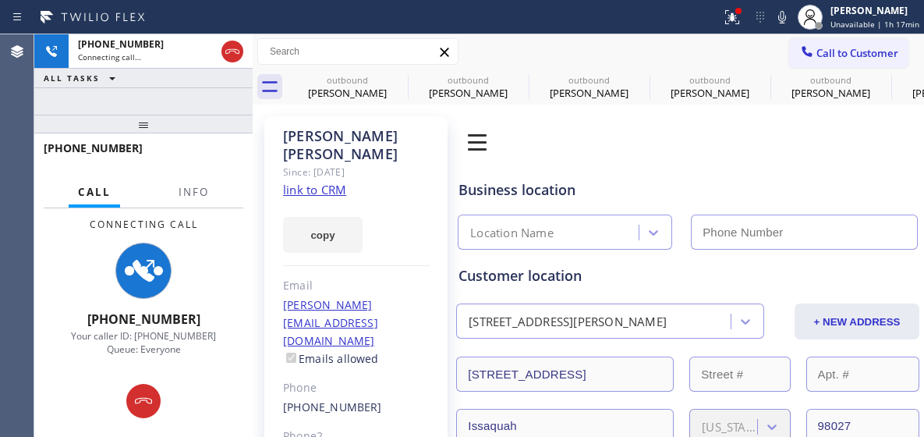
type input "(877) 636-1780"
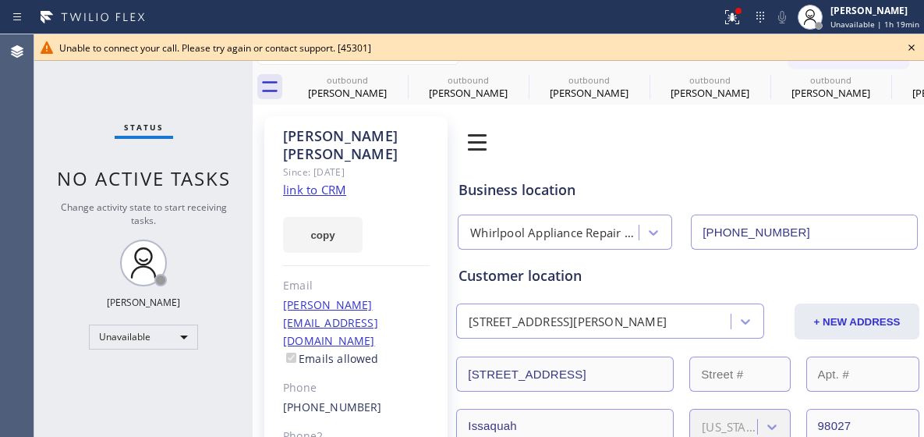
click at [905, 44] on icon at bounding box center [911, 47] width 19 height 19
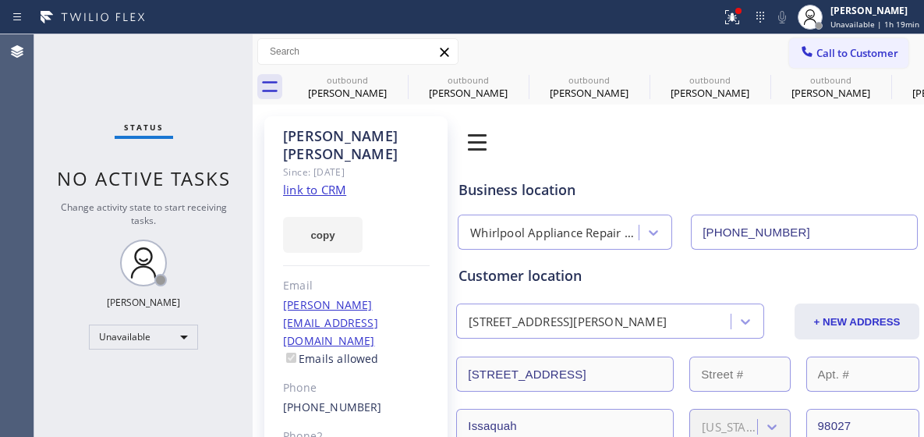
drag, startPoint x: 863, startPoint y: 58, endPoint x: 799, endPoint y: 80, distance: 67.6
click at [858, 58] on span "Call to Customer" at bounding box center [858, 53] width 82 height 14
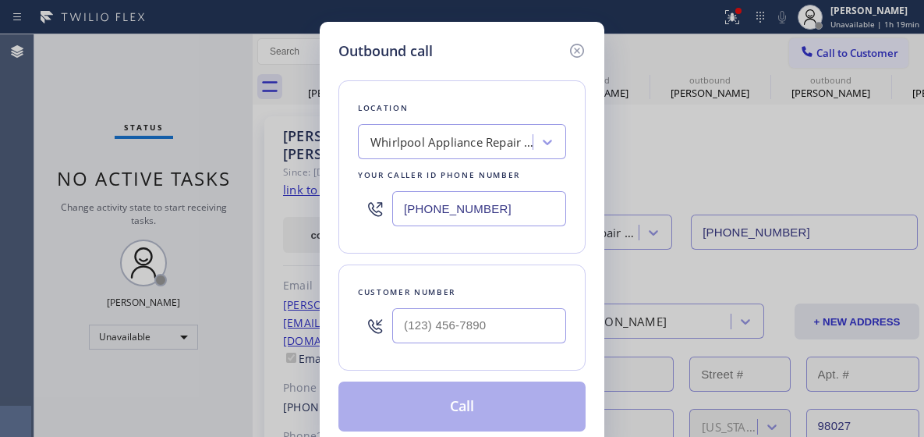
click at [432, 215] on input "(877) 636-1780" at bounding box center [479, 208] width 174 height 35
paste input "480) 550-9294"
type input "(480) 550-9294"
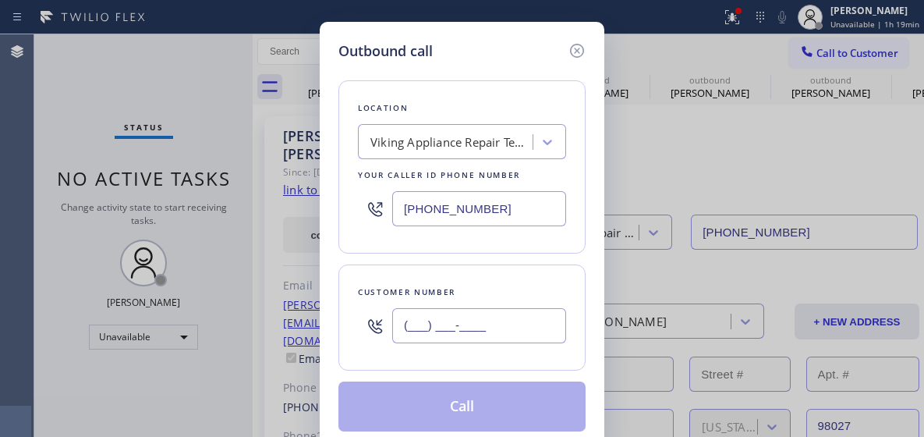
click at [432, 321] on input "(___) ___-____" at bounding box center [479, 325] width 174 height 35
paste input "623) 215-3425"
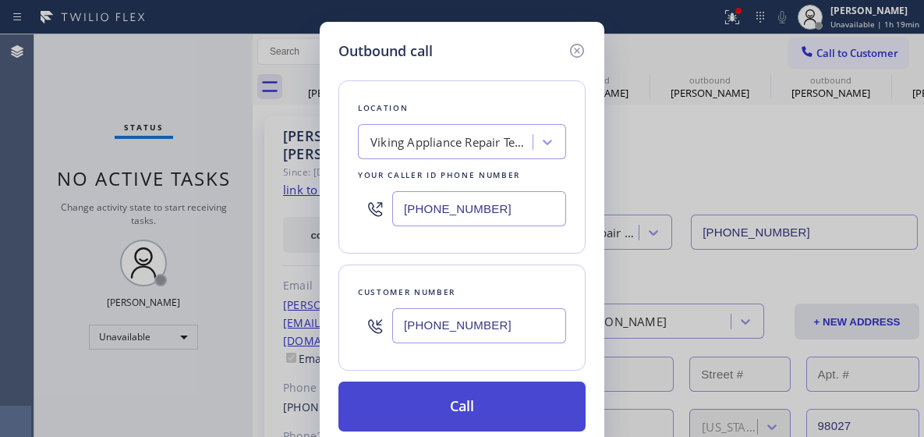
type input "(623) 215-3425"
click at [479, 407] on button "Call" at bounding box center [461, 406] width 247 height 50
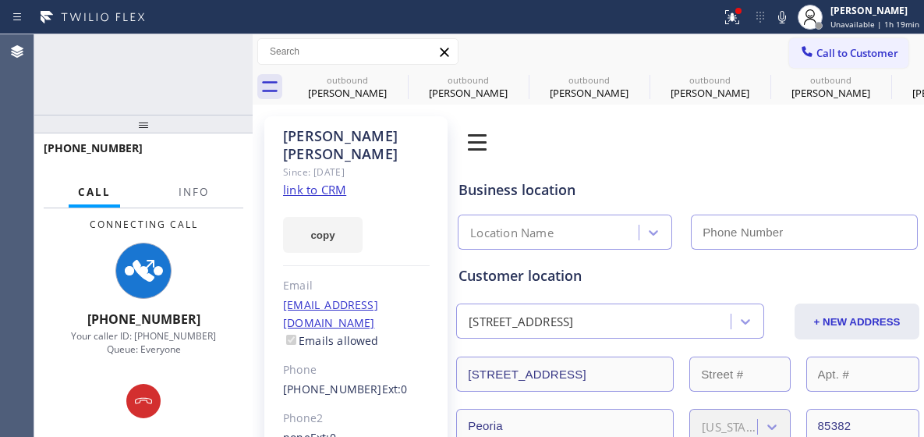
type input "(480) 550-9294"
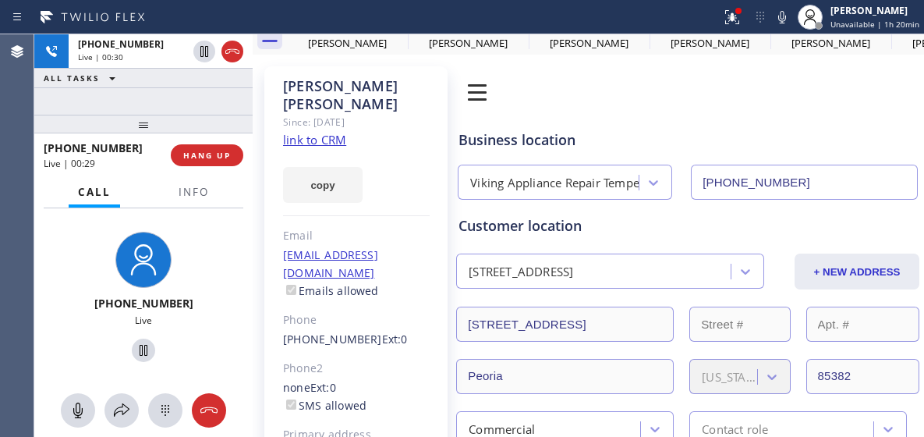
scroll to position [78, 0]
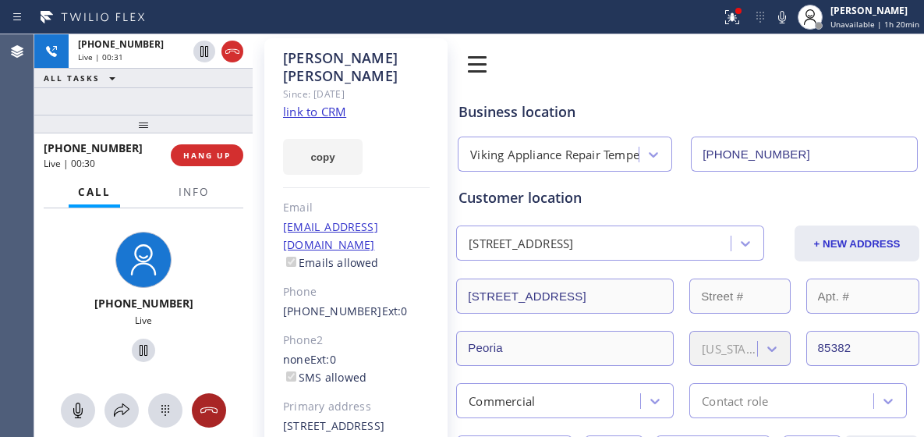
click at [210, 411] on icon at bounding box center [209, 410] width 19 height 19
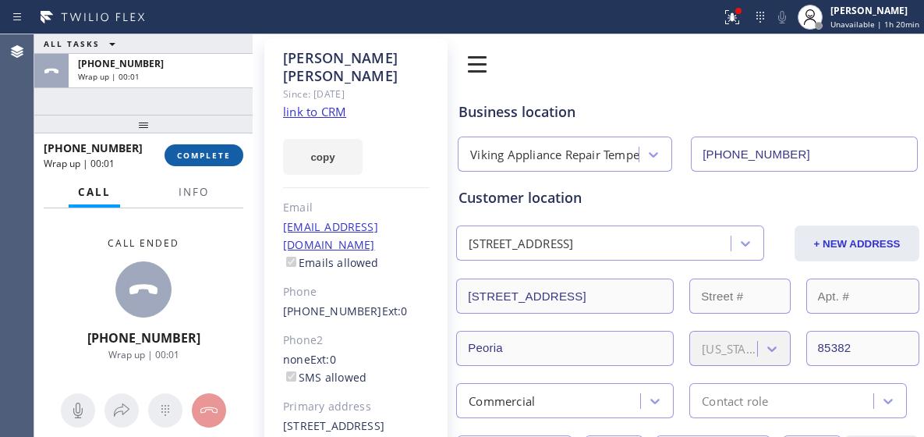
click at [222, 160] on span "COMPLETE" at bounding box center [204, 155] width 54 height 11
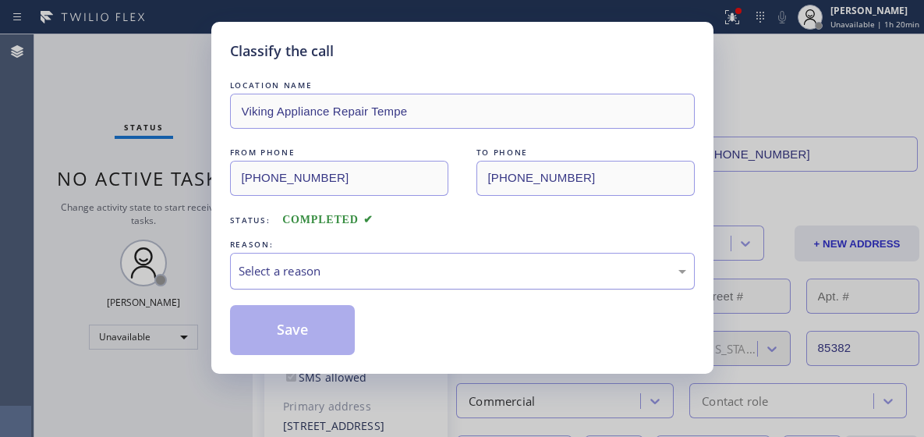
click at [345, 285] on div "Select a reason" at bounding box center [462, 271] width 465 height 37
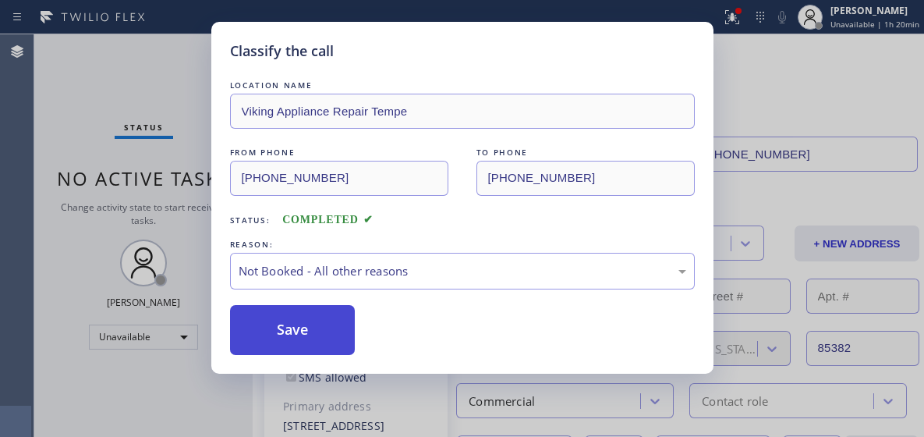
click at [317, 328] on button "Save" at bounding box center [293, 330] width 126 height 50
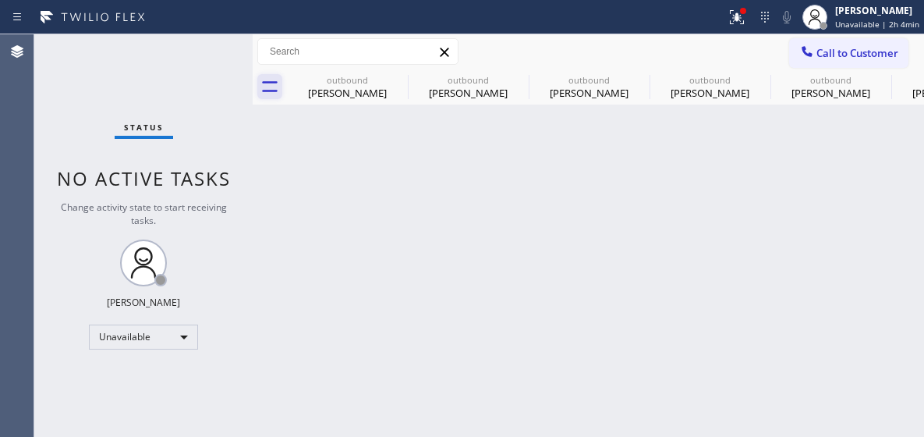
click at [260, 76] on icon at bounding box center [269, 86] width 25 height 25
click at [266, 90] on icon at bounding box center [269, 86] width 25 height 25
click at [266, 83] on icon at bounding box center [269, 86] width 25 height 25
click at [342, 90] on div "Claudia Carver" at bounding box center [348, 93] width 118 height 14
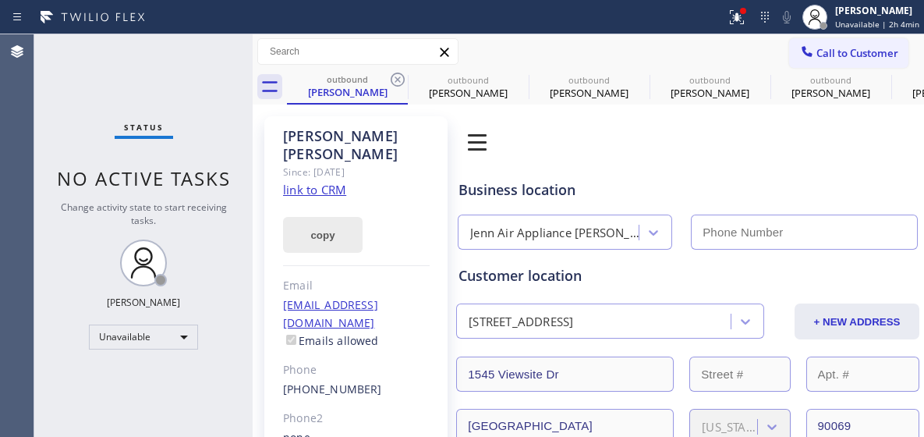
type input "(323) 641-4563"
click at [259, 84] on icon at bounding box center [269, 86] width 25 height 25
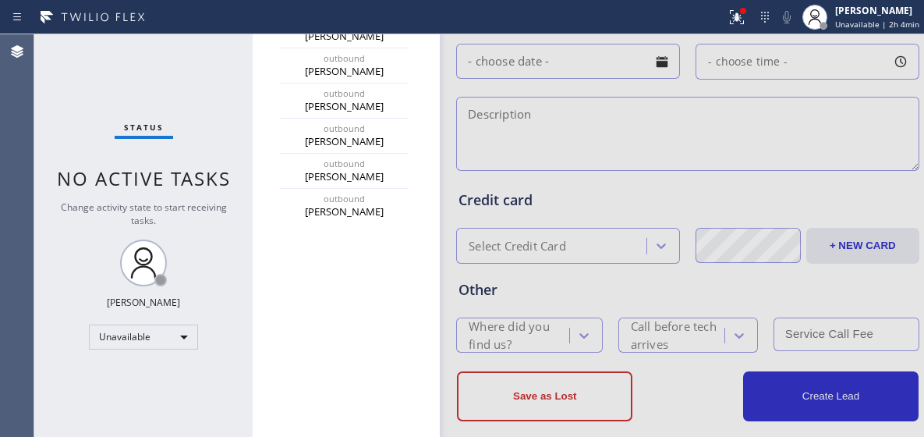
scroll to position [708, 0]
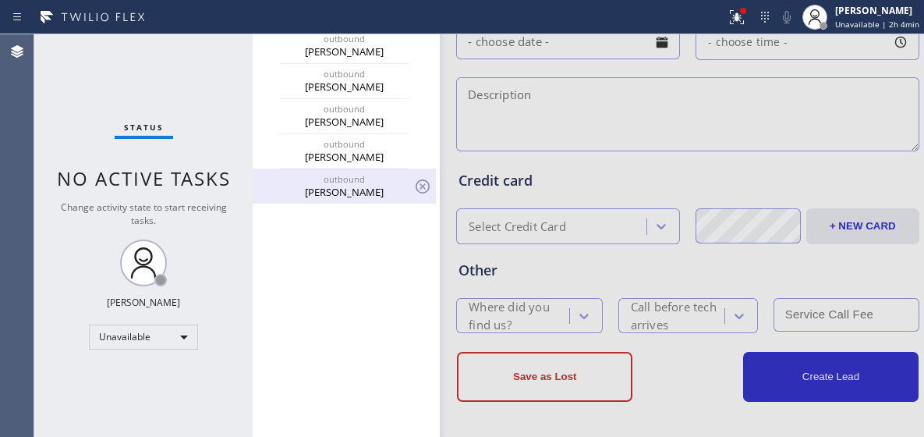
click at [386, 182] on div "outbound" at bounding box center [344, 179] width 180 height 12
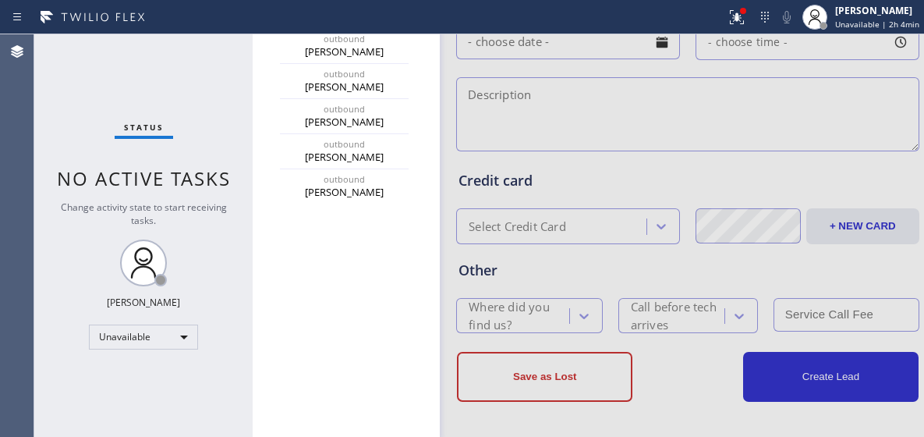
type input "(480) 550-9294"
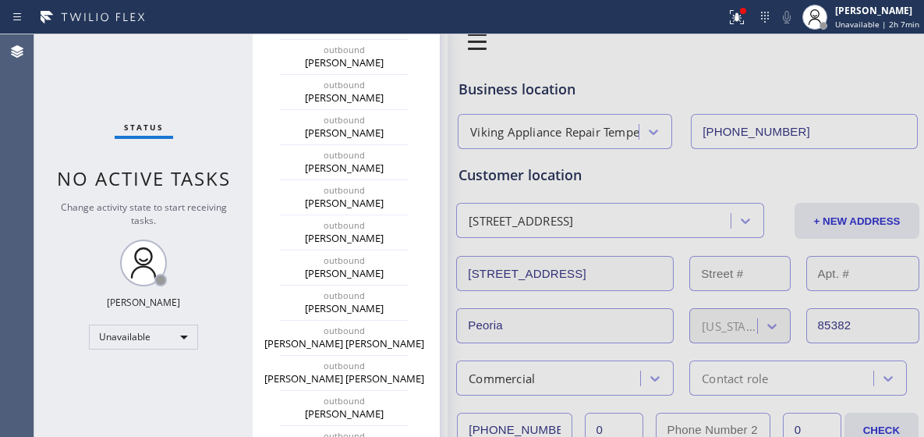
scroll to position [0, 0]
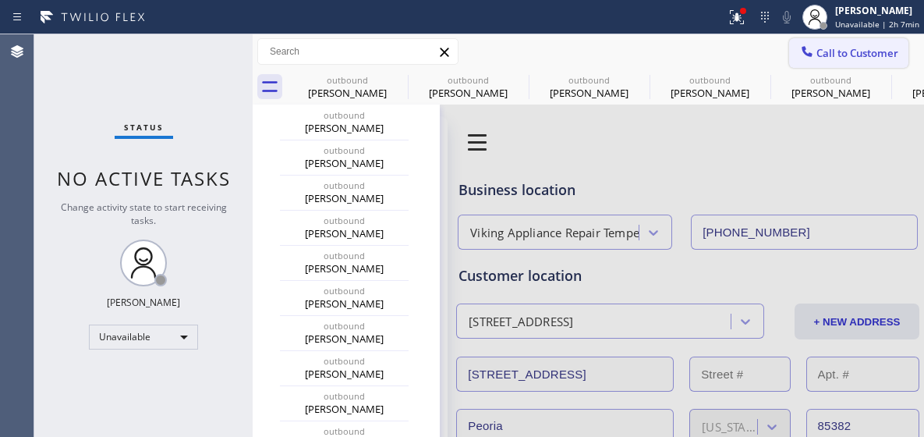
click at [831, 62] on button "Call to Customer" at bounding box center [848, 53] width 119 height 30
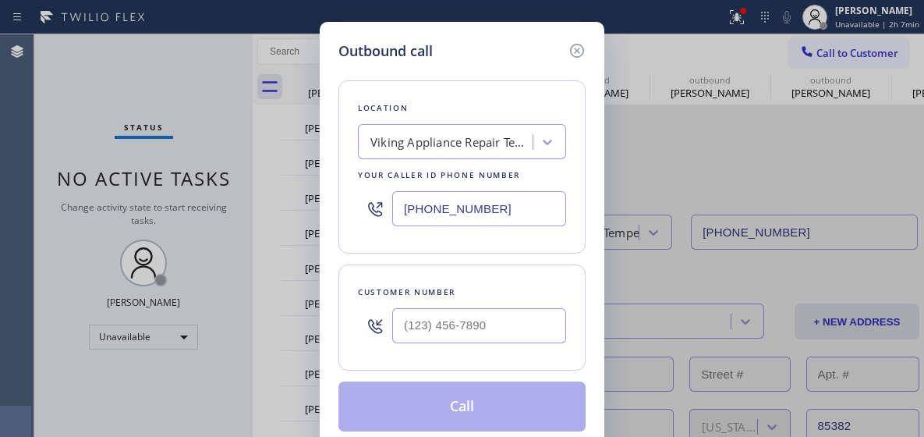
click at [438, 216] on input "(480) 550-9294" at bounding box center [479, 208] width 174 height 35
click at [460, 201] on input "(480) 550-9294" at bounding box center [479, 208] width 174 height 35
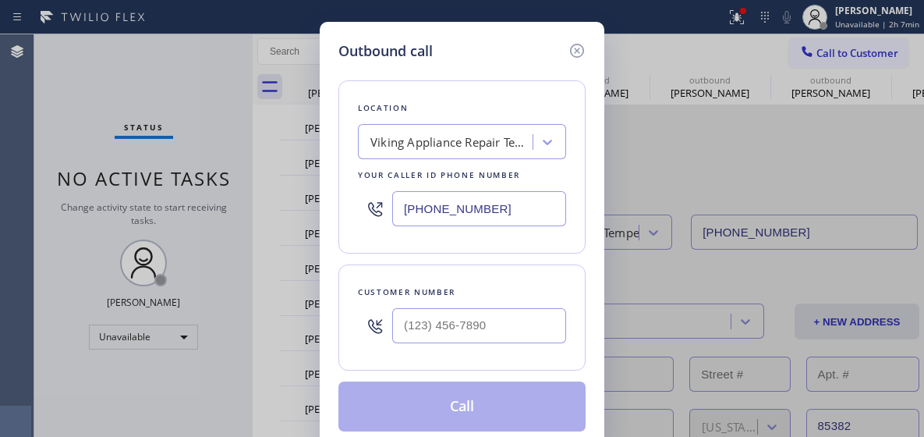
click at [460, 201] on input "(480) 550-9294" at bounding box center [479, 208] width 174 height 35
paste input "855) 731-4952"
type input "(855) 731-4952"
click at [435, 320] on input "(___) ___-____" at bounding box center [479, 325] width 174 height 35
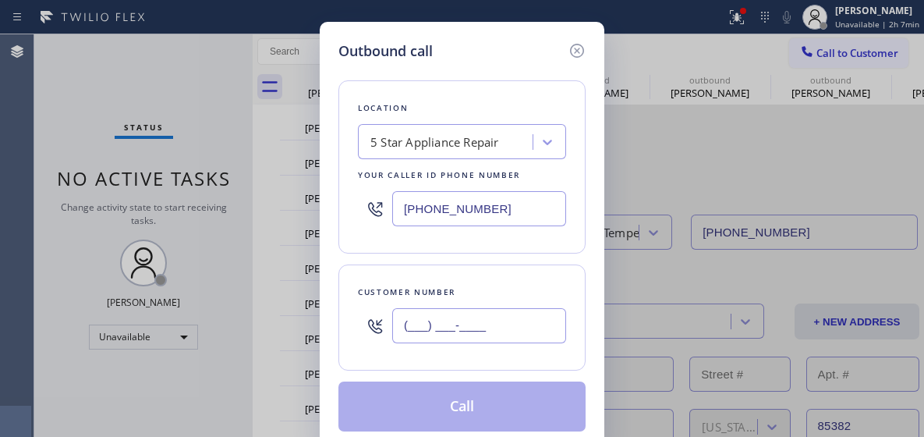
click at [435, 320] on input "(___) ___-____" at bounding box center [479, 325] width 174 height 35
paste input "646) 417-3353"
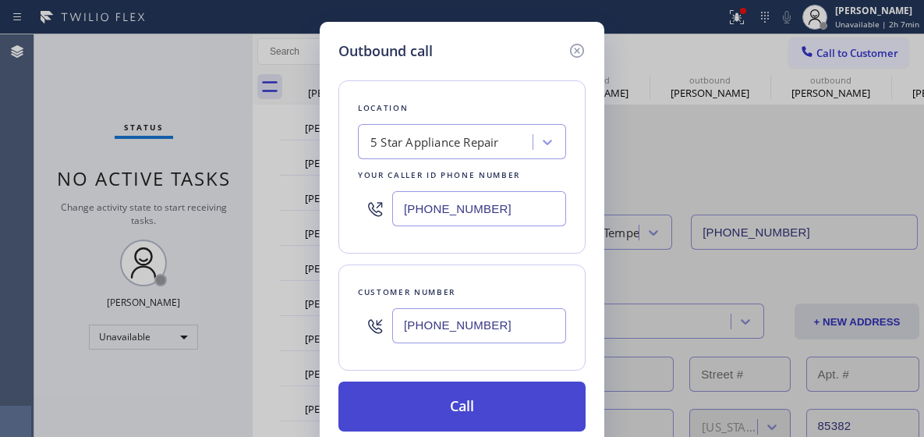
type input "(646) 417-3353"
click at [484, 413] on button "Call" at bounding box center [461, 406] width 247 height 50
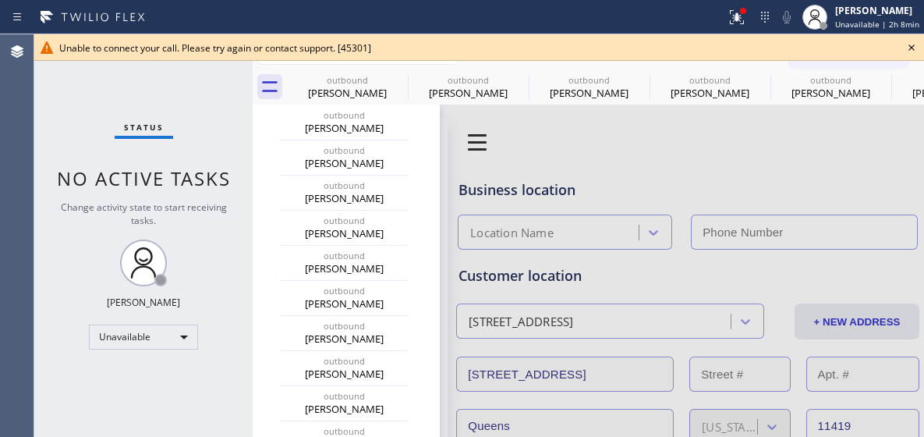
type input "(855) 731-4952"
click at [905, 47] on icon at bounding box center [911, 47] width 19 height 19
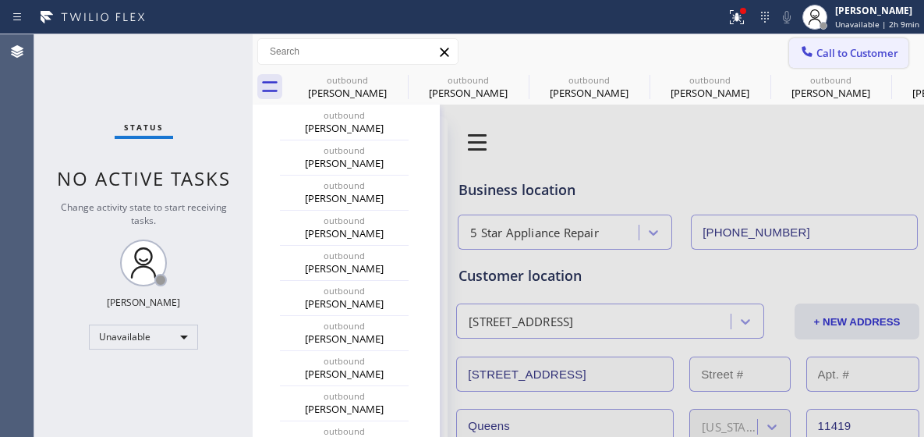
click at [861, 51] on span "Call to Customer" at bounding box center [858, 53] width 82 height 14
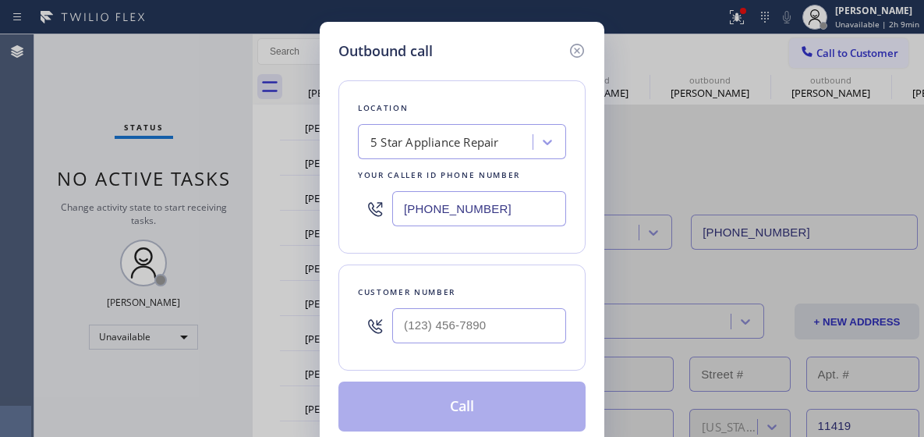
click at [440, 211] on input "(855) 731-4952" at bounding box center [479, 208] width 174 height 35
paste input "562) 362-4267"
type input "(562) 362-4267"
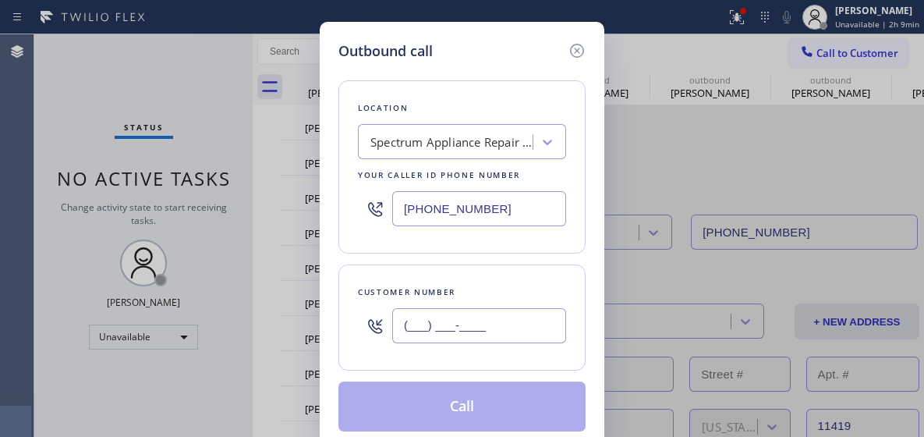
click at [440, 332] on input "(___) ___-____" at bounding box center [479, 325] width 174 height 35
paste input "714) 623-1116"
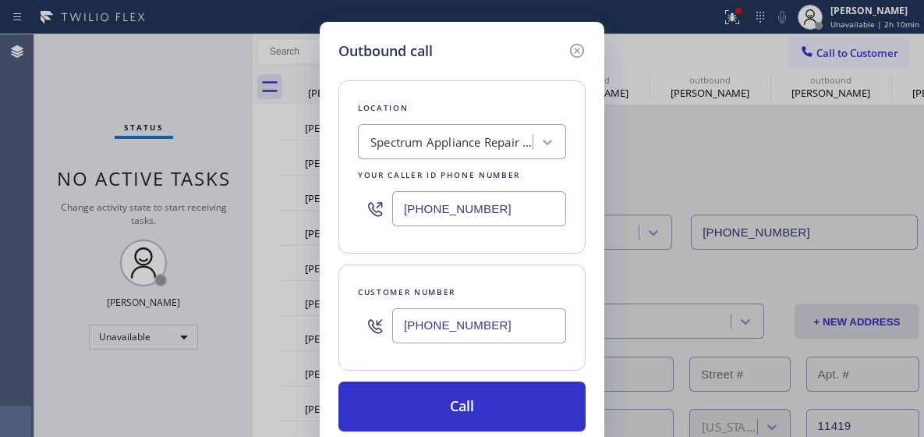
type input "(714) 623-1116"
click at [486, 244] on div "Location Spectrum Appliance Repair Orange County Your caller id phone number (5…" at bounding box center [461, 166] width 247 height 173
drag, startPoint x: 529, startPoint y: 275, endPoint x: 529, endPoint y: 250, distance: 25.0
click at [529, 275] on div "Customer number (714) 623-1116" at bounding box center [461, 317] width 247 height 106
click at [469, 206] on input "(562) 362-4267" at bounding box center [479, 208] width 174 height 35
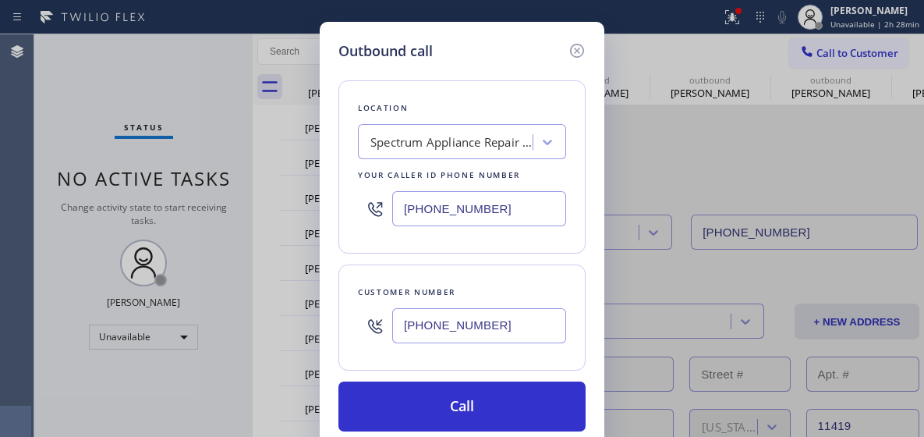
click at [469, 206] on input "(562) 362-4267" at bounding box center [479, 208] width 174 height 35
paste input "773) 830-4668"
type input "(773) 830-4668"
click at [457, 329] on input "(714) 623-1116" at bounding box center [479, 325] width 174 height 35
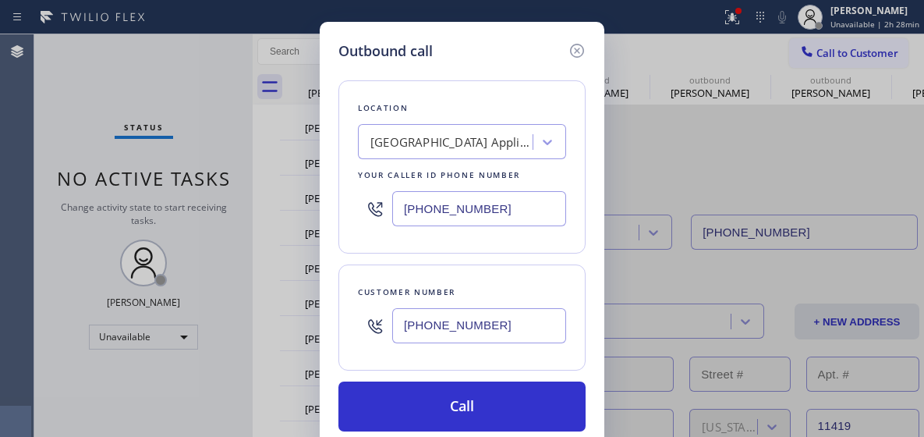
click at [457, 329] on input "(714) 623-1116" at bounding box center [479, 325] width 174 height 35
paste input "847) 727-2854"
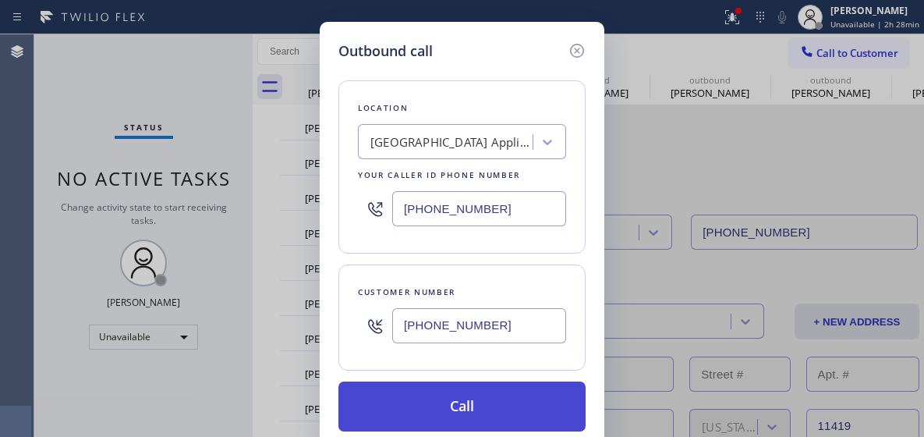
type input "(847) 727-2854"
click at [434, 398] on button "Call" at bounding box center [461, 406] width 247 height 50
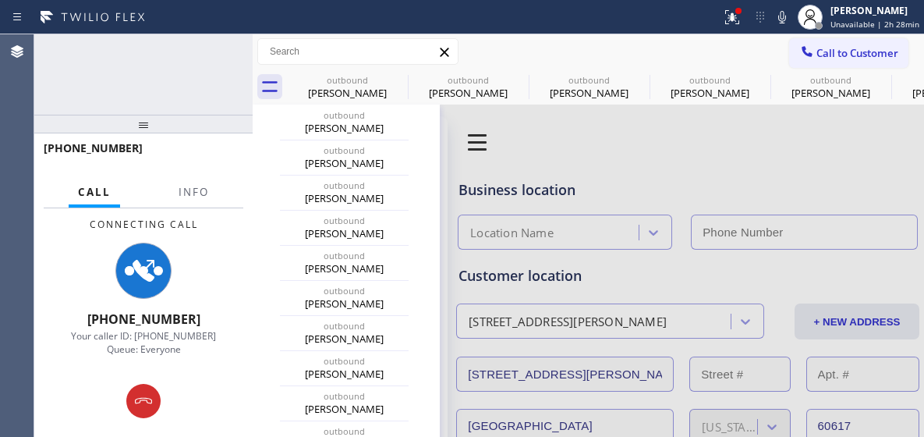
type input "(773) 830-4668"
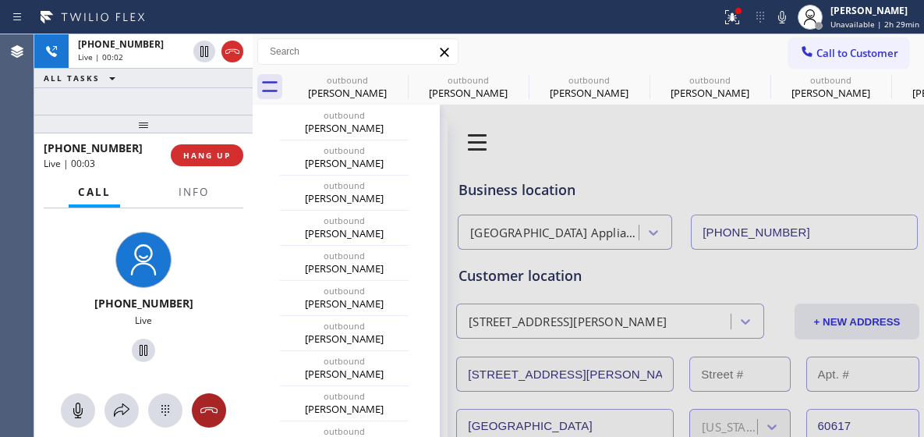
click at [217, 414] on icon at bounding box center [209, 410] width 19 height 19
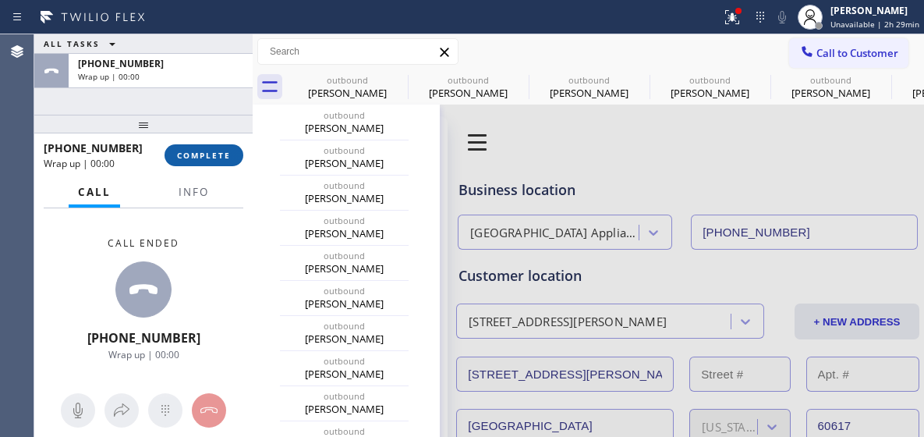
click at [193, 154] on span "COMPLETE" at bounding box center [204, 155] width 54 height 11
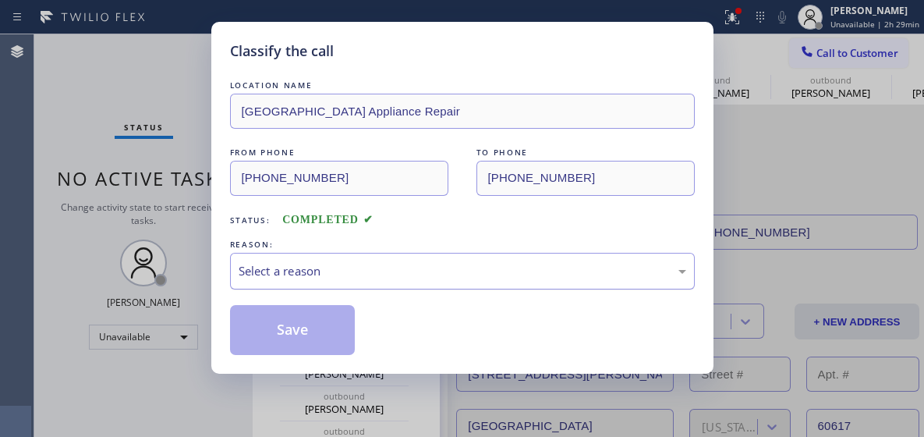
click at [361, 271] on div "Select a reason" at bounding box center [463, 271] width 448 height 18
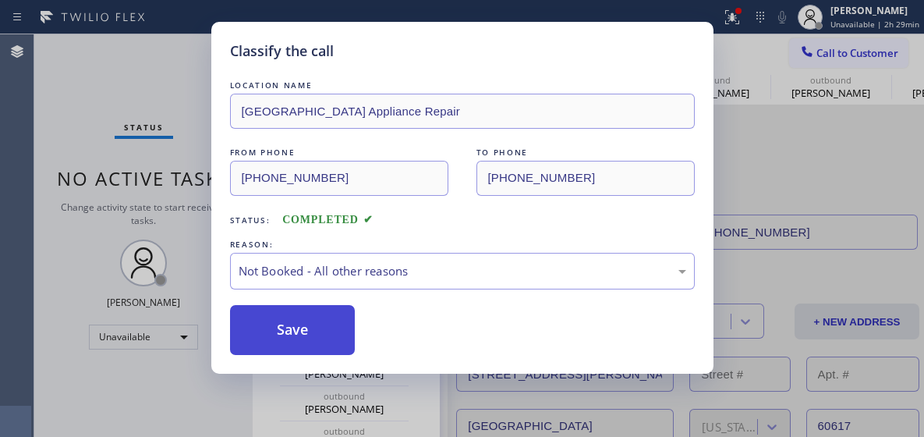
click at [318, 318] on button "Save" at bounding box center [293, 330] width 126 height 50
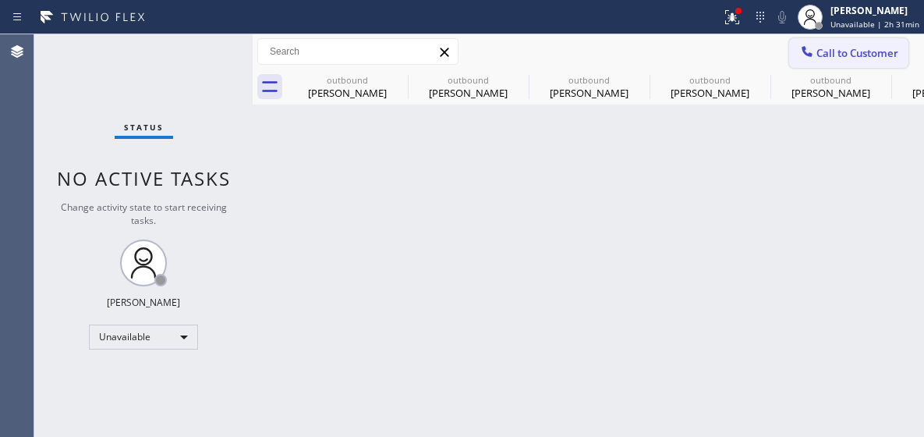
click at [841, 48] on span "Call to Customer" at bounding box center [858, 53] width 82 height 14
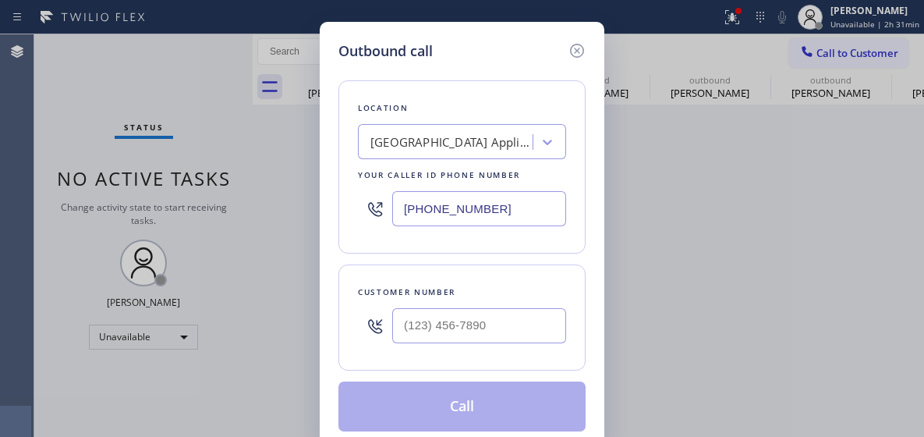
click at [427, 211] on input "(773) 830-4668" at bounding box center [479, 208] width 174 height 35
paste input "833) 692-2271"
type input "(833) 692-2271"
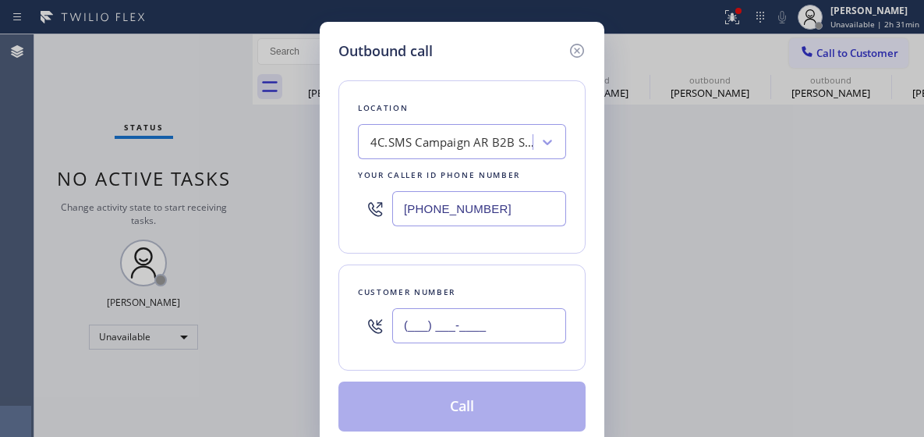
click at [449, 314] on input "(___) ___-____" at bounding box center [479, 325] width 174 height 35
paste input "646-4779"
click at [449, 314] on input "(___) 646-4779" at bounding box center [479, 325] width 174 height 35
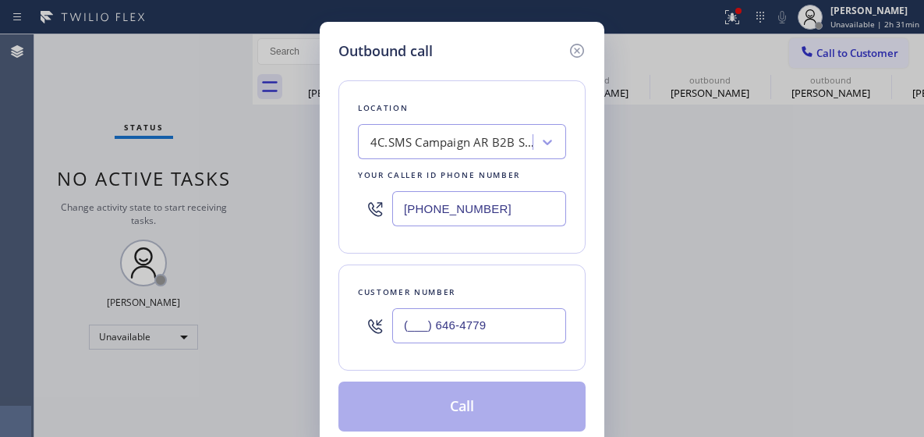
click at [449, 314] on input "(___) 646-4779" at bounding box center [479, 325] width 174 height 35
paste input "646) 477-948"
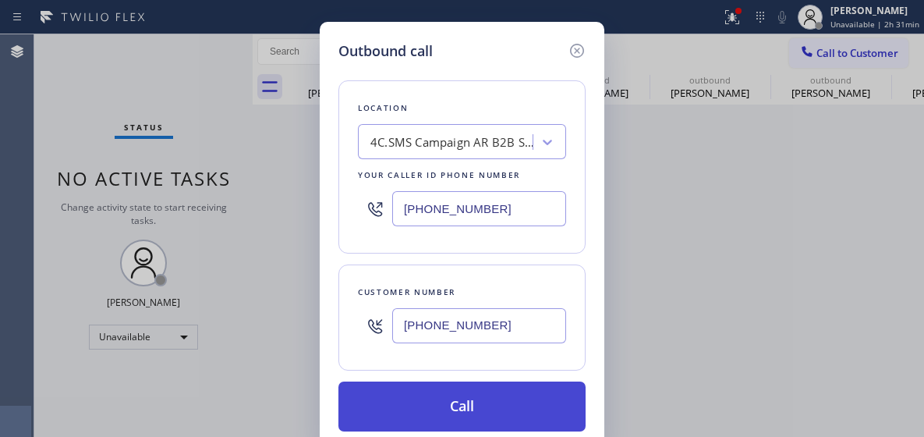
type input "(646) 477-9489"
click at [459, 400] on button "Call" at bounding box center [461, 406] width 247 height 50
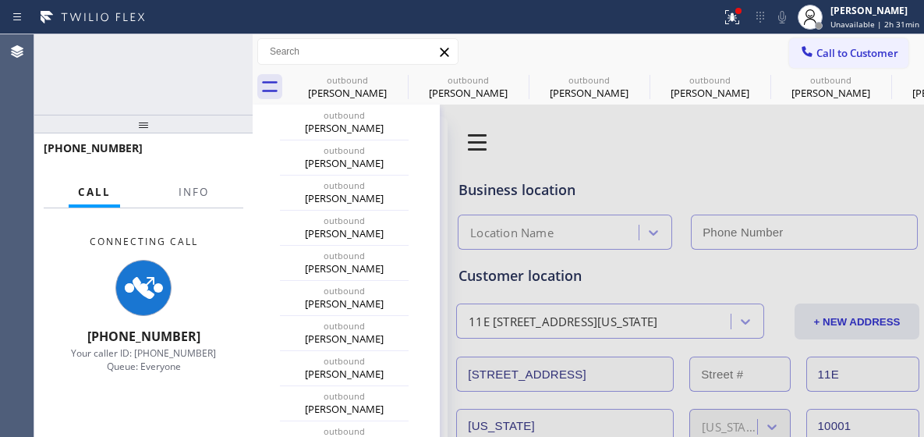
type input "(833) 692-2271"
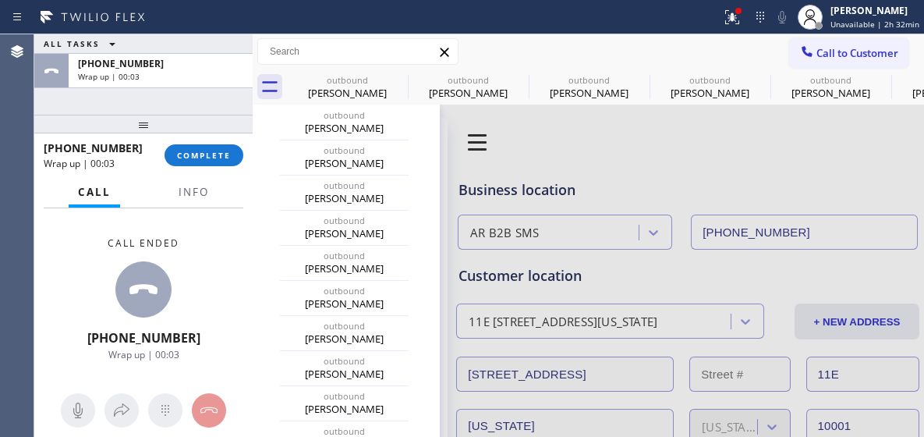
click at [214, 428] on div "Call ended +16464779489 Wrap up | 00:03" at bounding box center [143, 322] width 218 height 229
click at [204, 160] on span "COMPLETE" at bounding box center [204, 155] width 54 height 11
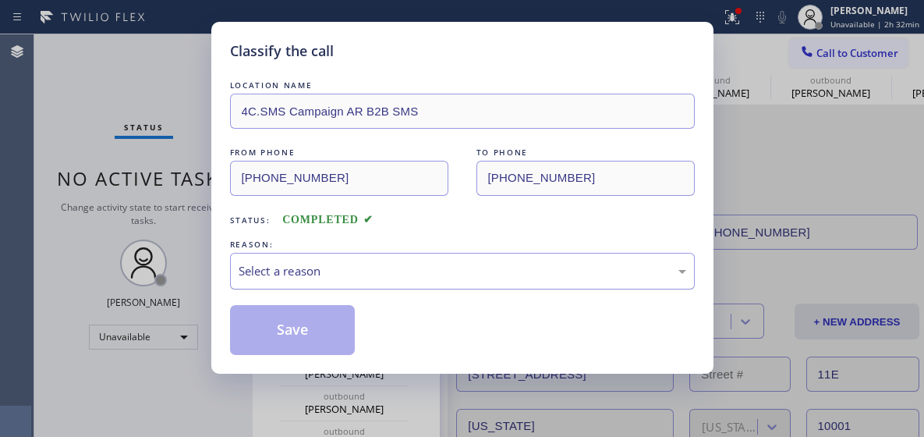
drag, startPoint x: 335, startPoint y: 256, endPoint x: 373, endPoint y: 286, distance: 48.2
click at [337, 260] on div "Select a reason" at bounding box center [462, 271] width 465 height 37
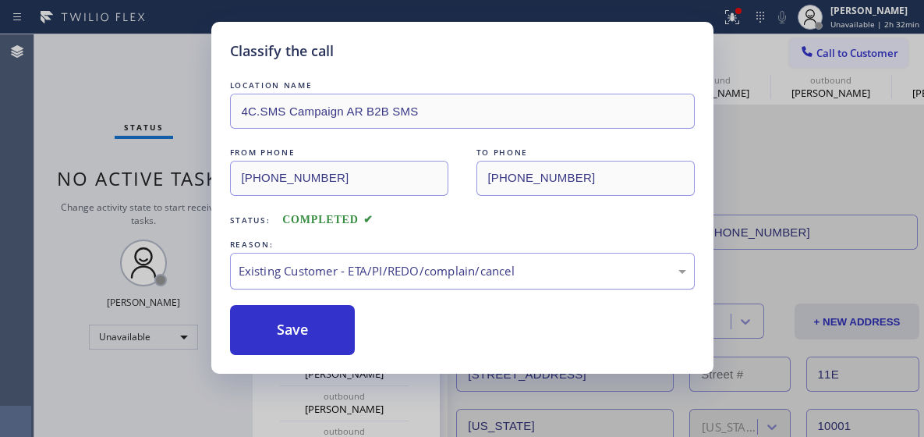
click at [340, 264] on div "Existing Customer - ETA/PI/REDO/complain/cancel" at bounding box center [463, 271] width 448 height 18
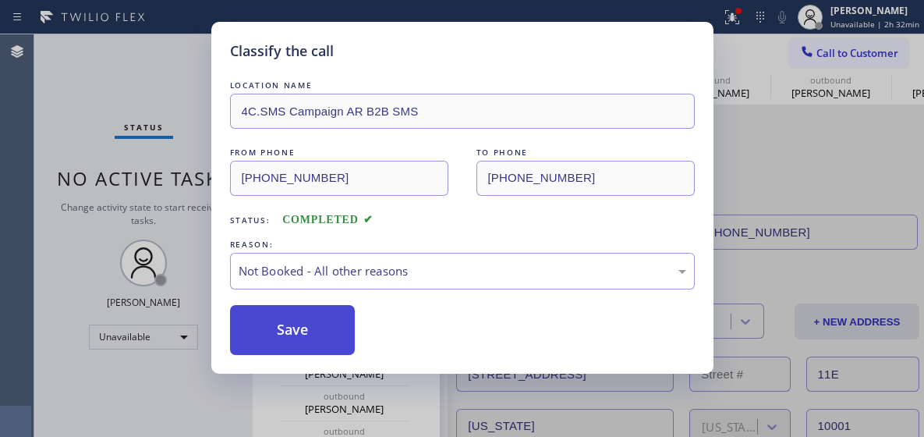
click at [300, 336] on button "Save" at bounding box center [293, 330] width 126 height 50
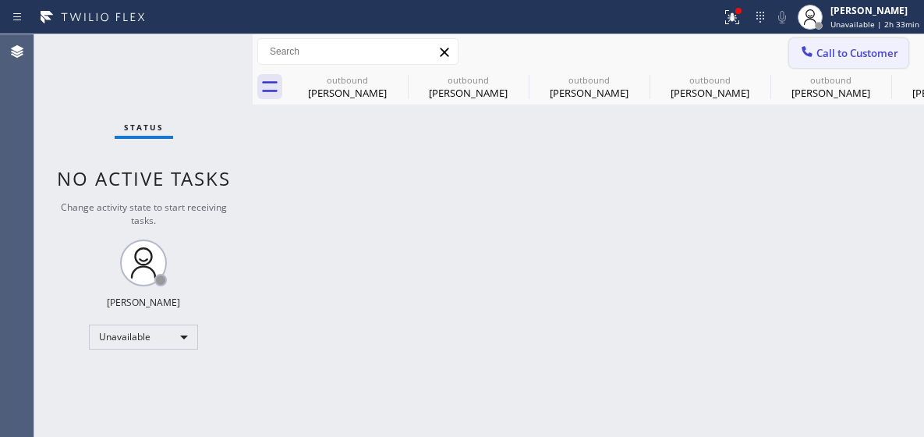
click at [816, 62] on button "Call to Customer" at bounding box center [848, 53] width 119 height 30
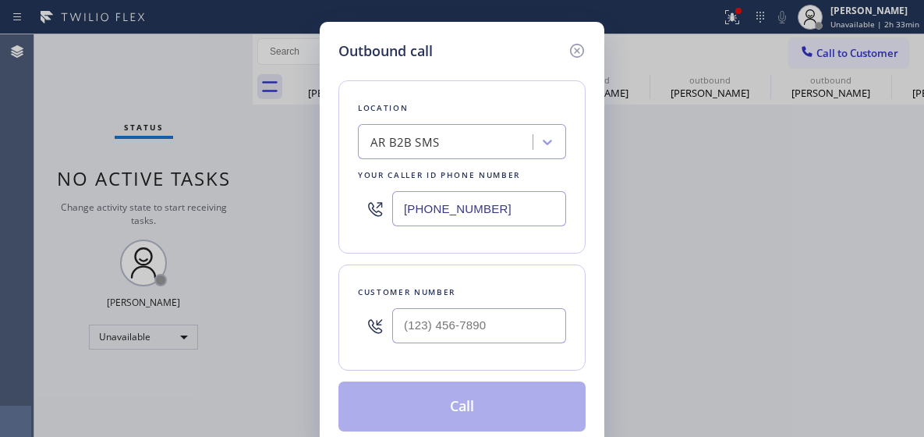
click at [416, 214] on input "(833) 692-2271" at bounding box center [479, 208] width 174 height 35
paste input "05) 243-3443"
type input "(805) 243-3443"
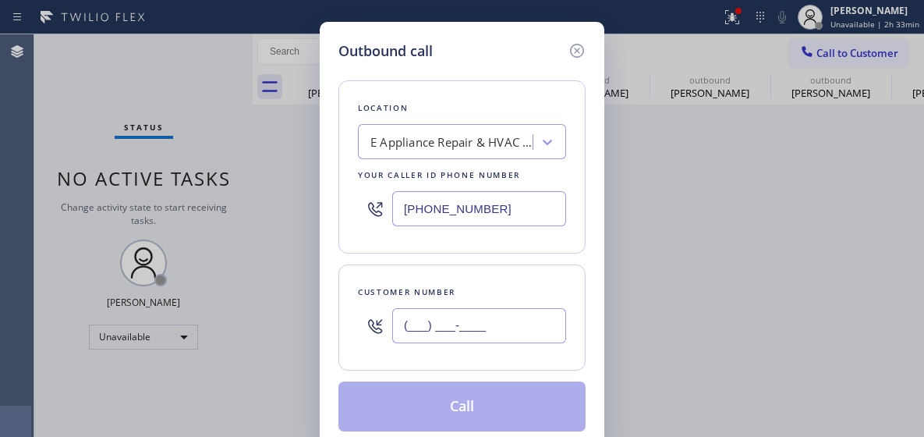
click at [436, 324] on input "(___) ___-____" at bounding box center [479, 325] width 174 height 35
paste input "707) 888-9076"
type input "(707) 888-9076"
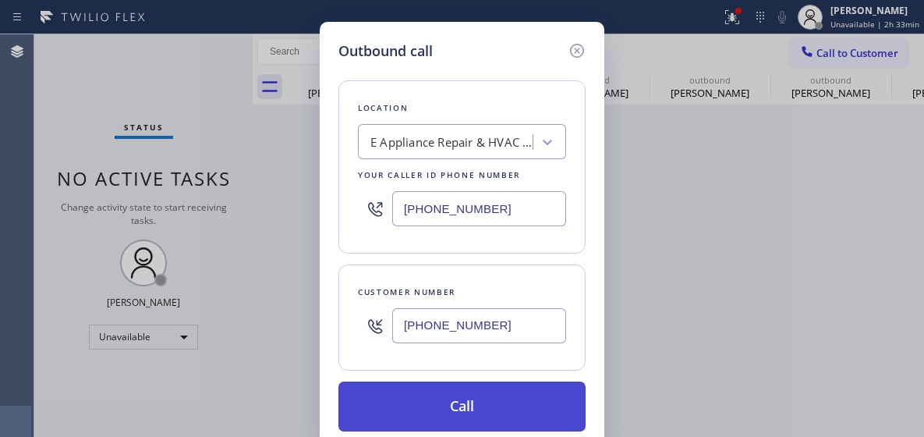
click at [427, 401] on button "Call" at bounding box center [461, 406] width 247 height 50
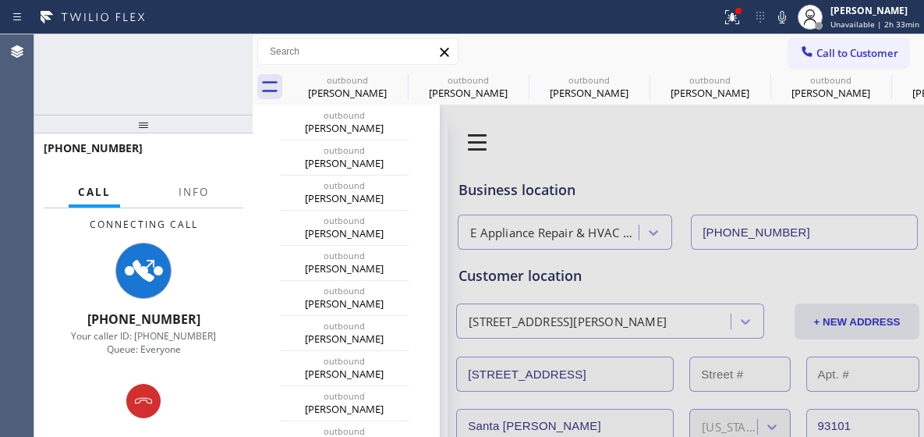
type input "(805) 243-3443"
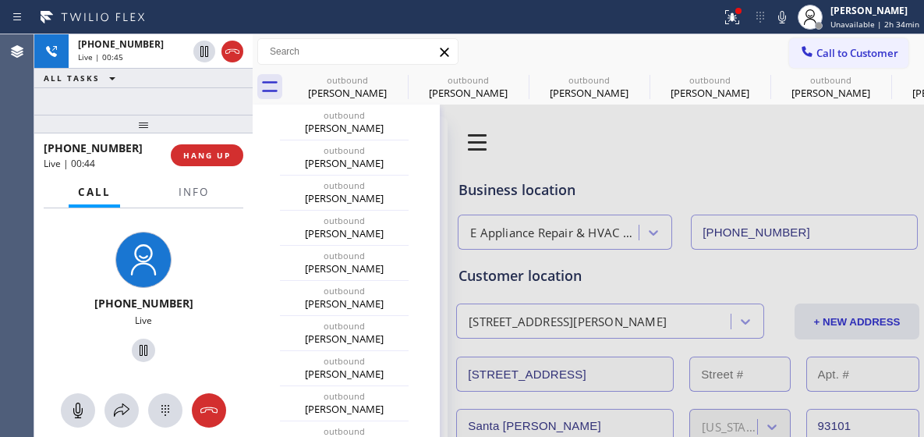
scroll to position [234, 0]
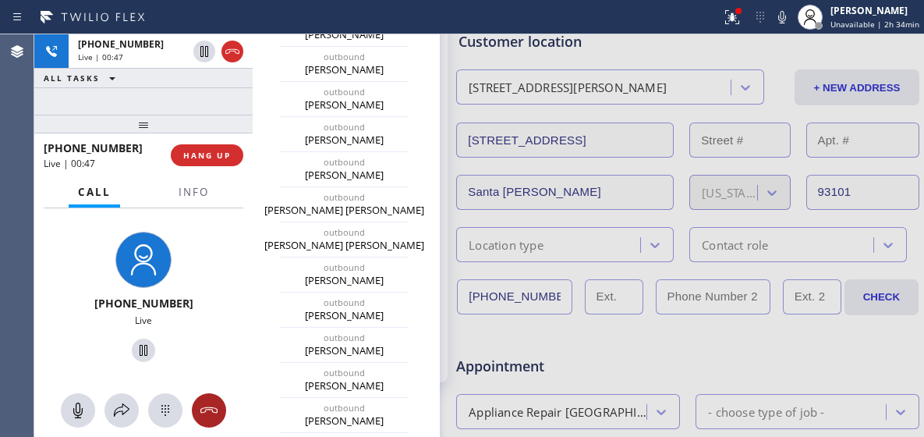
click at [203, 406] on icon at bounding box center [209, 410] width 19 height 19
click at [204, 140] on div "+17078889076 Live | 00:48 HANG UP" at bounding box center [144, 155] width 200 height 41
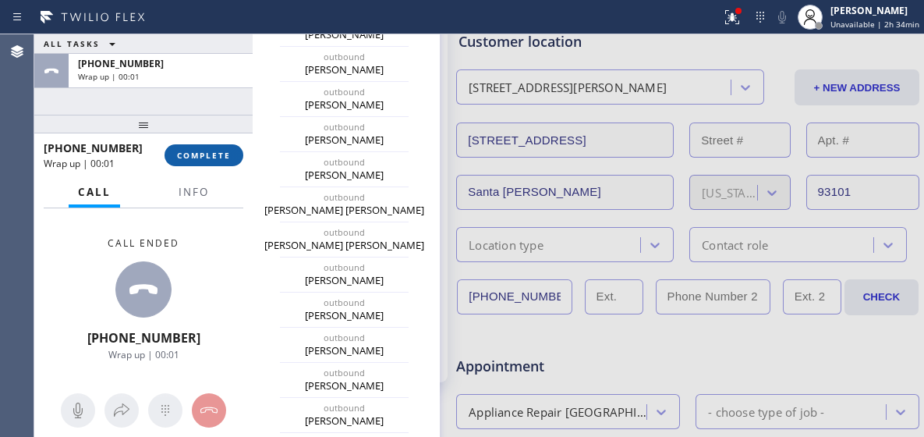
click at [207, 155] on span "COMPLETE" at bounding box center [204, 155] width 54 height 11
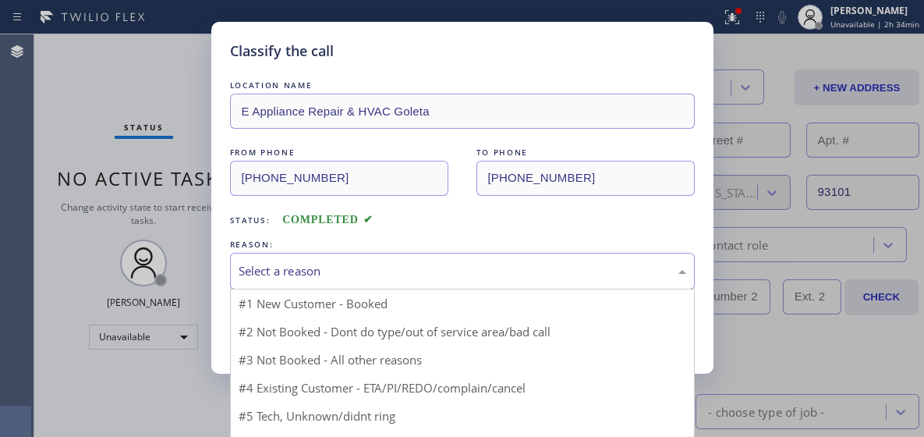
click at [388, 272] on div "Select a reason" at bounding box center [463, 271] width 448 height 18
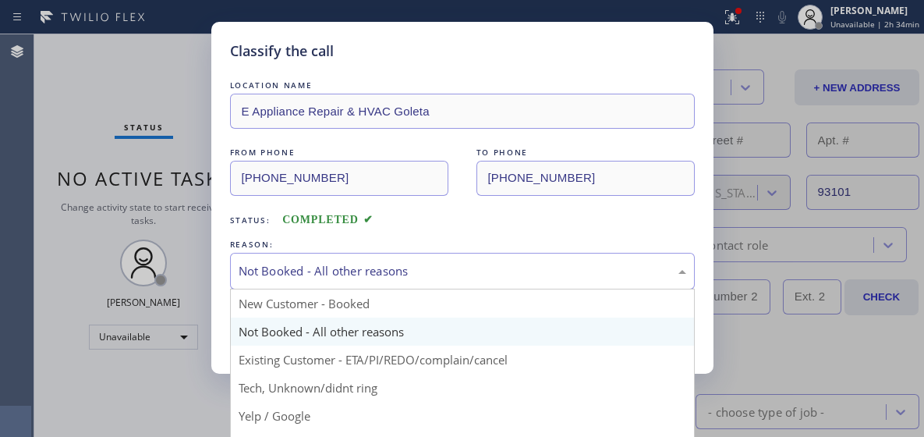
click at [271, 280] on div "Not Booked - All other reasons" at bounding box center [462, 271] width 465 height 37
drag, startPoint x: 282, startPoint y: 269, endPoint x: 293, endPoint y: 330, distance: 61.8
click at [282, 269] on div "Not Booked - All other reasons" at bounding box center [463, 271] width 448 height 18
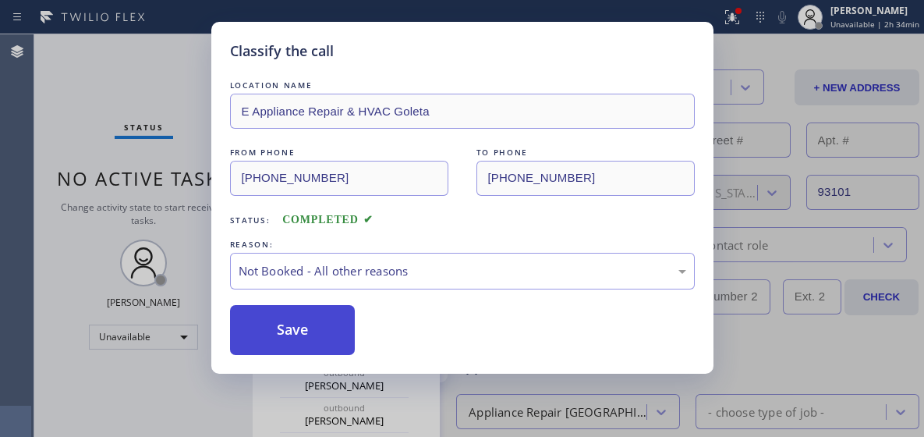
click at [293, 330] on button "Save" at bounding box center [293, 330] width 126 height 50
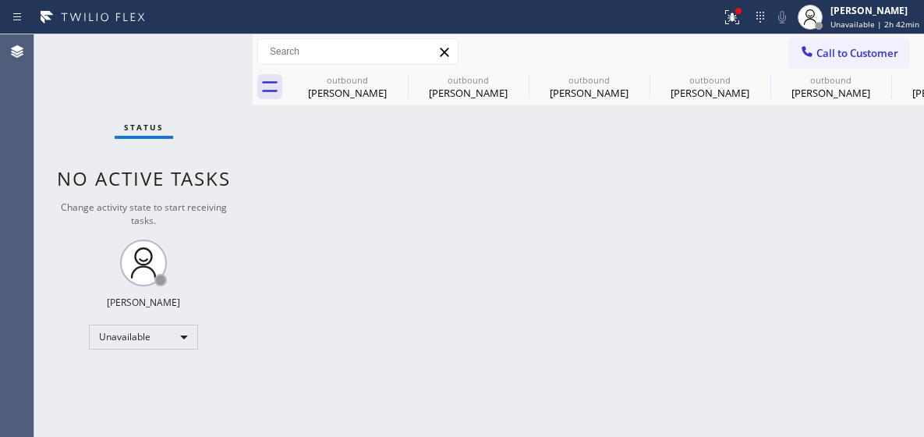
click at [833, 36] on div "Call to Customer Outbound call Location E Appliance Repair & HVAC Goleta Your c…" at bounding box center [588, 51] width 671 height 35
click at [845, 40] on button "Call to Customer" at bounding box center [848, 53] width 119 height 30
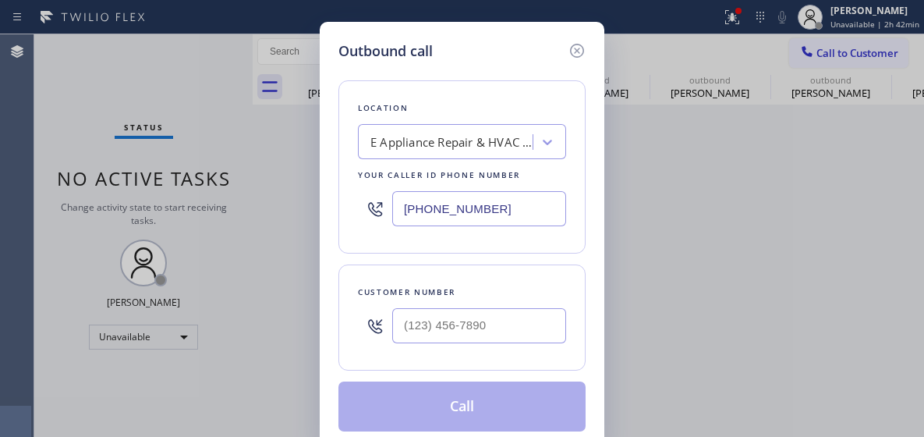
click at [428, 215] on input "(805) 243-3443" at bounding box center [479, 208] width 174 height 35
paste input "909) 403-4290"
type input "(909) 403-4290"
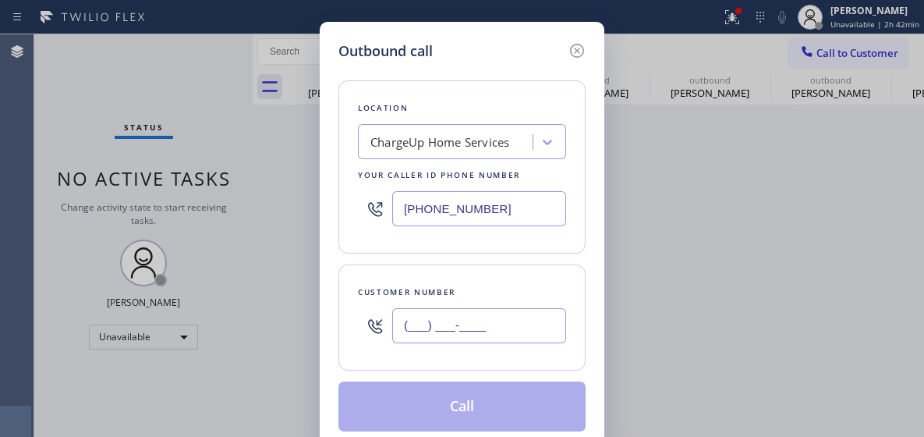
click at [434, 324] on input "(___) ___-____" at bounding box center [479, 325] width 174 height 35
paste input "909) 967-0395"
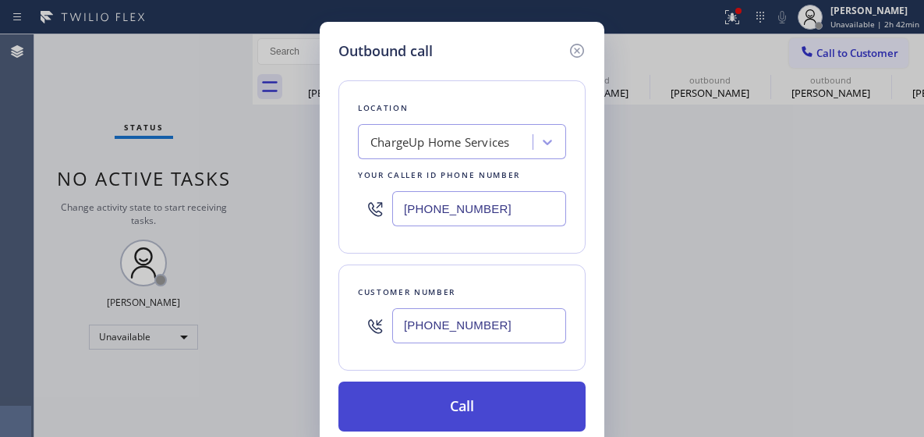
type input "(909) 967-0395"
click at [448, 403] on button "Call" at bounding box center [461, 406] width 247 height 50
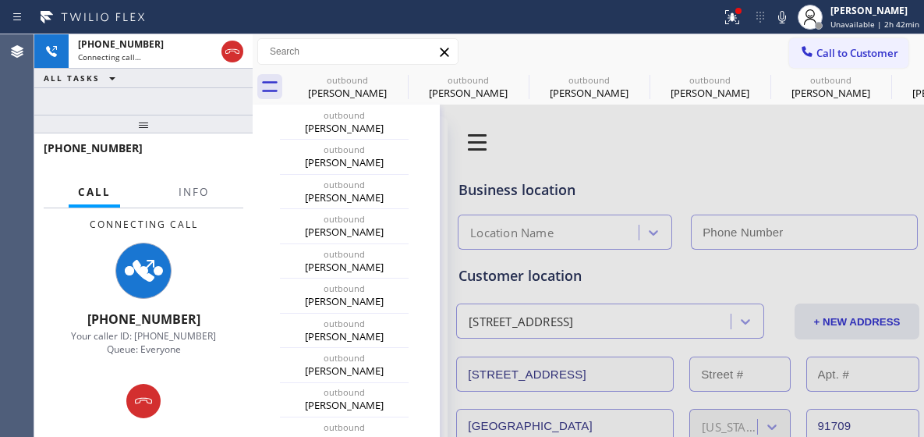
type input "(909) 403-4290"
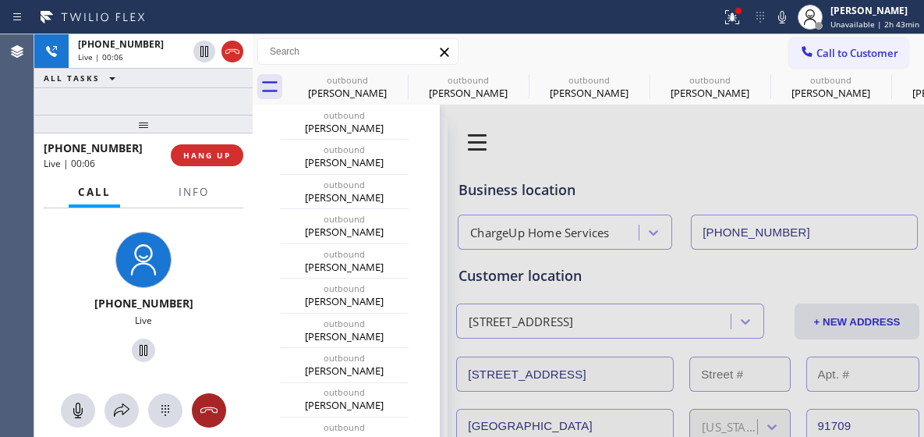
click at [219, 406] on div at bounding box center [209, 410] width 34 height 19
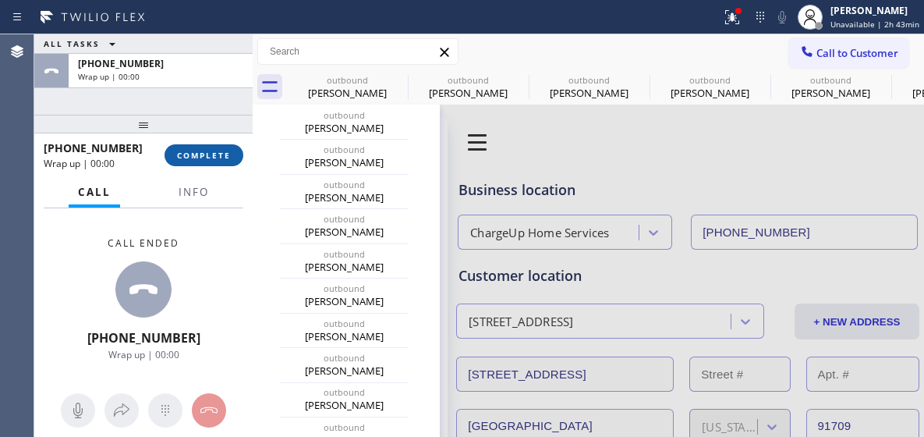
click at [222, 157] on span "COMPLETE" at bounding box center [204, 155] width 54 height 11
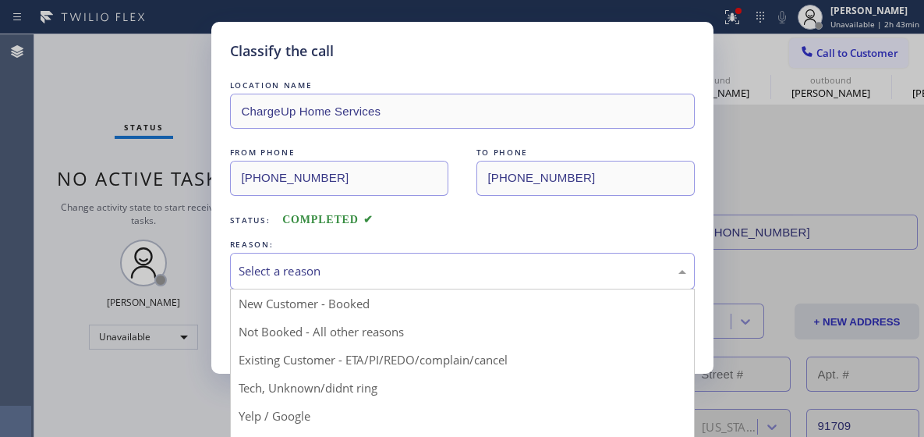
click at [390, 264] on div "Select a reason" at bounding box center [463, 271] width 448 height 18
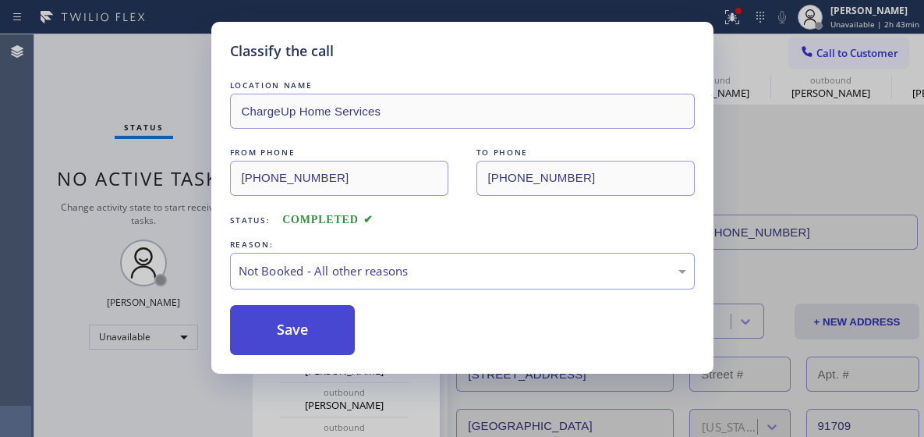
click at [351, 310] on button "Save" at bounding box center [293, 330] width 126 height 50
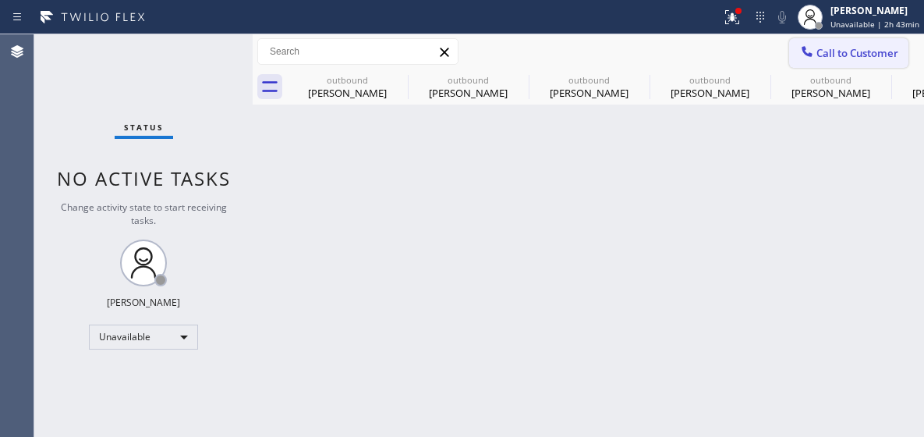
click at [863, 60] on button "Call to Customer" at bounding box center [848, 53] width 119 height 30
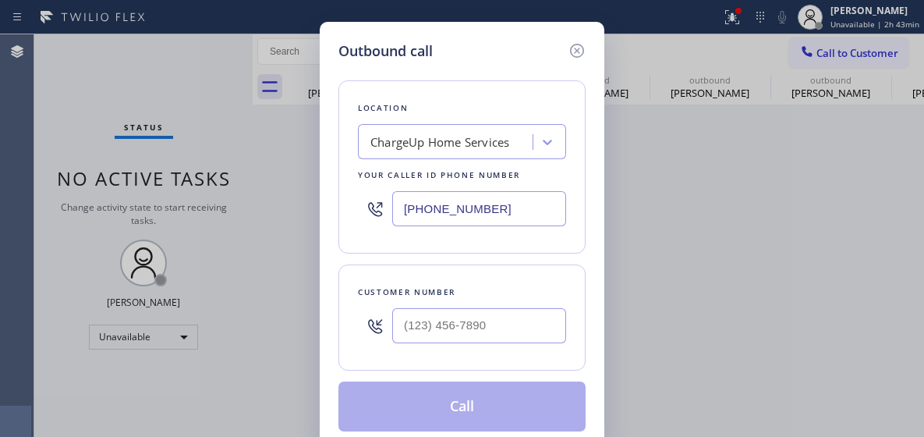
click at [449, 199] on input "(909) 403-4290" at bounding box center [479, 208] width 174 height 35
paste input "708) 381-1833"
type input "(708) 381-1833"
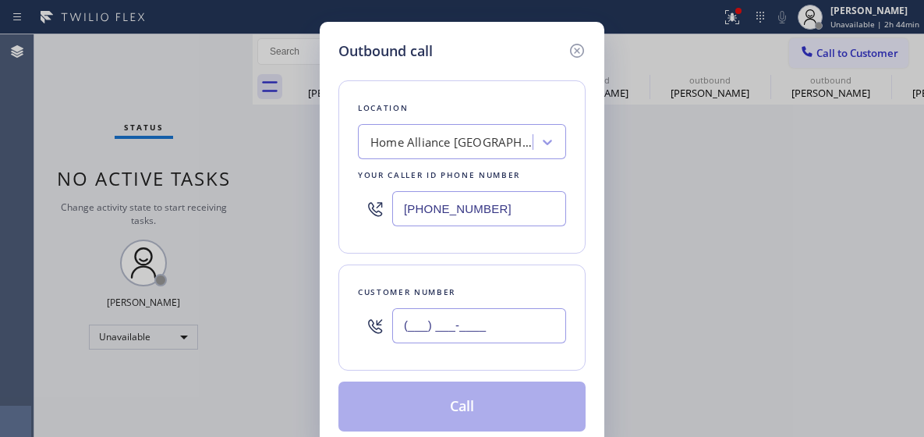
click at [433, 328] on input "(___) ___-____" at bounding box center [479, 325] width 174 height 35
paste input "630) 398-1916"
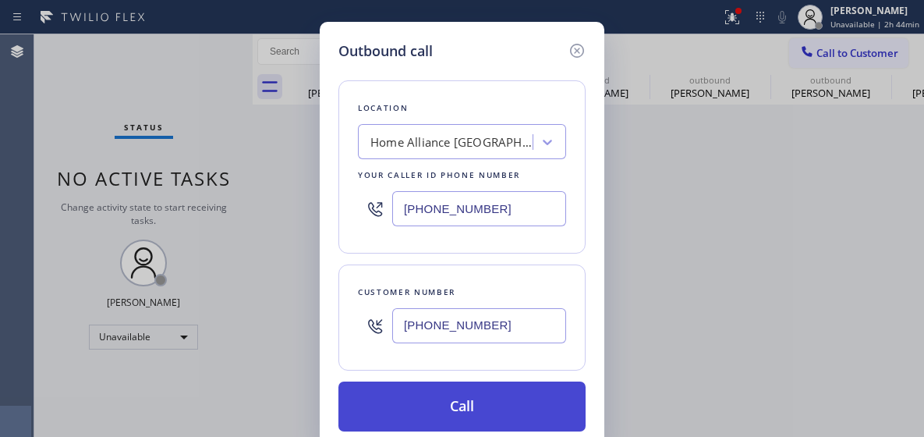
type input "(630) 398-1916"
click at [438, 406] on button "Call" at bounding box center [461, 406] width 247 height 50
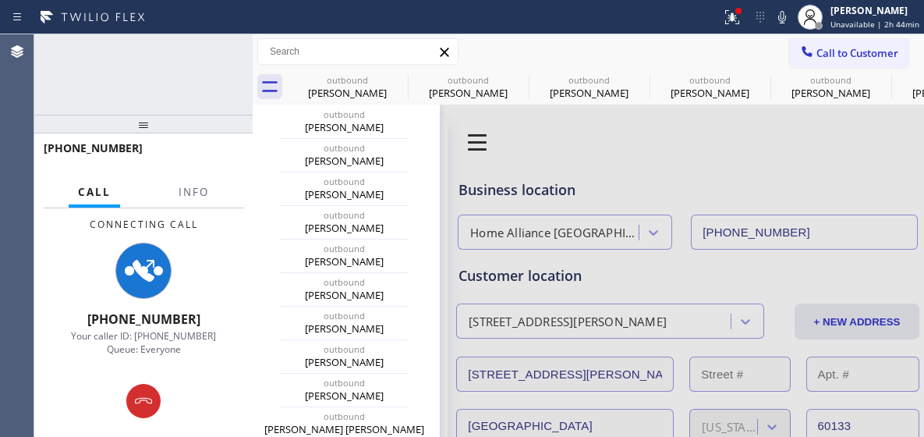
type input "(708) 381-1833"
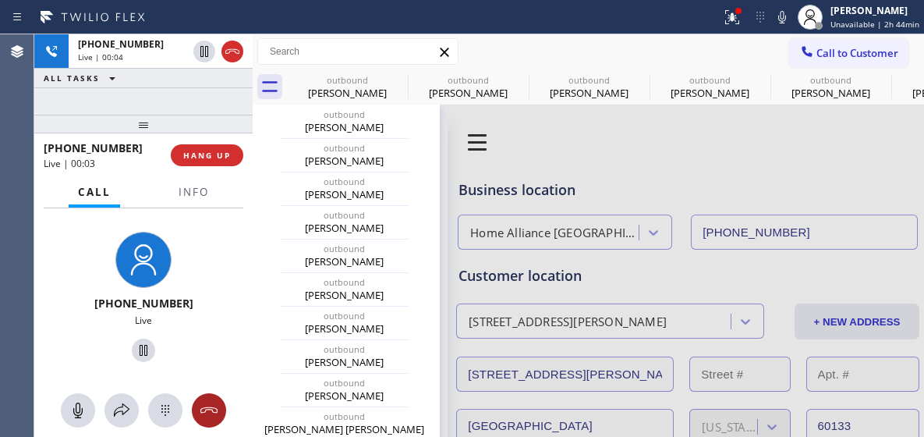
click at [207, 402] on icon at bounding box center [209, 410] width 19 height 19
click at [208, 152] on span "HANG UP" at bounding box center [207, 155] width 48 height 11
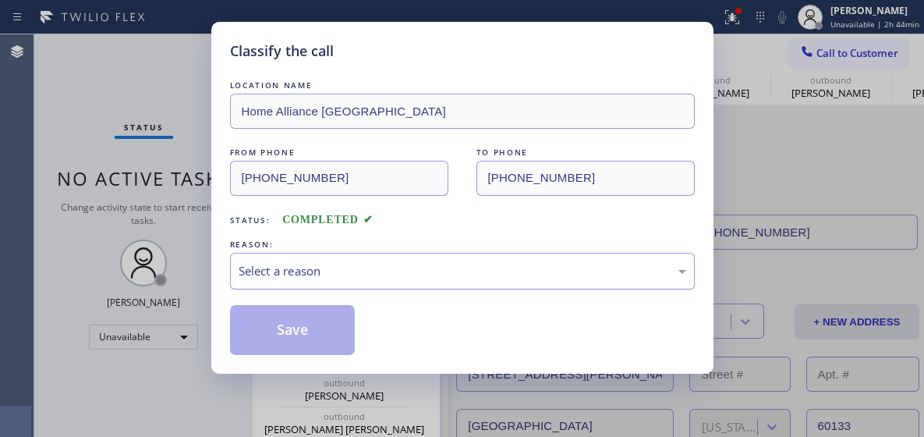
click at [371, 289] on div "Select a reason" at bounding box center [462, 271] width 465 height 37
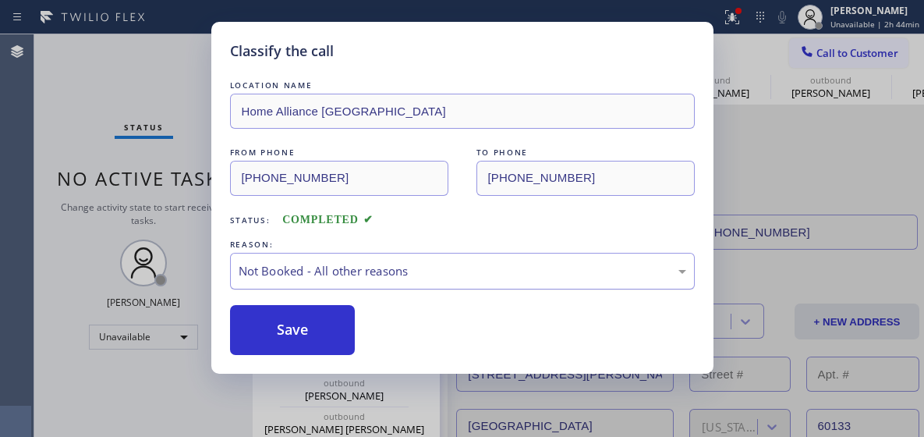
click at [282, 287] on div "Not Booked - All other reasons" at bounding box center [462, 271] width 465 height 37
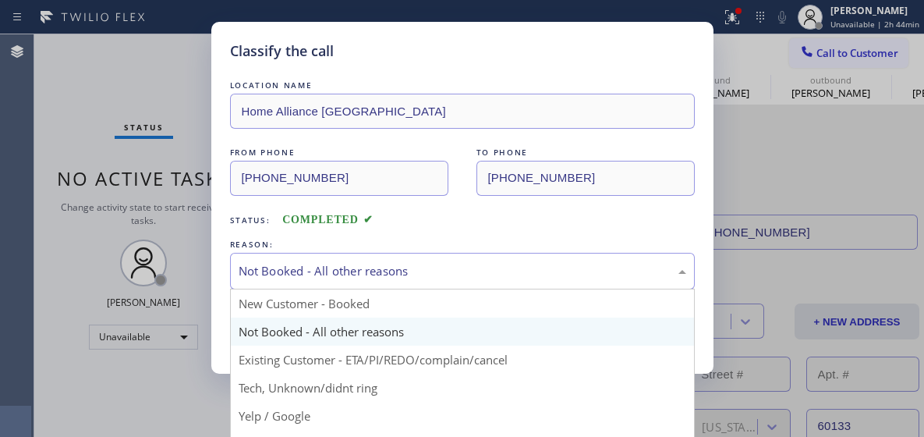
click at [294, 277] on div "Not Booked - All other reasons" at bounding box center [463, 271] width 448 height 18
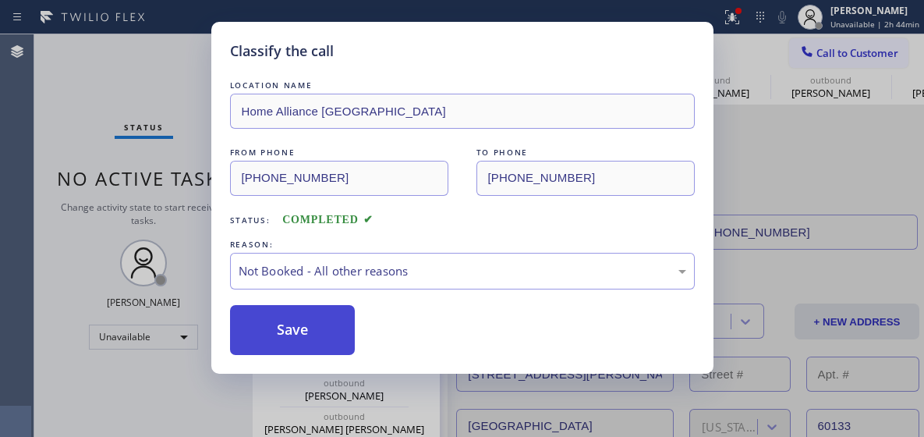
click at [285, 315] on button "Save" at bounding box center [293, 330] width 126 height 50
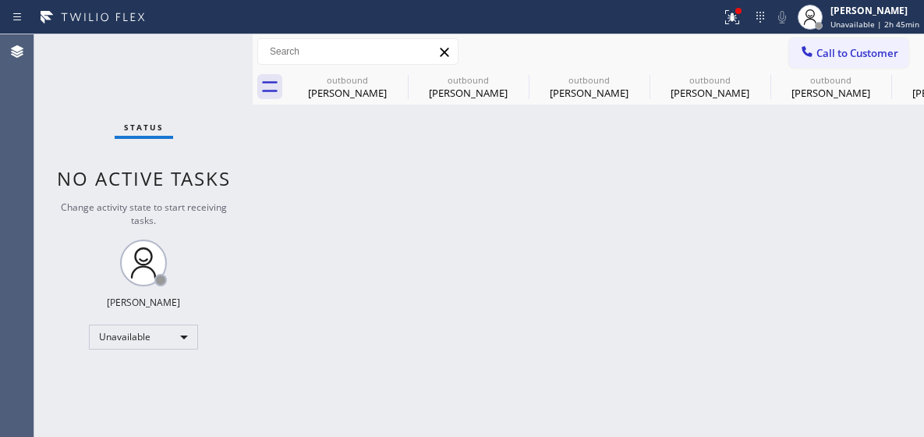
drag, startPoint x: 821, startPoint y: 58, endPoint x: 735, endPoint y: 97, distance: 94.6
click at [821, 58] on span "Call to Customer" at bounding box center [858, 53] width 82 height 14
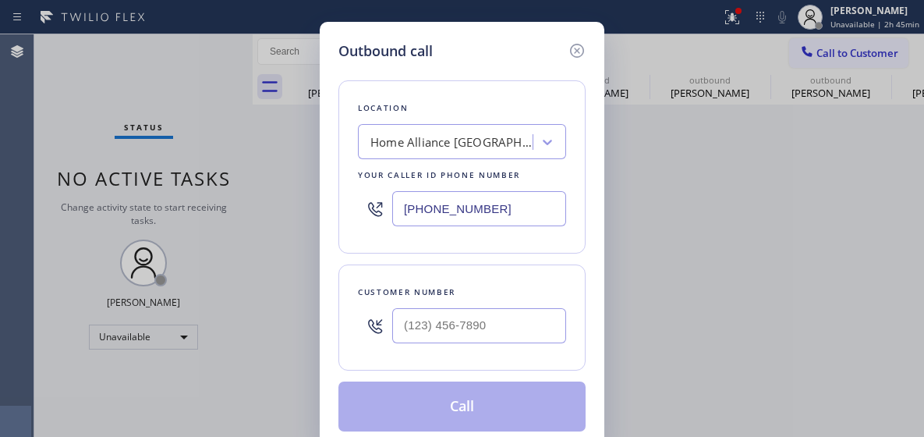
click at [437, 194] on input "(708) 381-1833" at bounding box center [479, 208] width 174 height 35
paste input "929) 583-539"
type input "(929) 583-5393"
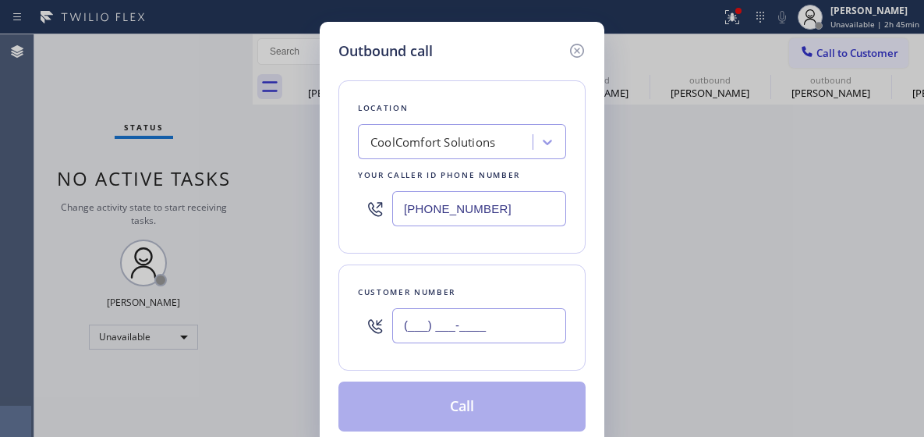
click at [457, 323] on input "(___) ___-____" at bounding box center [479, 325] width 174 height 35
paste input "347) 968-4787"
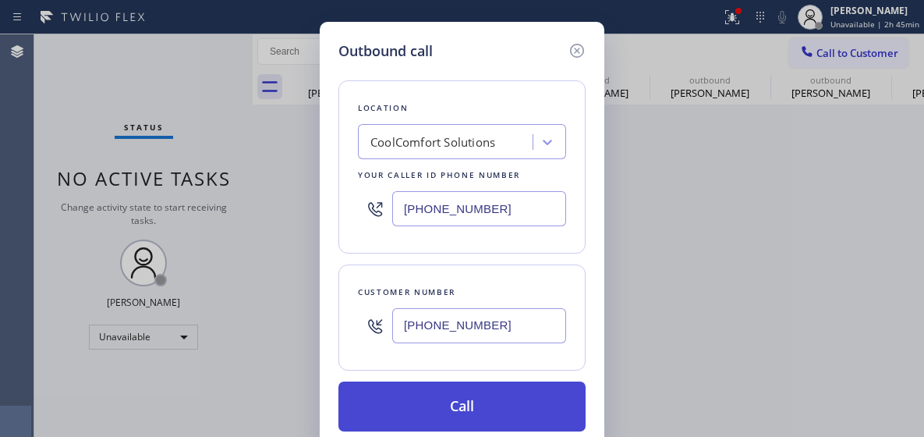
type input "(347) 968-4787"
click at [430, 412] on button "Call" at bounding box center [461, 406] width 247 height 50
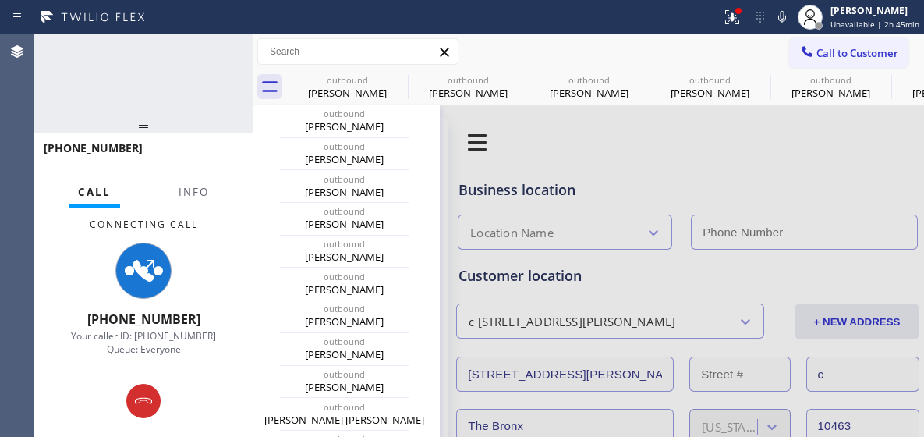
type input "(929) 583-5393"
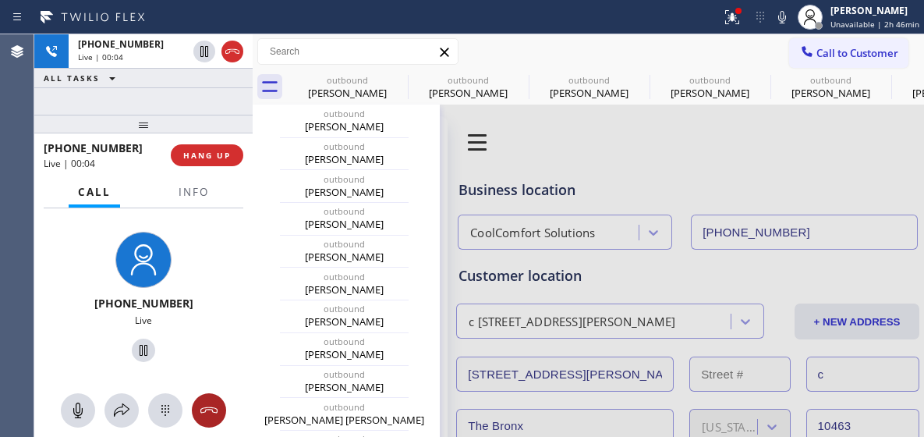
click at [208, 396] on button at bounding box center [209, 410] width 34 height 34
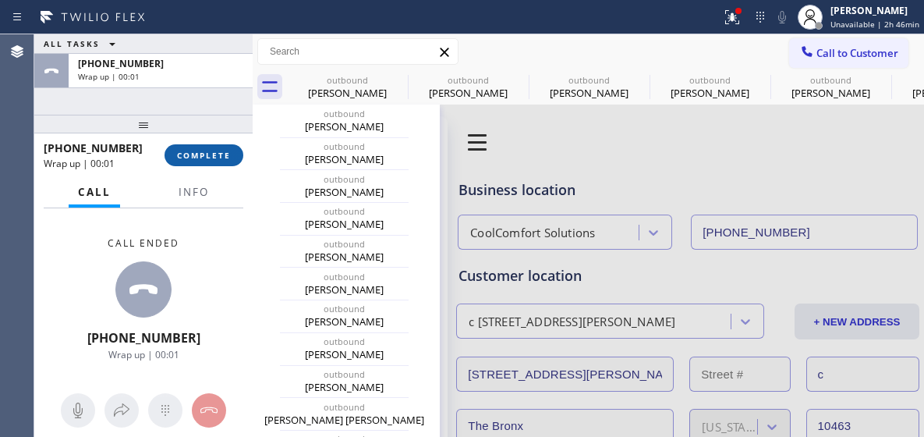
click at [201, 154] on span "COMPLETE" at bounding box center [204, 155] width 54 height 11
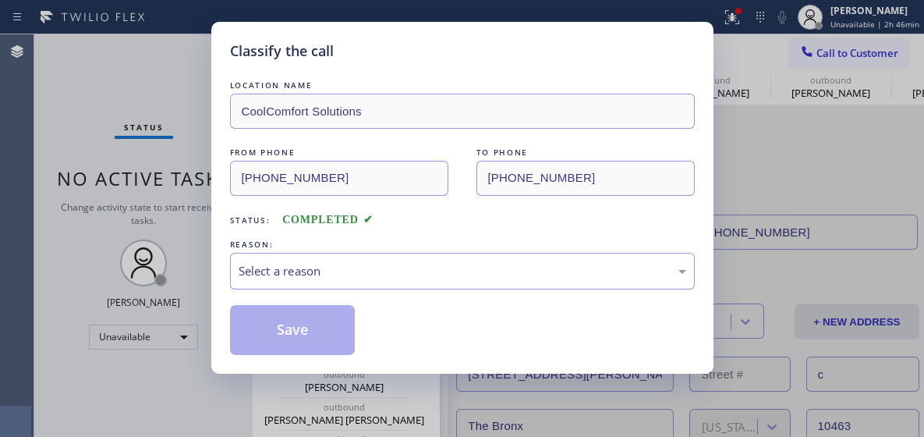
click at [362, 264] on div "Select a reason" at bounding box center [463, 271] width 448 height 18
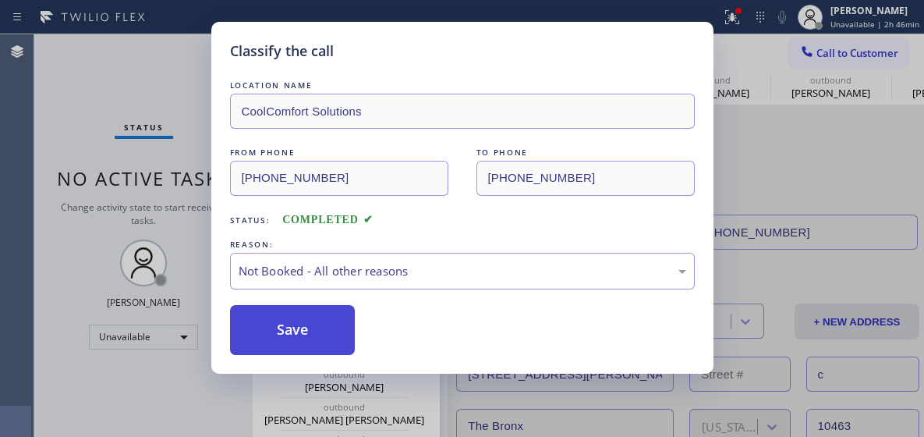
click at [345, 320] on button "Save" at bounding box center [293, 330] width 126 height 50
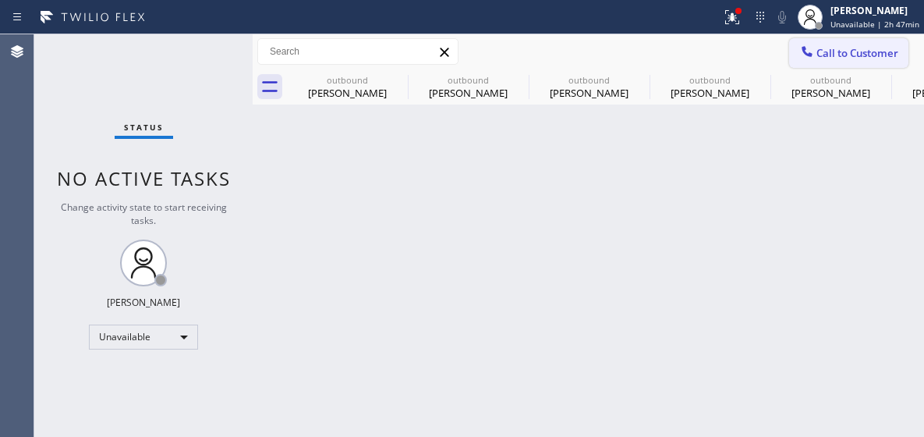
click at [868, 49] on span "Call to Customer" at bounding box center [858, 53] width 82 height 14
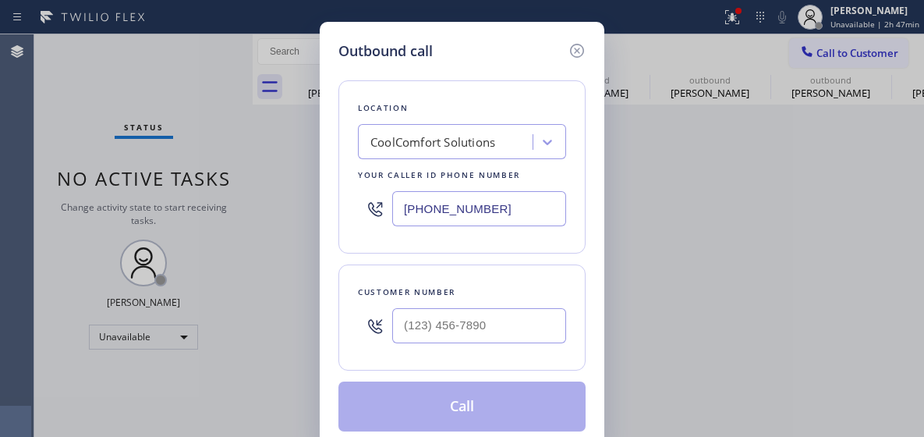
click at [431, 197] on input "(929) 583-5393" at bounding box center [479, 208] width 174 height 35
paste input "855) 731-4952"
type input "(855) 731-4952"
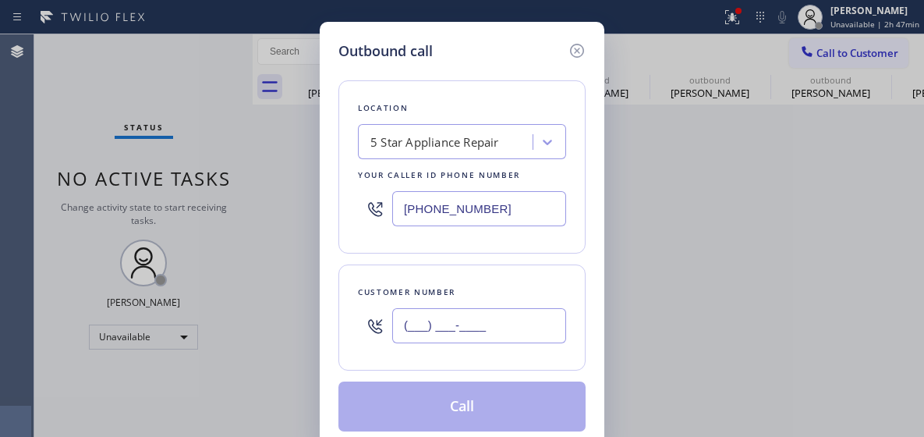
click at [466, 316] on input "(___) ___-____" at bounding box center [479, 325] width 174 height 35
paste input "646) 492-2658"
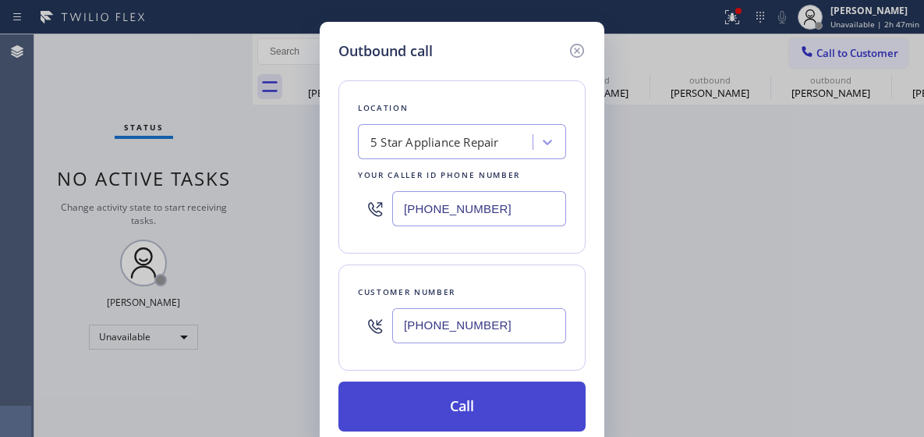
type input "(646) 492-2658"
drag, startPoint x: 448, startPoint y: 391, endPoint x: 434, endPoint y: 387, distance: 14.6
click at [448, 391] on button "Call" at bounding box center [461, 406] width 247 height 50
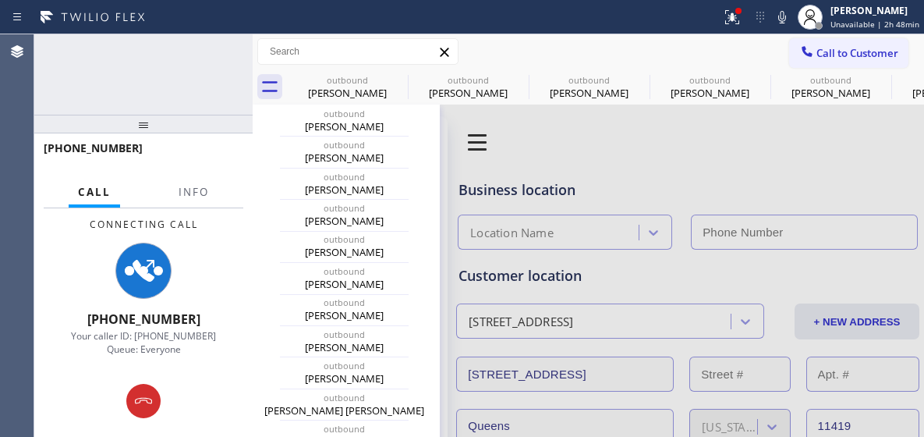
type input "(855) 731-4952"
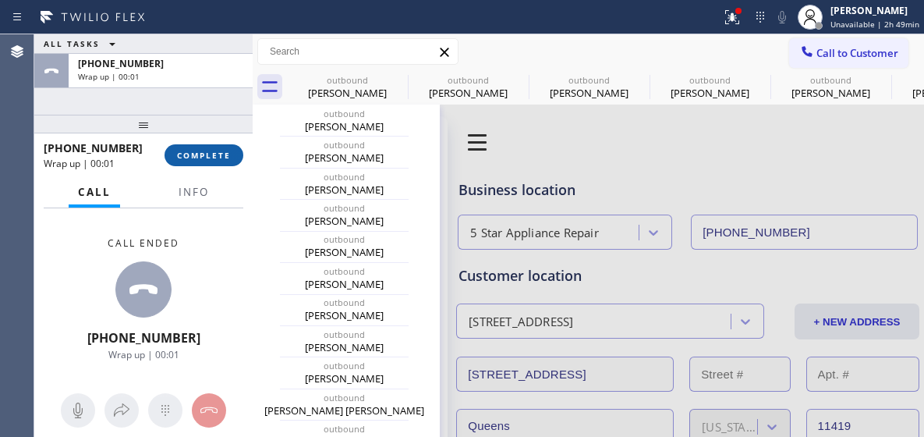
click at [214, 154] on span "COMPLETE" at bounding box center [204, 155] width 54 height 11
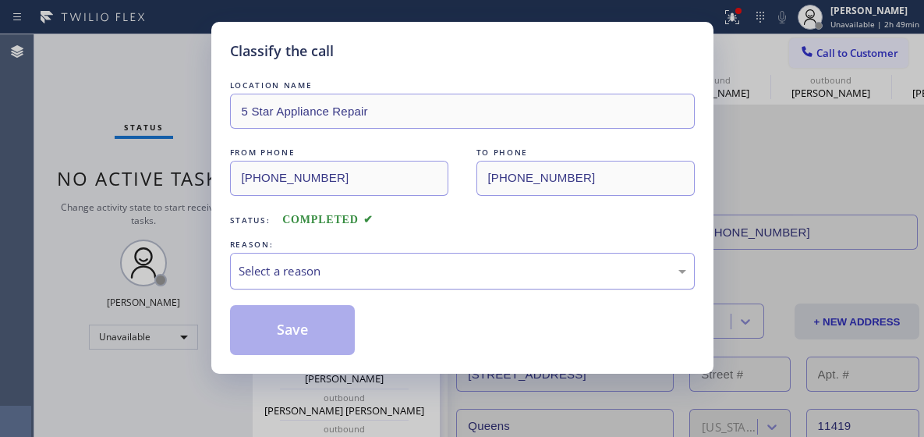
click at [394, 276] on div "Select a reason" at bounding box center [463, 271] width 448 height 18
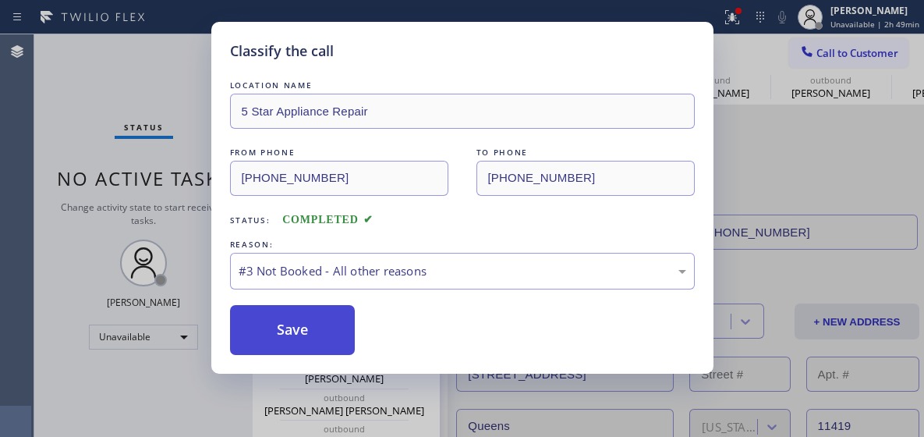
click at [317, 317] on button "Save" at bounding box center [293, 330] width 126 height 50
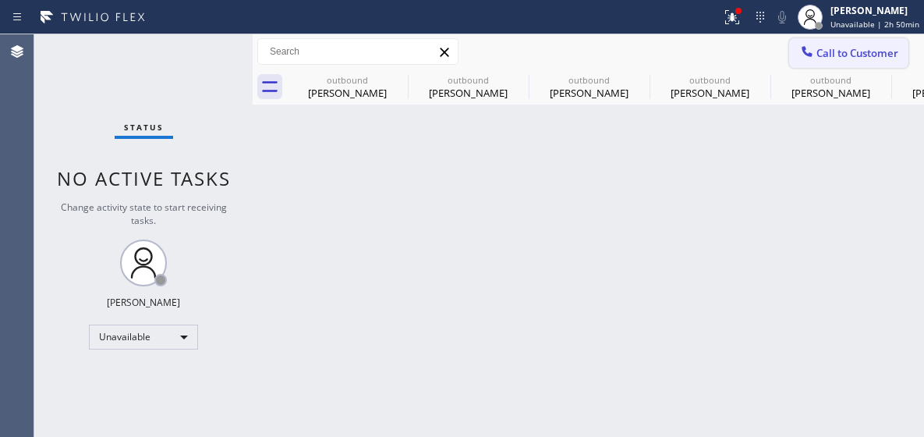
click at [859, 59] on span "Call to Customer" at bounding box center [858, 53] width 82 height 14
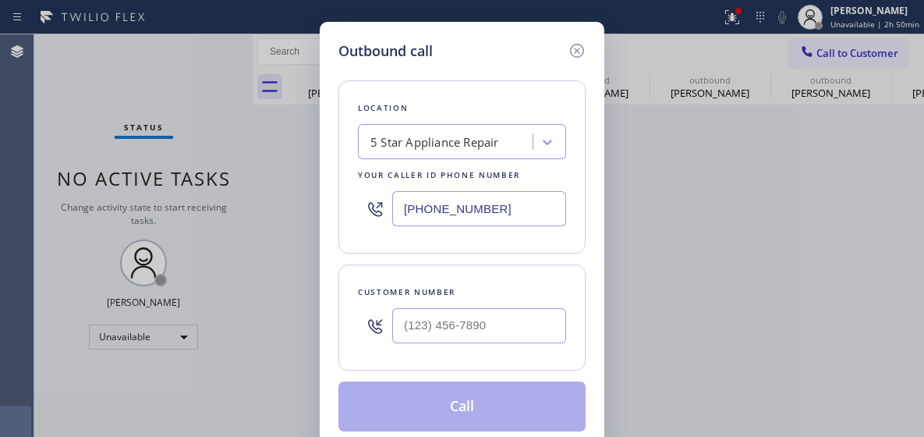
click at [463, 208] on input "(855) 731-4952" at bounding box center [479, 208] width 174 height 35
paste input "917) 935-43"
type input "(917) 935-4352"
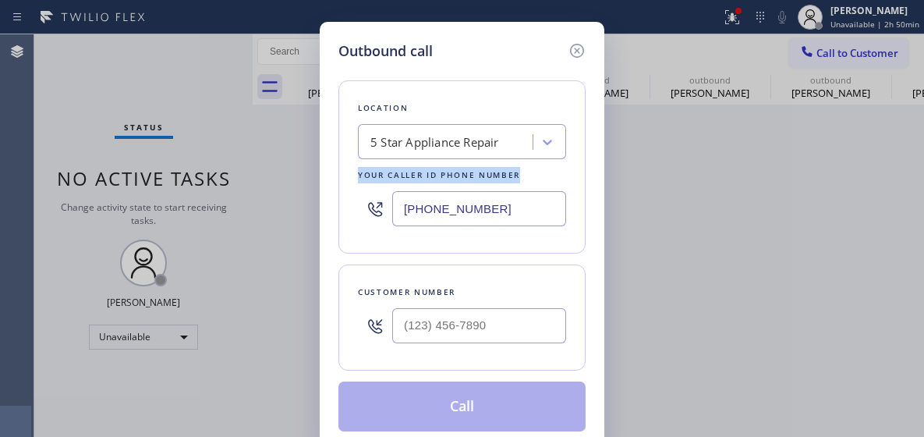
drag, startPoint x: 268, startPoint y: 192, endPoint x: 18, endPoint y: 124, distance: 259.4
click at [18, 124] on div "Outbound call Location 5 Star Appliance Repair Your caller id phone number (917…" at bounding box center [462, 218] width 924 height 437
click at [444, 314] on input "(___) ___-____" at bounding box center [479, 325] width 174 height 35
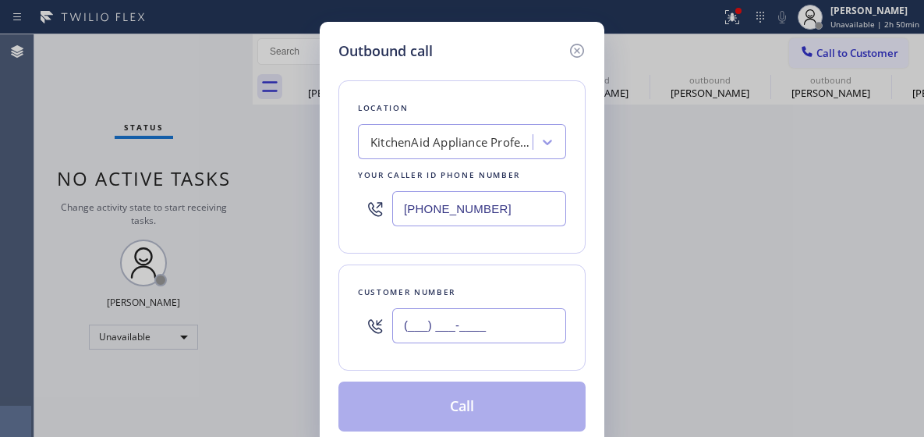
paste input "516) 787-9447"
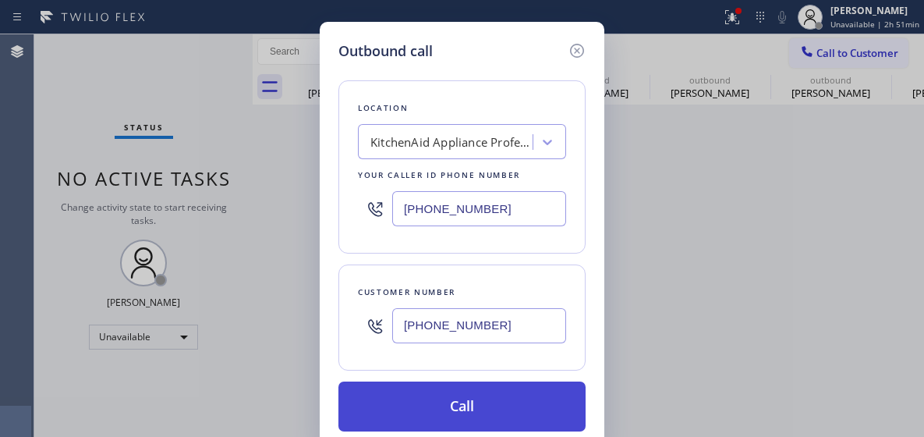
type input "(516) 787-9447"
click at [427, 409] on button "Call" at bounding box center [461, 406] width 247 height 50
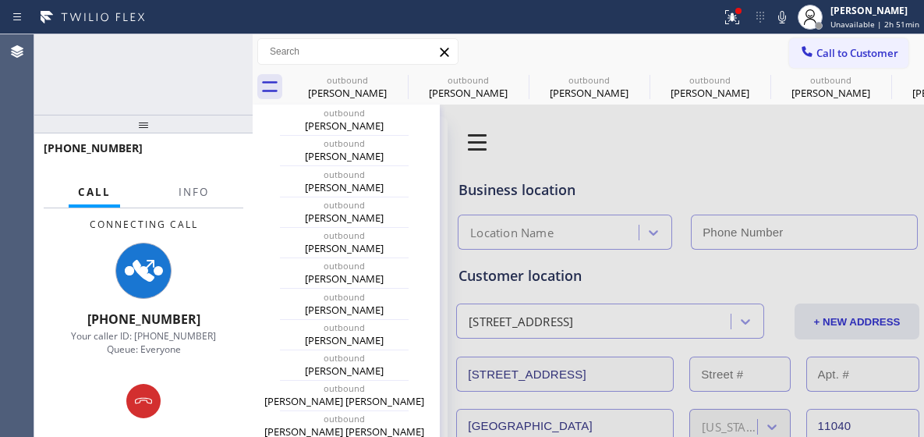
type input "(917) 935-4352"
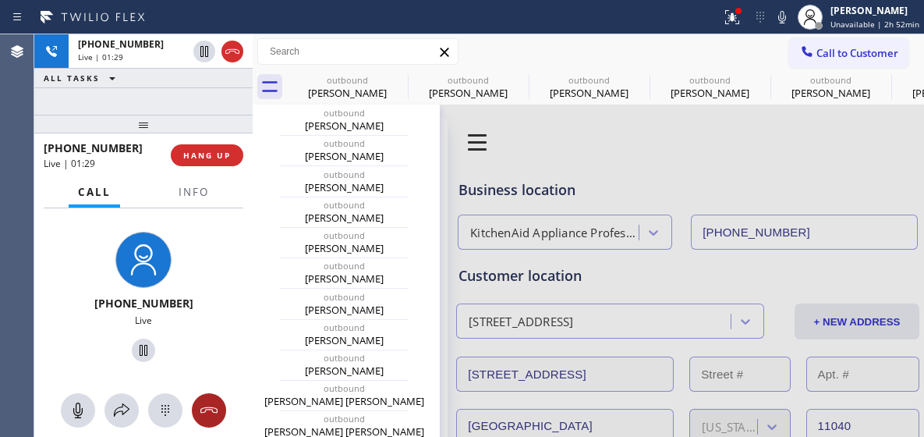
click at [212, 416] on icon at bounding box center [209, 410] width 19 height 19
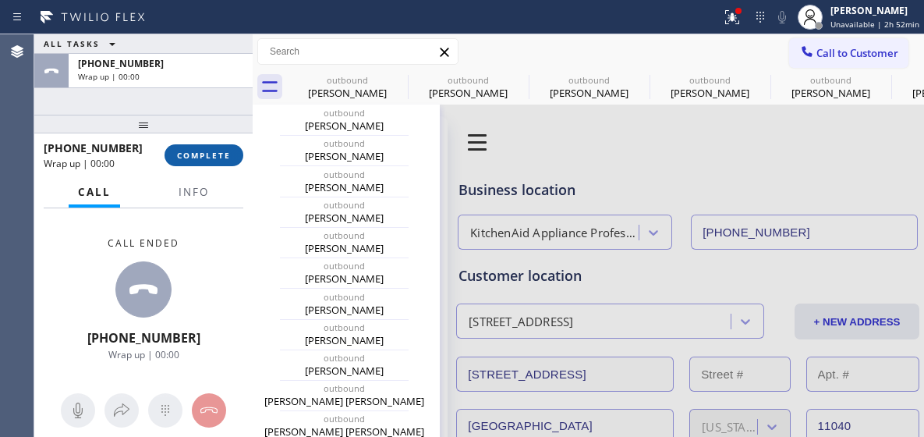
click at [186, 146] on button "COMPLETE" at bounding box center [204, 155] width 79 height 22
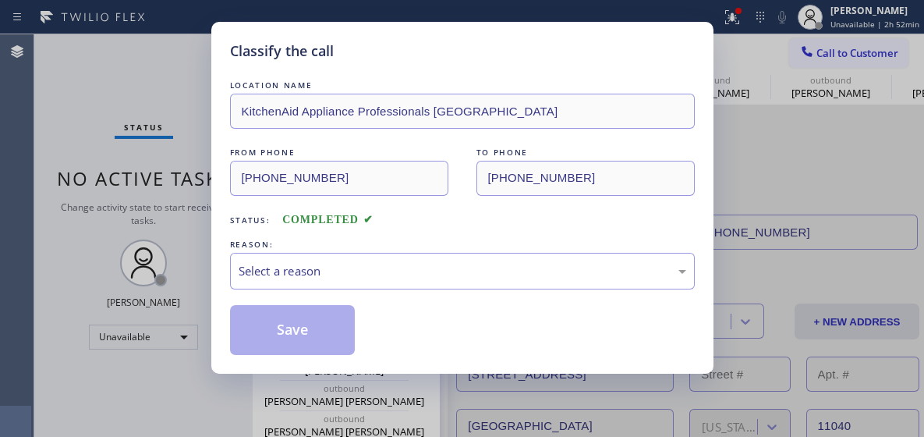
click at [202, 154] on div "Classify the call LOCATION NAME KitchenAid Appliance Professionals New Hyde Par…" at bounding box center [462, 218] width 924 height 437
click at [371, 255] on div "Select a reason" at bounding box center [462, 271] width 465 height 37
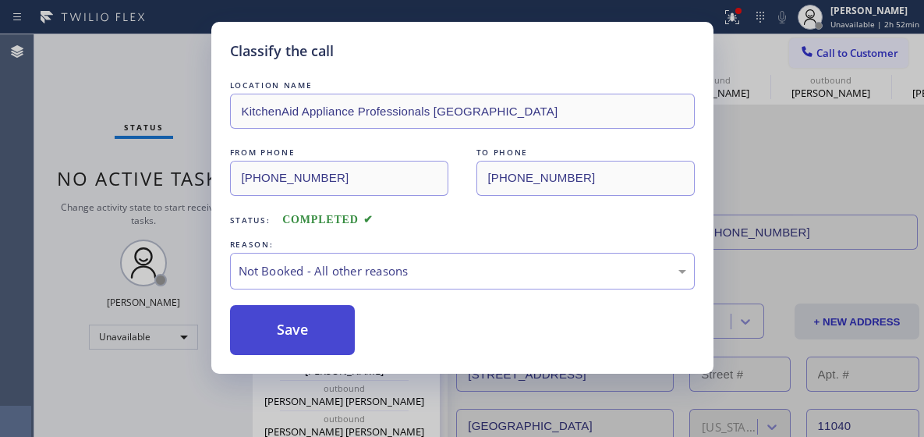
click at [286, 324] on button "Save" at bounding box center [293, 330] width 126 height 50
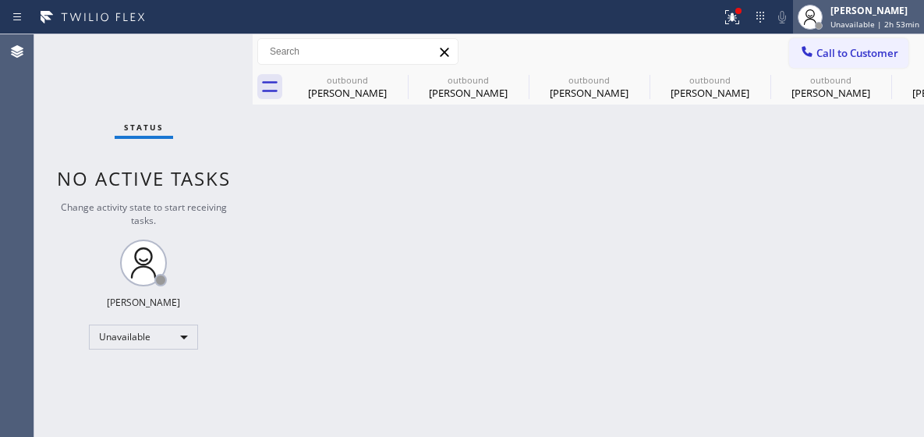
click at [856, 14] on div "[PERSON_NAME]" at bounding box center [875, 10] width 89 height 13
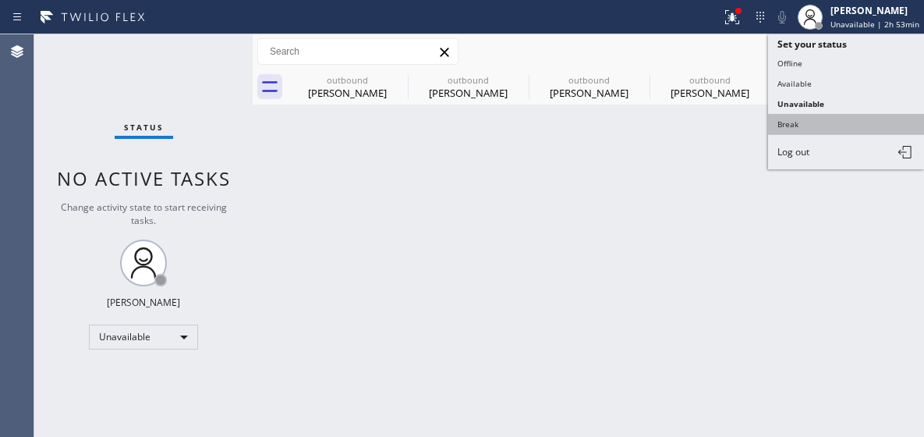
click at [813, 121] on button "Break" at bounding box center [846, 124] width 156 height 20
